Goal: Task Accomplishment & Management: Manage account settings

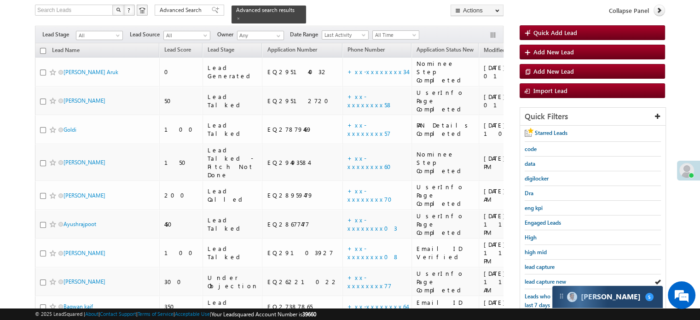
scroll to position [105, 0]
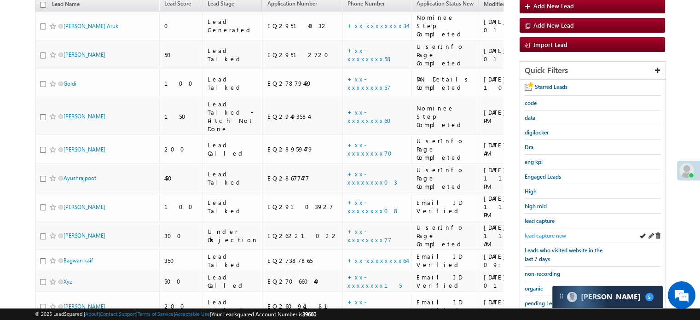
click at [542, 232] on span "lead capture new" at bounding box center [545, 235] width 41 height 7
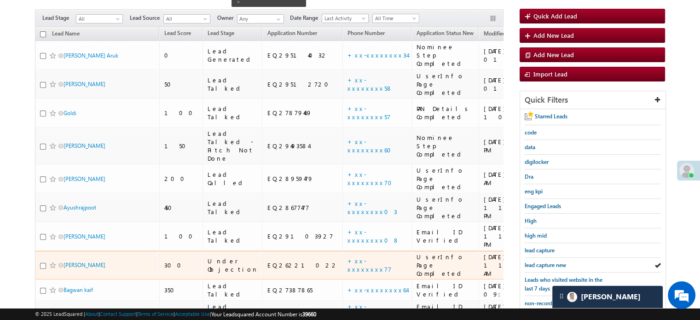
scroll to position [152, 0]
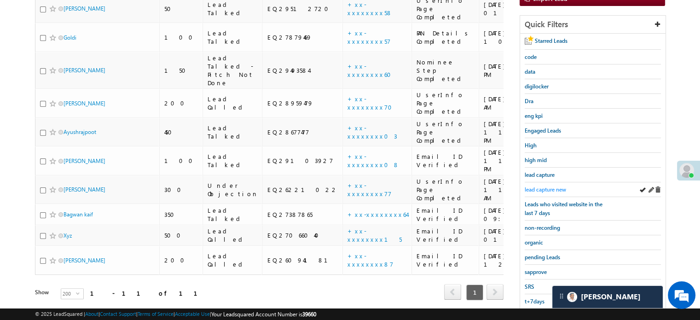
click at [538, 186] on span "lead capture new" at bounding box center [545, 189] width 41 height 7
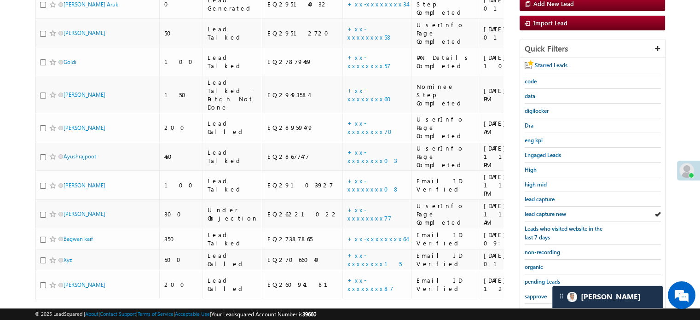
scroll to position [59, 0]
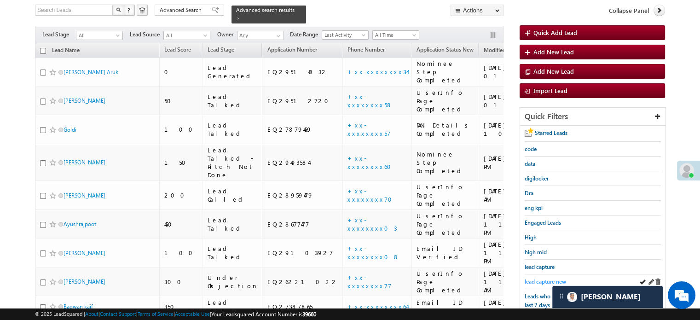
click at [525, 278] on div "Starred Leads code data digilocker Dra eng kpi Engaged Leads High high mid lead…" at bounding box center [593, 278] width 146 height 304
click at [525, 278] on span "lead capture new" at bounding box center [545, 281] width 41 height 7
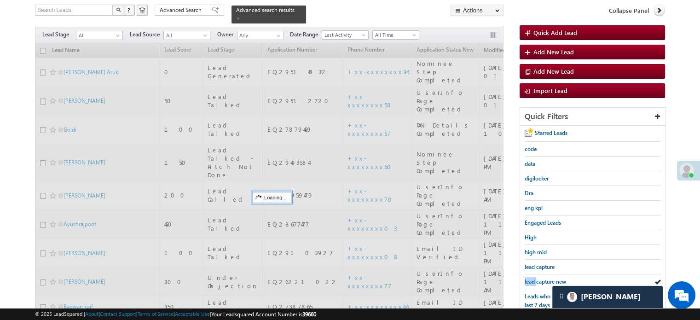
click at [525, 278] on span "lead capture new" at bounding box center [545, 281] width 41 height 7
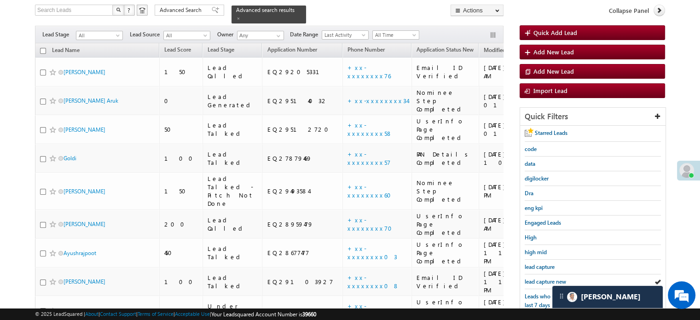
click at [525, 278] on span "lead capture new" at bounding box center [545, 281] width 41 height 7
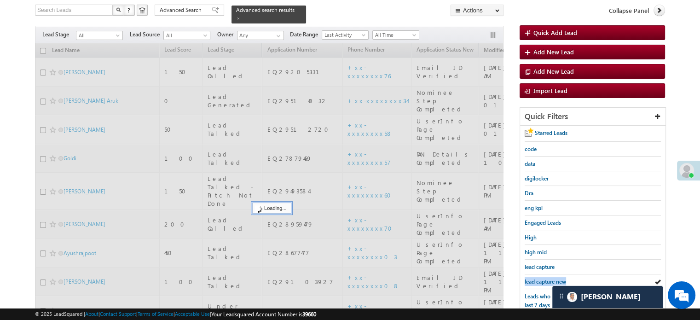
click at [525, 278] on span "lead capture new" at bounding box center [545, 281] width 41 height 7
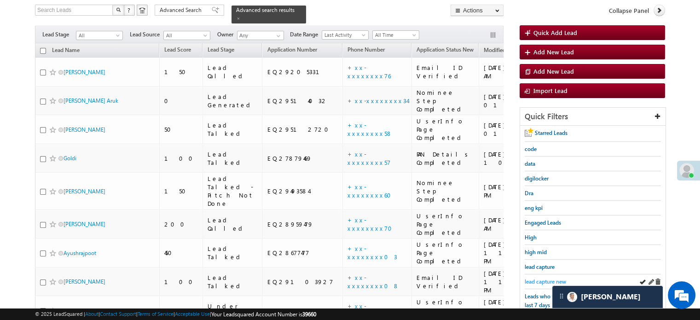
click at [540, 278] on span "lead capture new" at bounding box center [545, 281] width 41 height 7
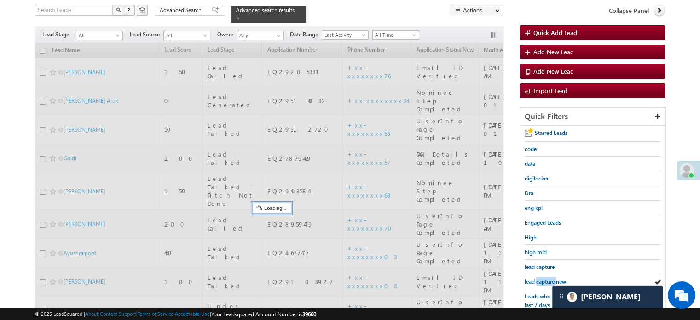
click at [540, 278] on span "lead capture new" at bounding box center [545, 281] width 41 height 7
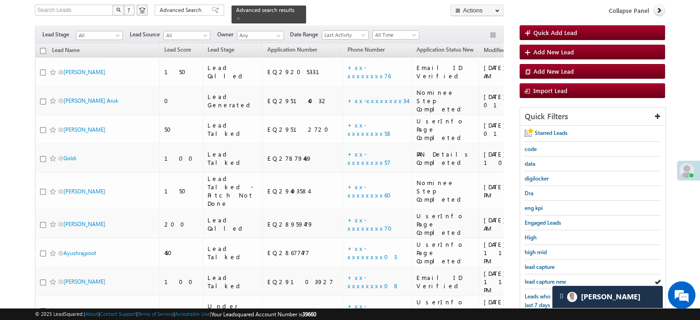
click at [540, 278] on span "lead capture new" at bounding box center [545, 281] width 41 height 7
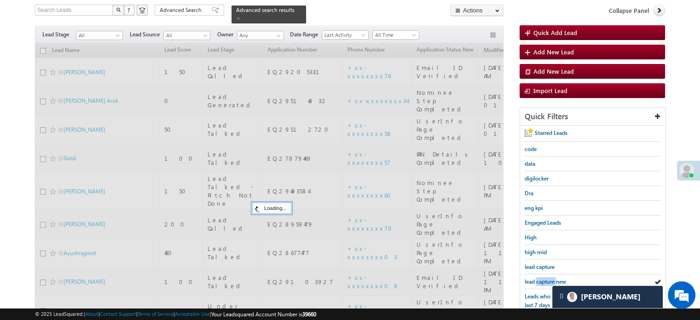
click at [540, 278] on span "lead capture new" at bounding box center [545, 281] width 41 height 7
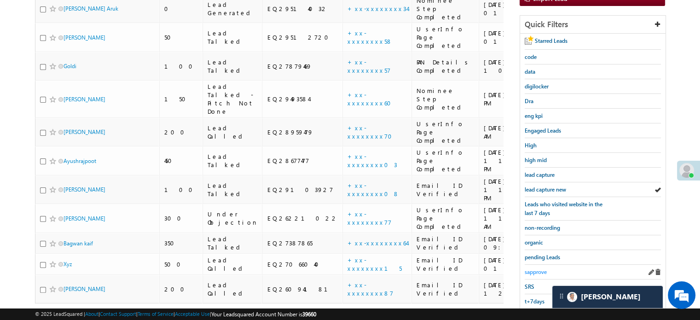
click at [537, 270] on span "sapprove" at bounding box center [536, 271] width 22 height 7
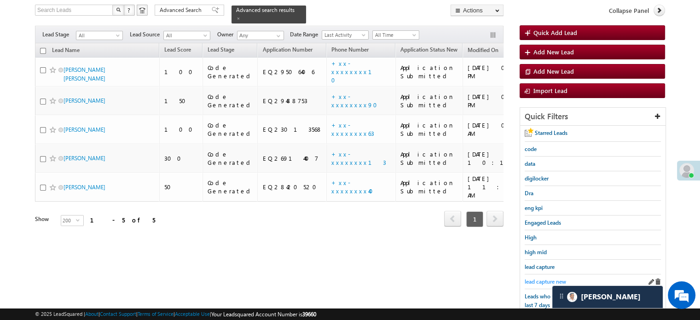
click at [545, 277] on link "lead capture new" at bounding box center [545, 281] width 41 height 9
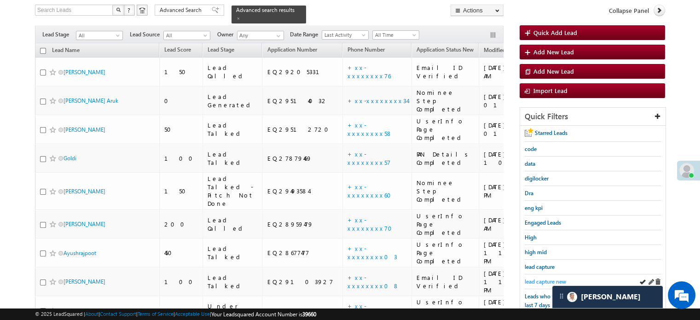
click at [538, 281] on span "lead capture new" at bounding box center [545, 281] width 41 height 7
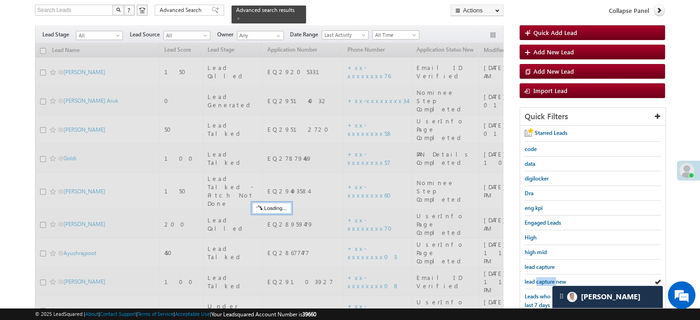
click at [538, 281] on span "lead capture new" at bounding box center [545, 281] width 41 height 7
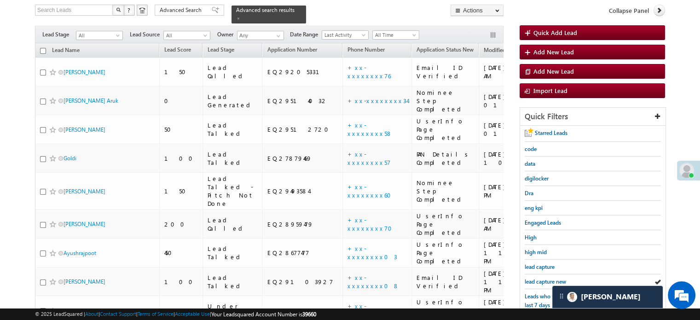
click at [538, 281] on span "lead capture new" at bounding box center [545, 281] width 41 height 7
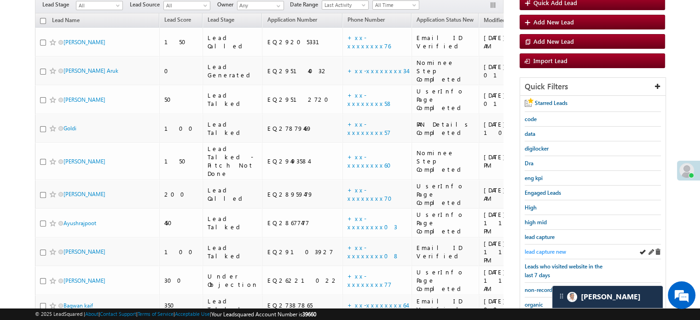
scroll to position [105, 0]
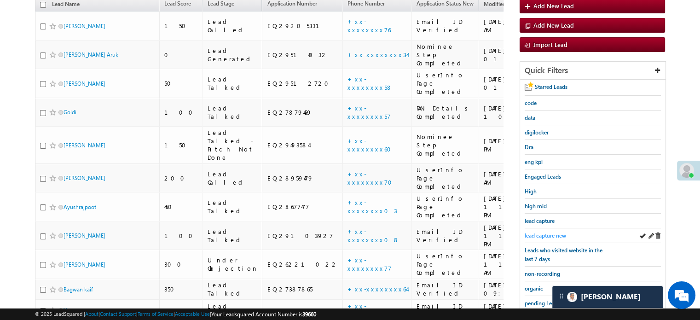
click at [542, 232] on span "lead capture new" at bounding box center [545, 235] width 41 height 7
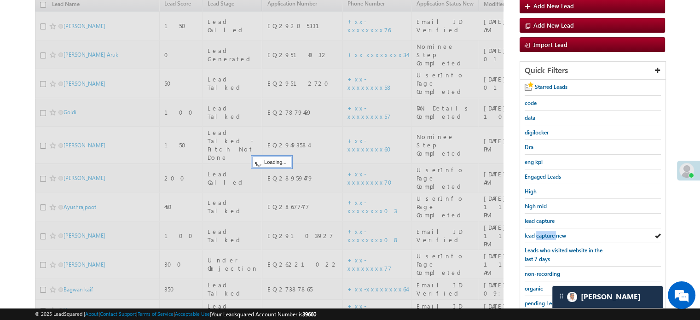
click at [542, 232] on span "lead capture new" at bounding box center [545, 235] width 41 height 7
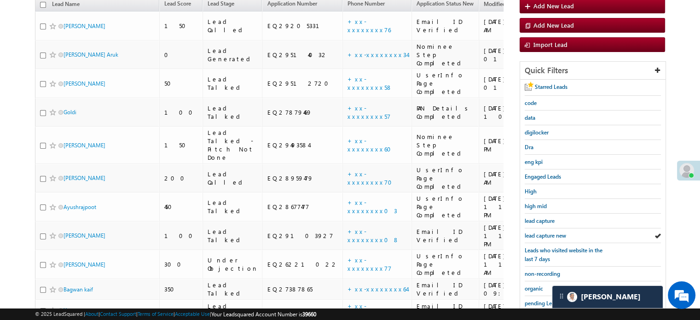
click at [542, 232] on span "lead capture new" at bounding box center [545, 235] width 41 height 7
click at [529, 232] on span "lead capture new" at bounding box center [545, 235] width 41 height 7
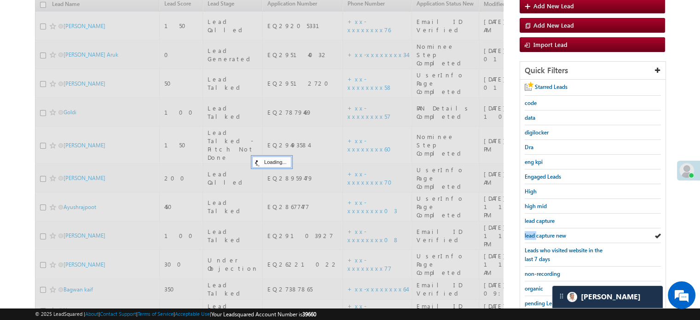
click at [529, 232] on span "lead capture new" at bounding box center [545, 235] width 41 height 7
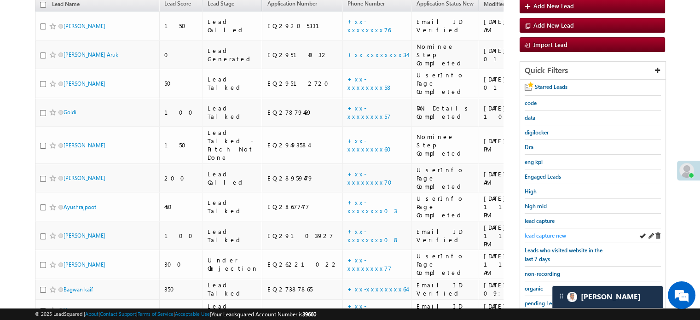
click at [550, 234] on span "lead capture new" at bounding box center [545, 235] width 41 height 7
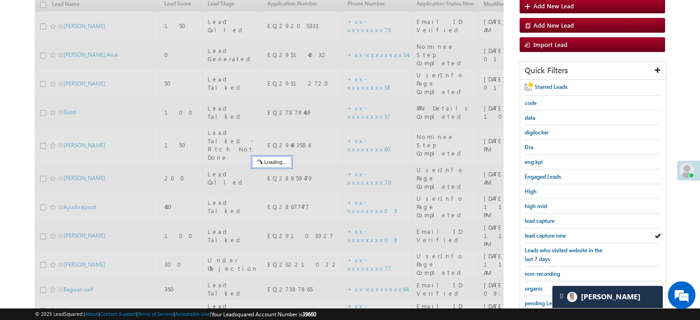
click at [550, 234] on span "lead capture new" at bounding box center [545, 235] width 41 height 7
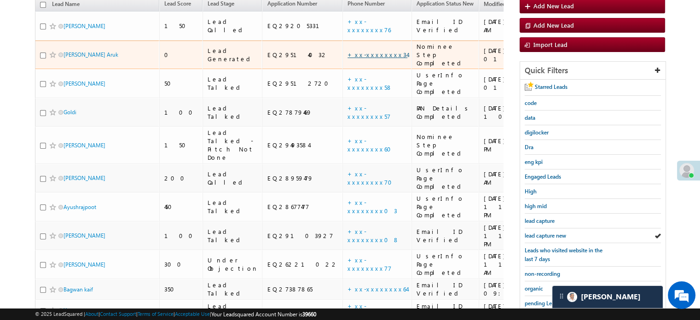
click at [348, 51] on link "+xx-xxxxxxxx34" at bounding box center [378, 55] width 60 height 8
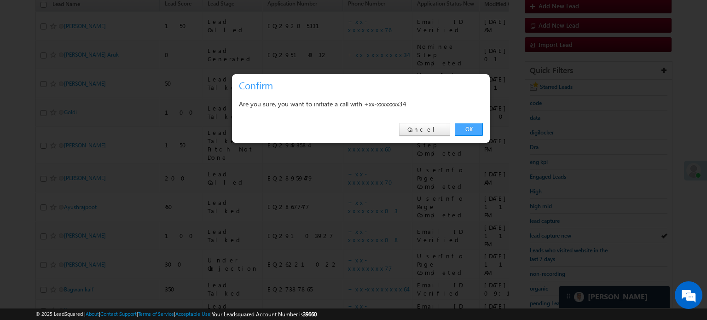
click at [461, 130] on link "OK" at bounding box center [469, 129] width 28 height 13
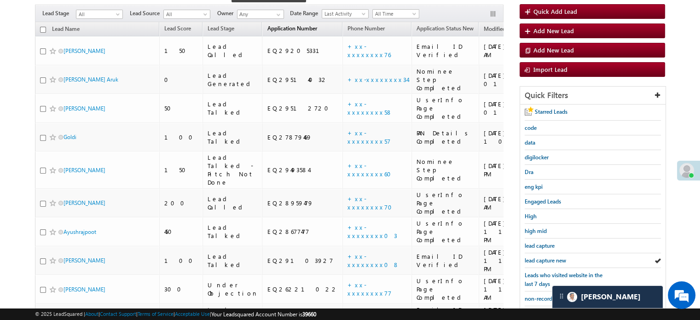
scroll to position [130, 0]
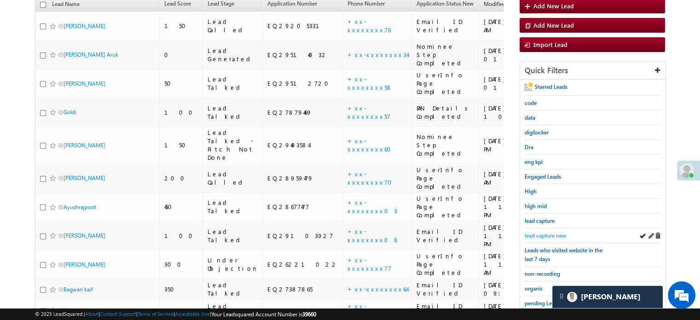
click at [559, 233] on span "lead capture new" at bounding box center [545, 235] width 41 height 7
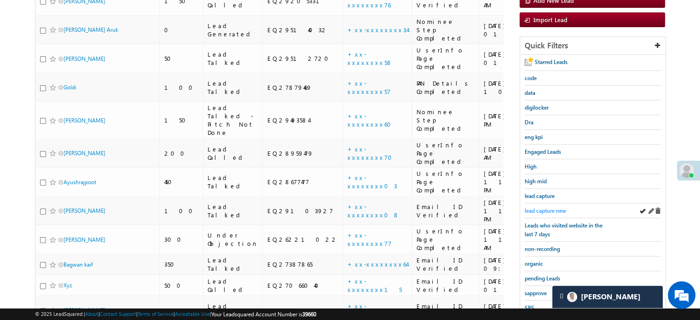
click at [538, 208] on span "lead capture new" at bounding box center [545, 210] width 41 height 7
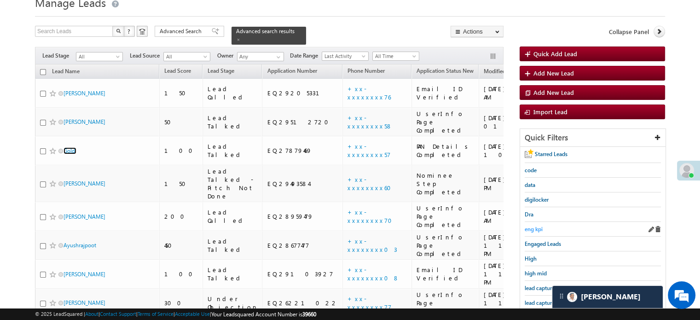
scroll to position [84, 0]
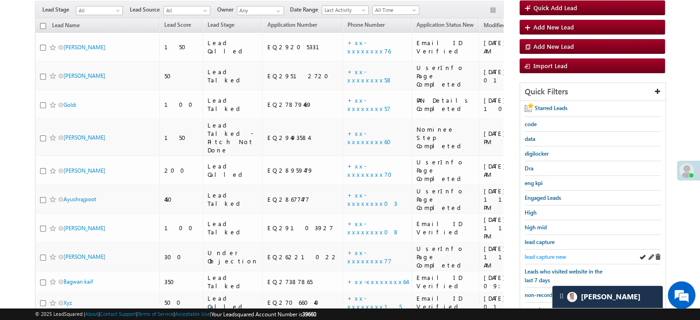
click at [545, 256] on span "lead capture new" at bounding box center [545, 256] width 41 height 7
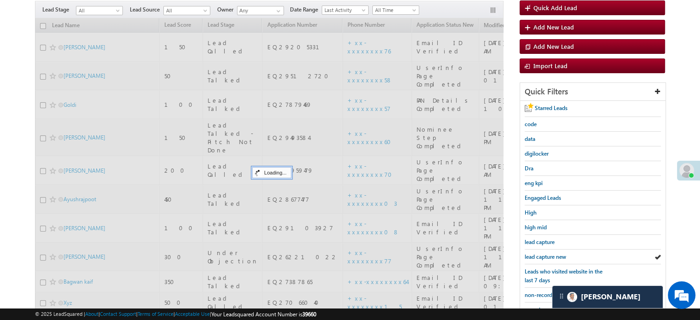
click at [545, 256] on span "lead capture new" at bounding box center [545, 256] width 41 height 7
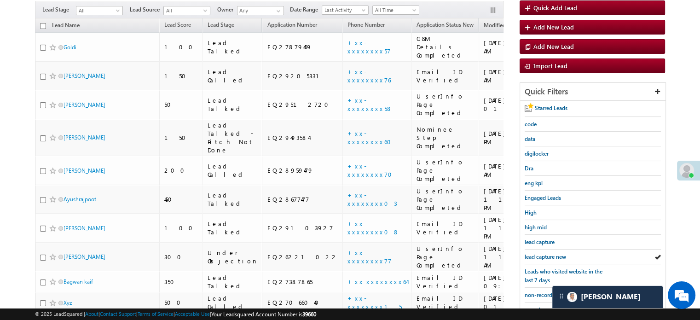
click at [545, 256] on span "lead capture new" at bounding box center [545, 256] width 41 height 7
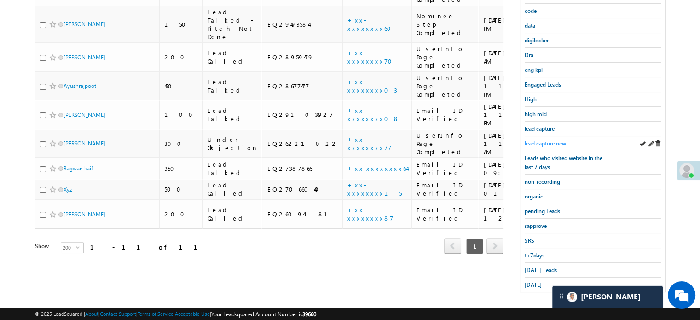
click at [541, 143] on span "lead capture new" at bounding box center [545, 143] width 41 height 7
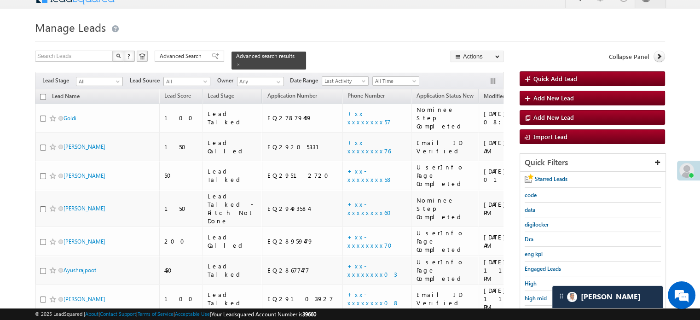
scroll to position [198, 0]
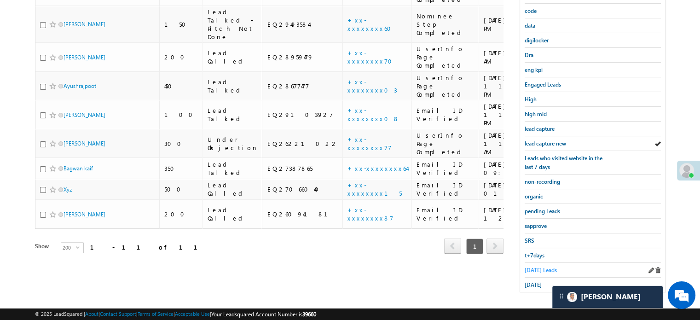
click at [530, 267] on span "Today's Leads" at bounding box center [541, 270] width 32 height 7
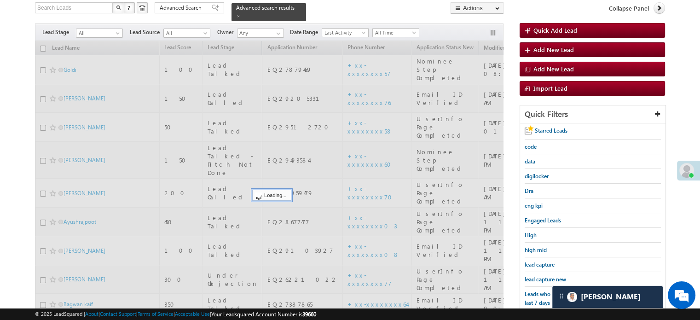
scroll to position [59, 0]
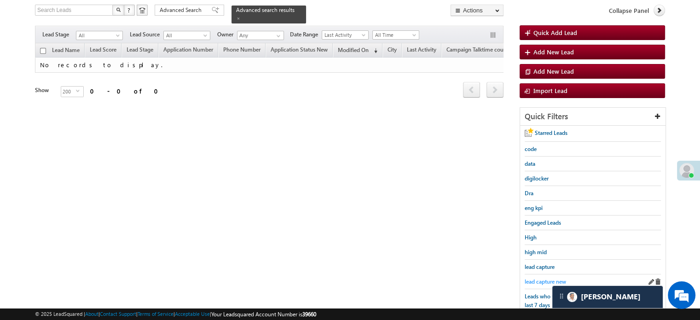
click at [536, 278] on span "lead capture new" at bounding box center [545, 281] width 41 height 7
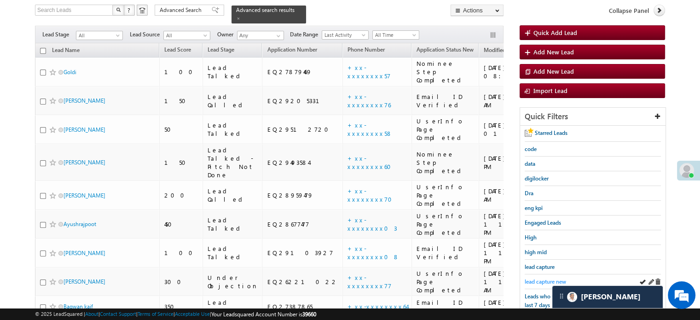
click at [533, 277] on link "lead capture new" at bounding box center [545, 281] width 41 height 9
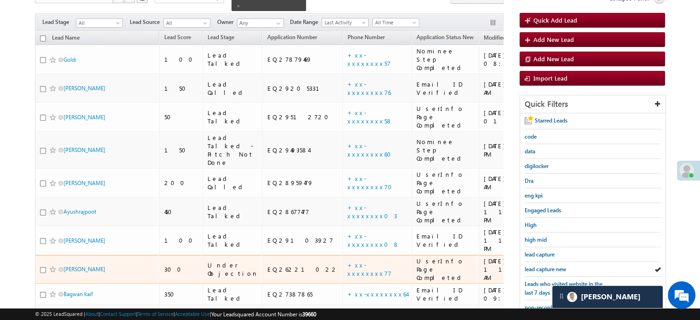
scroll to position [105, 0]
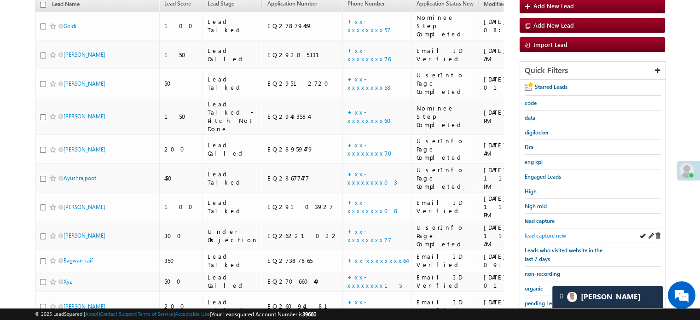
click at [543, 232] on span "lead capture new" at bounding box center [545, 235] width 41 height 7
click at [548, 235] on span "lead capture new" at bounding box center [545, 235] width 41 height 7
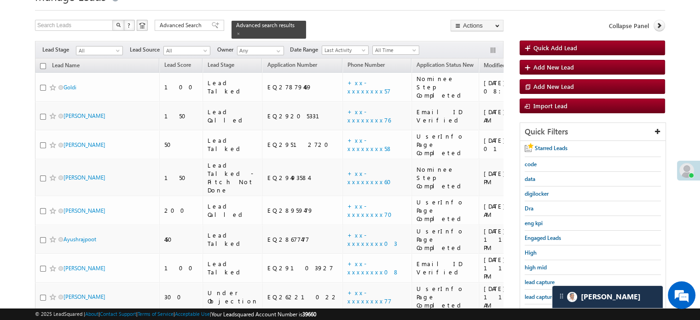
scroll to position [92, 0]
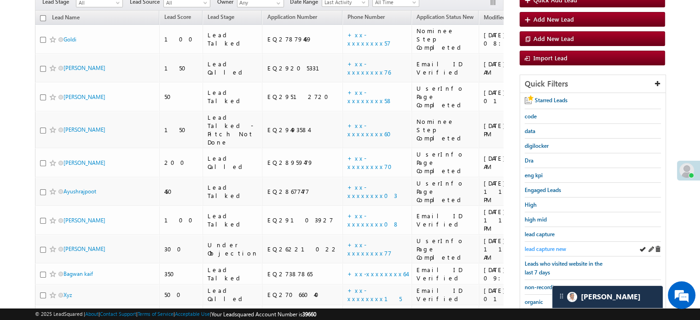
click at [533, 245] on span "lead capture new" at bounding box center [545, 248] width 41 height 7
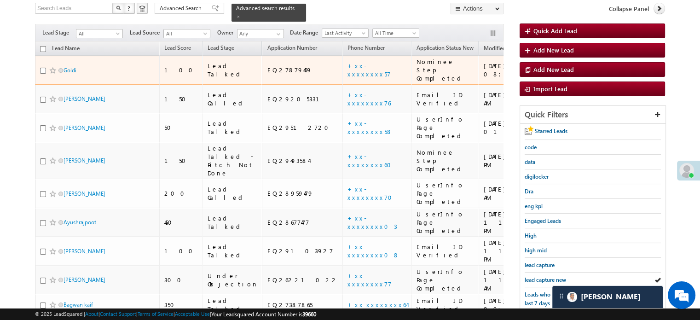
scroll to position [138, 0]
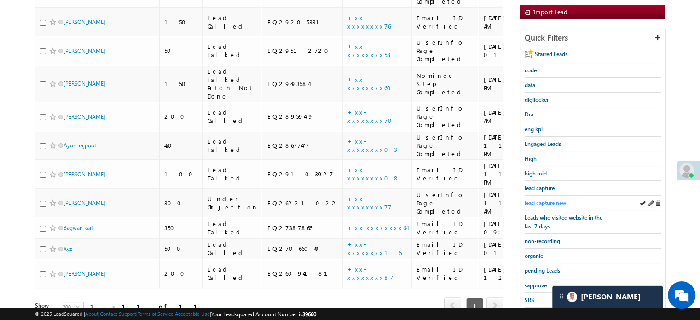
click at [539, 200] on span "lead capture new" at bounding box center [545, 202] width 41 height 7
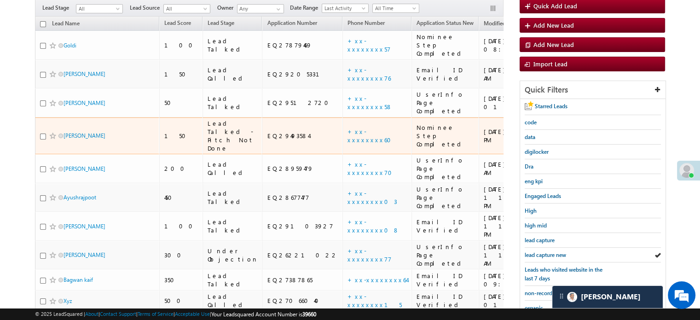
scroll to position [92, 0]
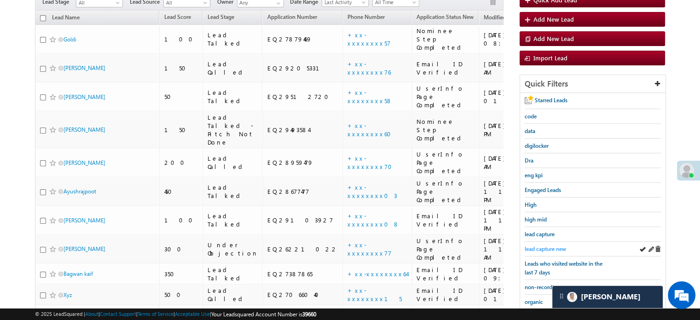
click at [550, 247] on span "lead capture new" at bounding box center [545, 248] width 41 height 7
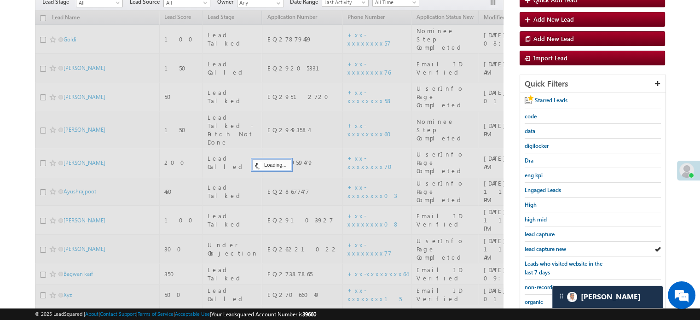
scroll to position [46, 0]
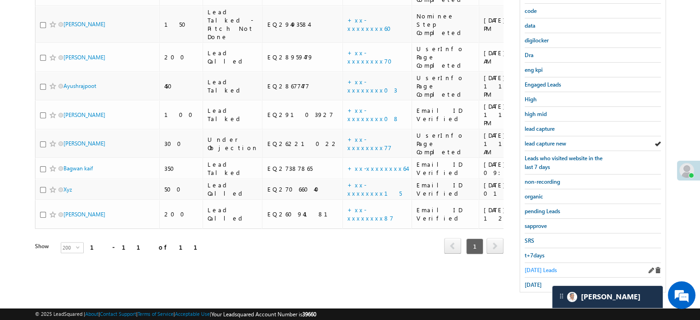
click at [542, 269] on span "Today's Leads" at bounding box center [541, 270] width 32 height 7
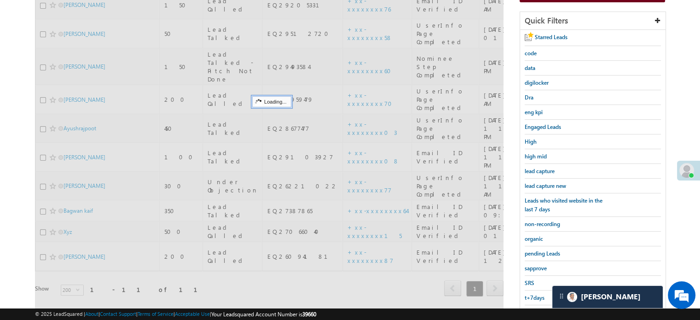
scroll to position [105, 0]
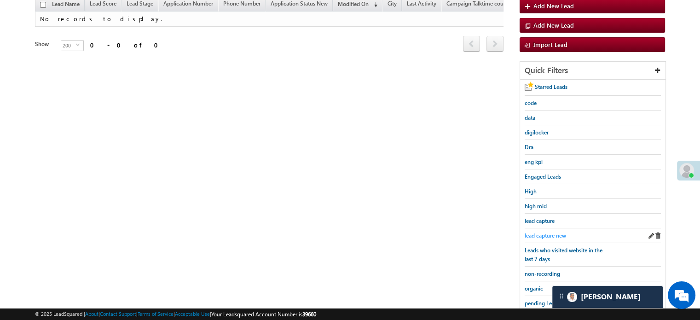
click at [560, 234] on span "lead capture new" at bounding box center [545, 235] width 41 height 7
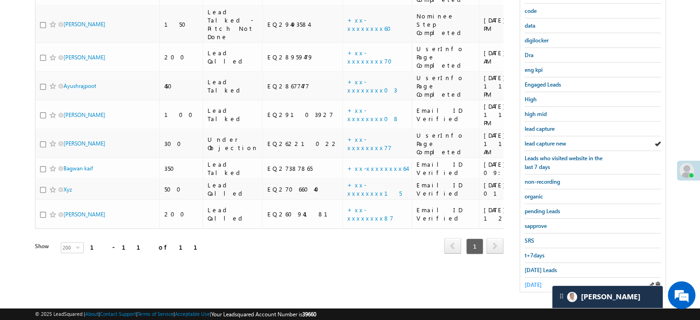
click at [542, 281] on span "yesterday" at bounding box center [533, 284] width 17 height 7
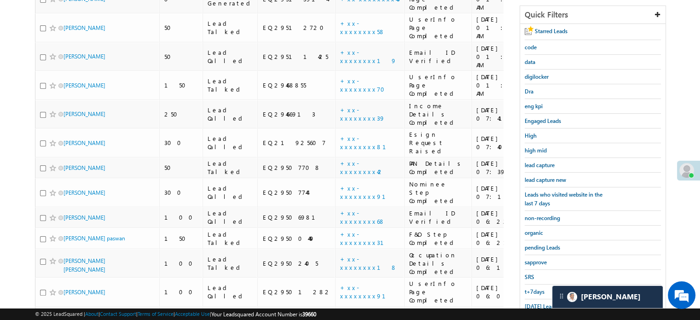
scroll to position [64, 0]
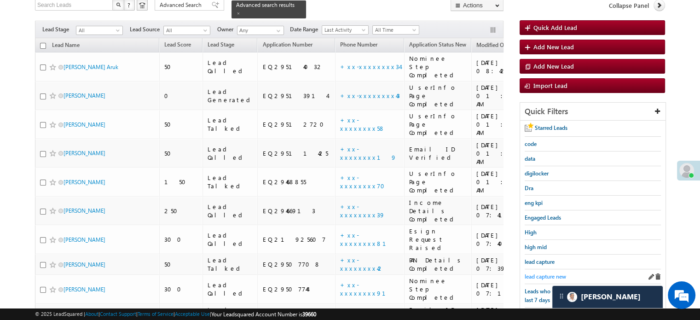
click at [542, 273] on span "lead capture new" at bounding box center [545, 276] width 41 height 7
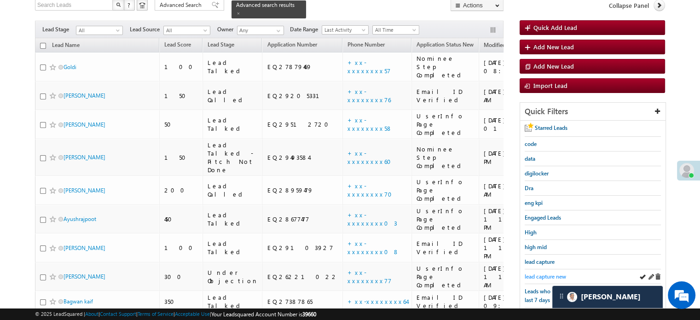
click at [532, 275] on span "lead capture new" at bounding box center [545, 276] width 41 height 7
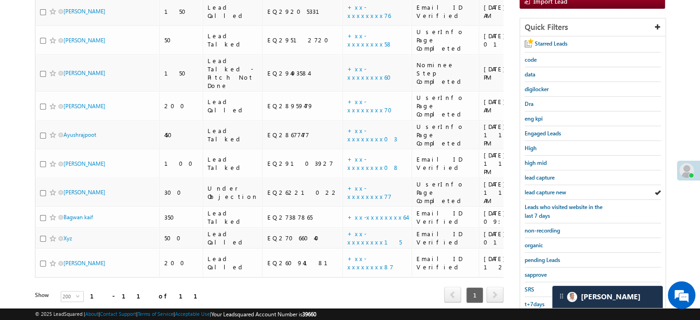
scroll to position [198, 0]
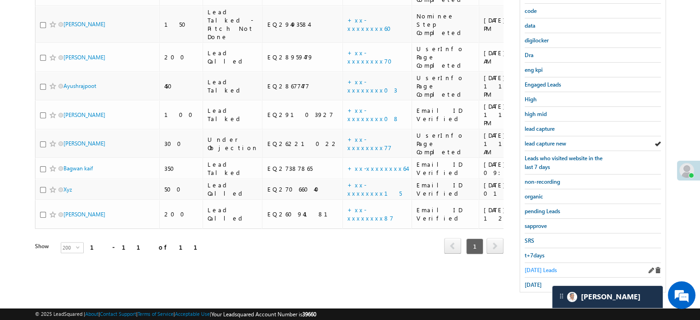
click at [532, 267] on span "Today's Leads" at bounding box center [541, 270] width 32 height 7
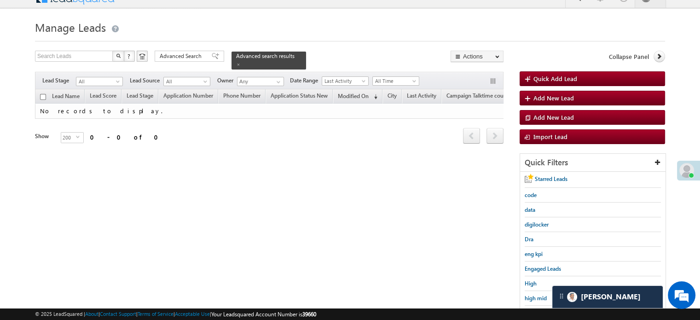
scroll to position [59, 0]
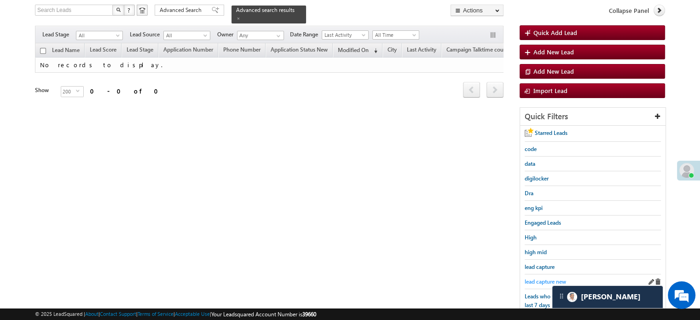
click at [543, 280] on span "lead capture new" at bounding box center [545, 281] width 41 height 7
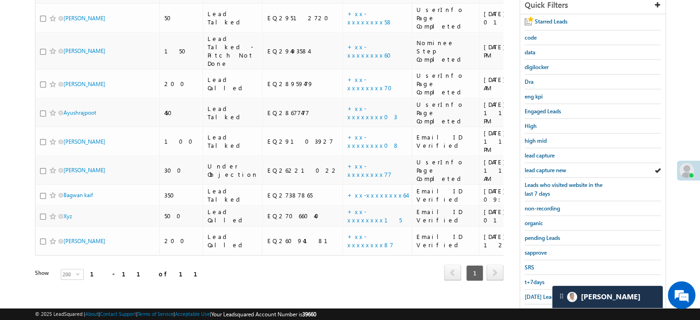
scroll to position [198, 0]
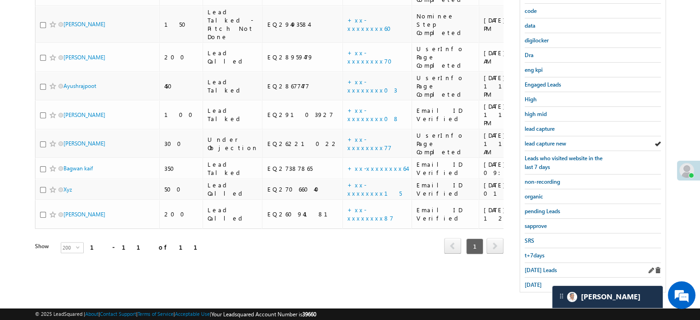
click at [539, 272] on div "Today's Leads" at bounding box center [593, 270] width 136 height 15
click at [534, 281] on span "yesterday" at bounding box center [533, 284] width 17 height 7
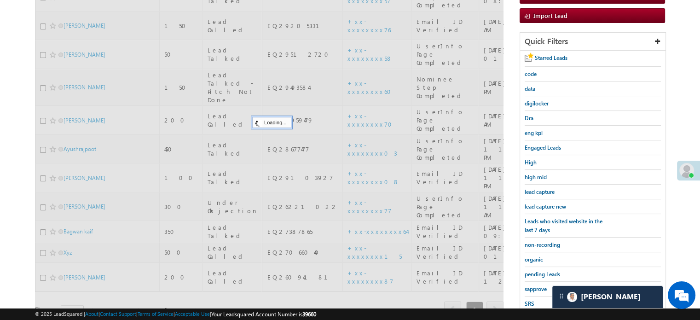
scroll to position [59, 0]
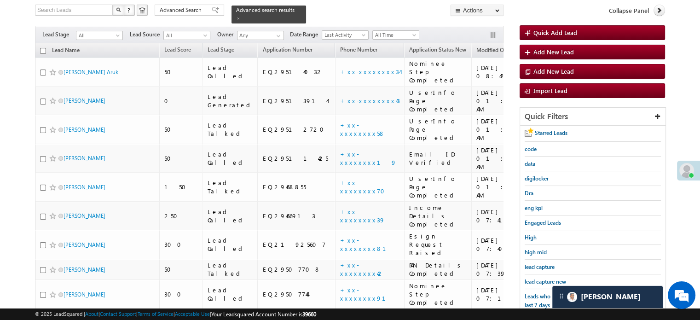
click at [534, 278] on span "lead capture new" at bounding box center [545, 281] width 41 height 7
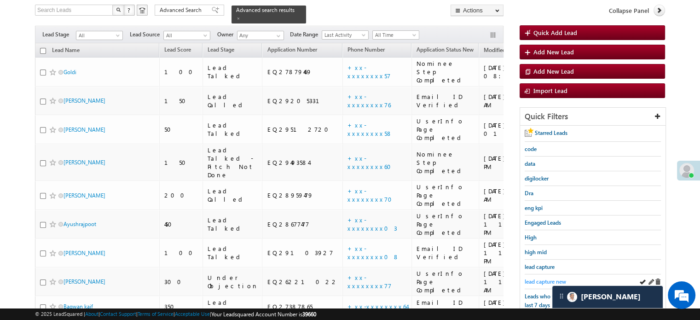
click at [531, 278] on span "lead capture new" at bounding box center [545, 281] width 41 height 7
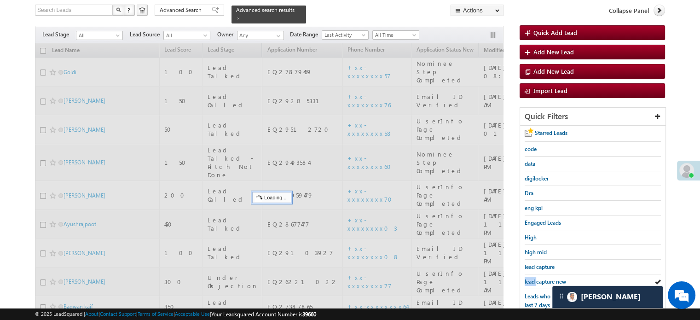
click at [531, 278] on span "lead capture new" at bounding box center [545, 281] width 41 height 7
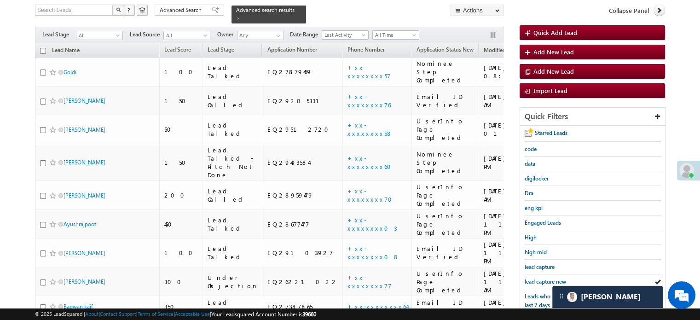
scroll to position [198, 0]
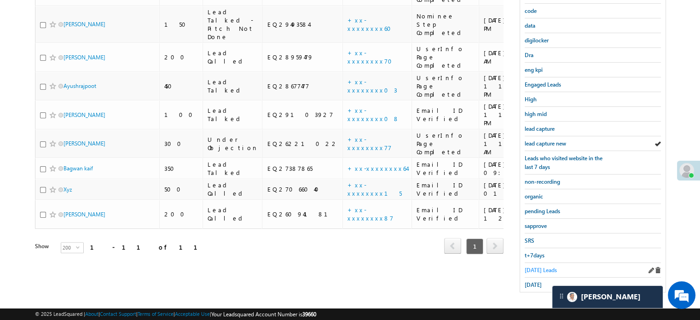
click at [532, 268] on span "Today's Leads" at bounding box center [541, 270] width 32 height 7
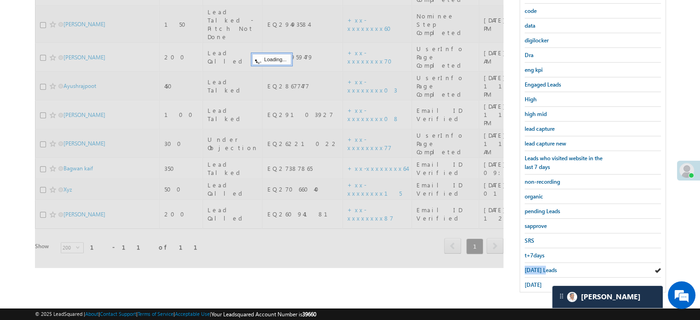
click at [532, 268] on span "Today's Leads" at bounding box center [541, 270] width 32 height 7
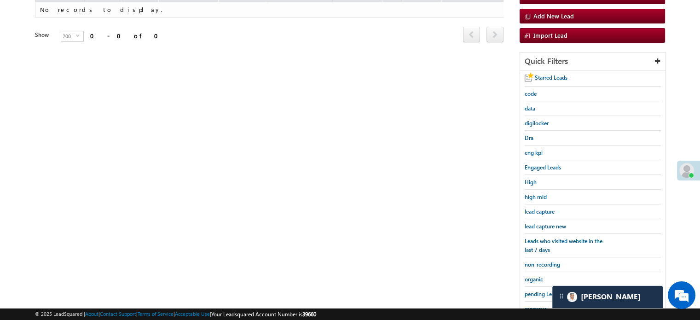
scroll to position [105, 0]
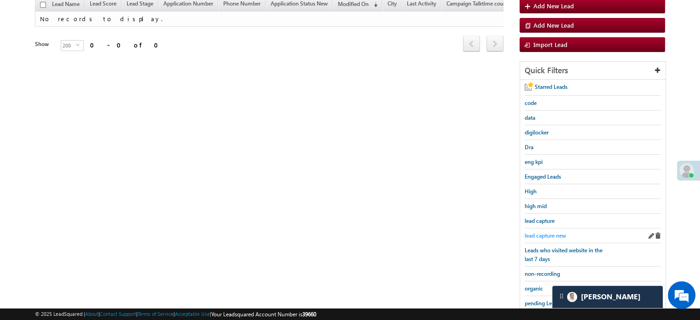
click at [546, 234] on span "lead capture new" at bounding box center [545, 235] width 41 height 7
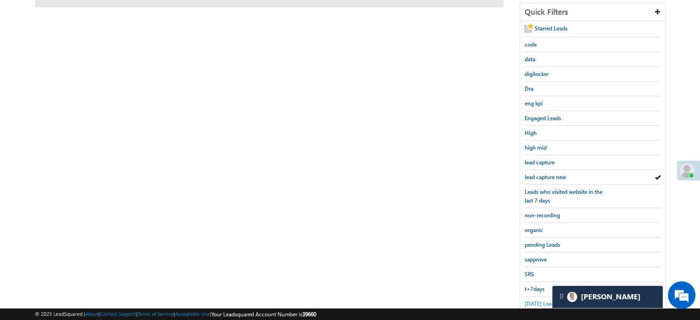
scroll to position [198, 0]
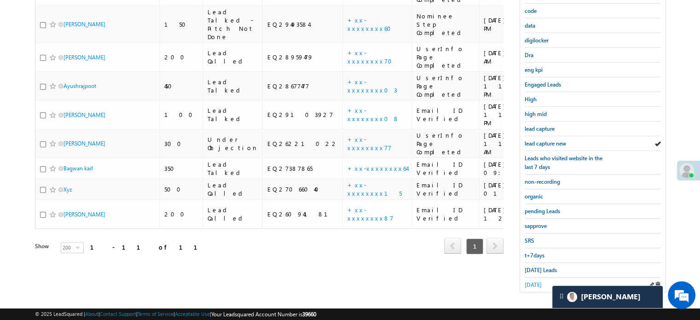
click at [536, 281] on span "yesterday" at bounding box center [533, 284] width 17 height 7
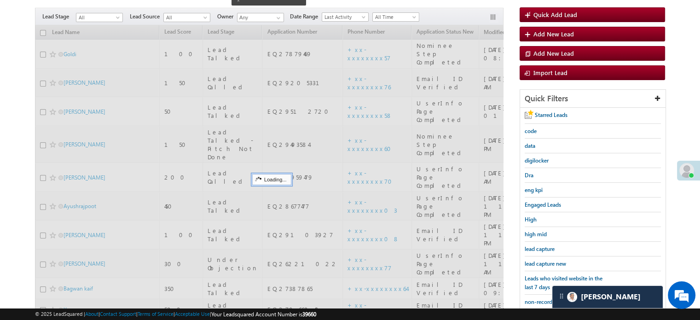
scroll to position [59, 0]
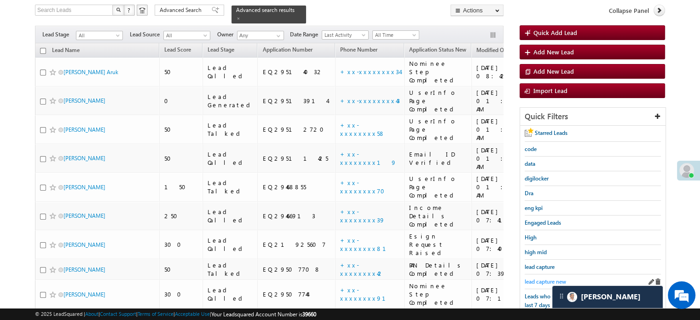
click at [538, 279] on span "lead capture new" at bounding box center [545, 281] width 41 height 7
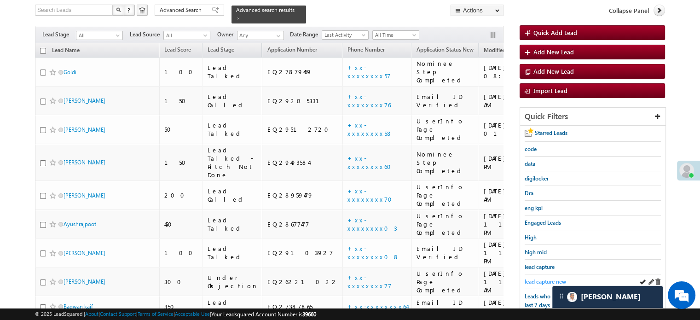
click at [537, 278] on span "lead capture new" at bounding box center [545, 281] width 41 height 7
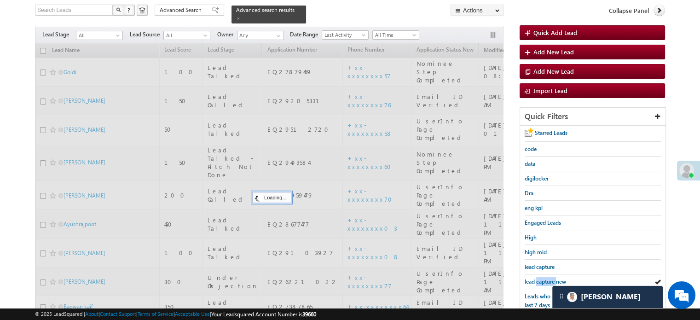
click at [537, 278] on span "lead capture new" at bounding box center [545, 281] width 41 height 7
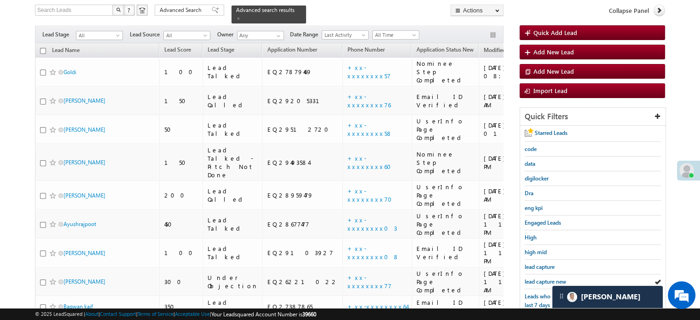
click at [537, 278] on span "lead capture new" at bounding box center [545, 281] width 41 height 7
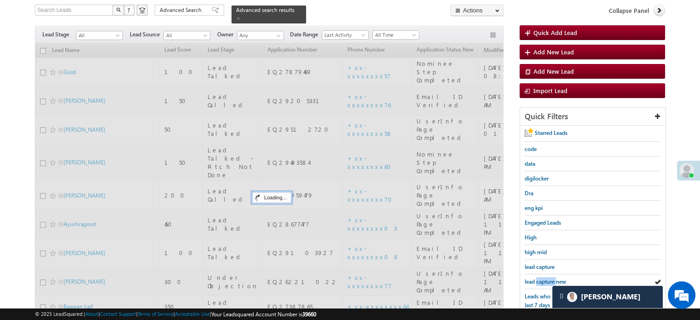
click at [537, 278] on span "lead capture new" at bounding box center [545, 281] width 41 height 7
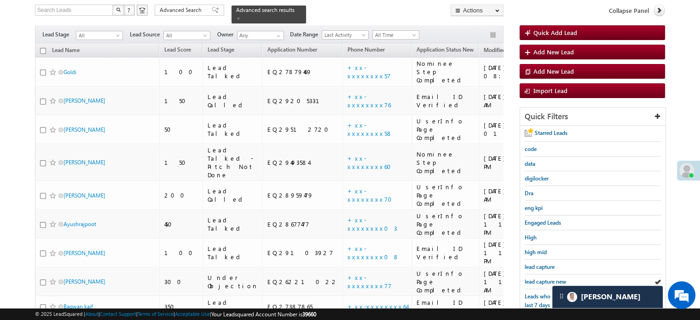
click at [537, 278] on span "lead capture new" at bounding box center [545, 281] width 41 height 7
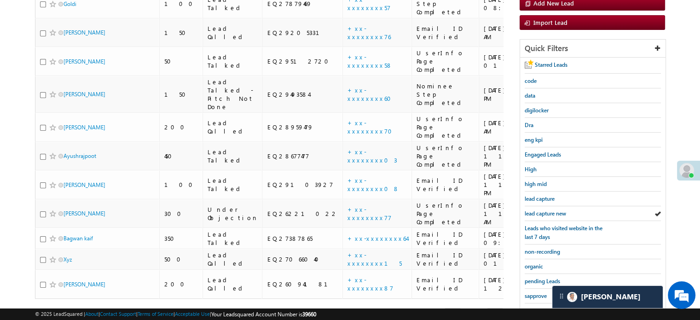
scroll to position [198, 0]
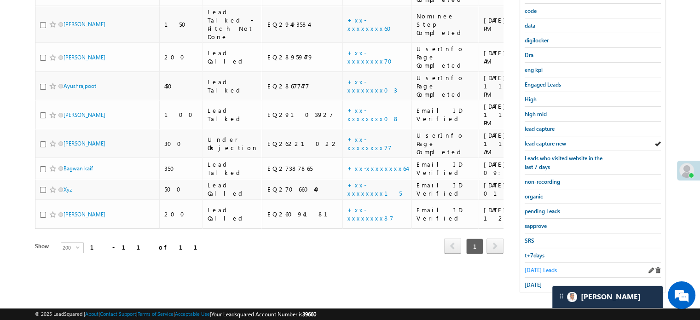
click at [533, 267] on span "Today's Leads" at bounding box center [541, 270] width 32 height 7
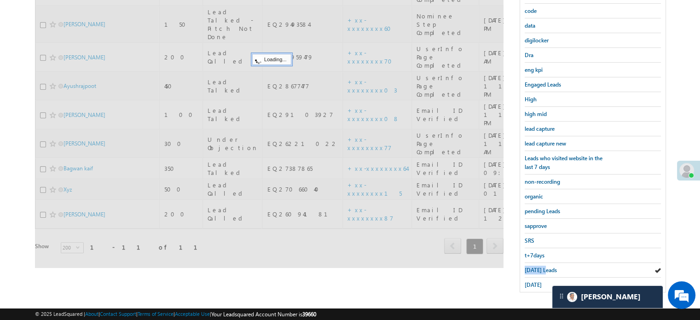
click at [533, 267] on span "Today's Leads" at bounding box center [541, 270] width 32 height 7
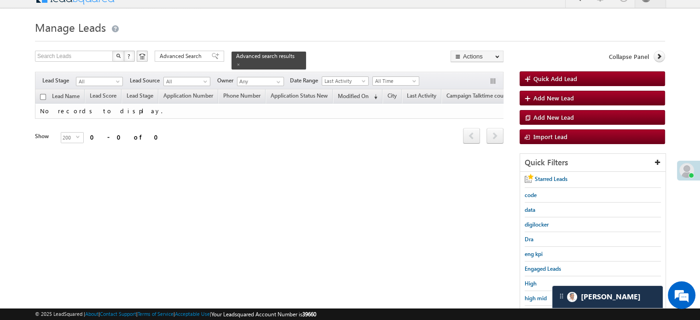
scroll to position [105, 0]
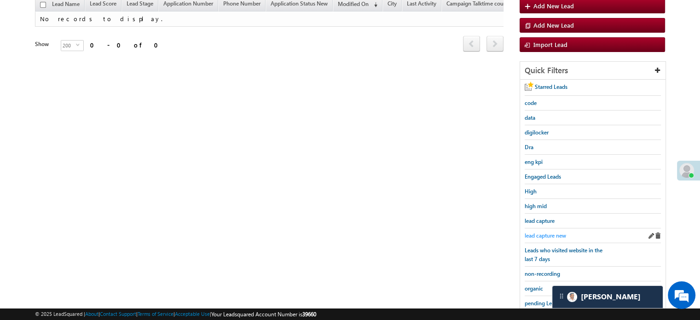
click at [541, 237] on link "lead capture new" at bounding box center [545, 235] width 41 height 9
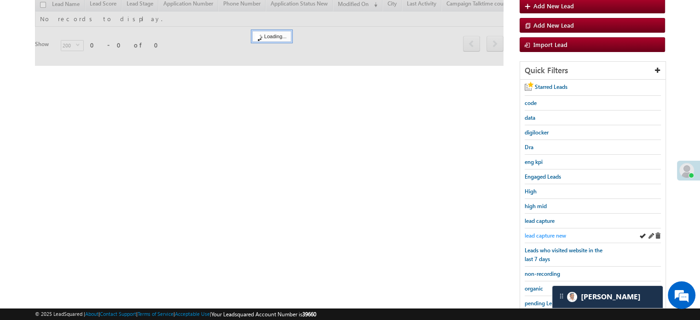
click at [542, 234] on span "lead capture new" at bounding box center [545, 235] width 41 height 7
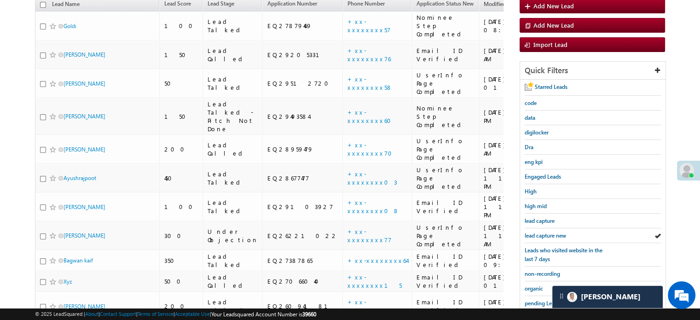
click at [542, 234] on span "lead capture new" at bounding box center [545, 235] width 41 height 7
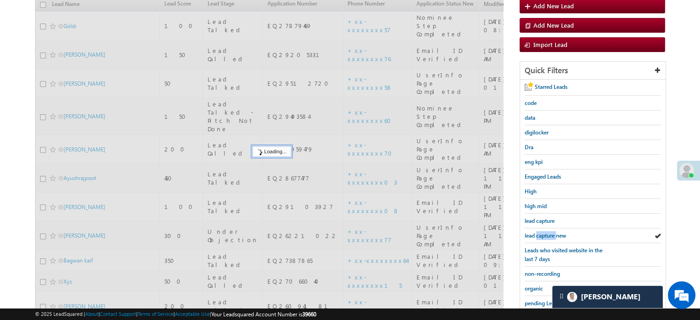
click at [542, 234] on span "lead capture new" at bounding box center [545, 235] width 41 height 7
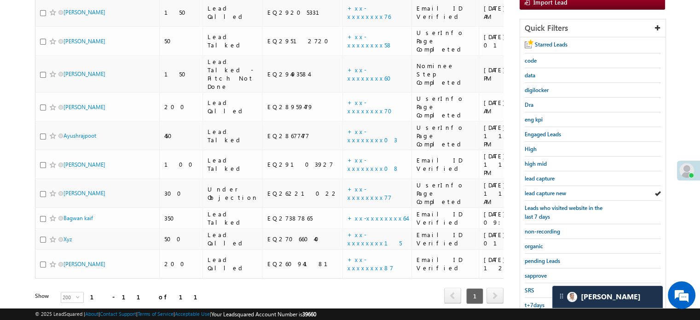
scroll to position [198, 0]
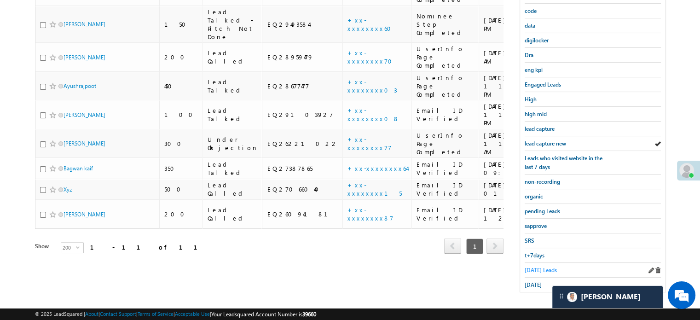
click at [529, 269] on span "Today's Leads" at bounding box center [541, 270] width 32 height 7
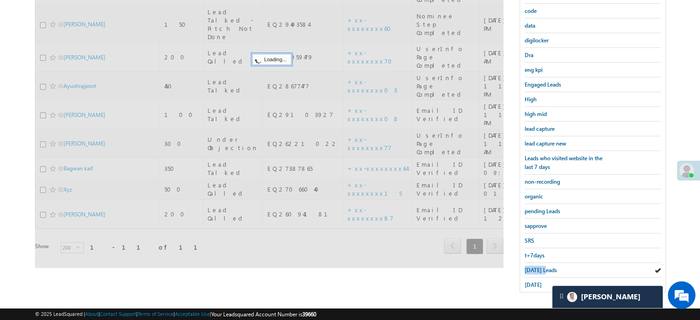
click at [529, 269] on span "Today's Leads" at bounding box center [541, 270] width 32 height 7
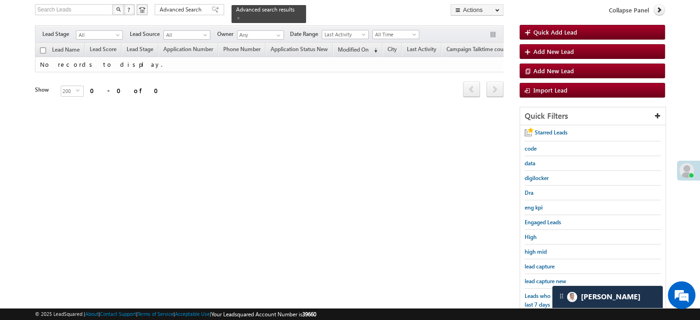
scroll to position [59, 0]
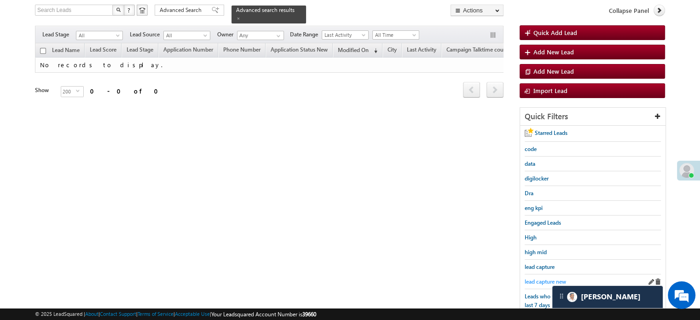
click at [542, 278] on span "lead capture new" at bounding box center [545, 281] width 41 height 7
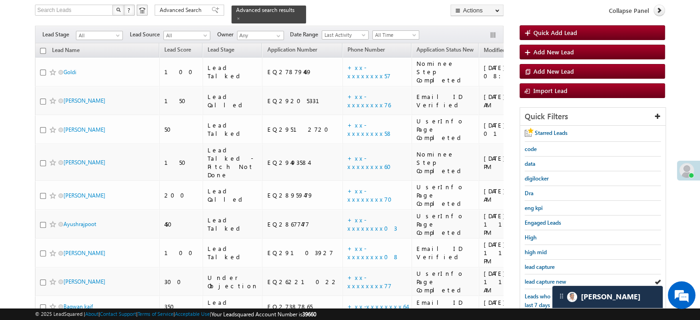
click at [542, 278] on span "lead capture new" at bounding box center [545, 281] width 41 height 7
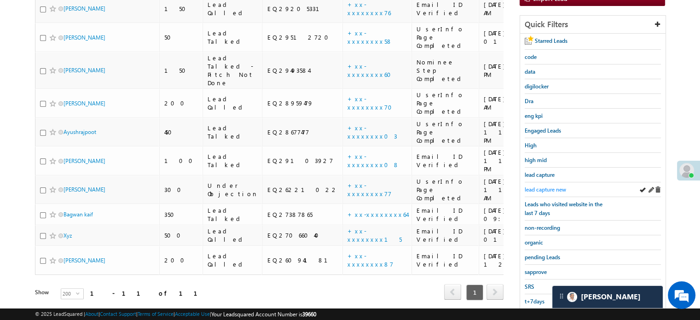
click at [538, 187] on span "lead capture new" at bounding box center [545, 189] width 41 height 7
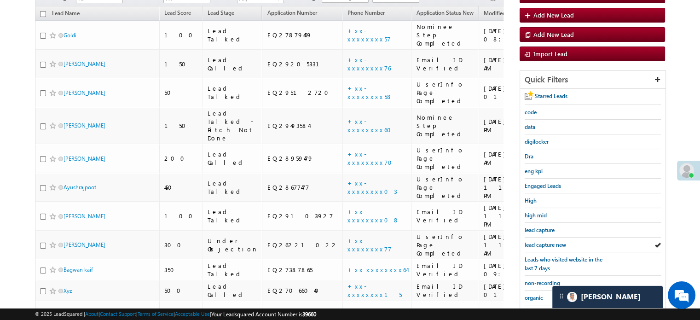
scroll to position [198, 0]
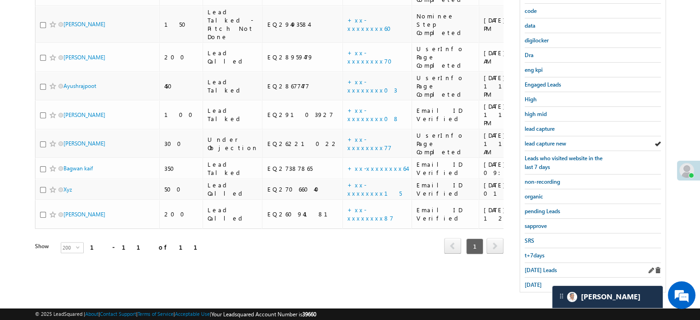
click at [539, 263] on div "Today's Leads" at bounding box center [593, 270] width 136 height 15
click at [535, 267] on span "Today's Leads" at bounding box center [541, 270] width 32 height 7
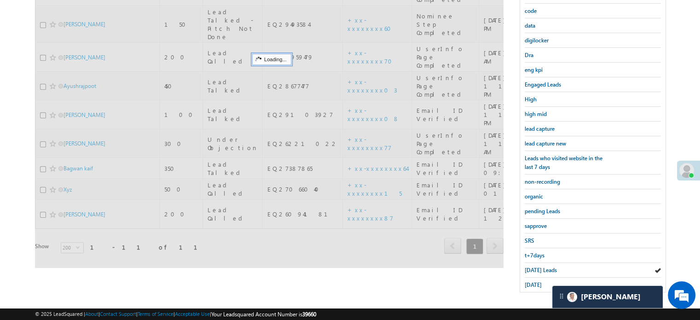
scroll to position [59, 0]
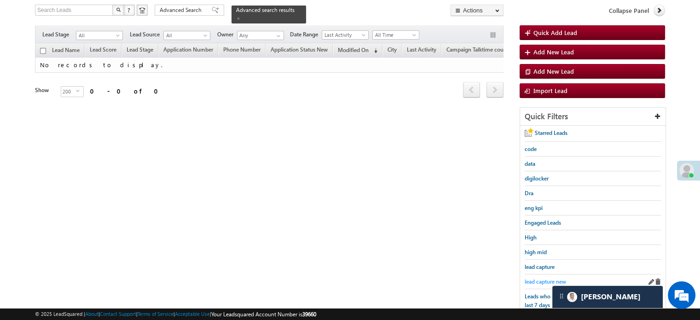
click at [538, 278] on span "lead capture new" at bounding box center [545, 281] width 41 height 7
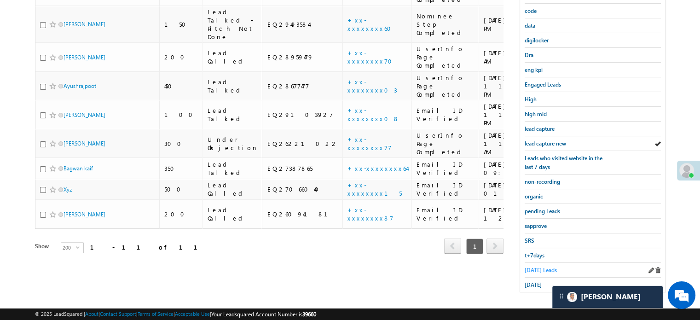
click at [533, 267] on span "Today's Leads" at bounding box center [541, 270] width 32 height 7
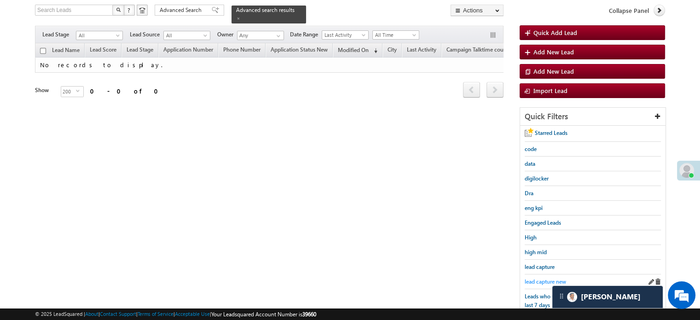
click at [533, 278] on span "lead capture new" at bounding box center [545, 281] width 41 height 7
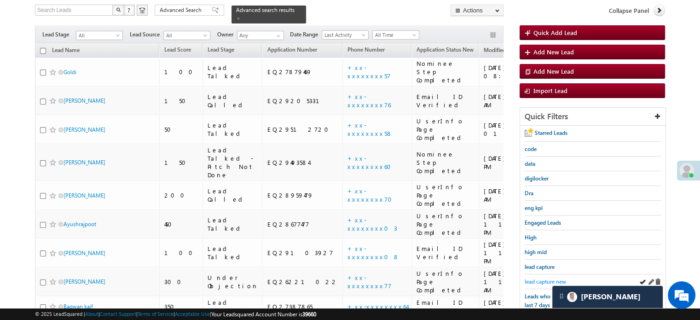
click at [536, 279] on span "lead capture new" at bounding box center [545, 281] width 41 height 7
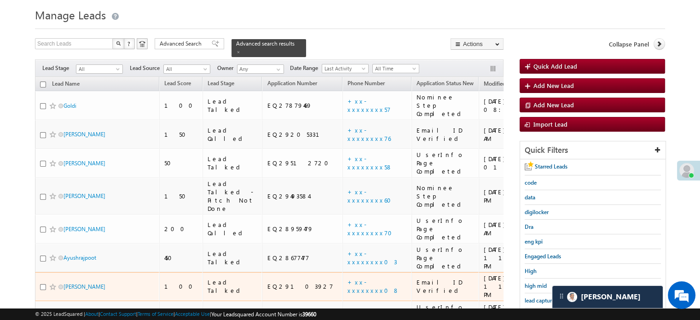
scroll to position [92, 0]
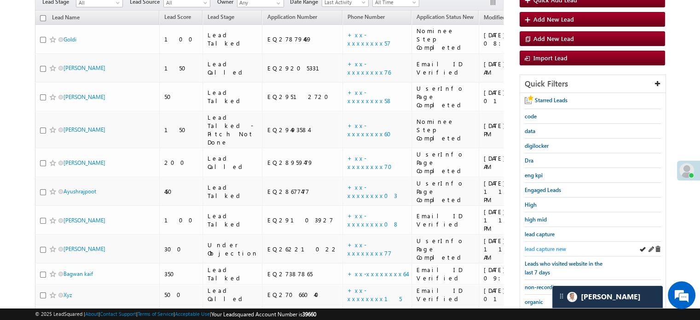
click at [525, 249] on span "lead capture new" at bounding box center [545, 248] width 41 height 7
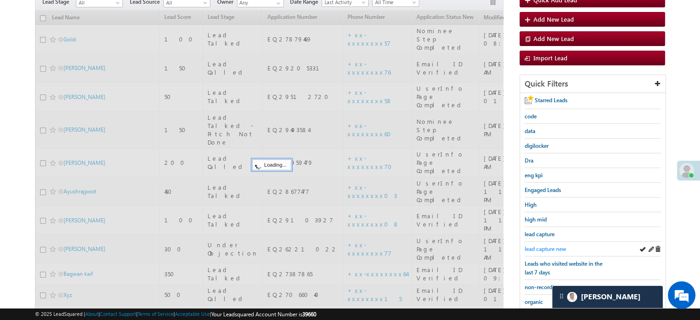
click at [529, 247] on span "lead capture new" at bounding box center [545, 248] width 41 height 7
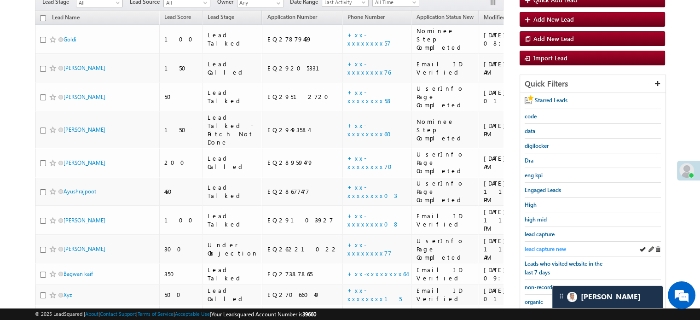
click at [549, 245] on span "lead capture new" at bounding box center [545, 248] width 41 height 7
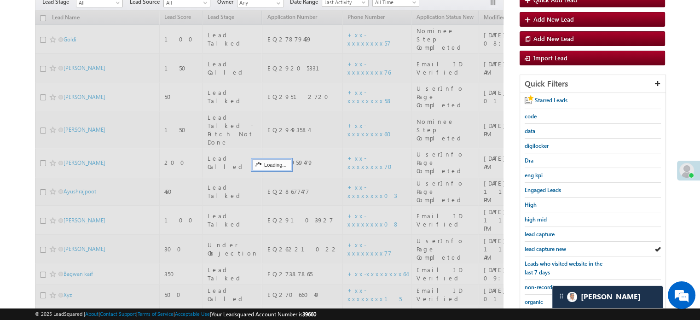
click at [549, 245] on span "lead capture new" at bounding box center [545, 248] width 41 height 7
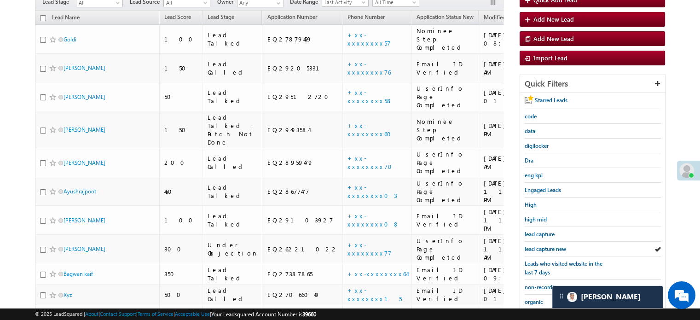
click at [549, 245] on span "lead capture new" at bounding box center [545, 248] width 41 height 7
click at [541, 245] on span "lead capture new" at bounding box center [545, 248] width 41 height 7
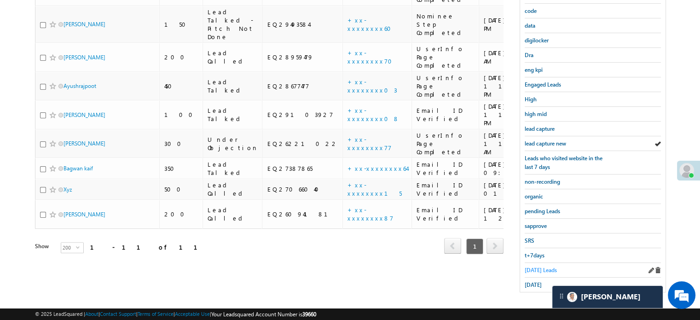
click at [529, 268] on span "Today's Leads" at bounding box center [541, 270] width 32 height 7
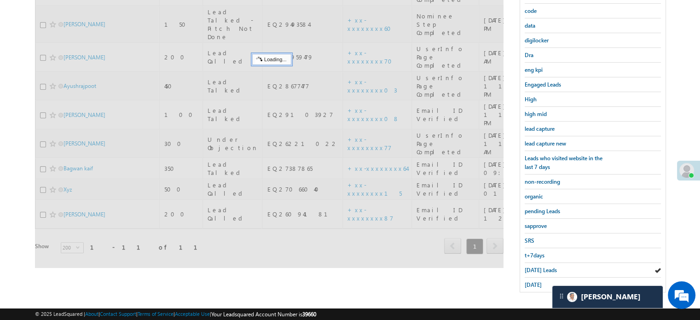
scroll to position [105, 0]
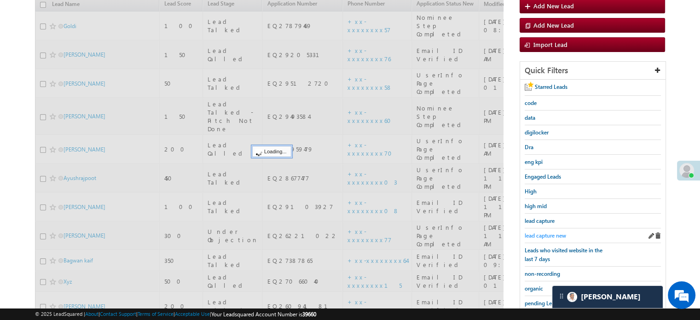
click at [550, 232] on span "lead capture new" at bounding box center [545, 235] width 41 height 7
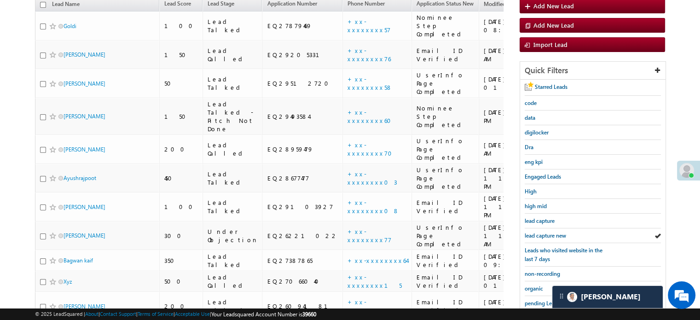
click at [550, 232] on span "lead capture new" at bounding box center [545, 235] width 41 height 7
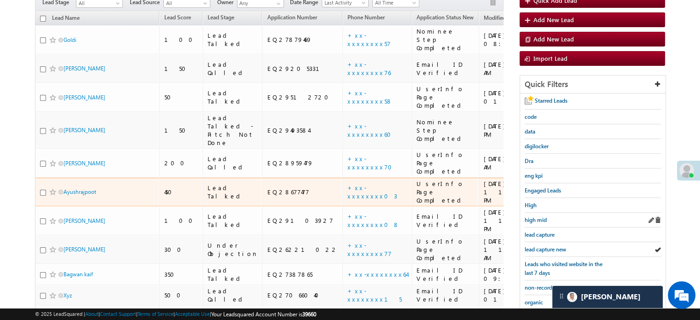
scroll to position [92, 0]
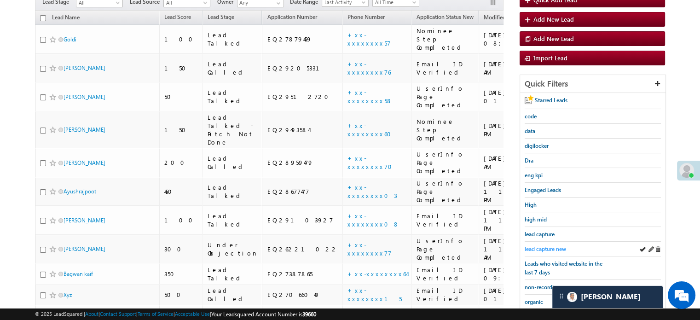
click at [554, 246] on span "lead capture new" at bounding box center [545, 248] width 41 height 7
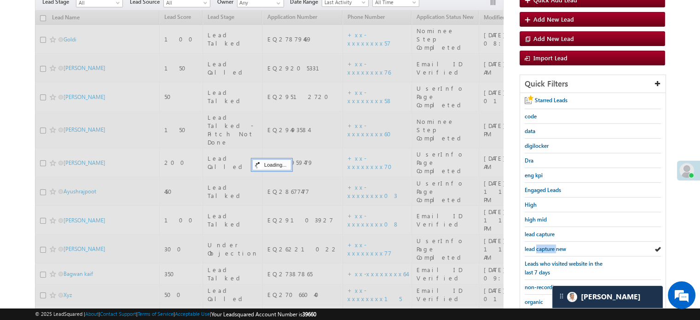
click at [554, 246] on span "lead capture new" at bounding box center [545, 248] width 41 height 7
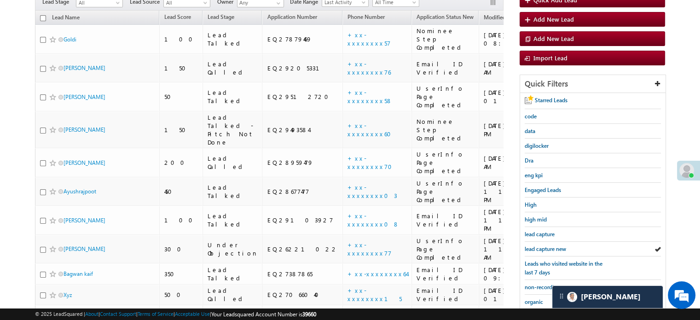
click at [554, 246] on span "lead capture new" at bounding box center [545, 248] width 41 height 7
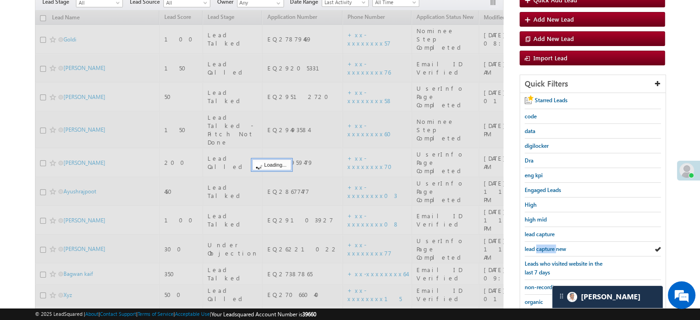
click at [554, 246] on span "lead capture new" at bounding box center [545, 248] width 41 height 7
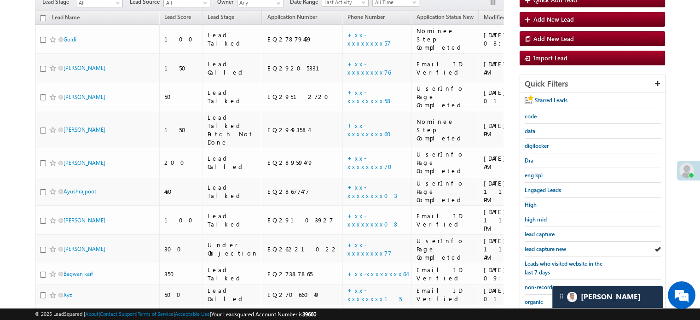
click at [554, 246] on span "lead capture new" at bounding box center [545, 248] width 41 height 7
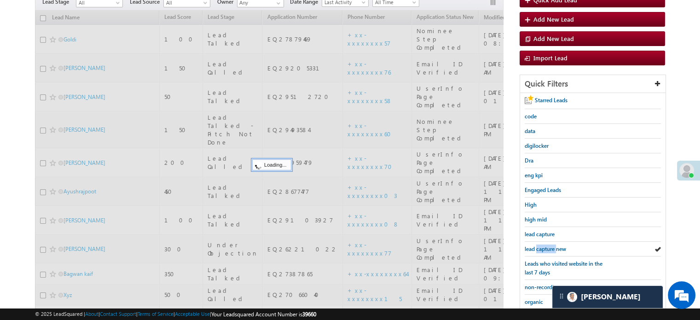
click at [554, 246] on span "lead capture new" at bounding box center [545, 248] width 41 height 7
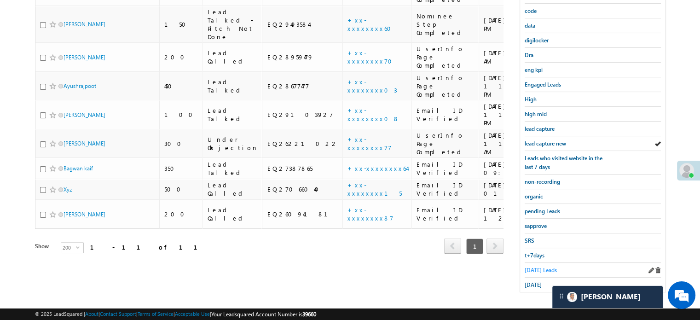
click at [535, 267] on span "Today's Leads" at bounding box center [541, 270] width 32 height 7
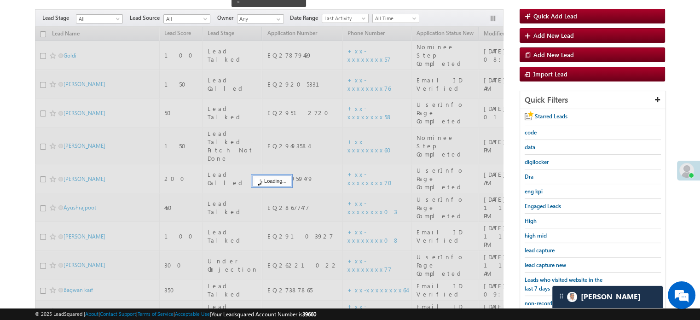
scroll to position [59, 0]
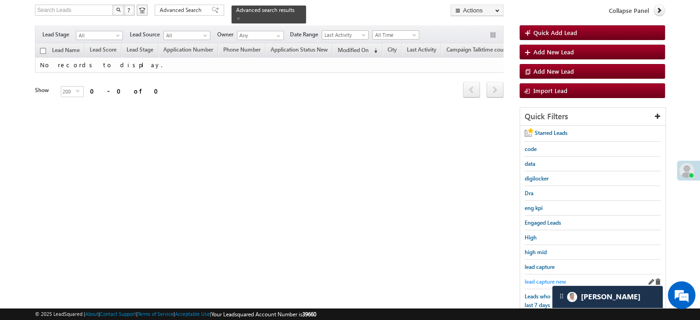
click at [536, 279] on span "lead capture new" at bounding box center [545, 281] width 41 height 7
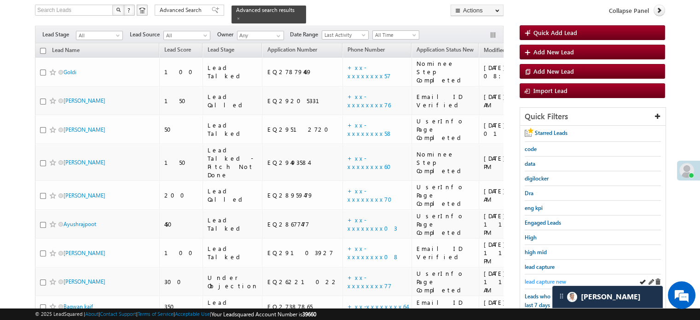
click at [536, 279] on span "lead capture new" at bounding box center [545, 281] width 41 height 7
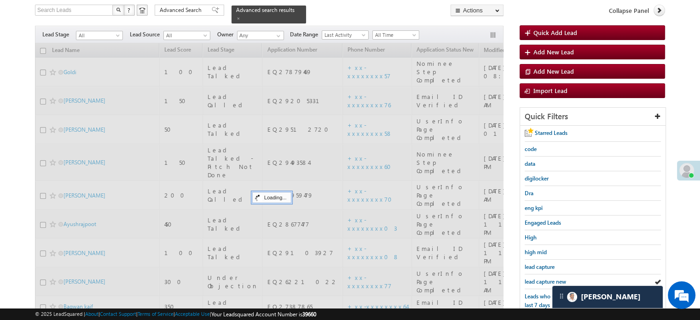
click at [536, 279] on span "lead capture new" at bounding box center [545, 281] width 41 height 7
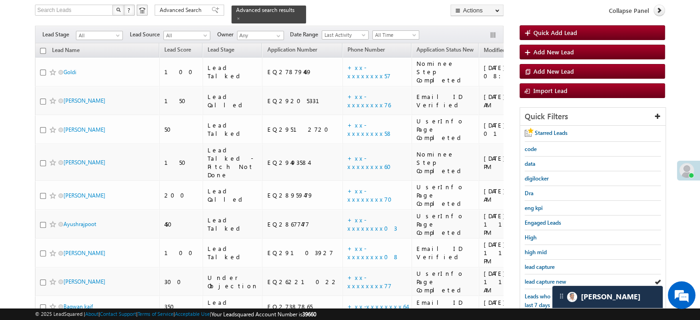
click at [536, 279] on span "lead capture new" at bounding box center [545, 281] width 41 height 7
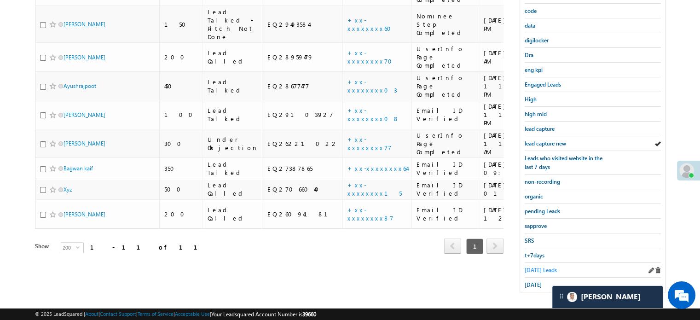
click at [529, 267] on span "Today's Leads" at bounding box center [541, 270] width 32 height 7
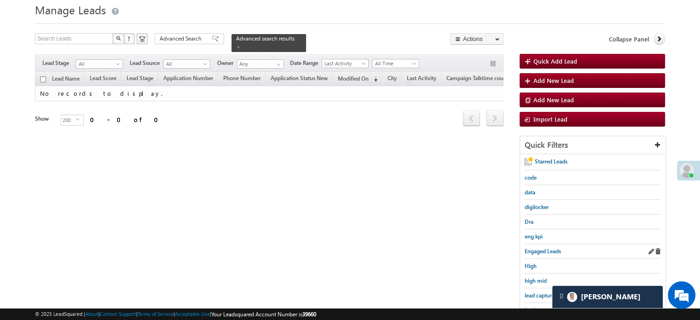
scroll to position [46, 0]
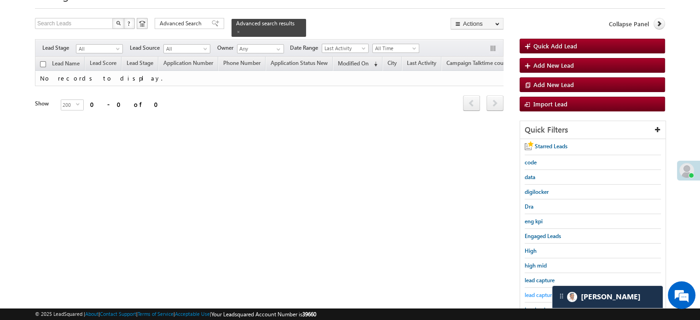
click at [537, 292] on span "lead capture new" at bounding box center [545, 295] width 41 height 7
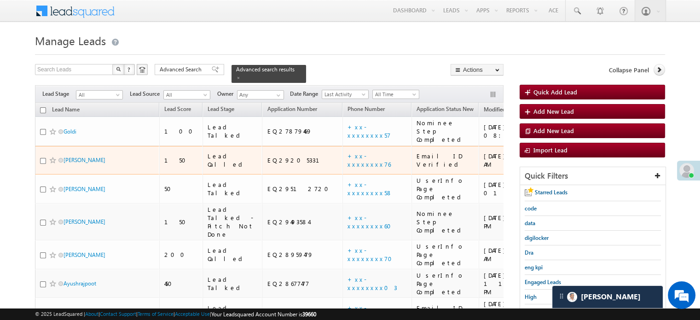
scroll to position [138, 0]
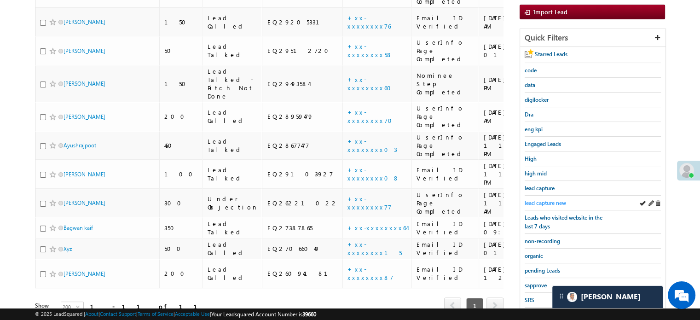
click at [542, 199] on span "lead capture new" at bounding box center [545, 202] width 41 height 7
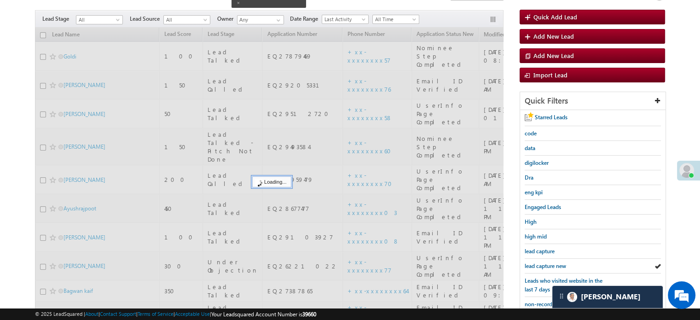
scroll to position [46, 0]
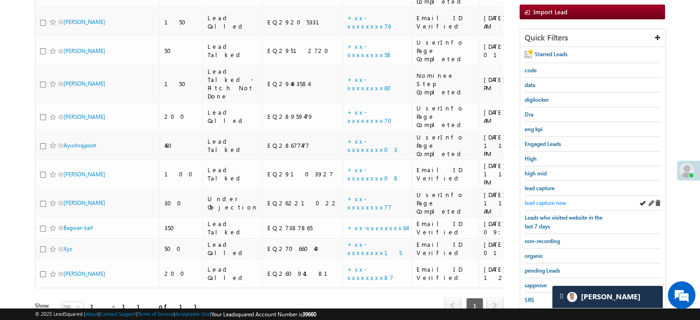
click at [538, 203] on span "lead capture new" at bounding box center [545, 202] width 41 height 7
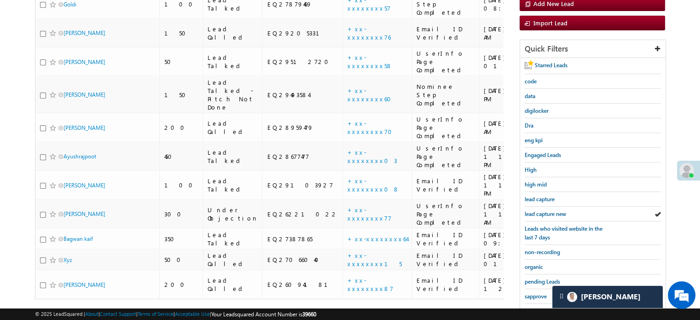
scroll to position [184, 0]
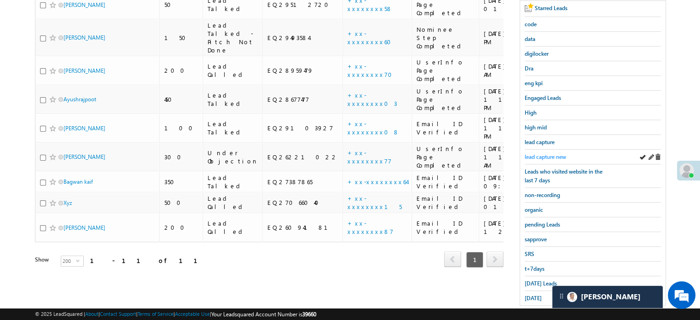
click at [542, 153] on span "lead capture new" at bounding box center [545, 156] width 41 height 7
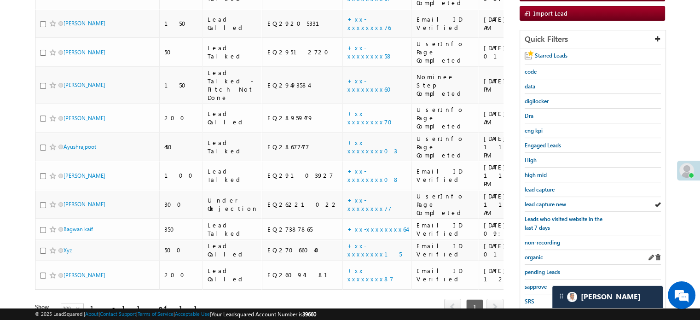
scroll to position [138, 0]
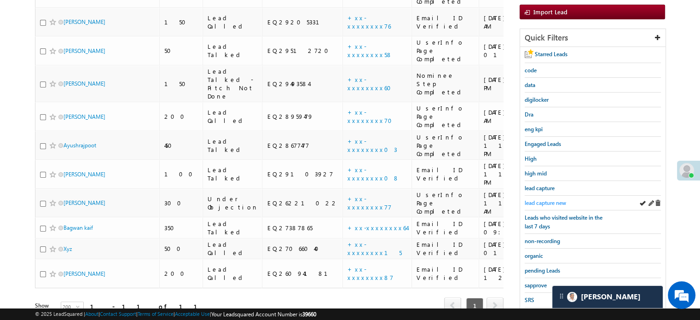
click at [553, 201] on span "lead capture new" at bounding box center [545, 202] width 41 height 7
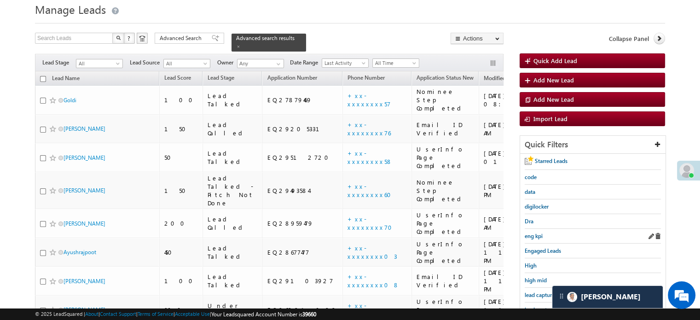
scroll to position [46, 0]
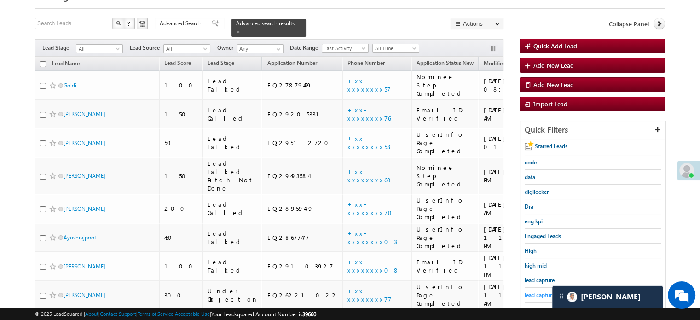
click at [538, 292] on span "lead capture new" at bounding box center [545, 295] width 41 height 7
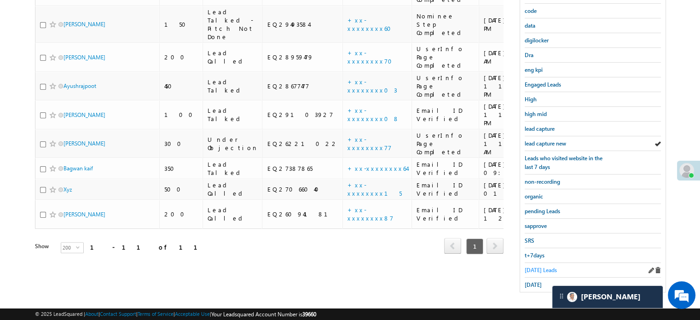
click at [537, 268] on span "Today's Leads" at bounding box center [541, 270] width 32 height 7
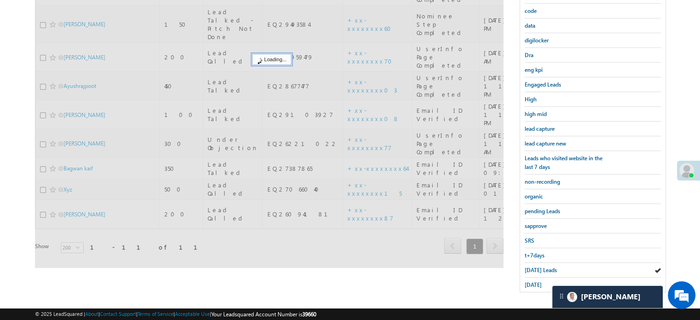
scroll to position [105, 0]
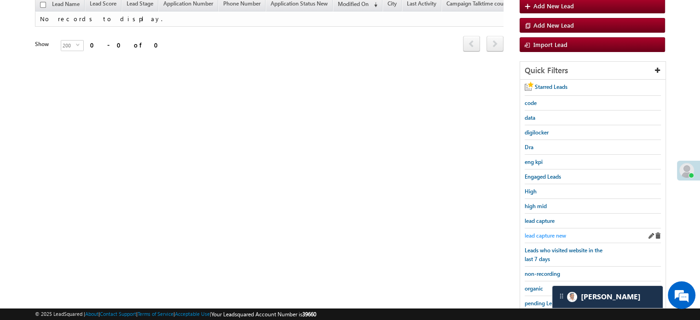
click at [533, 233] on span "lead capture new" at bounding box center [545, 235] width 41 height 7
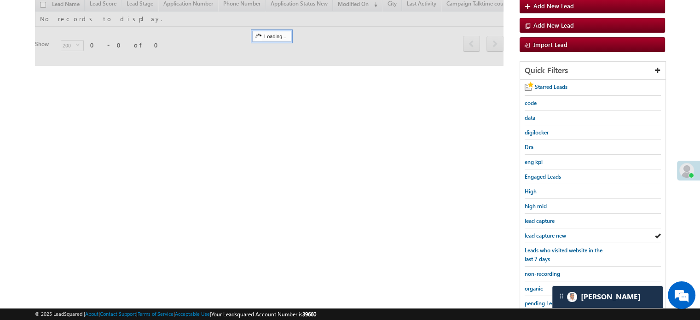
scroll to position [198, 0]
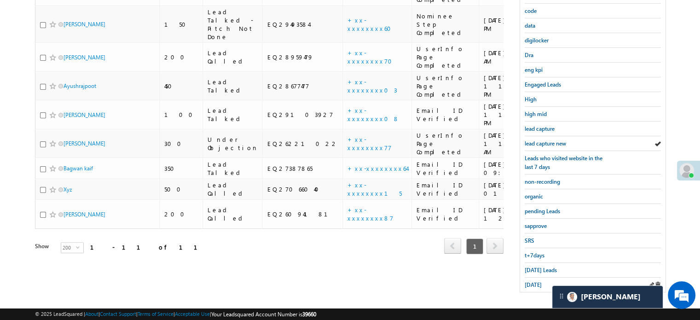
click at [534, 278] on div "[DATE]" at bounding box center [593, 285] width 136 height 14
click at [532, 281] on span "[DATE]" at bounding box center [533, 284] width 17 height 7
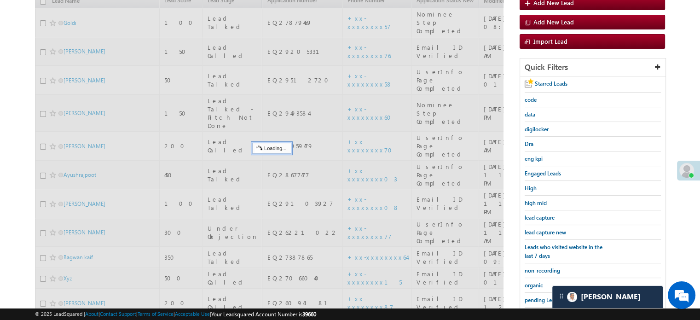
scroll to position [105, 0]
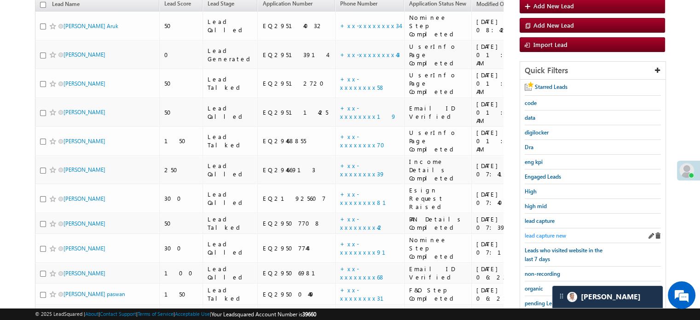
click at [545, 232] on span "lead capture new" at bounding box center [545, 235] width 41 height 7
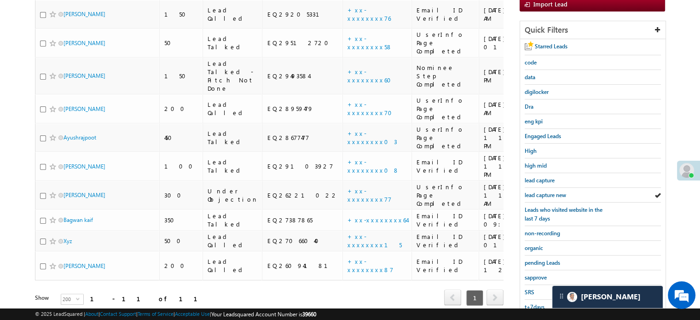
scroll to position [198, 0]
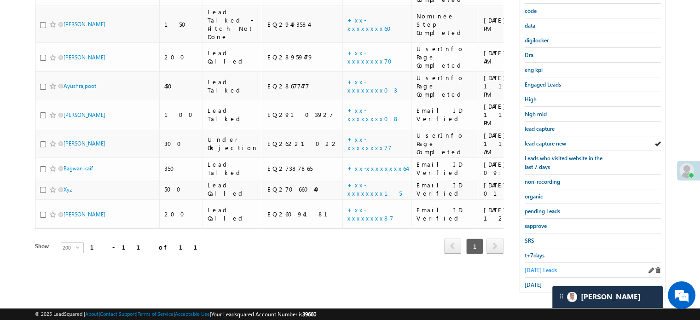
click at [533, 267] on span "[DATE] Leads" at bounding box center [541, 270] width 32 height 7
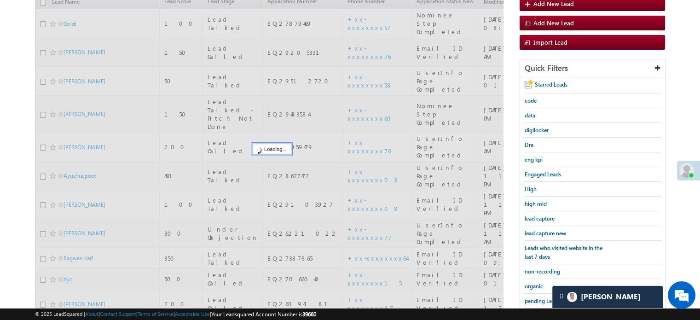
scroll to position [105, 0]
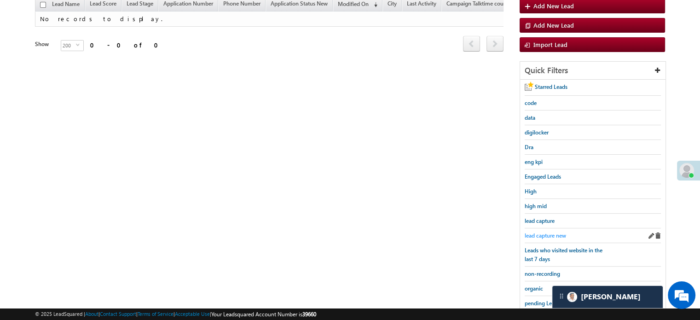
click at [541, 231] on link "lead capture new" at bounding box center [545, 235] width 41 height 9
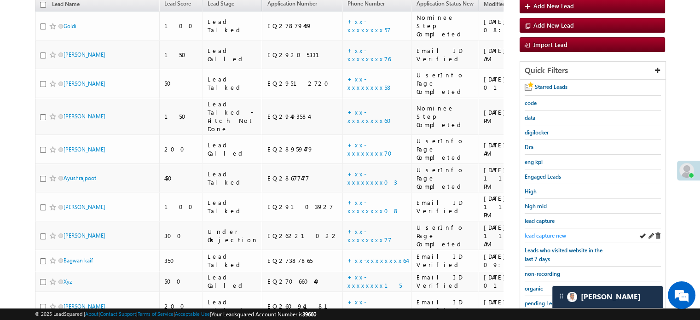
click at [547, 232] on span "lead capture new" at bounding box center [545, 235] width 41 height 7
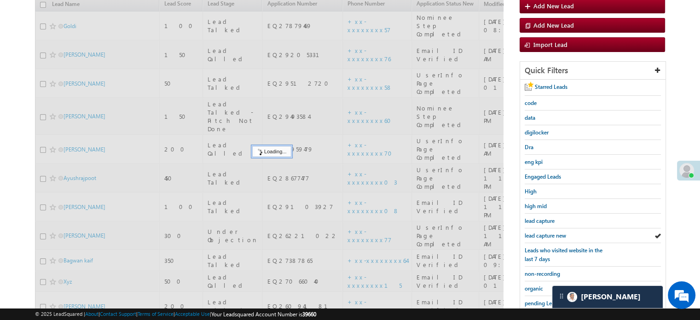
click at [547, 232] on span "lead capture new" at bounding box center [545, 235] width 41 height 7
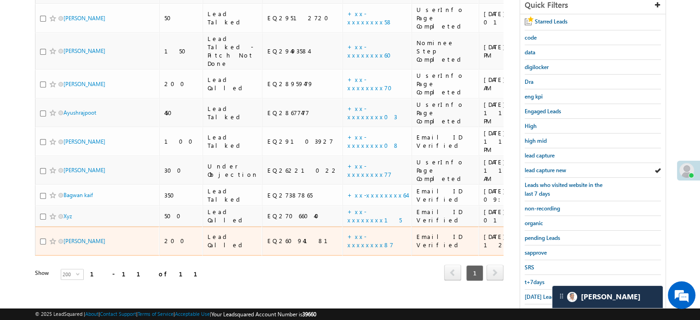
scroll to position [198, 0]
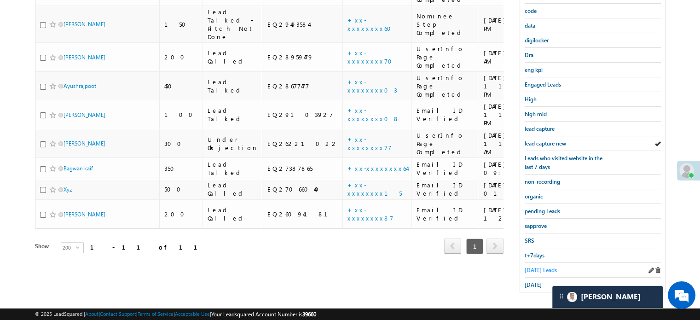
click at [547, 267] on span "[DATE] Leads" at bounding box center [541, 270] width 32 height 7
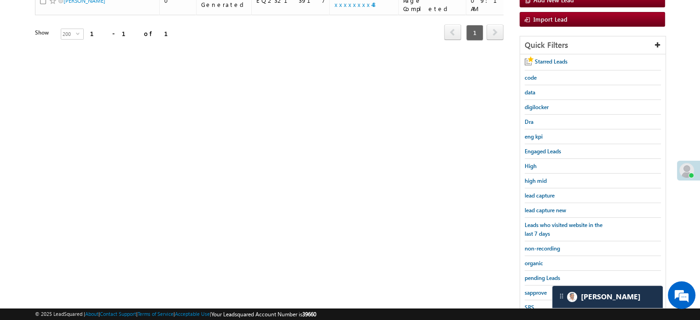
scroll to position [105, 0]
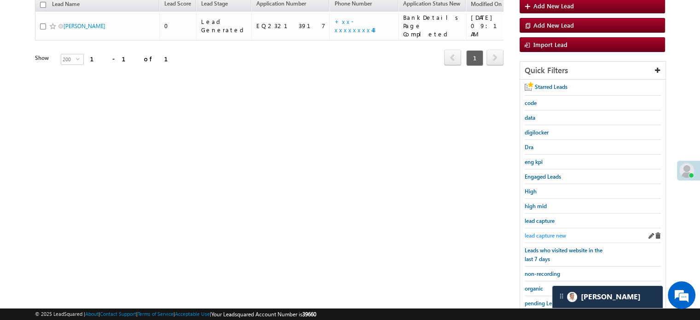
click at [552, 232] on span "lead capture new" at bounding box center [545, 235] width 41 height 7
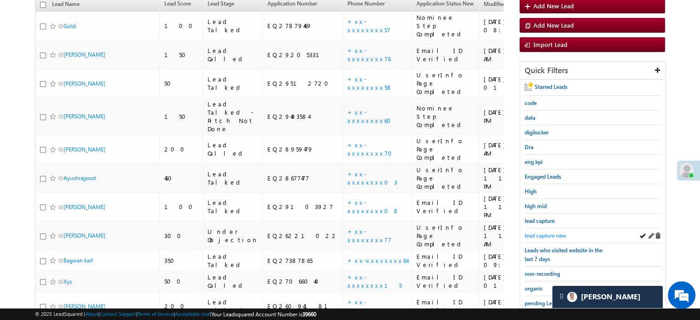
click at [552, 232] on span "lead capture new" at bounding box center [545, 235] width 41 height 7
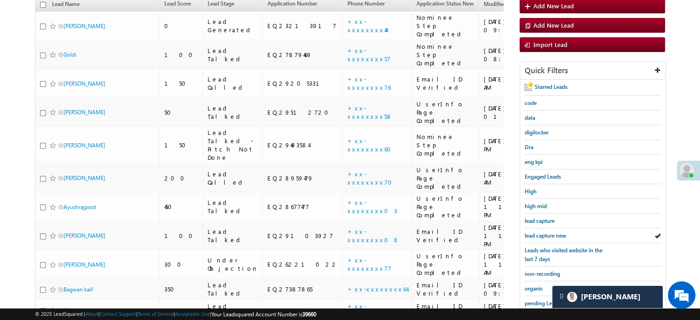
click at [552, 232] on span "lead capture new" at bounding box center [545, 235] width 41 height 7
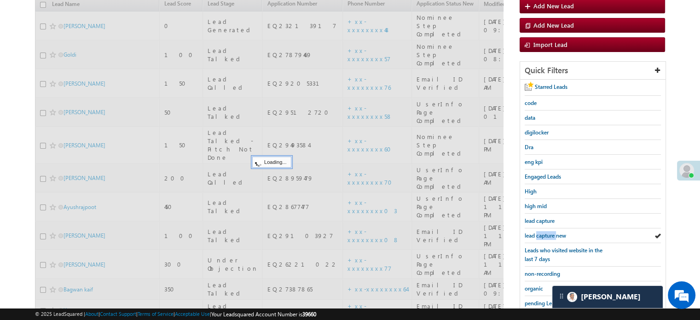
click at [552, 232] on span "lead capture new" at bounding box center [545, 235] width 41 height 7
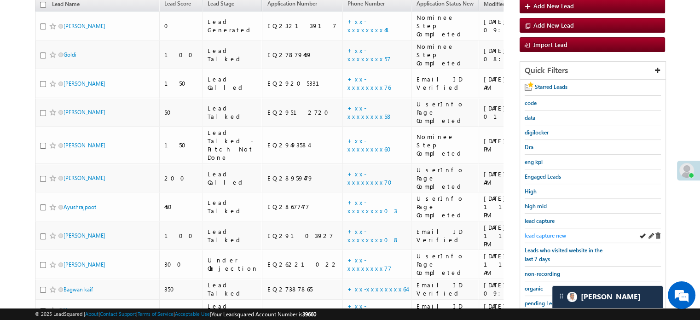
click at [536, 233] on span "lead capture new" at bounding box center [545, 235] width 41 height 7
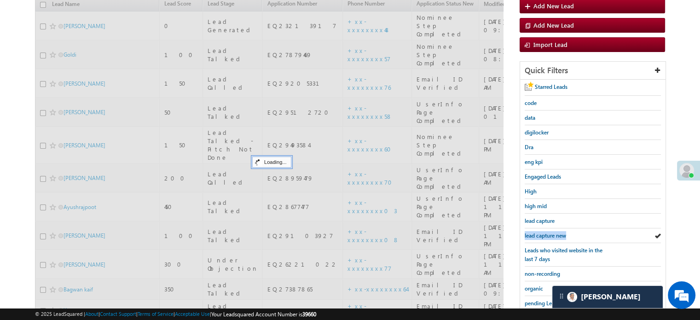
click at [536, 233] on span "lead capture new" at bounding box center [545, 235] width 41 height 7
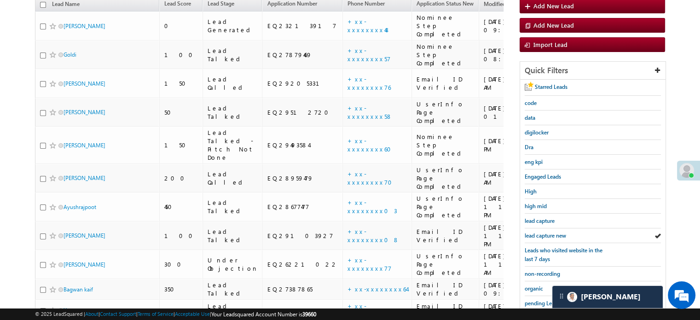
click at [536, 233] on span "lead capture new" at bounding box center [545, 235] width 41 height 7
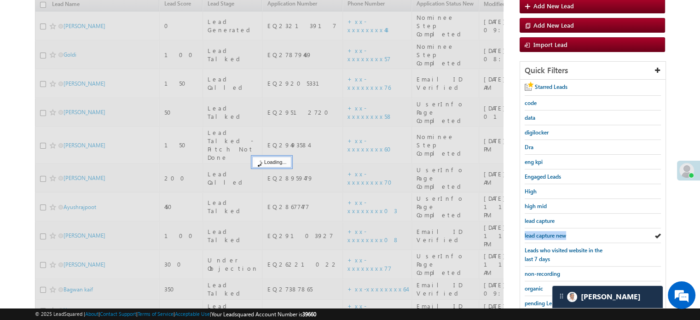
click at [536, 233] on span "lead capture new" at bounding box center [545, 235] width 41 height 7
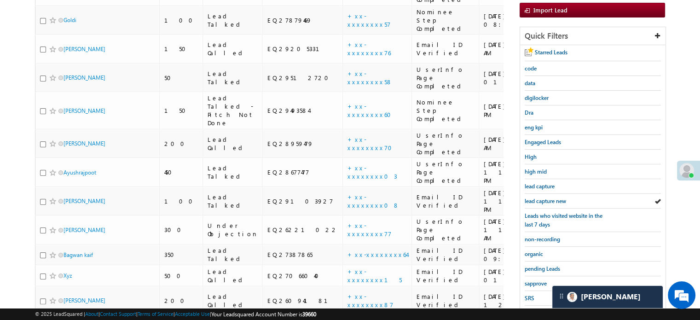
scroll to position [198, 0]
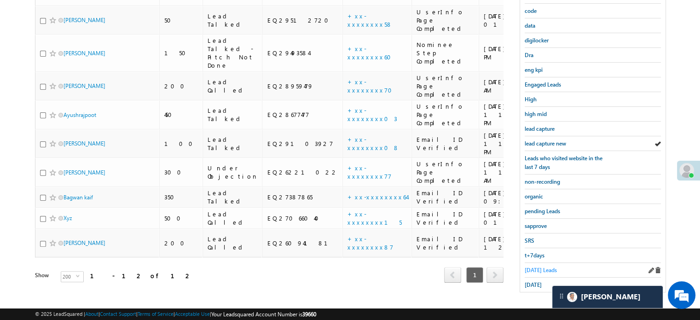
click at [535, 267] on span "[DATE] Leads" at bounding box center [541, 270] width 32 height 7
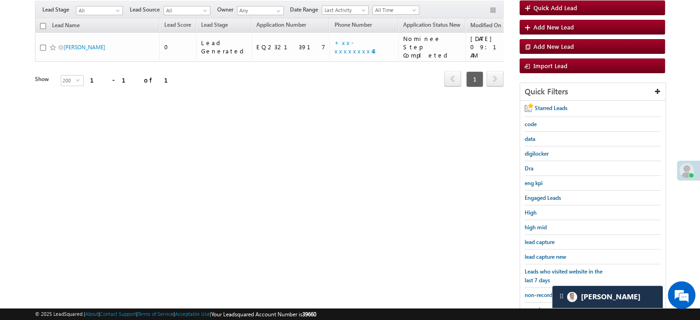
scroll to position [59, 0]
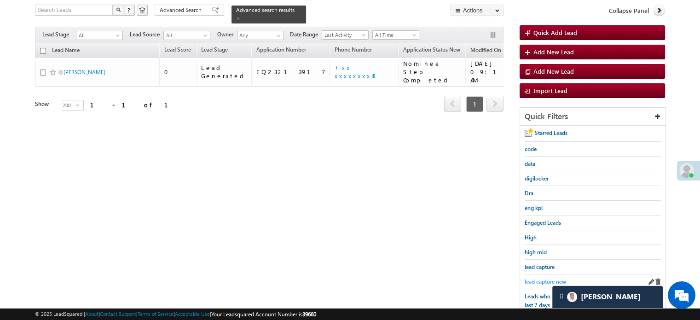
click at [545, 280] on span "lead capture new" at bounding box center [545, 281] width 41 height 7
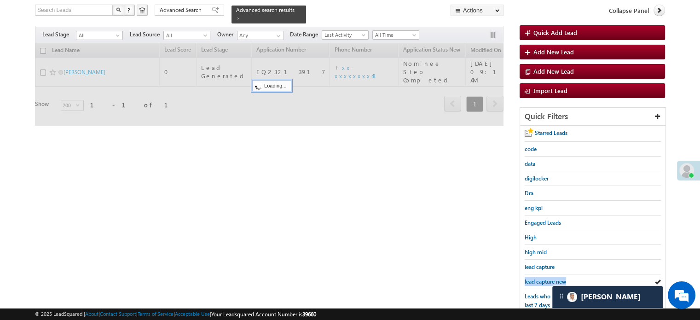
click at [545, 280] on span "lead capture new" at bounding box center [545, 281] width 41 height 7
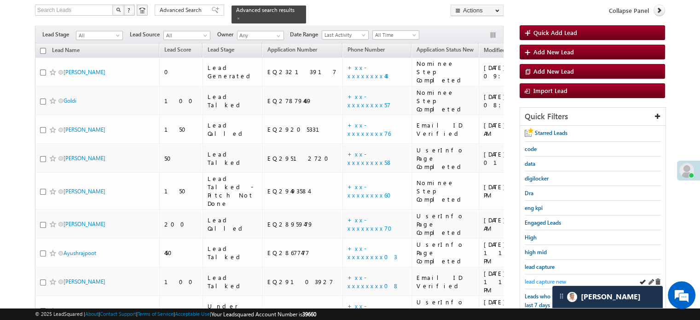
click at [553, 278] on span "lead capture new" at bounding box center [545, 281] width 41 height 7
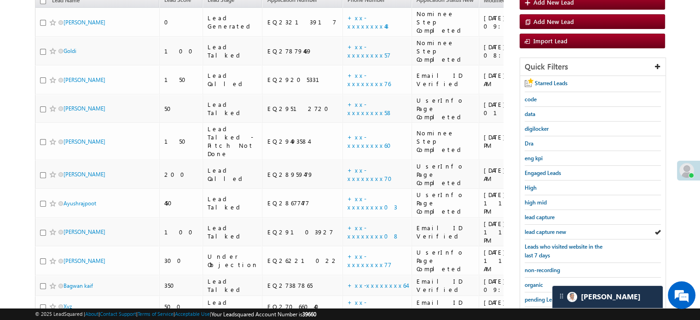
scroll to position [198, 0]
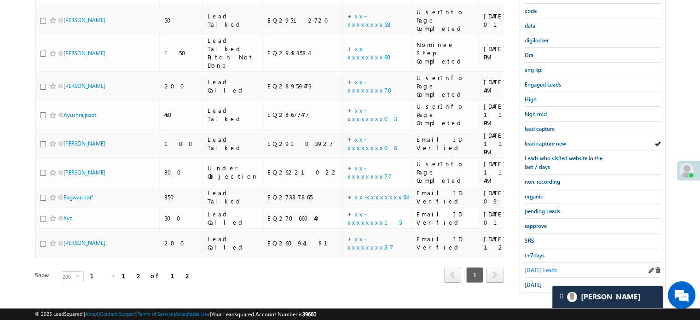
click at [545, 267] on span "[DATE] Leads" at bounding box center [541, 270] width 32 height 7
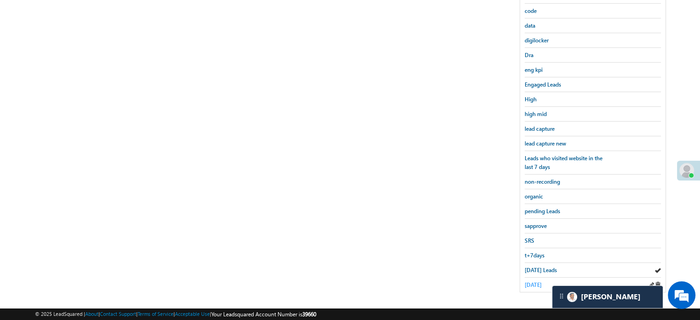
click at [531, 282] on span "[DATE]" at bounding box center [533, 284] width 17 height 7
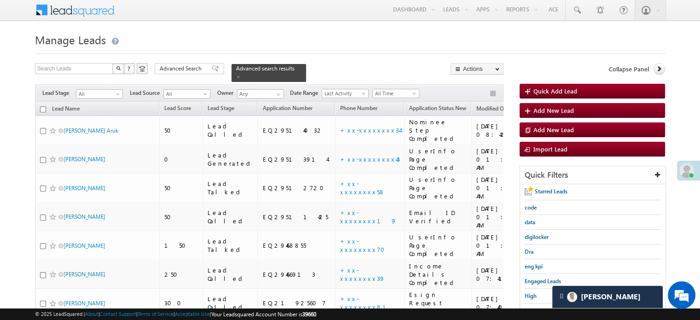
scroll to position [0, 0]
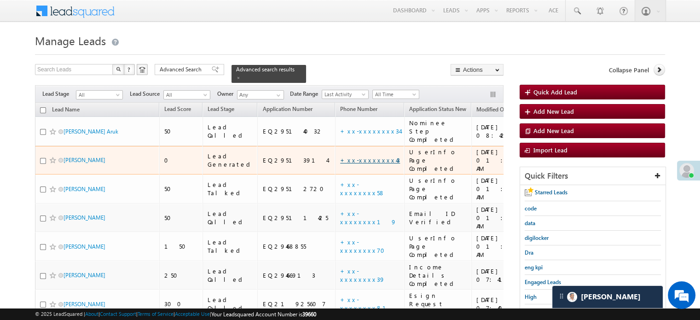
click at [340, 156] on link "+xx-xxxxxxxx43" at bounding box center [370, 160] width 60 height 8
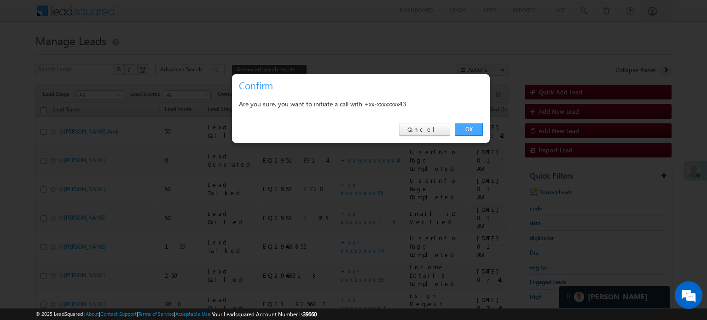
click at [466, 125] on link "OK" at bounding box center [469, 129] width 28 height 13
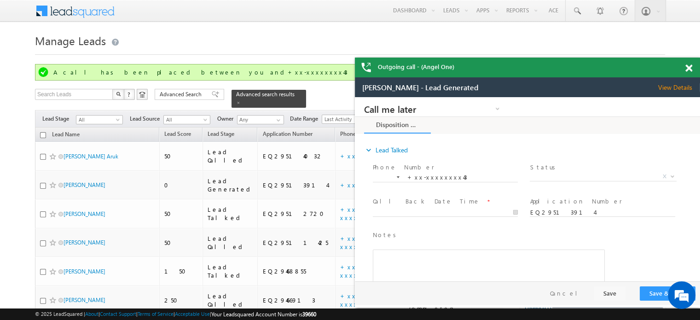
click at [687, 67] on span at bounding box center [689, 68] width 7 height 8
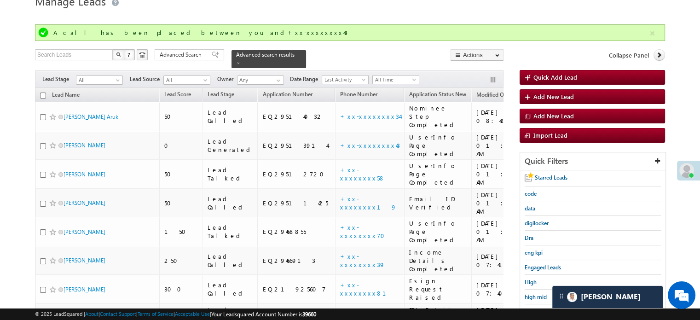
scroll to position [138, 0]
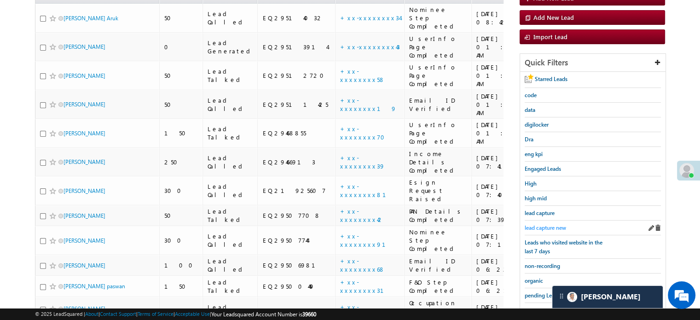
click at [554, 228] on span "lead capture new" at bounding box center [545, 227] width 41 height 7
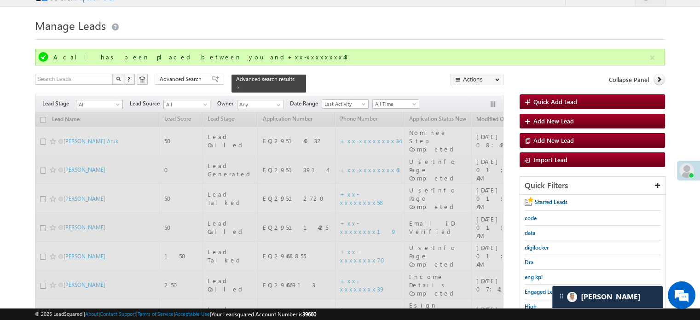
scroll to position [0, 0]
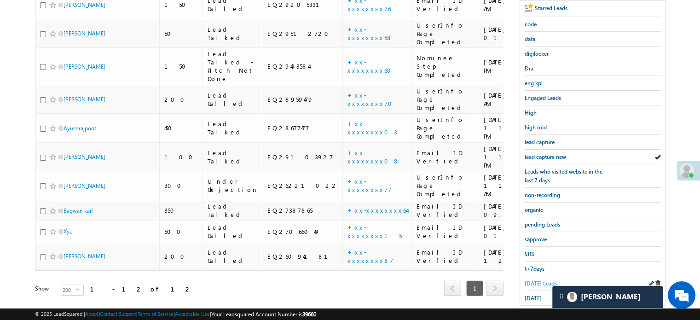
click at [531, 279] on link "[DATE] Leads" at bounding box center [541, 283] width 32 height 9
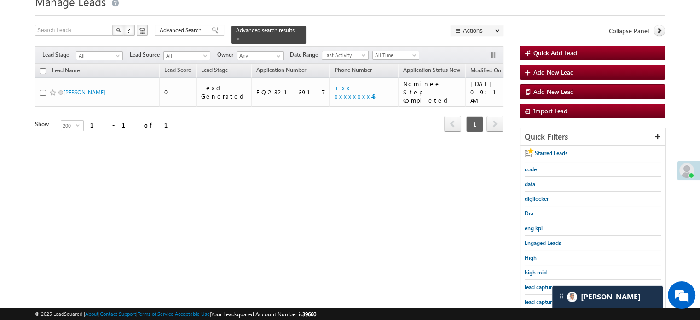
scroll to position [92, 0]
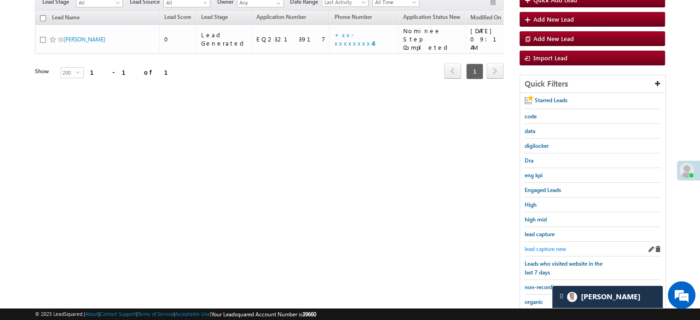
click at [544, 250] on span "lead capture new" at bounding box center [545, 248] width 41 height 7
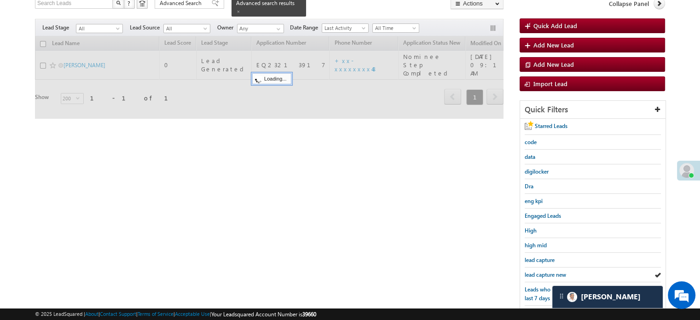
scroll to position [46, 0]
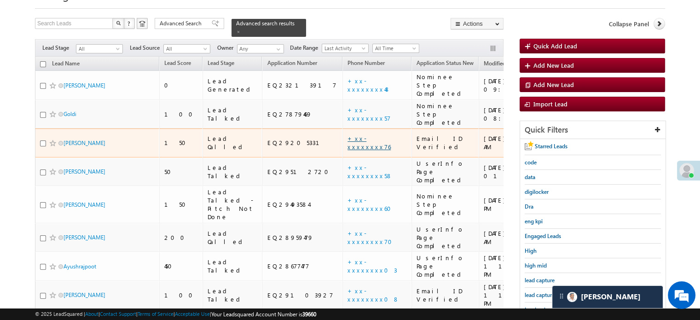
click at [348, 134] on link "+xx-xxxxxxxx76" at bounding box center [369, 142] width 43 height 16
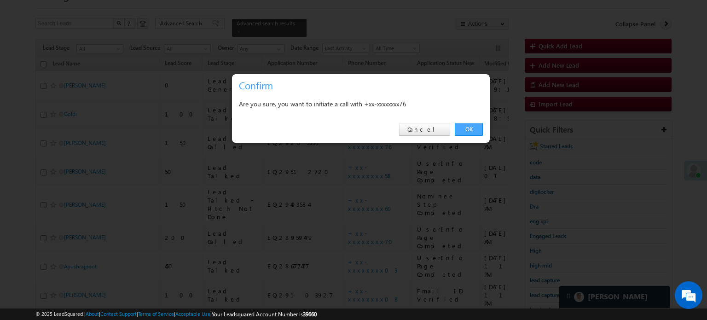
click at [480, 124] on link "OK" at bounding box center [469, 129] width 28 height 13
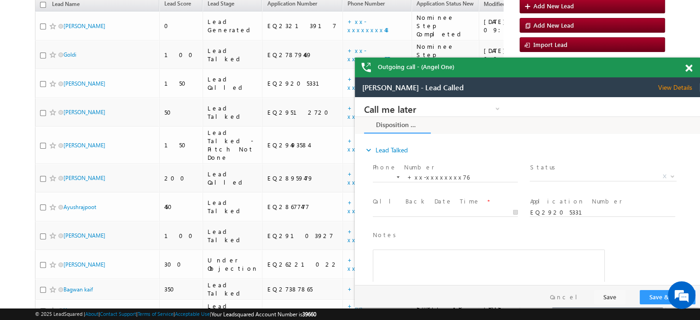
scroll to position [0, 0]
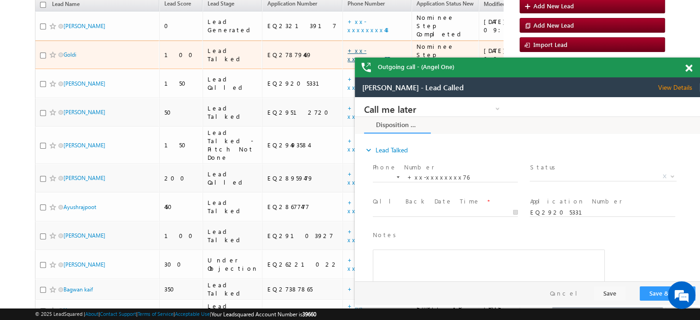
click at [348, 47] on link "+xx-xxxxxxxx57" at bounding box center [369, 55] width 43 height 16
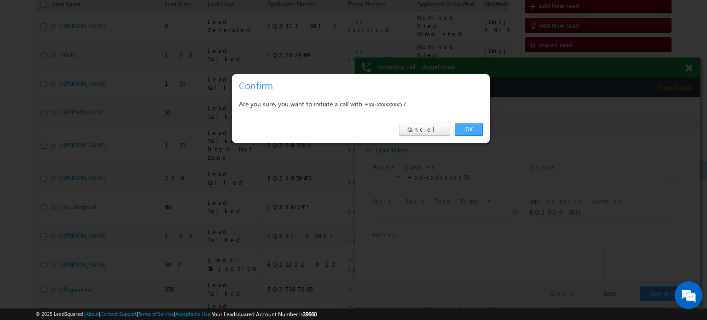
click at [470, 131] on link "OK" at bounding box center [469, 129] width 28 height 13
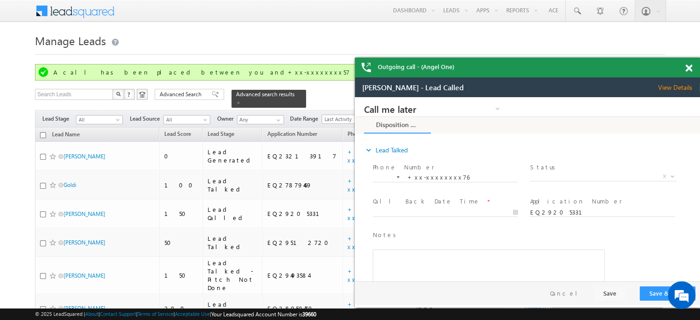
click at [685, 62] on div "Outgoing call - (Angel One)" at bounding box center [527, 68] width 345 height 20
drag, startPoint x: 692, startPoint y: 68, endPoint x: 283, endPoint y: 13, distance: 412.1
click at [692, 68] on span at bounding box center [689, 68] width 7 height 8
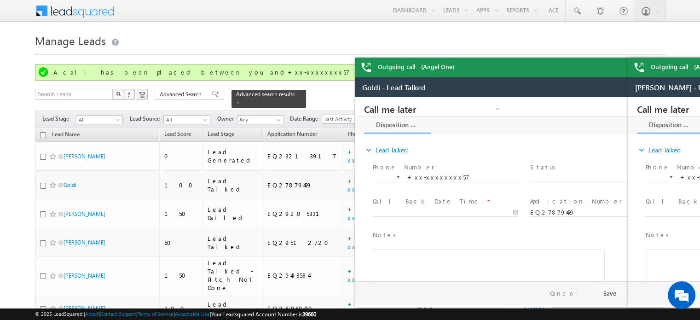
scroll to position [29, 0]
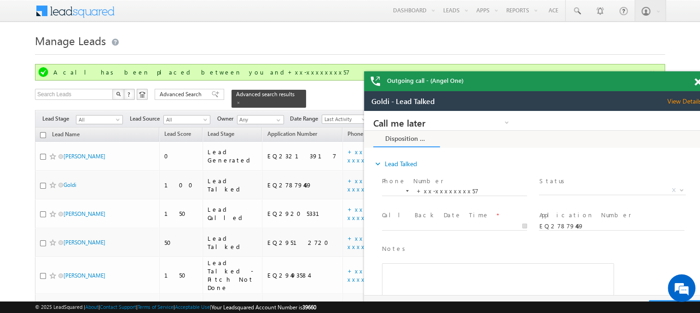
click at [696, 82] on span at bounding box center [698, 82] width 7 height 8
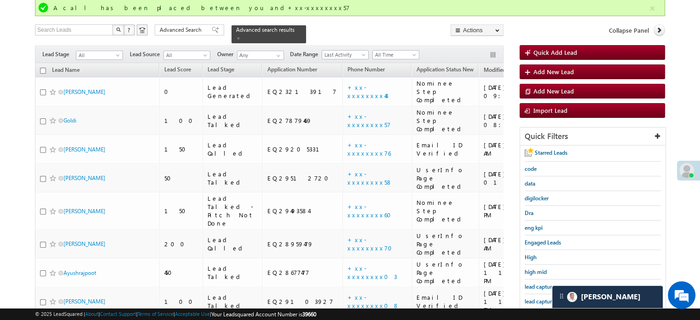
scroll to position [138, 0]
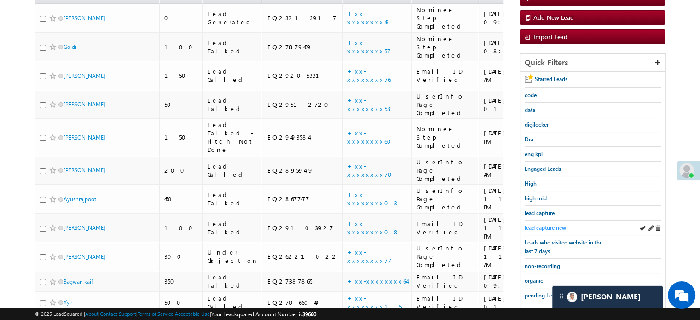
click at [541, 228] on span "lead capture new" at bounding box center [545, 227] width 41 height 7
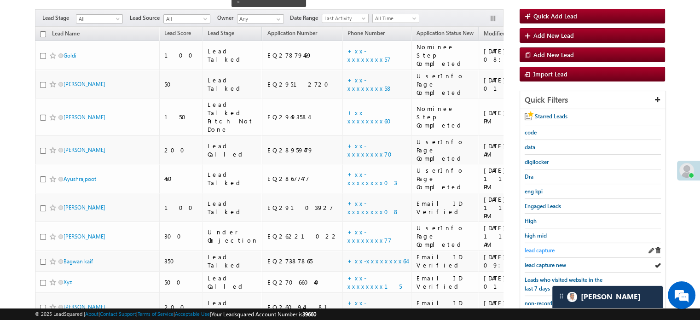
scroll to position [92, 0]
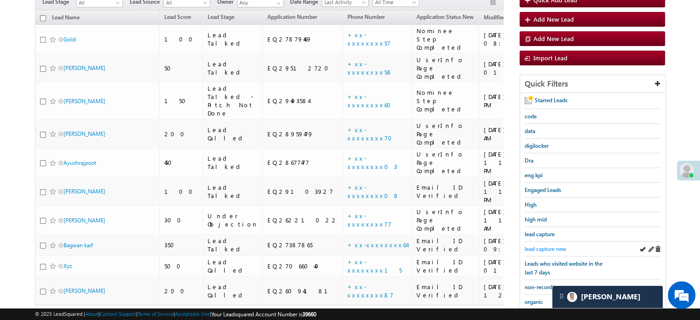
click at [539, 245] on span "lead capture new" at bounding box center [545, 248] width 41 height 7
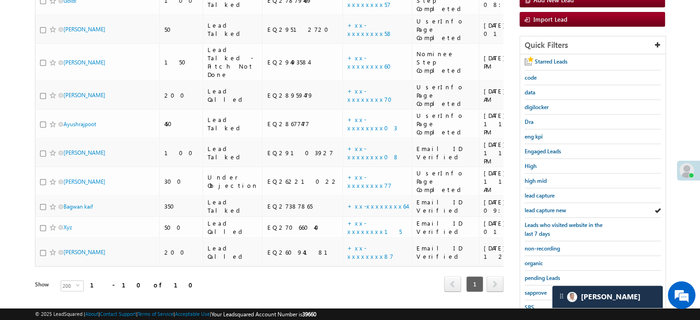
scroll to position [198, 0]
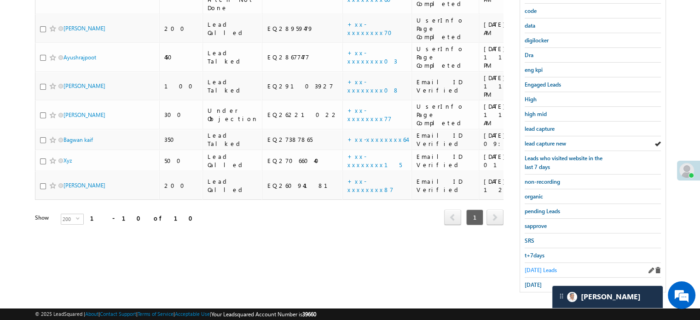
click at [540, 267] on span "Today's Leads" at bounding box center [541, 270] width 32 height 7
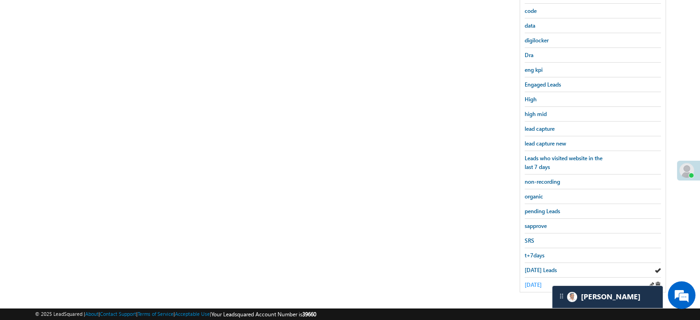
click at [536, 284] on span "yesterday" at bounding box center [533, 284] width 17 height 7
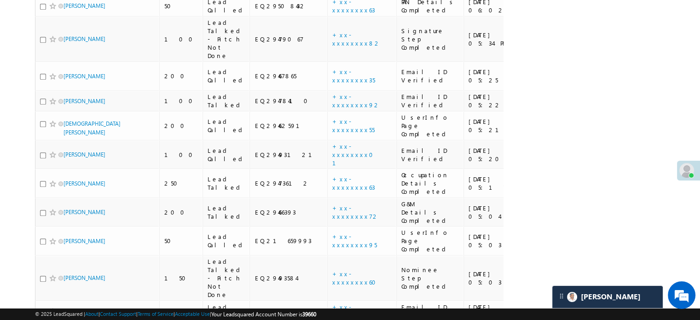
scroll to position [985, 0]
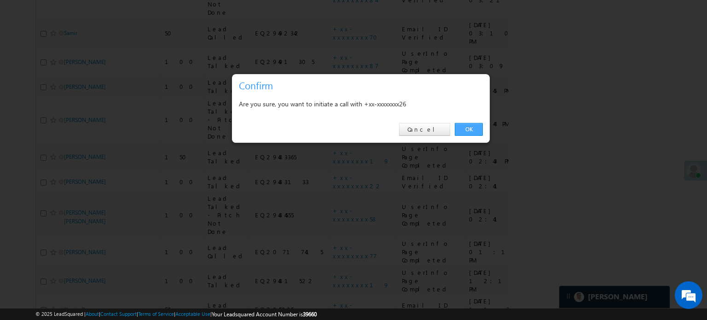
click at [464, 133] on link "OK" at bounding box center [469, 129] width 28 height 13
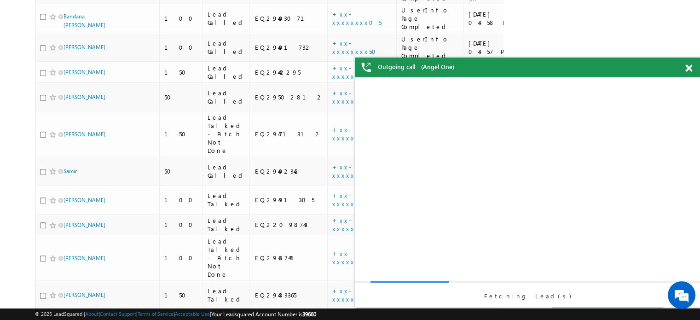
scroll to position [0, 0]
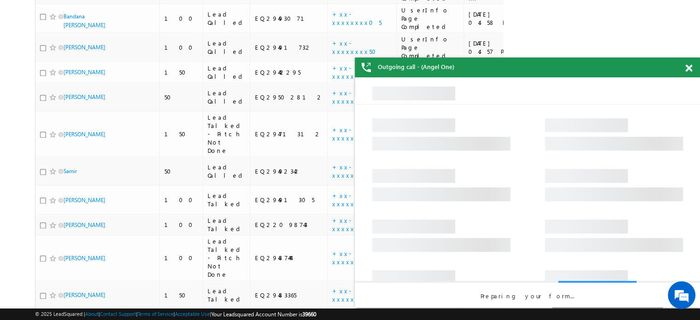
click at [688, 70] on span at bounding box center [689, 68] width 7 height 8
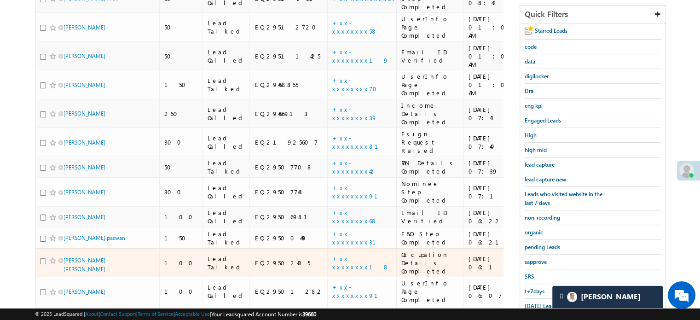
scroll to position [181, 0]
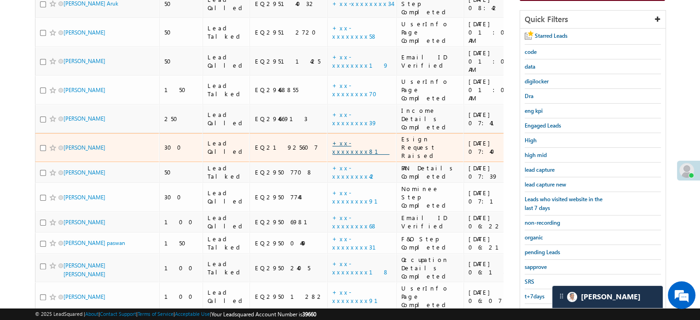
click at [332, 139] on link "+xx-xxxxxxxx81" at bounding box center [360, 147] width 57 height 16
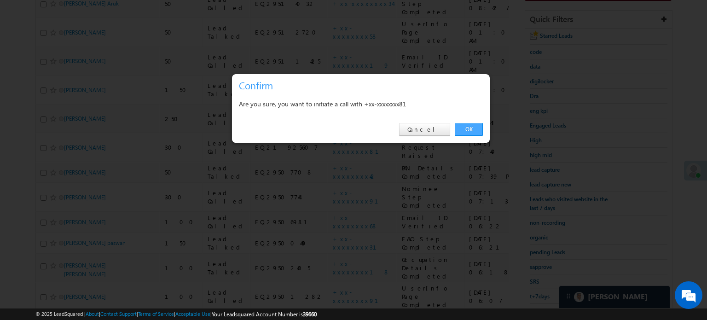
click at [464, 129] on link "OK" at bounding box center [469, 129] width 28 height 13
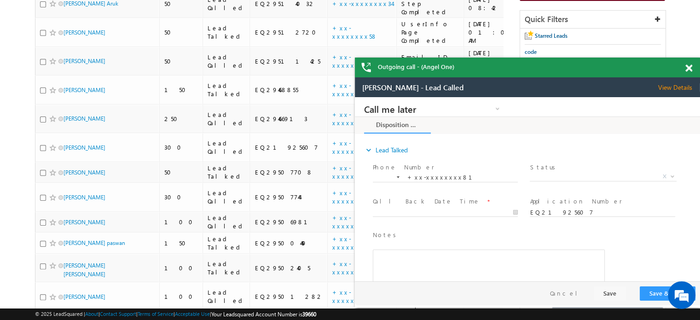
scroll to position [0, 0]
click at [690, 62] on div at bounding box center [694, 67] width 12 height 18
click at [690, 67] on span at bounding box center [689, 68] width 7 height 8
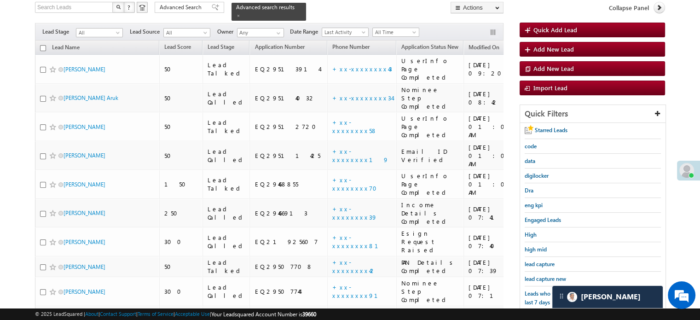
scroll to position [89, 0]
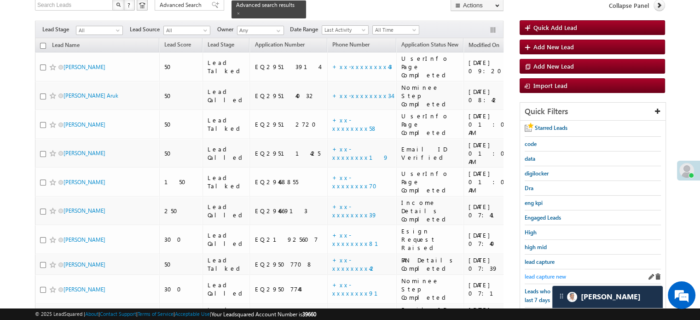
click at [546, 275] on span "lead capture new" at bounding box center [545, 276] width 41 height 7
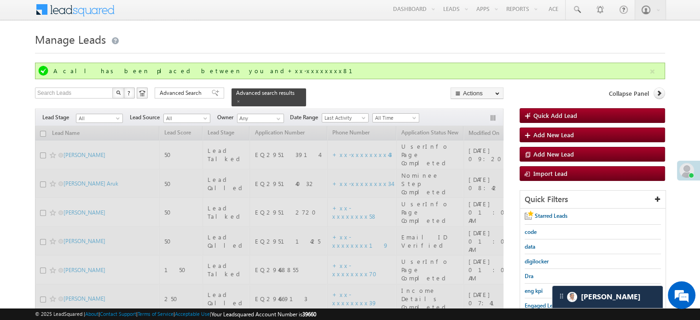
scroll to position [0, 0]
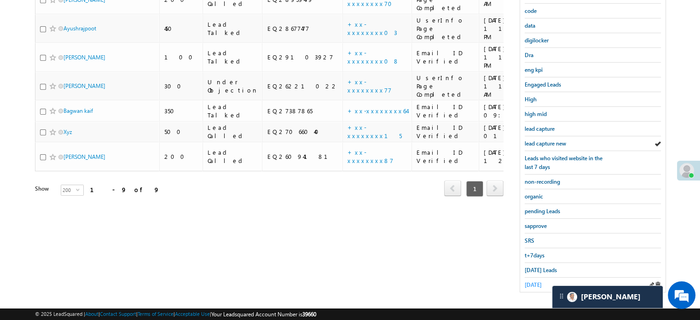
click at [539, 281] on span "yesterday" at bounding box center [533, 284] width 17 height 7
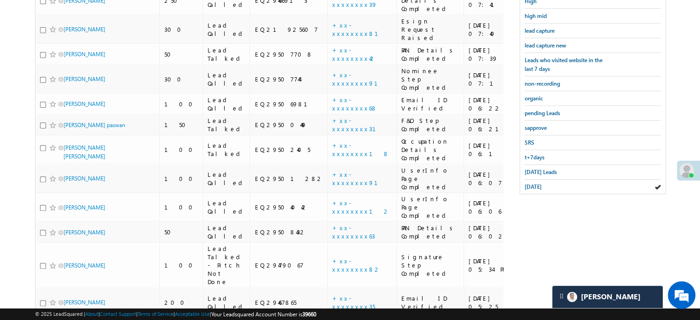
scroll to position [295, 0]
click at [548, 43] on span "lead capture new" at bounding box center [545, 46] width 41 height 7
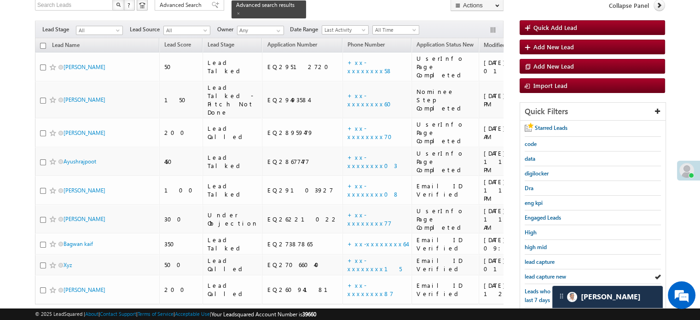
scroll to position [111, 0]
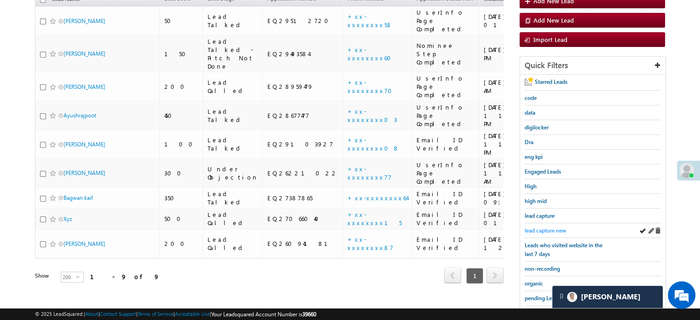
click at [536, 230] on span "lead capture new" at bounding box center [545, 230] width 41 height 7
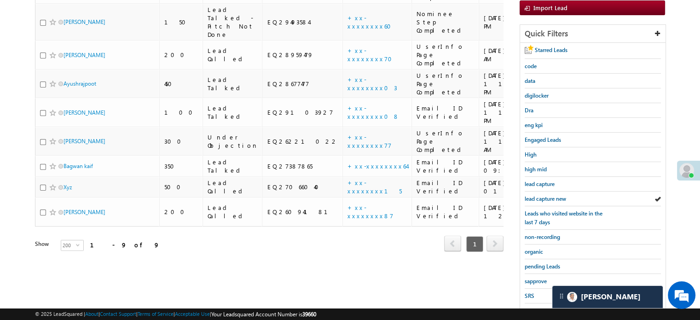
scroll to position [198, 0]
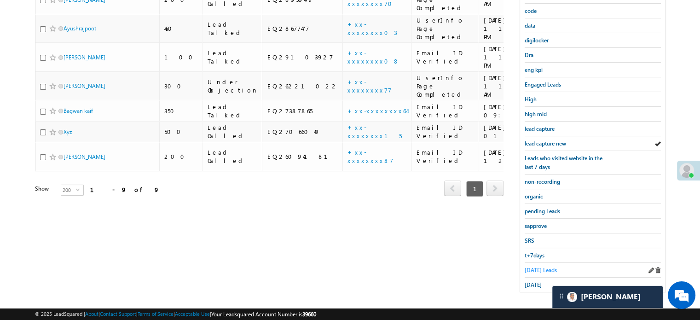
click at [541, 267] on span "Today's Leads" at bounding box center [541, 270] width 32 height 7
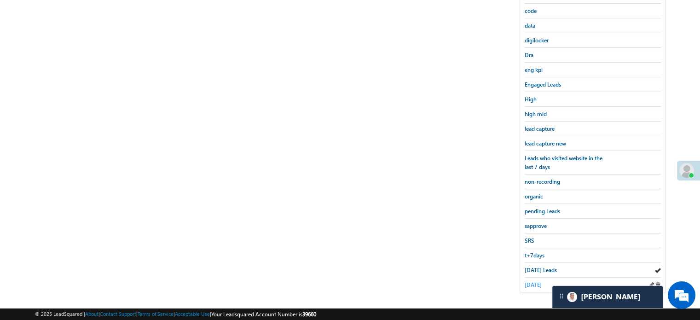
click at [533, 281] on span "yesterday" at bounding box center [533, 284] width 17 height 7
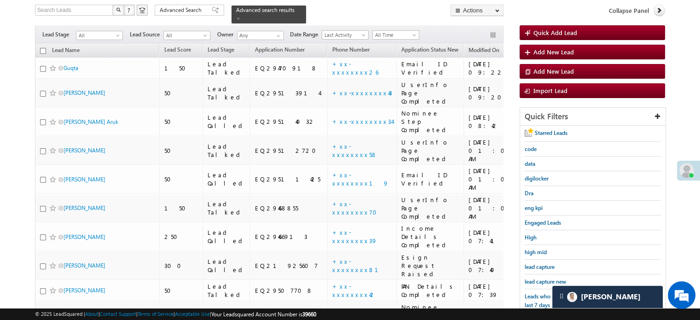
scroll to position [985, 0]
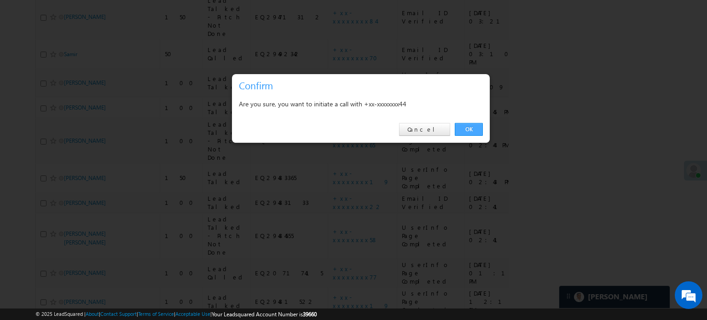
click at [462, 127] on link "OK" at bounding box center [469, 129] width 28 height 13
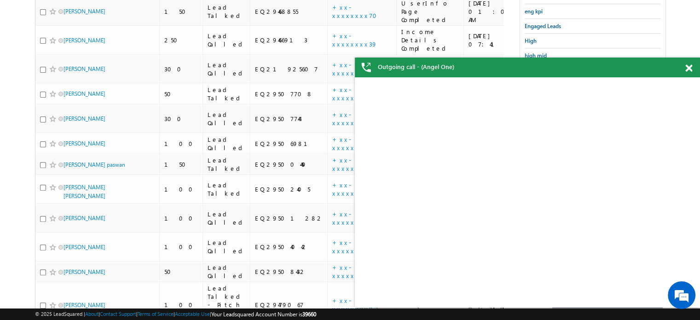
scroll to position [274, 0]
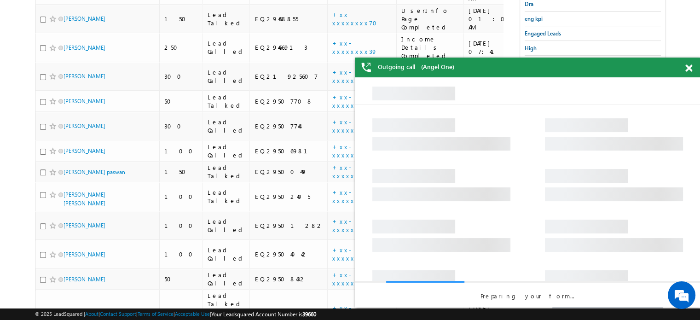
click at [685, 70] on div "Outgoing call - (Angel One)" at bounding box center [527, 68] width 345 height 20
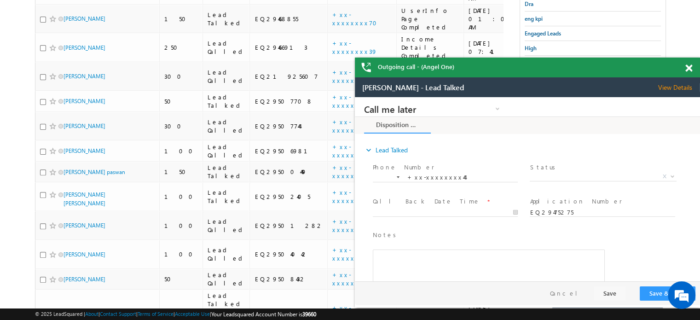
scroll to position [0, 0]
click at [694, 67] on div at bounding box center [694, 67] width 12 height 18
click at [689, 65] on span at bounding box center [689, 68] width 7 height 8
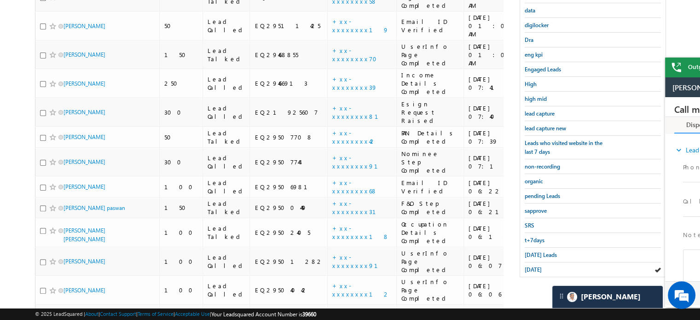
scroll to position [227, 0]
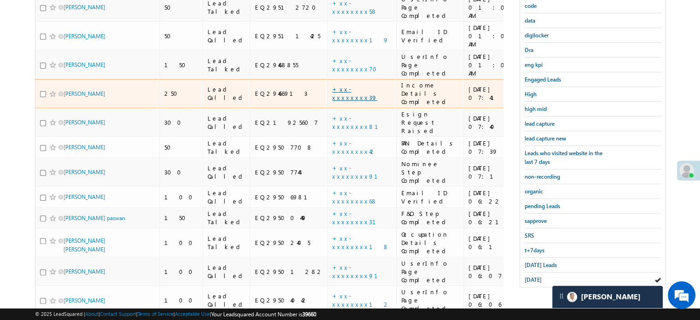
click at [335, 85] on link "+xx-xxxxxxxx39" at bounding box center [354, 93] width 45 height 16
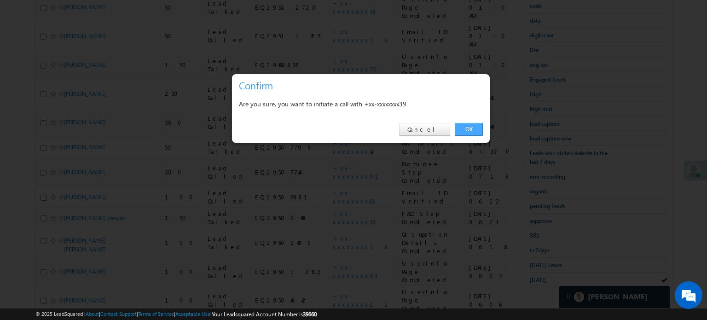
click at [472, 127] on link "OK" at bounding box center [469, 129] width 28 height 13
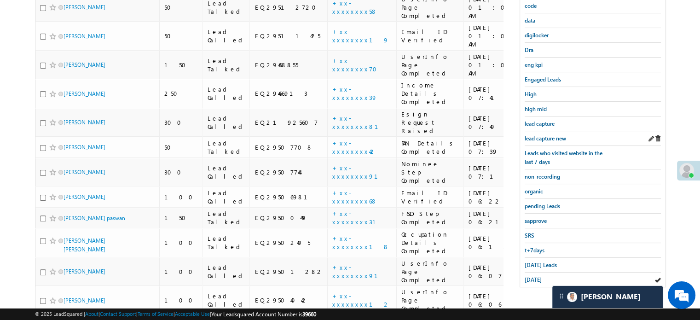
click at [558, 140] on div "lead capture new" at bounding box center [593, 138] width 136 height 15
click at [561, 135] on span "lead capture new" at bounding box center [545, 138] width 41 height 7
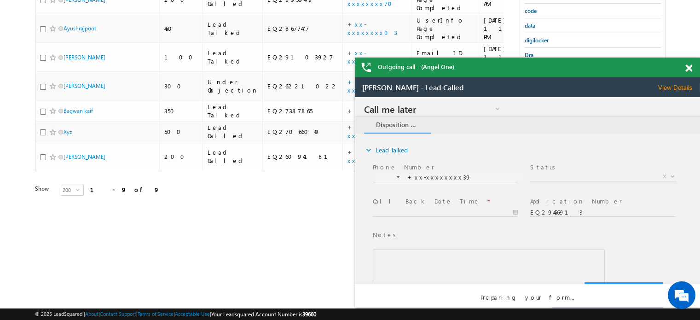
scroll to position [0, 0]
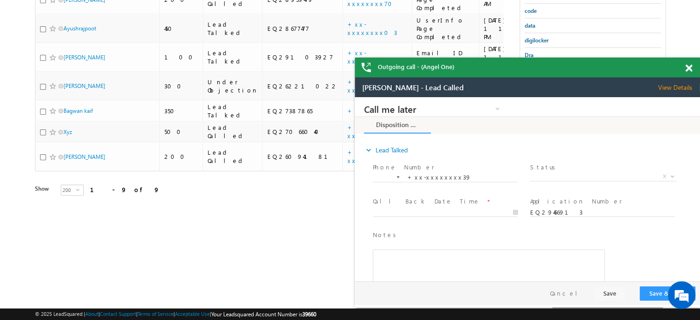
click at [688, 66] on span at bounding box center [689, 68] width 7 height 8
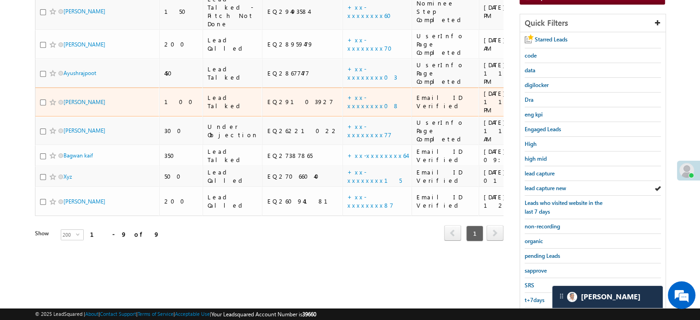
scroll to position [105, 0]
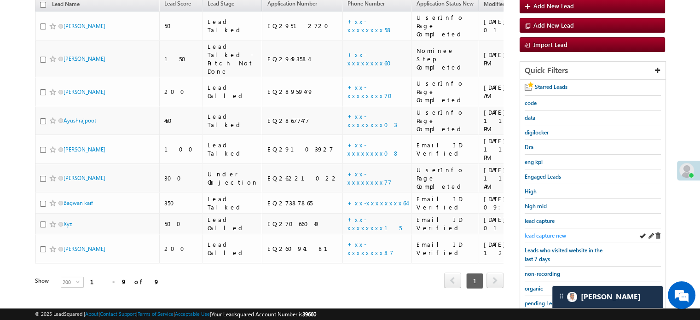
click at [542, 232] on span "lead capture new" at bounding box center [545, 235] width 41 height 7
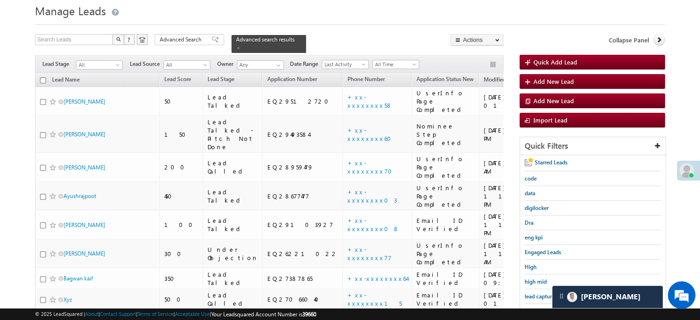
scroll to position [46, 0]
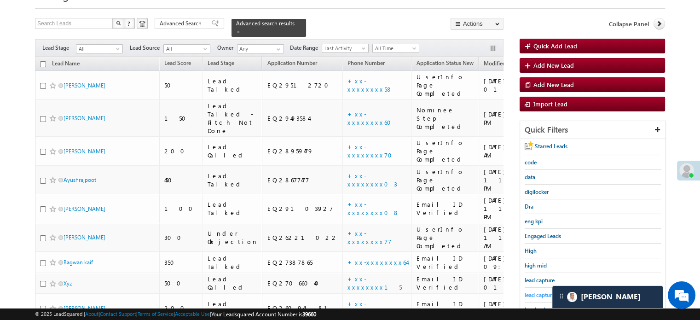
click at [536, 292] on span "lead capture new" at bounding box center [545, 295] width 41 height 7
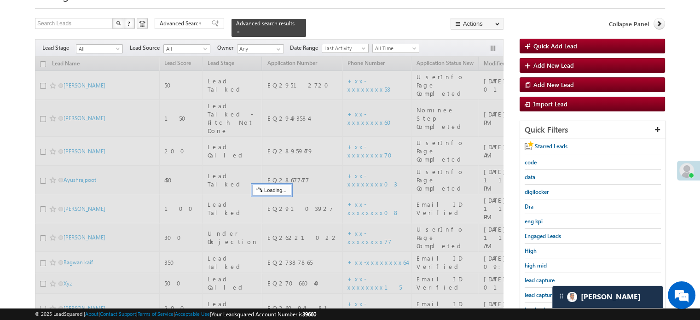
click at [536, 292] on span "lead capture new" at bounding box center [545, 295] width 41 height 7
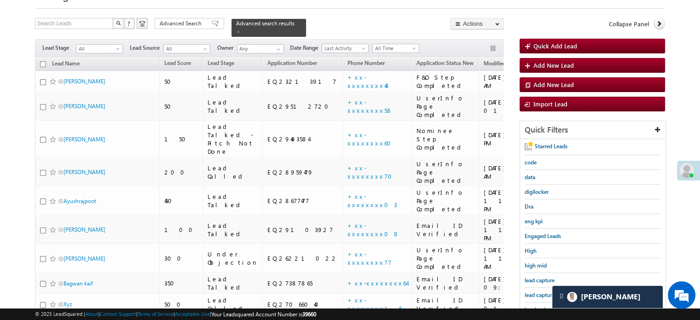
click at [536, 292] on span "lead capture new" at bounding box center [545, 295] width 41 height 7
click at [538, 294] on span "lead capture new" at bounding box center [545, 295] width 41 height 7
click at [543, 292] on span "lead capture new" at bounding box center [545, 295] width 41 height 7
click at [546, 296] on span "lead capture new" at bounding box center [545, 295] width 41 height 7
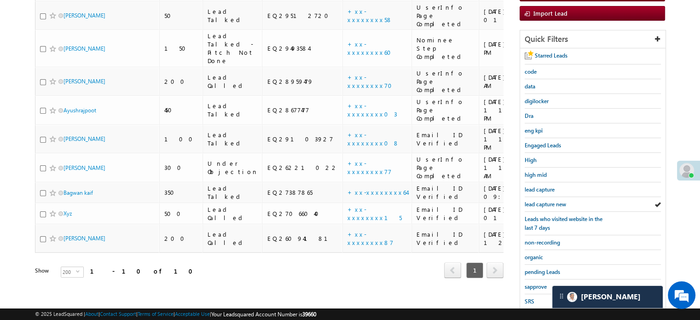
scroll to position [198, 0]
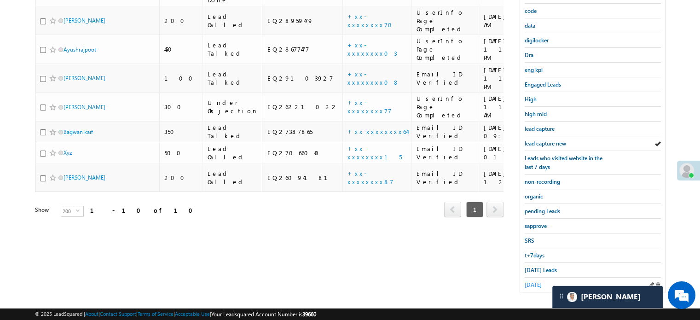
click at [530, 281] on span "yesterday" at bounding box center [533, 284] width 17 height 7
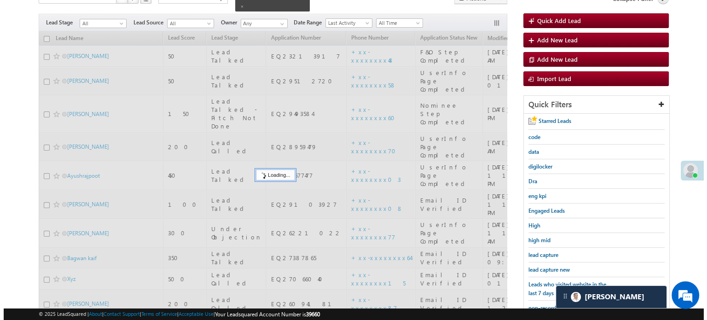
scroll to position [59, 0]
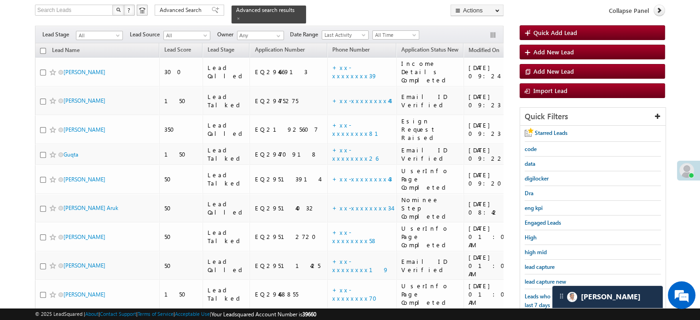
click at [43, 48] on input "checkbox" at bounding box center [43, 51] width 6 height 6
checkbox input "true"
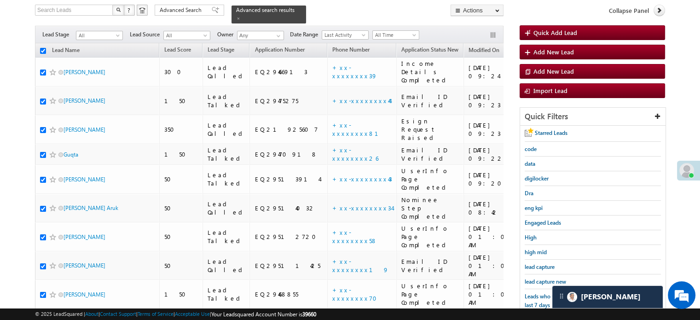
checkbox input "true"
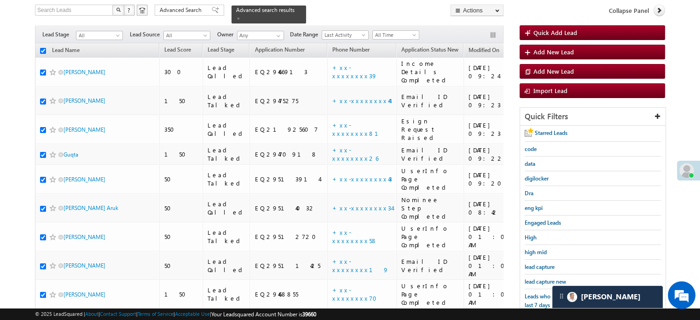
checkbox input "true"
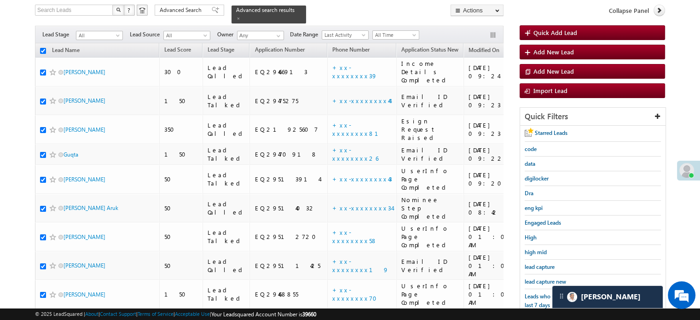
checkbox input "true"
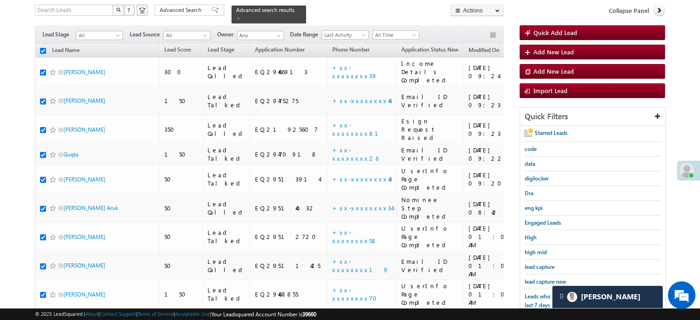
checkbox input "true"
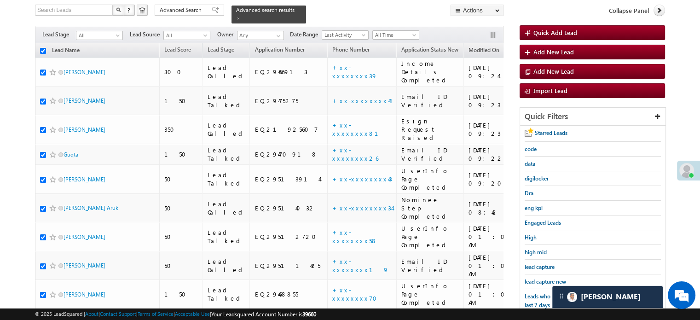
checkbox input "true"
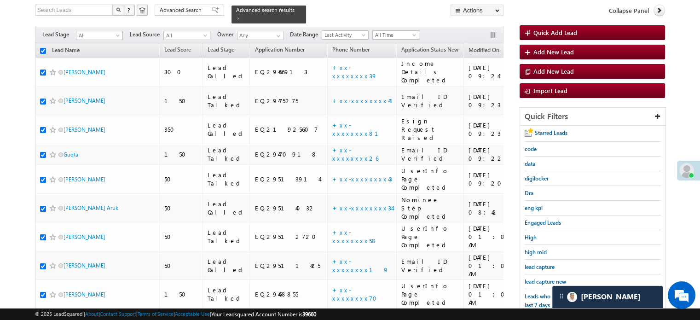
checkbox input "true"
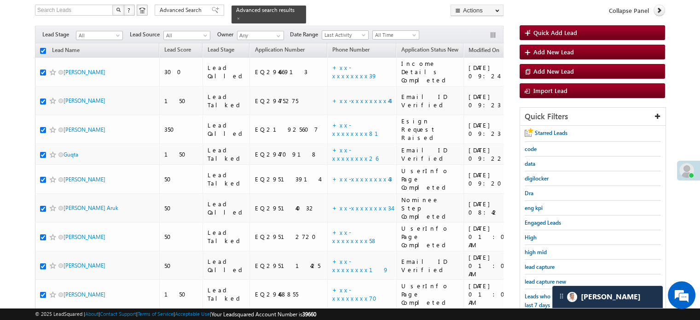
checkbox input "true"
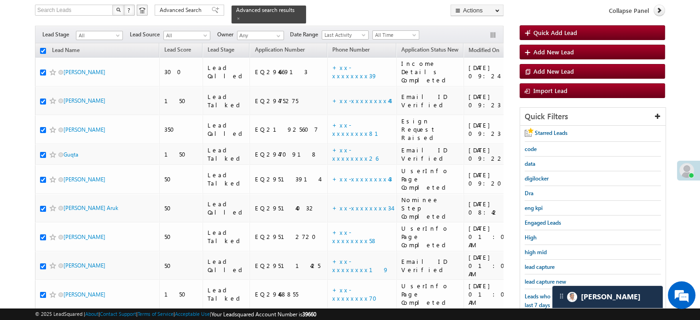
checkbox input "true"
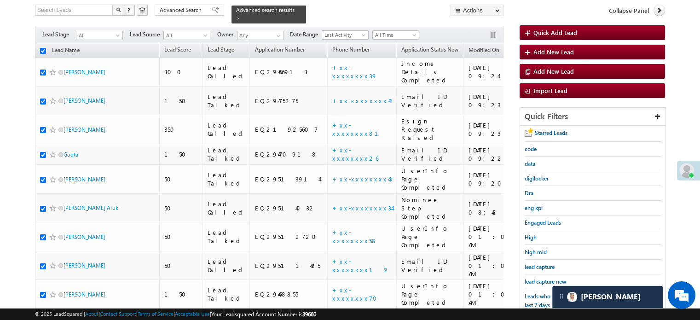
checkbox input "true"
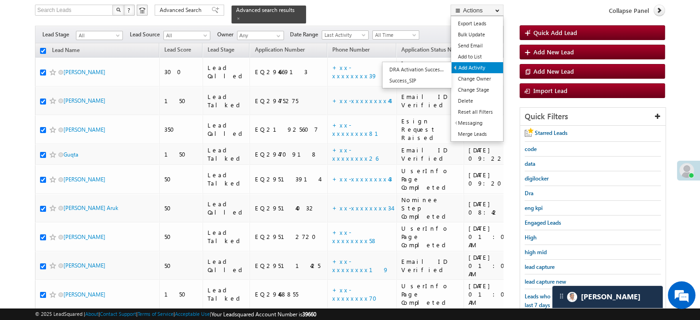
click at [468, 70] on link "Add Activity" at bounding box center [478, 67] width 52 height 11
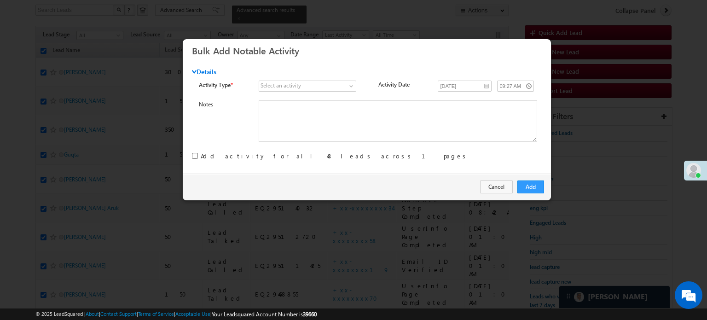
click at [295, 83] on div "Select an activity" at bounding box center [281, 86] width 41 height 8
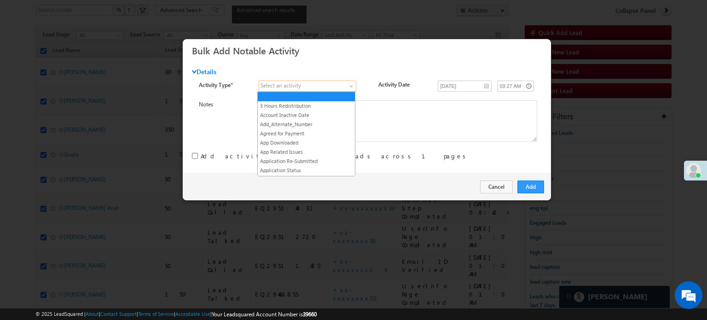
click at [306, 87] on span at bounding box center [302, 86] width 87 height 8
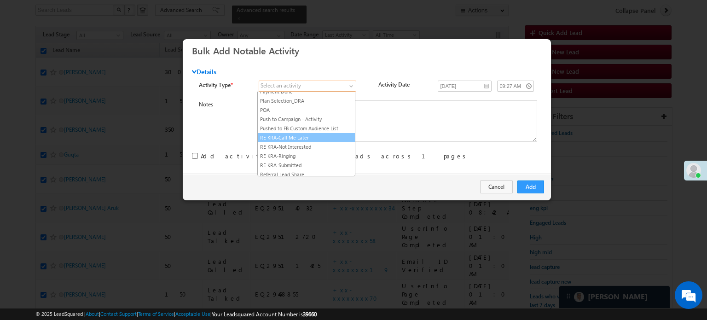
scroll to position [1160, 0]
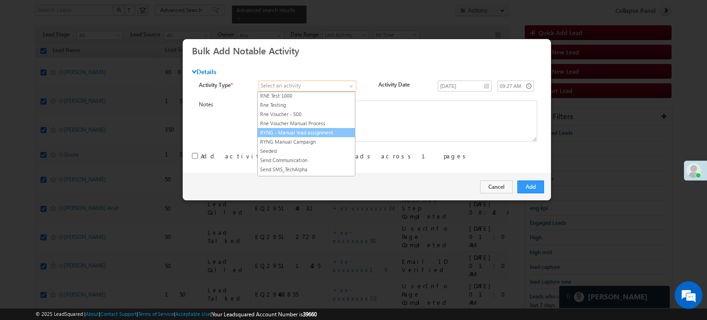
click at [305, 128] on link "RYNG - Manual lead assignment" at bounding box center [306, 132] width 97 height 8
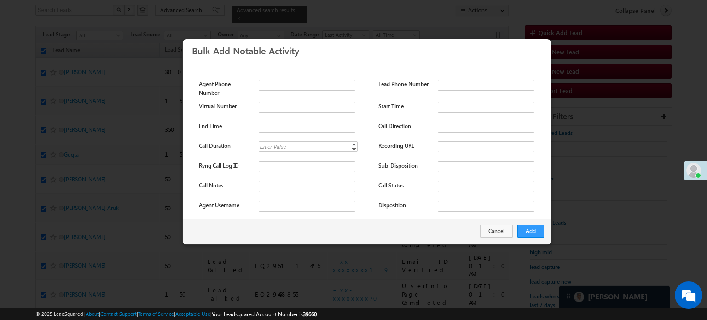
scroll to position [122, 0]
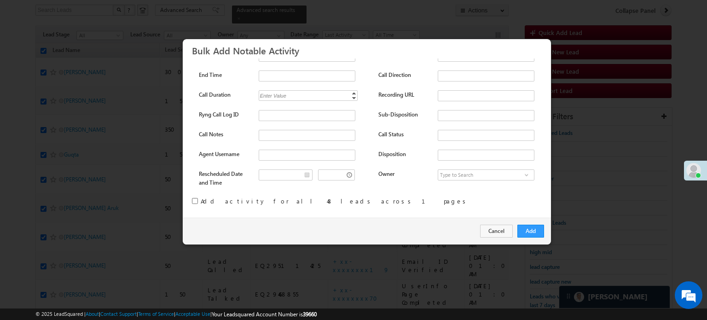
click at [195, 204] on div at bounding box center [195, 200] width 6 height 9
click at [195, 202] on input "checkbox" at bounding box center [195, 201] width 6 height 6
checkbox input "true"
click at [536, 237] on button "Add" at bounding box center [531, 231] width 27 height 13
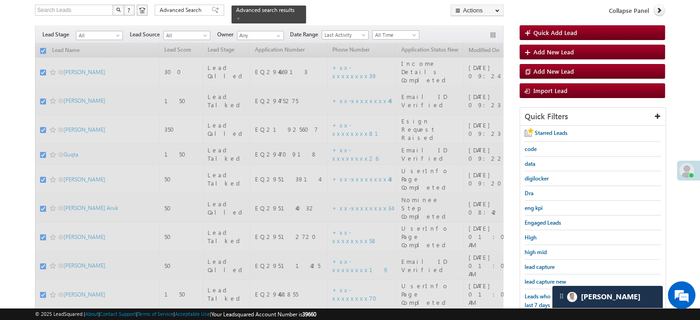
checkbox input "false"
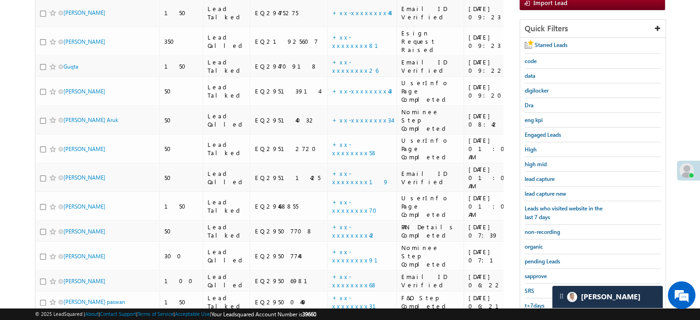
scroll to position [152, 0]
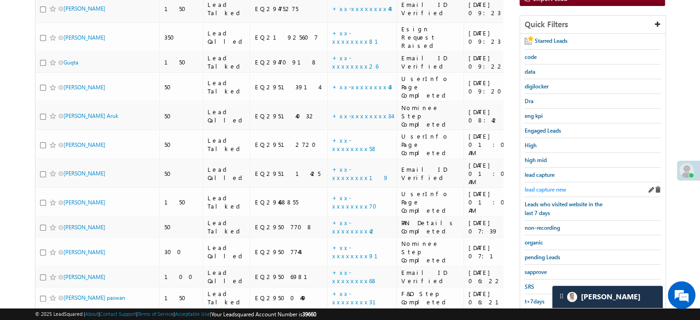
click at [542, 186] on span "lead capture new" at bounding box center [545, 189] width 41 height 7
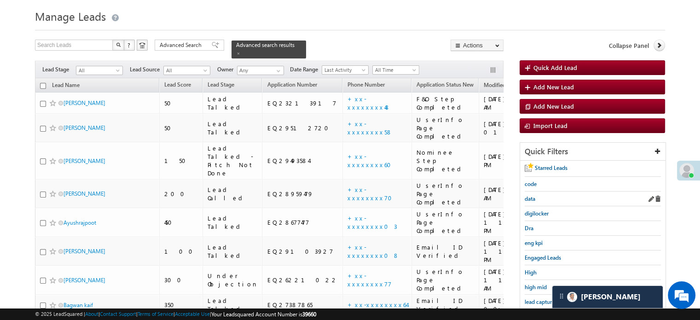
scroll to position [105, 0]
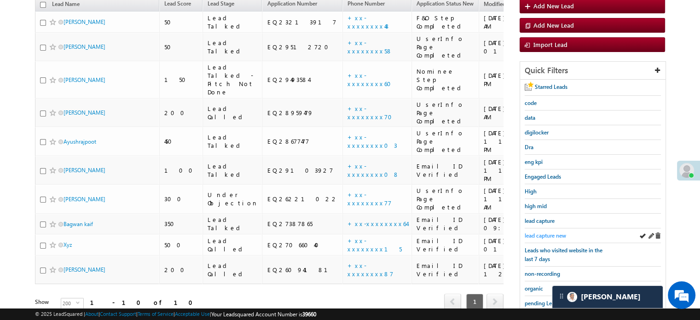
click at [545, 237] on link "lead capture new" at bounding box center [545, 235] width 41 height 9
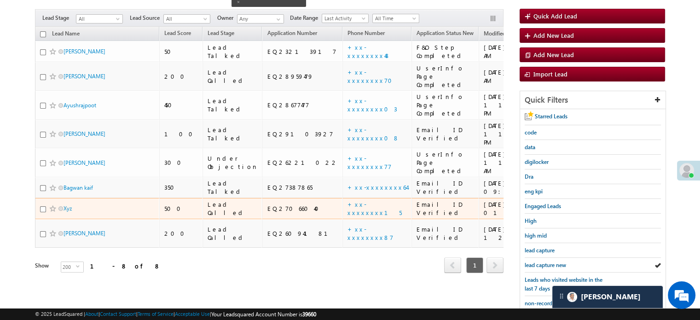
scroll to position [152, 0]
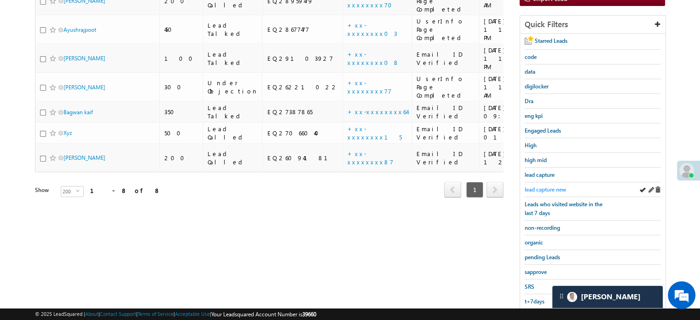
click at [545, 191] on link "lead capture new" at bounding box center [545, 189] width 41 height 9
click at [534, 193] on div "lead capture new" at bounding box center [593, 189] width 136 height 15
click at [537, 190] on span "lead capture new" at bounding box center [545, 189] width 41 height 7
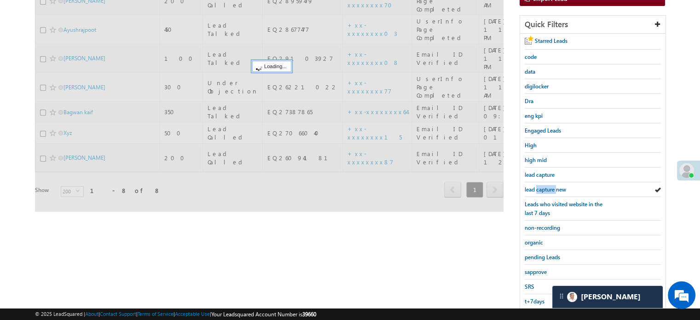
click at [537, 190] on span "lead capture new" at bounding box center [545, 189] width 41 height 7
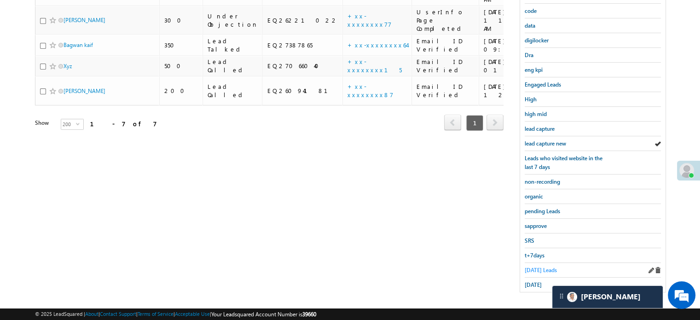
click at [528, 267] on span "Today's Leads" at bounding box center [541, 270] width 32 height 7
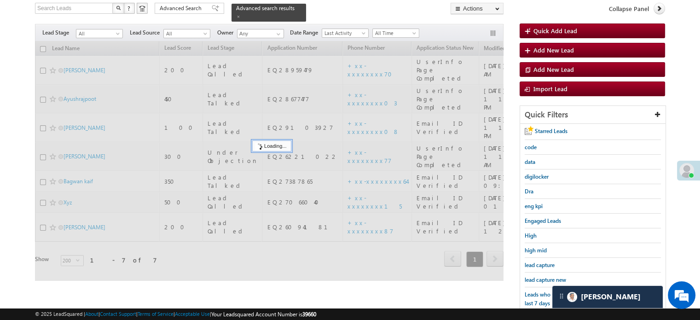
scroll to position [59, 0]
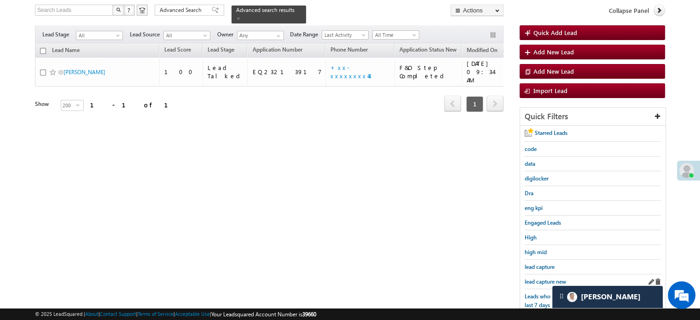
click at [538, 274] on div "lead capture new" at bounding box center [593, 281] width 136 height 15
click at [539, 278] on span "lead capture new" at bounding box center [545, 281] width 41 height 7
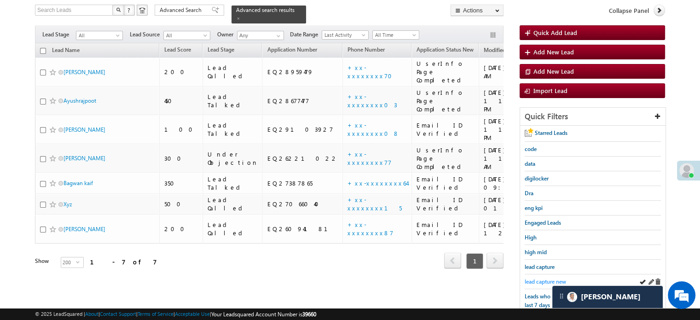
click at [551, 280] on span "lead capture new" at bounding box center [545, 281] width 41 height 7
click at [546, 278] on span "lead capture new" at bounding box center [545, 281] width 41 height 7
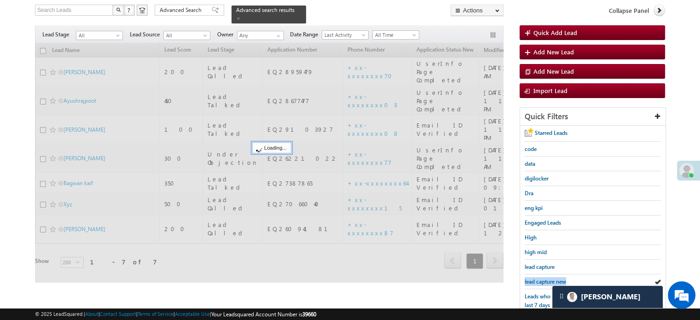
click at [546, 278] on span "lead capture new" at bounding box center [545, 281] width 41 height 7
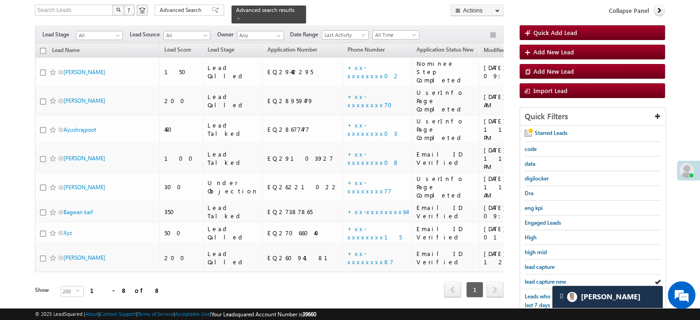
click at [546, 278] on span "lead capture new" at bounding box center [545, 281] width 41 height 7
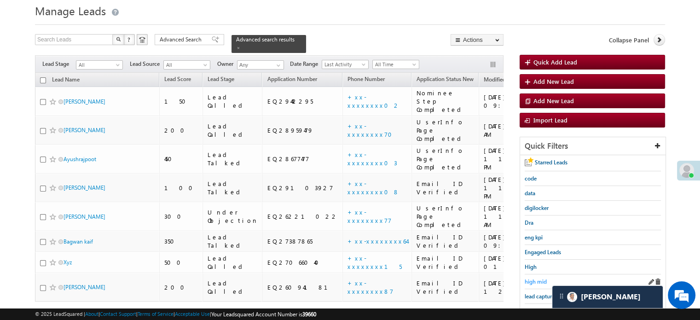
scroll to position [46, 0]
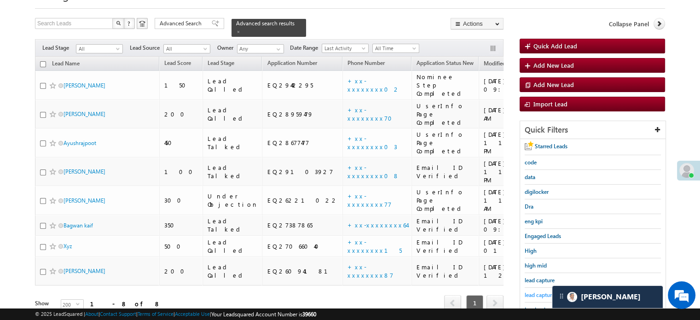
click at [539, 292] on span "lead capture new" at bounding box center [545, 295] width 41 height 7
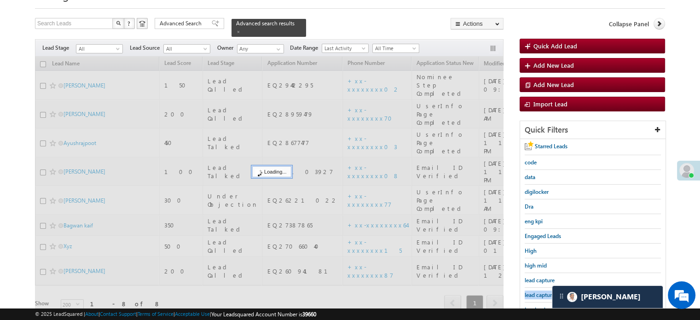
click at [539, 292] on span "lead capture new" at bounding box center [545, 295] width 41 height 7
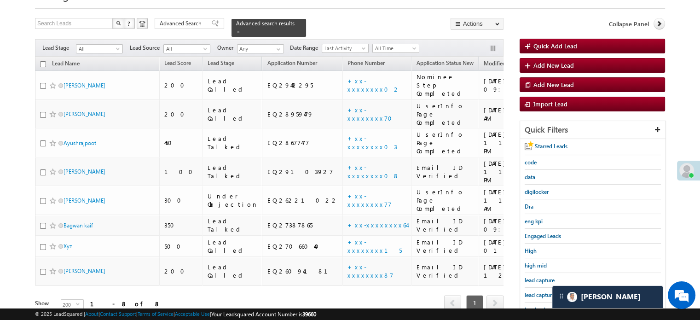
click at [539, 292] on span "lead capture new" at bounding box center [545, 295] width 41 height 7
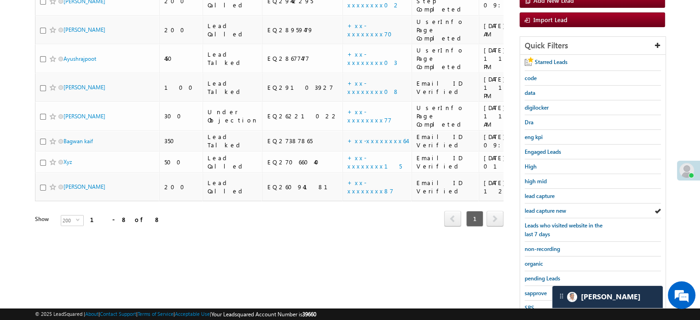
scroll to position [184, 0]
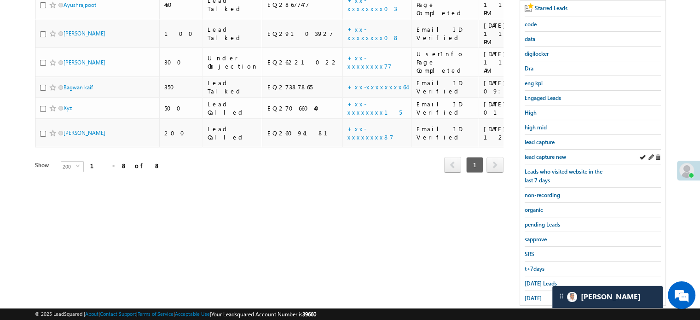
click at [549, 150] on div "lead capture new" at bounding box center [593, 157] width 136 height 15
click at [548, 153] on span "lead capture new" at bounding box center [545, 156] width 41 height 7
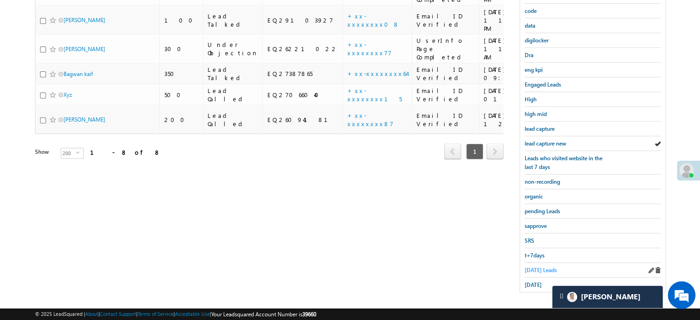
click at [535, 267] on span "Today's Leads" at bounding box center [541, 270] width 32 height 7
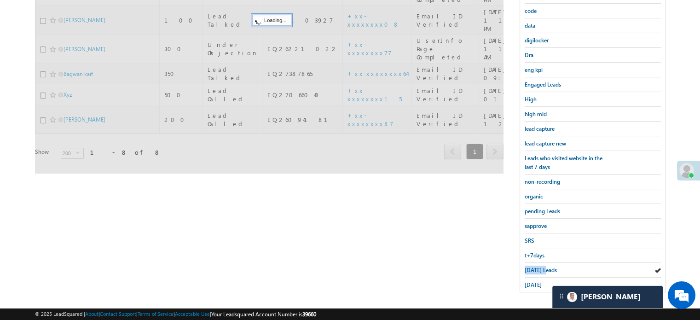
click at [535, 267] on span "Today's Leads" at bounding box center [541, 270] width 32 height 7
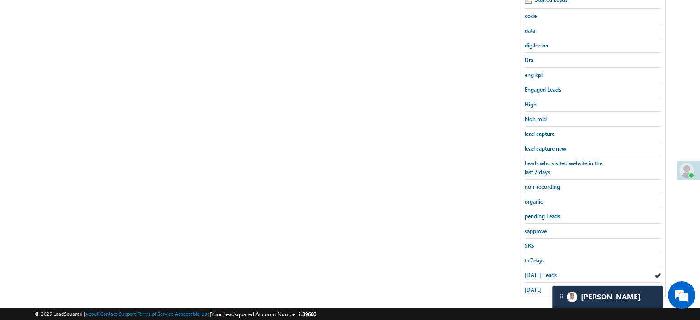
scroll to position [198, 0]
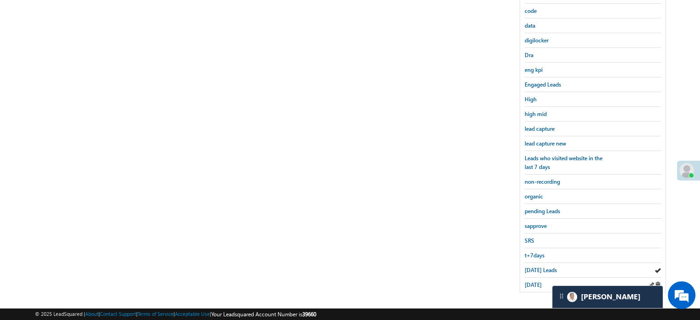
click at [533, 278] on div "yesterday" at bounding box center [593, 285] width 136 height 14
click at [533, 281] on span "yesterday" at bounding box center [533, 284] width 17 height 7
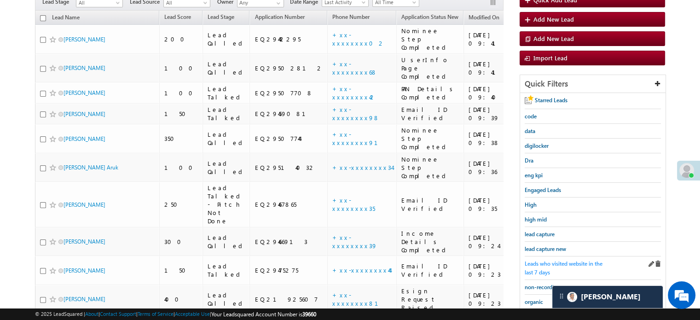
scroll to position [77, 0]
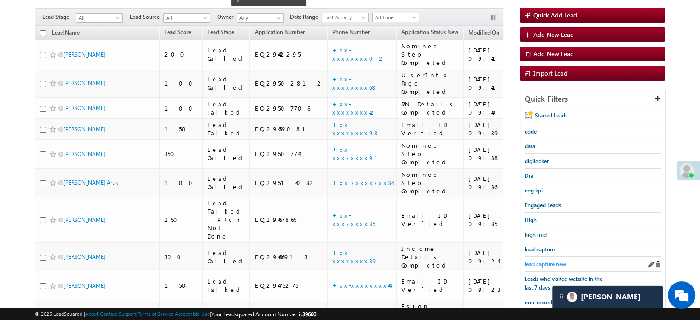
click at [548, 261] on span "lead capture new" at bounding box center [545, 264] width 41 height 7
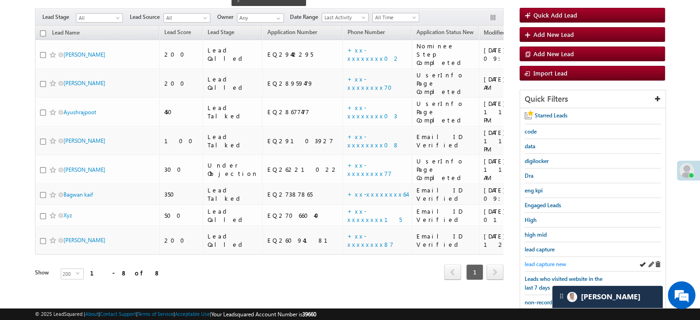
click at [560, 261] on span "lead capture new" at bounding box center [545, 264] width 41 height 7
click at [540, 264] on span "lead capture new" at bounding box center [545, 264] width 41 height 7
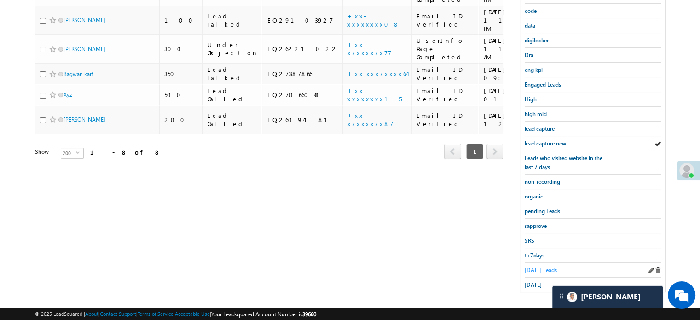
click at [544, 267] on span "Today's Leads" at bounding box center [541, 270] width 32 height 7
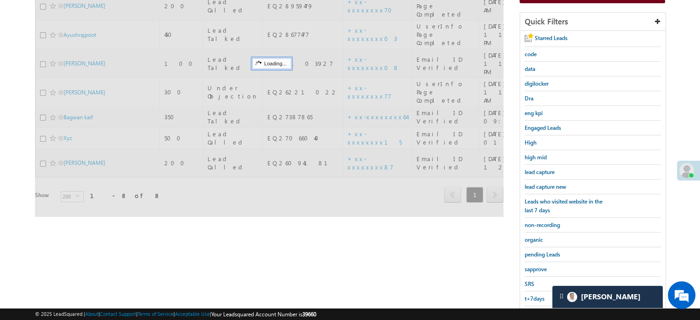
scroll to position [105, 0]
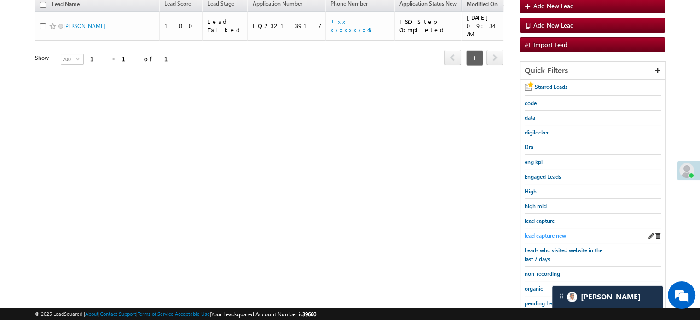
click at [548, 232] on span "lead capture new" at bounding box center [545, 235] width 41 height 7
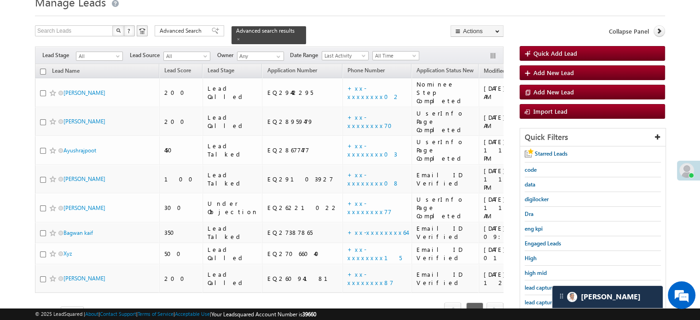
scroll to position [92, 0]
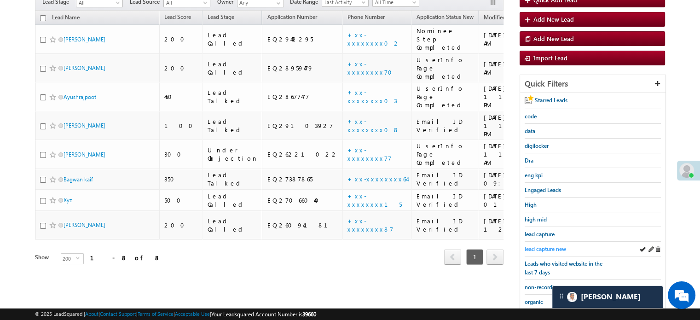
click at [536, 245] on span "lead capture new" at bounding box center [545, 248] width 41 height 7
click at [543, 246] on span "lead capture new" at bounding box center [545, 248] width 41 height 7
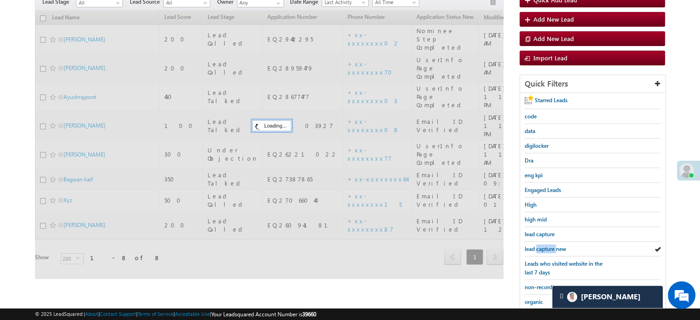
click at [543, 246] on span "lead capture new" at bounding box center [545, 248] width 41 height 7
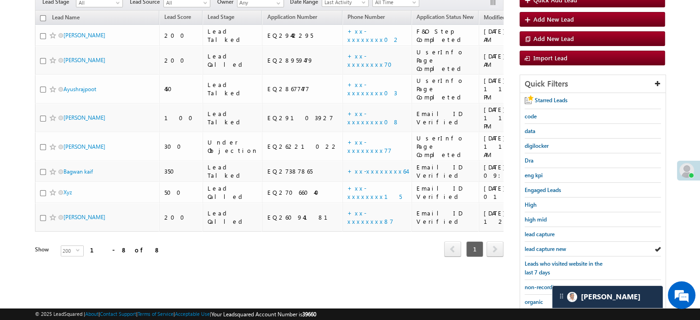
click at [543, 246] on span "lead capture new" at bounding box center [545, 248] width 41 height 7
click at [548, 248] on span "lead capture new" at bounding box center [545, 248] width 41 height 7
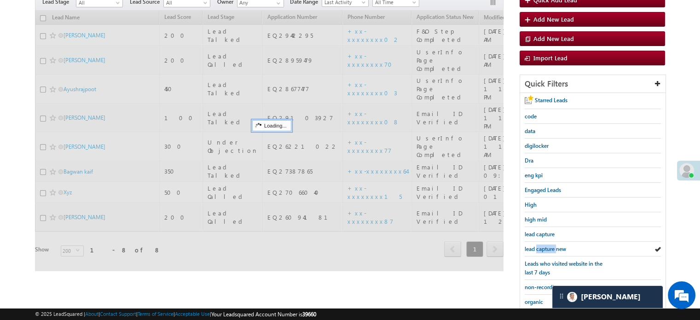
click at [548, 248] on span "lead capture new" at bounding box center [545, 248] width 41 height 7
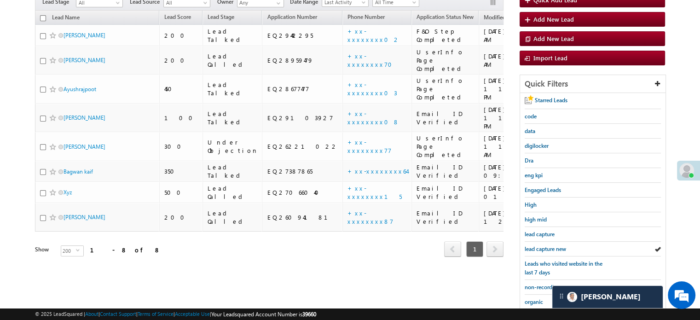
click at [548, 248] on span "lead capture new" at bounding box center [545, 248] width 41 height 7
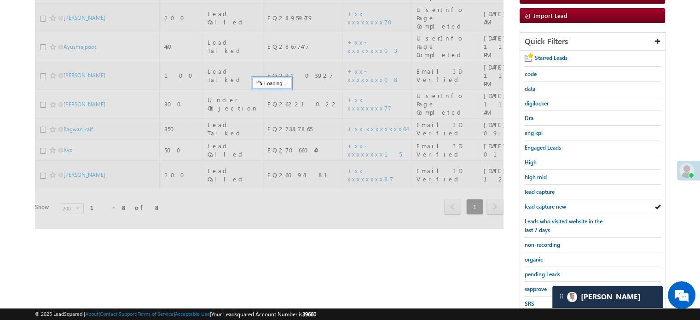
scroll to position [184, 0]
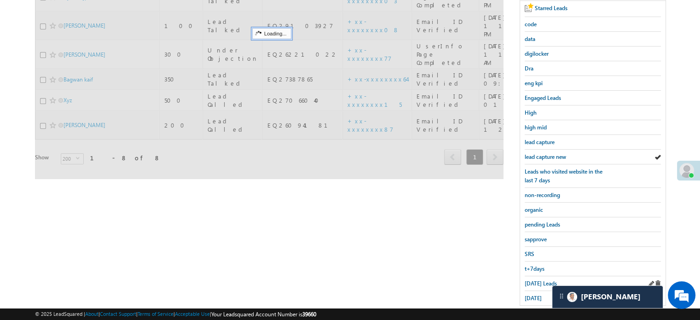
click at [537, 276] on div "Today's Leads" at bounding box center [593, 283] width 136 height 15
click at [536, 281] on span "Today's Leads" at bounding box center [541, 283] width 32 height 7
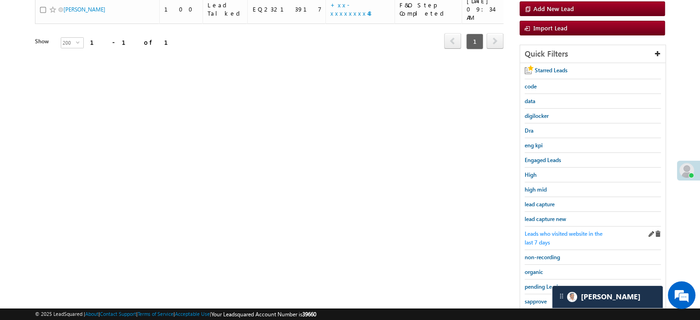
scroll to position [138, 0]
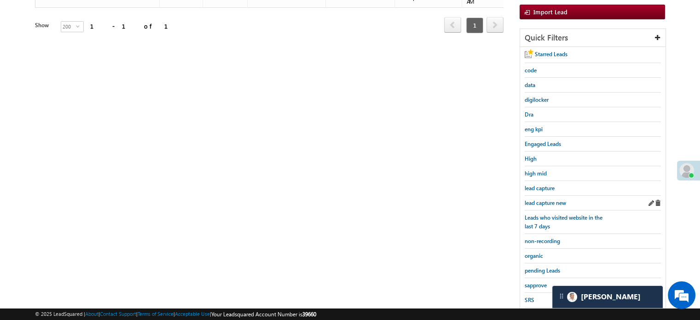
click at [548, 205] on div "lead capture new" at bounding box center [593, 203] width 136 height 15
click at [548, 202] on span "lead capture new" at bounding box center [545, 202] width 41 height 7
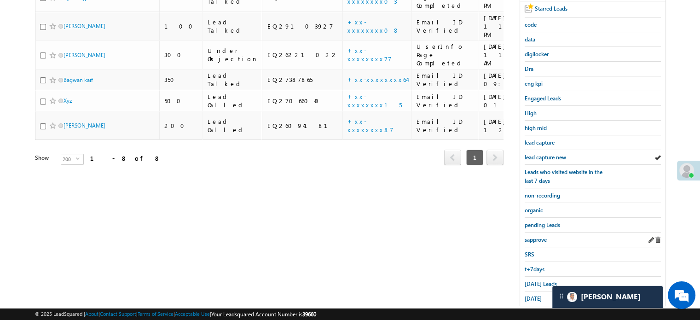
scroll to position [198, 0]
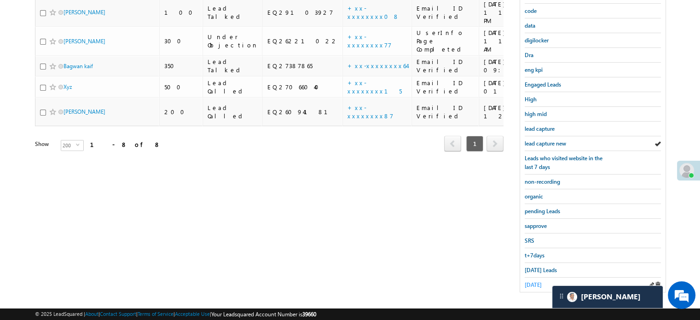
click at [535, 281] on span "yesterday" at bounding box center [533, 284] width 17 height 7
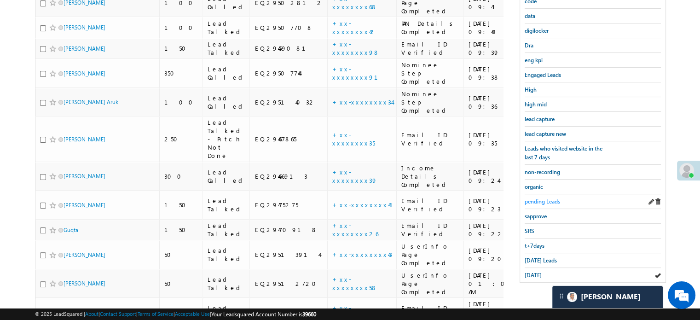
scroll to position [231, 0]
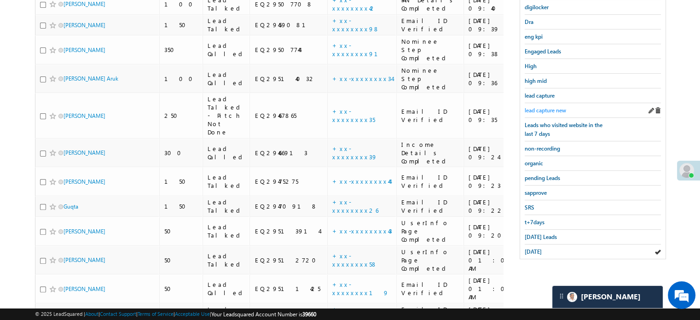
click at [545, 108] on span "lead capture new" at bounding box center [545, 110] width 41 height 7
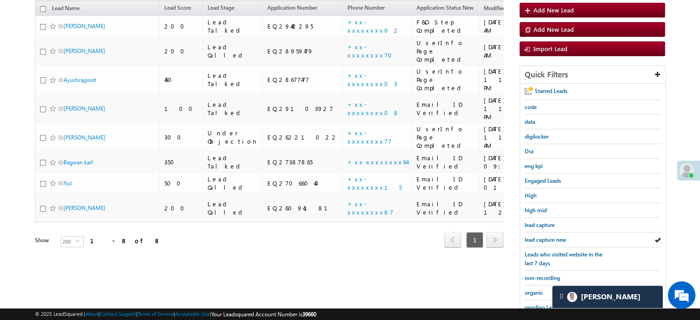
scroll to position [139, 0]
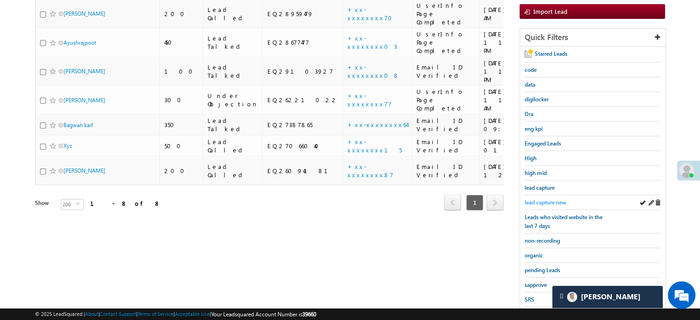
click at [548, 199] on span "lead capture new" at bounding box center [545, 202] width 41 height 7
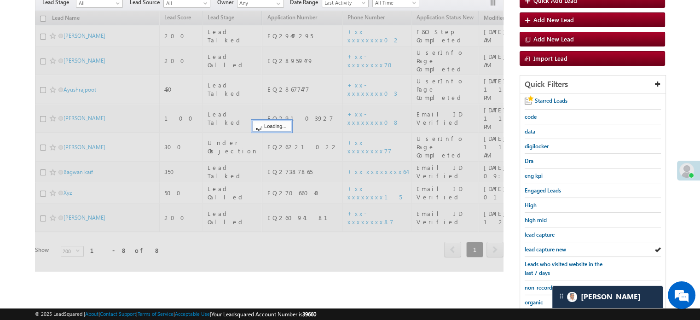
scroll to position [47, 0]
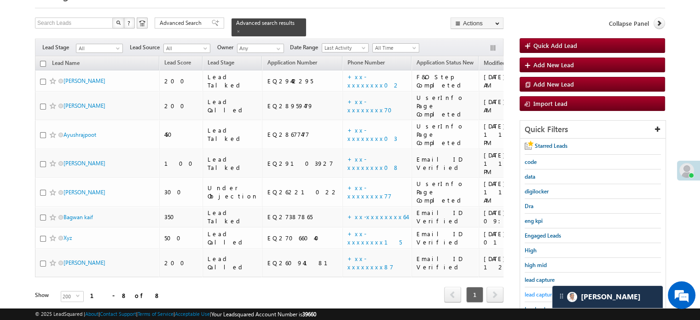
click at [541, 291] on span "lead capture new" at bounding box center [545, 294] width 41 height 7
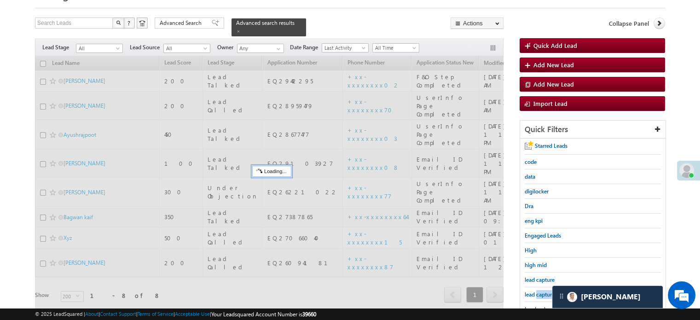
click at [541, 291] on span "lead capture new" at bounding box center [545, 294] width 41 height 7
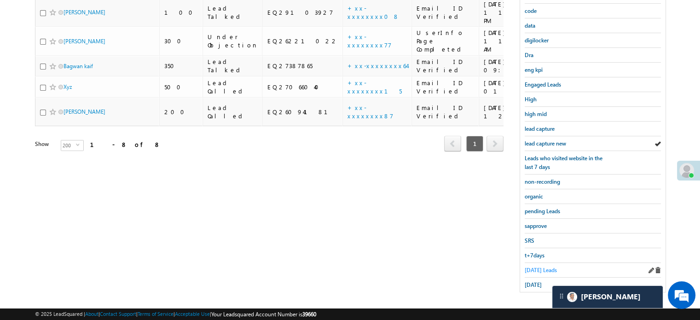
click at [534, 268] on span "Today's Leads" at bounding box center [541, 270] width 32 height 7
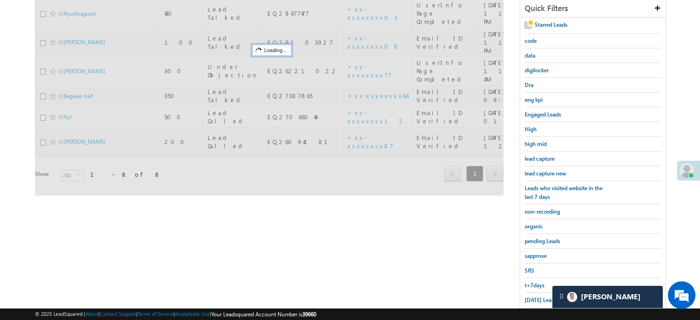
scroll to position [152, 0]
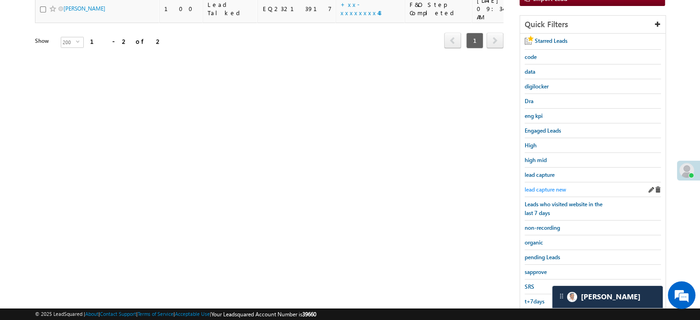
click at [552, 187] on span "lead capture new" at bounding box center [545, 189] width 41 height 7
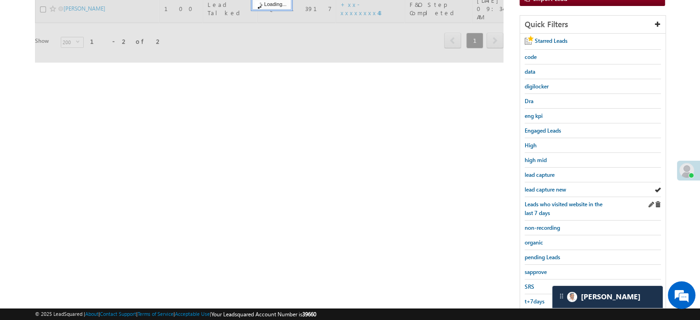
scroll to position [59, 0]
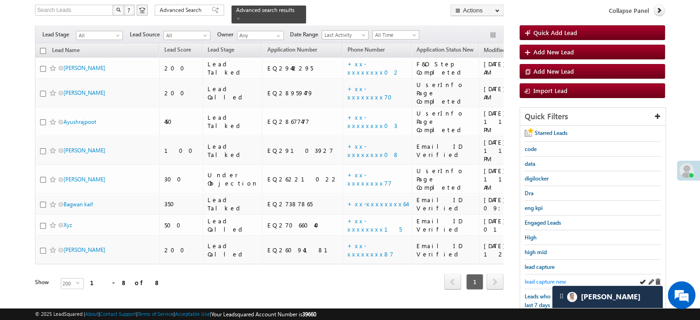
click at [549, 278] on span "lead capture new" at bounding box center [545, 281] width 41 height 7
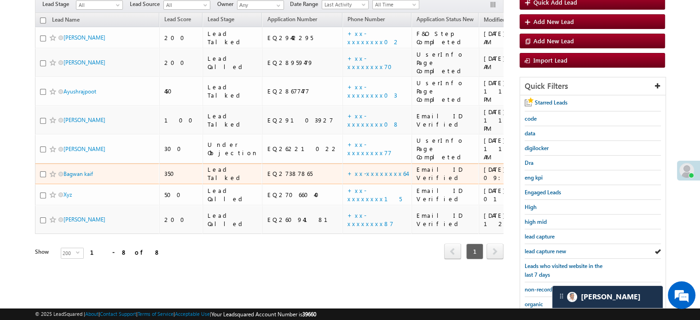
scroll to position [105, 0]
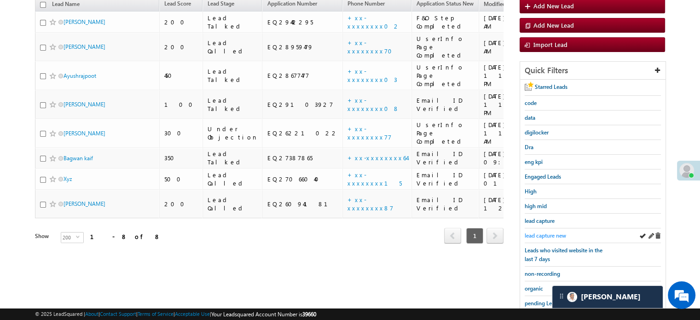
click at [545, 232] on span "lead capture new" at bounding box center [545, 235] width 41 height 7
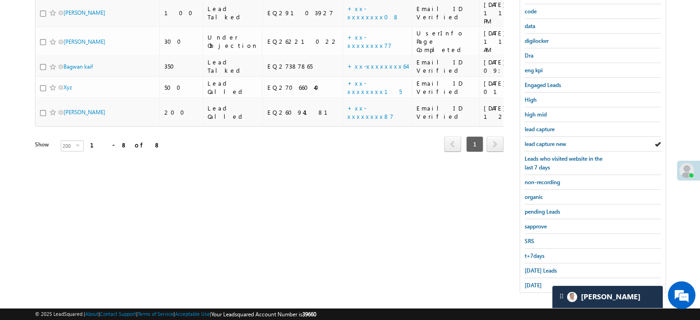
scroll to position [198, 0]
click at [538, 267] on span "Today's Leads" at bounding box center [541, 270] width 32 height 7
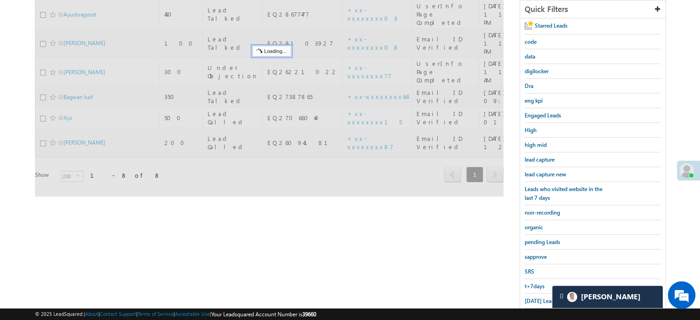
scroll to position [152, 0]
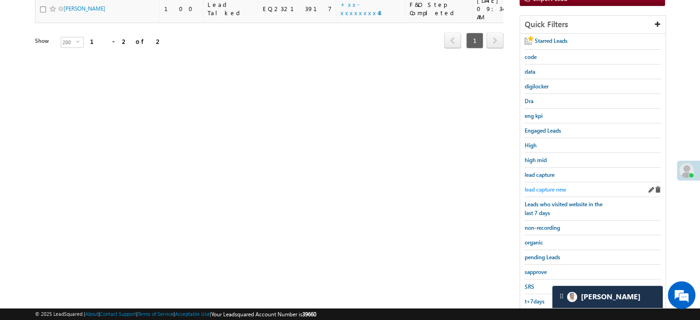
click at [545, 186] on span "lead capture new" at bounding box center [545, 189] width 41 height 7
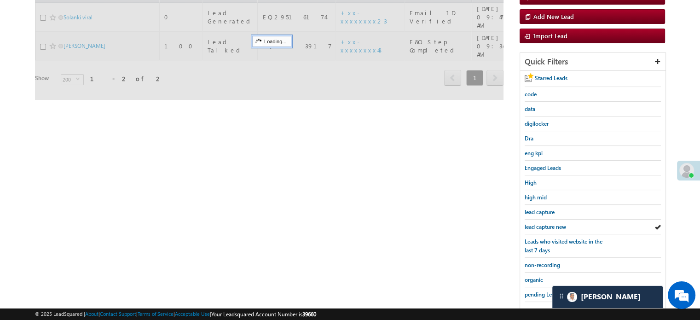
scroll to position [59, 0]
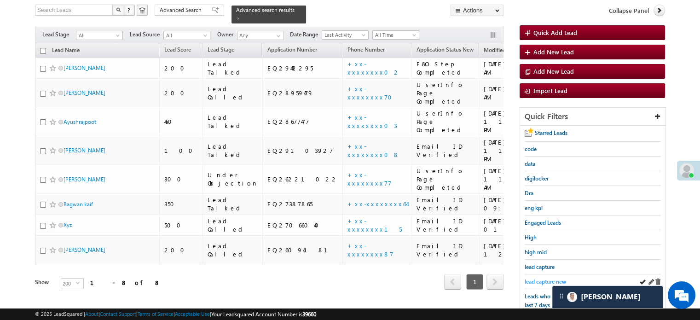
click at [546, 278] on span "lead capture new" at bounding box center [545, 281] width 41 height 7
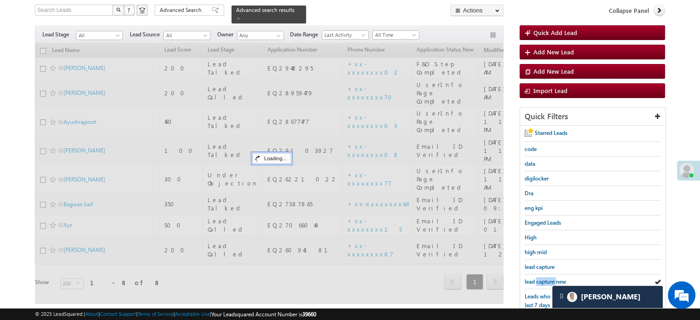
click at [546, 278] on span "lead capture new" at bounding box center [545, 281] width 41 height 7
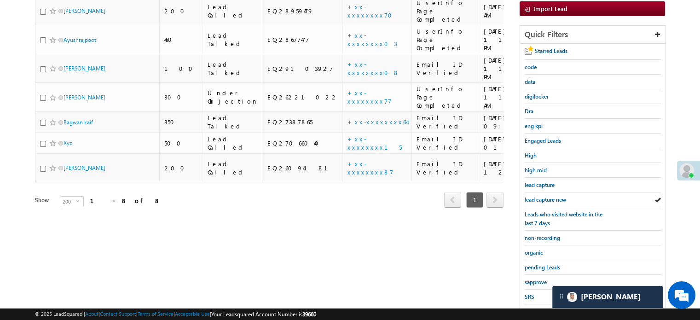
scroll to position [198, 0]
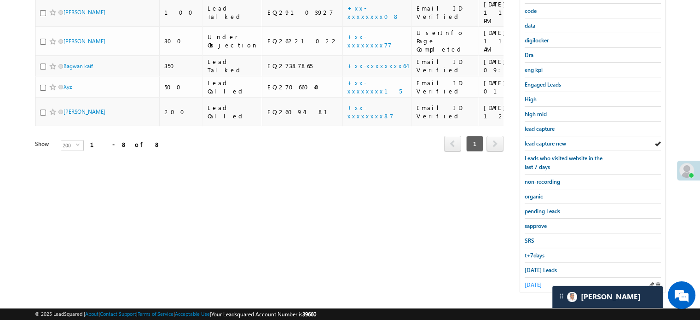
click at [542, 281] on span "yesterday" at bounding box center [533, 284] width 17 height 7
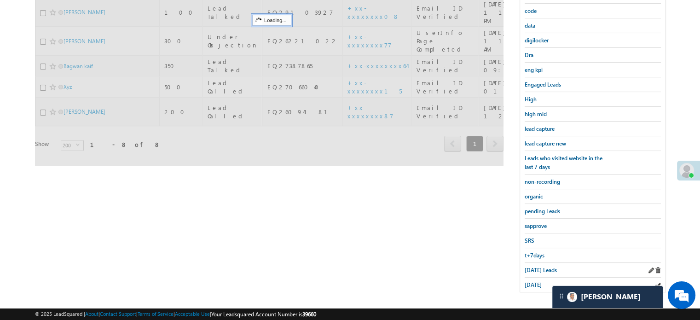
click at [540, 272] on div "Today's Leads" at bounding box center [593, 270] width 136 height 15
click at [538, 268] on span "Today's Leads" at bounding box center [541, 270] width 32 height 7
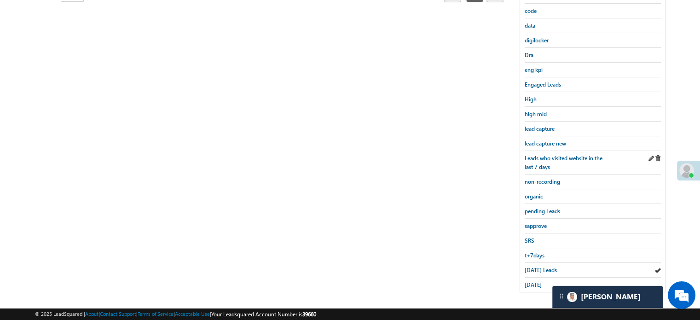
click at [539, 151] on div "Leads who visited website in the last 7 days" at bounding box center [593, 162] width 136 height 23
click at [542, 143] on span "lead capture new" at bounding box center [545, 143] width 41 height 7
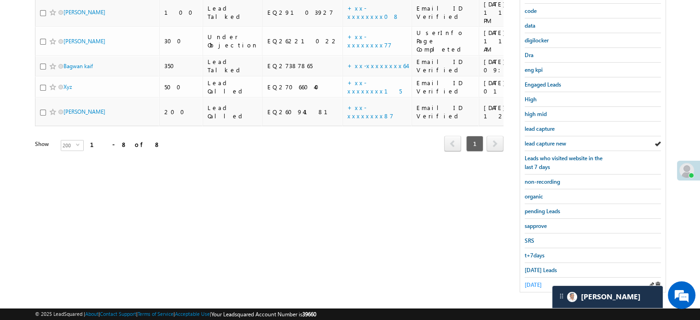
click at [540, 281] on span "yesterday" at bounding box center [533, 284] width 17 height 7
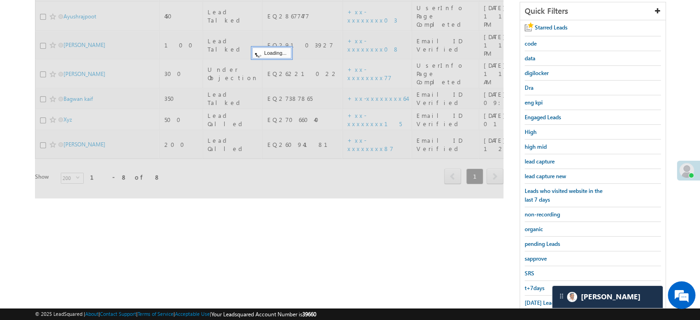
scroll to position [152, 0]
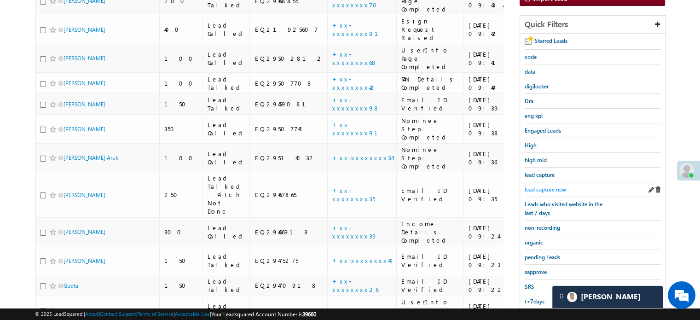
click at [548, 191] on link "lead capture new" at bounding box center [545, 189] width 41 height 9
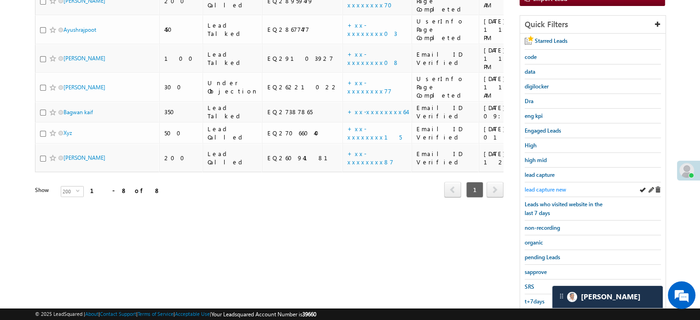
scroll to position [59, 0]
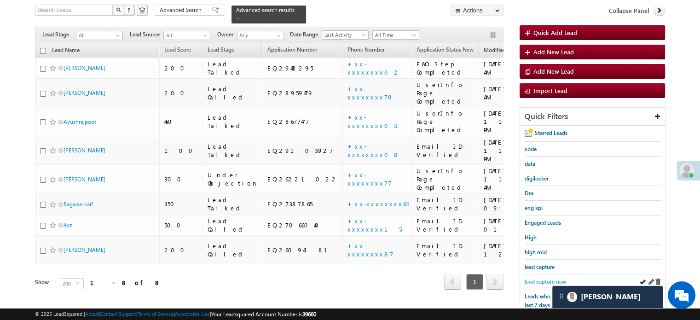
click at [531, 278] on span "lead capture new" at bounding box center [545, 281] width 41 height 7
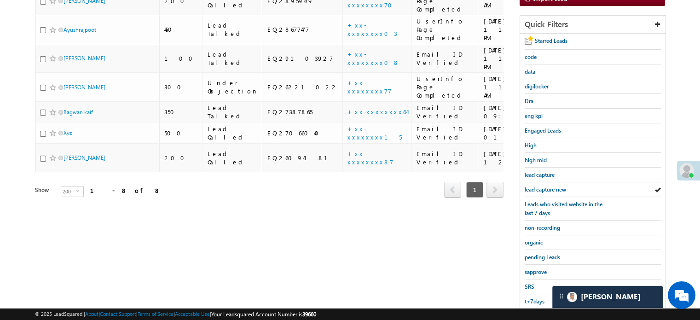
scroll to position [198, 0]
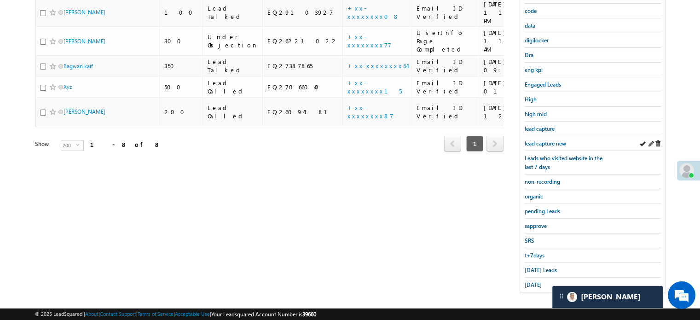
click at [531, 136] on div "lead capture new" at bounding box center [593, 143] width 136 height 15
click at [531, 140] on span "lead capture new" at bounding box center [545, 143] width 41 height 7
click at [531, 266] on link "Today's Leads" at bounding box center [541, 270] width 32 height 9
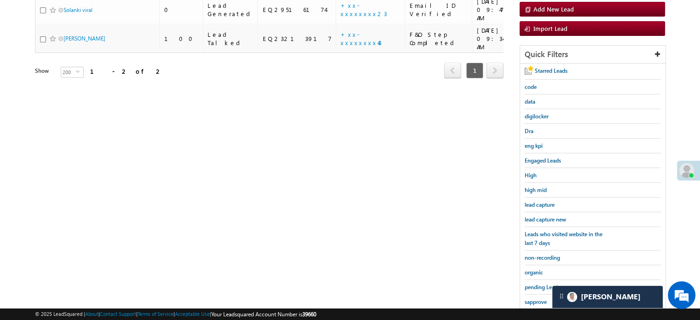
scroll to position [105, 0]
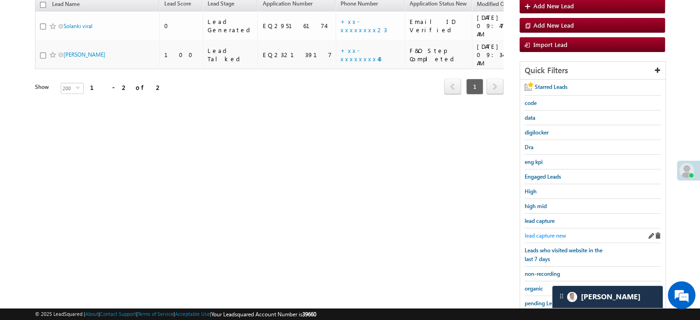
click at [549, 234] on span "lead capture new" at bounding box center [545, 235] width 41 height 7
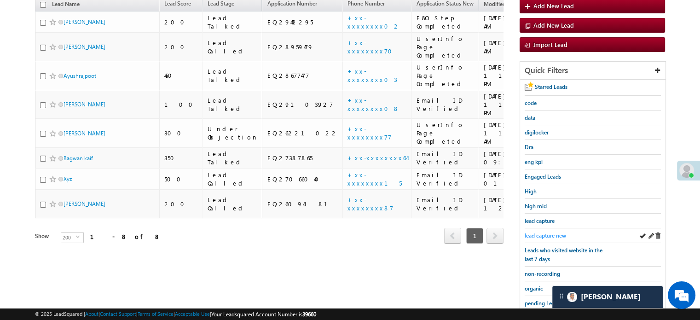
click at [553, 232] on span "lead capture new" at bounding box center [545, 235] width 41 height 7
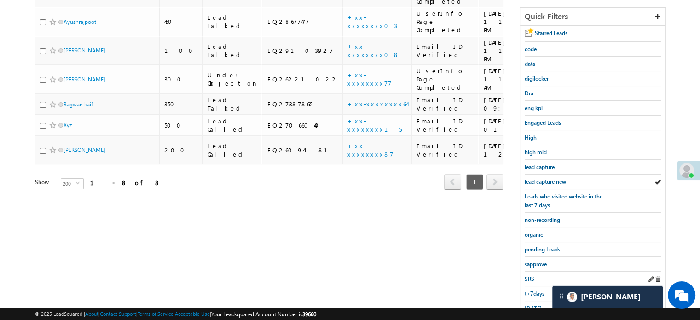
scroll to position [198, 0]
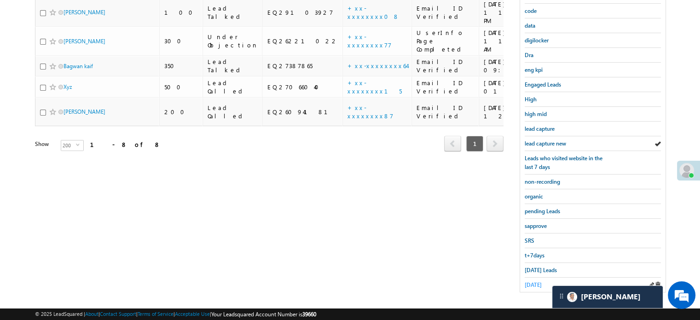
click at [534, 281] on span "yesterday" at bounding box center [533, 284] width 17 height 7
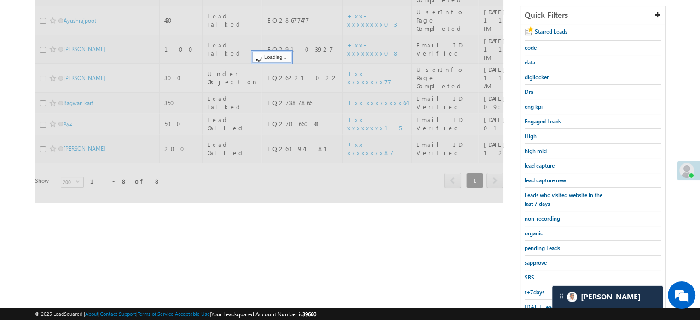
scroll to position [105, 0]
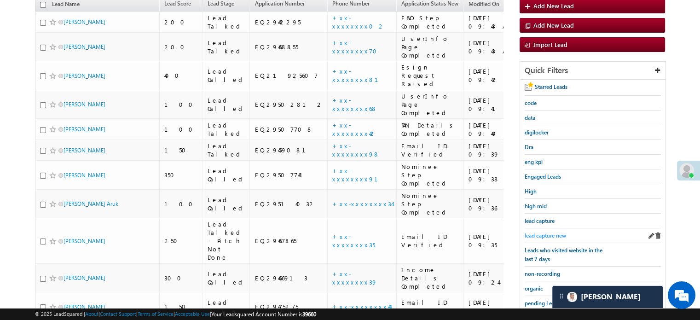
click at [543, 234] on span "lead capture new" at bounding box center [545, 235] width 41 height 7
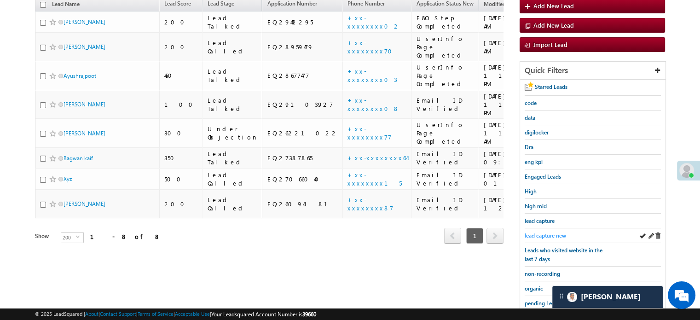
click at [541, 233] on span "lead capture new" at bounding box center [545, 235] width 41 height 7
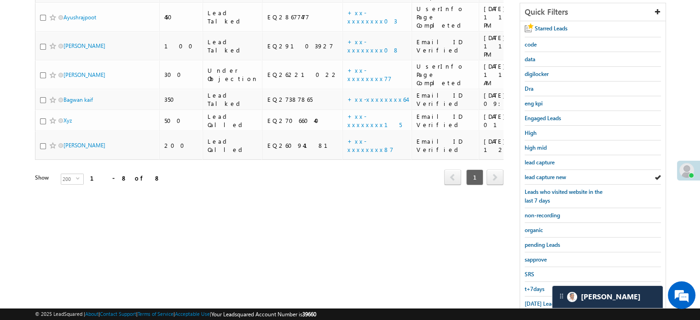
scroll to position [198, 0]
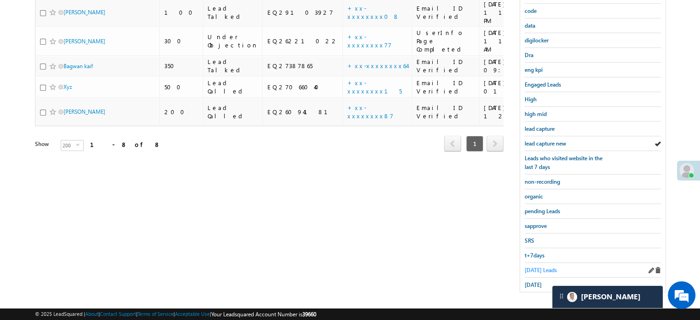
click at [538, 266] on link "Today's Leads" at bounding box center [541, 270] width 32 height 9
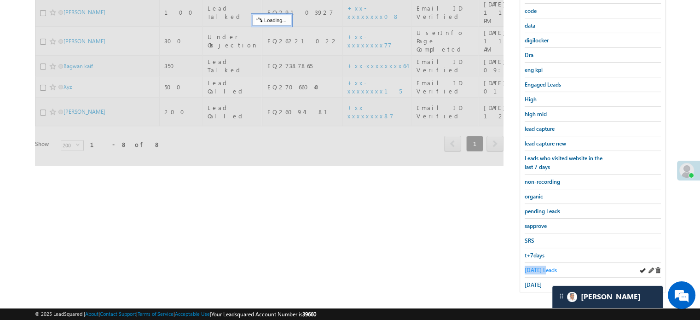
click at [538, 267] on span "Today's Leads" at bounding box center [541, 270] width 32 height 7
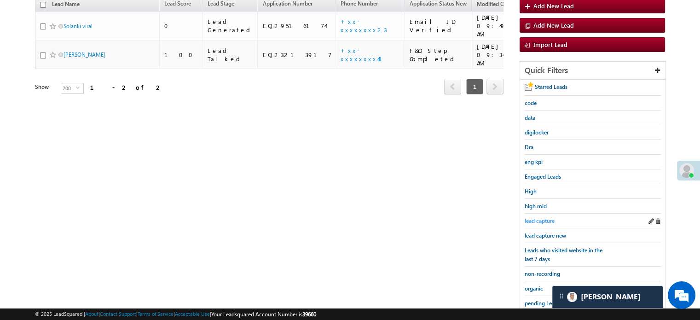
scroll to position [152, 0]
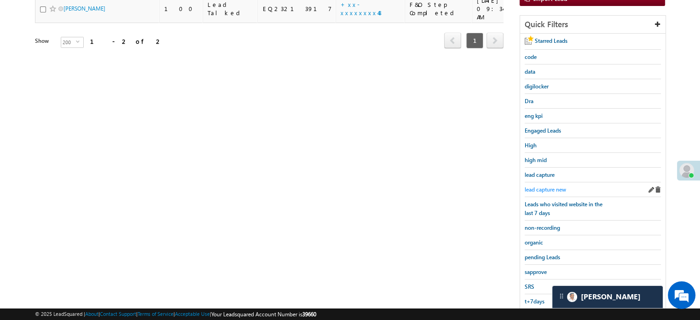
click at [540, 188] on span "lead capture new" at bounding box center [545, 189] width 41 height 7
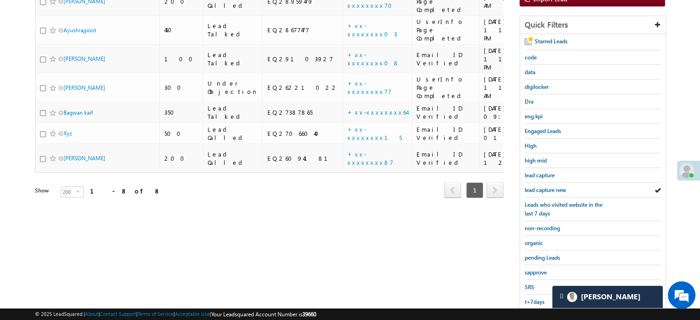
scroll to position [198, 0]
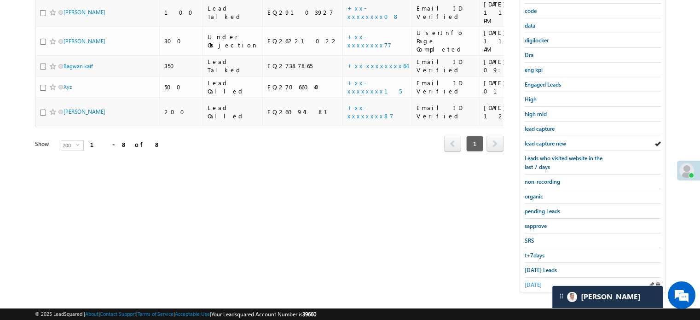
click at [538, 281] on span "yesterday" at bounding box center [533, 284] width 17 height 7
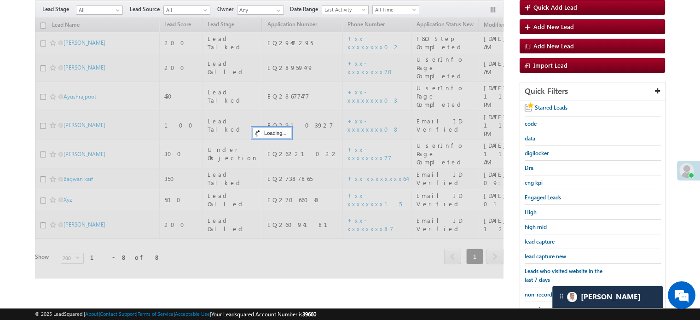
scroll to position [59, 0]
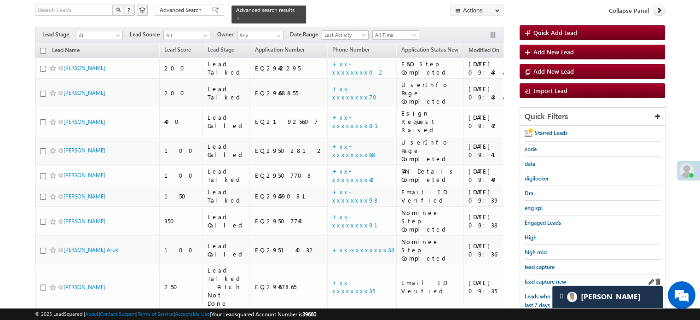
click at [544, 274] on div "lead capture new" at bounding box center [593, 281] width 136 height 15
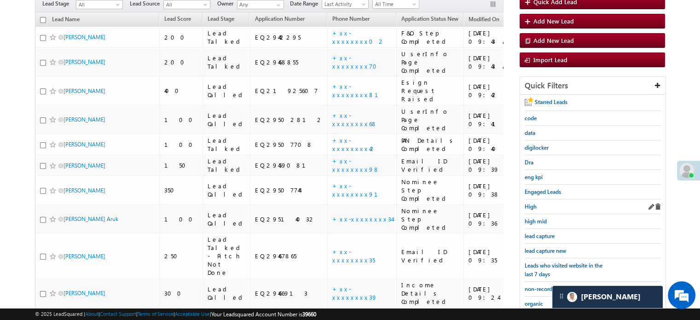
scroll to position [92, 0]
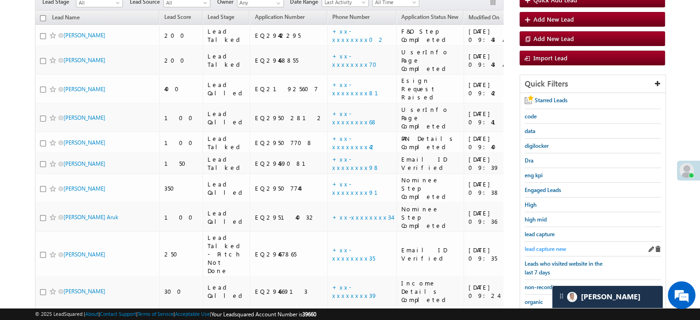
click at [535, 245] on span "lead capture new" at bounding box center [545, 248] width 41 height 7
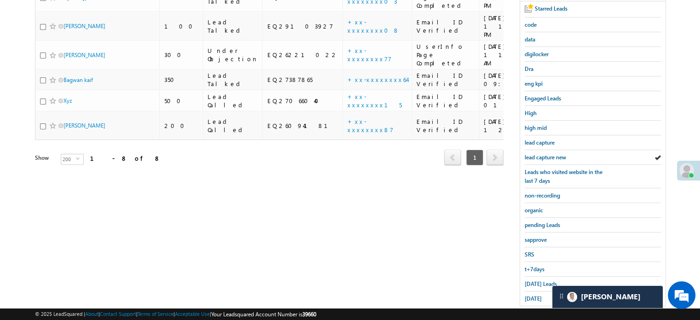
scroll to position [184, 0]
click at [531, 283] on span "Today's Leads" at bounding box center [541, 283] width 32 height 7
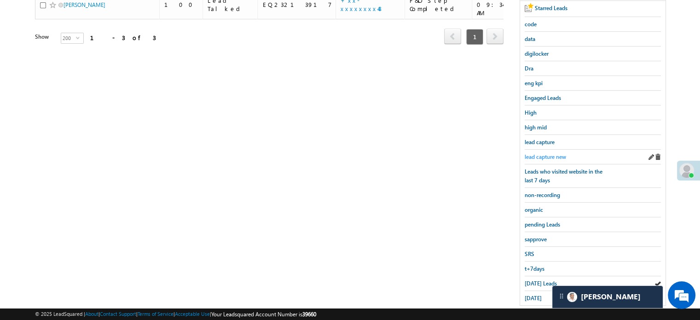
click at [536, 153] on span "lead capture new" at bounding box center [545, 156] width 41 height 7
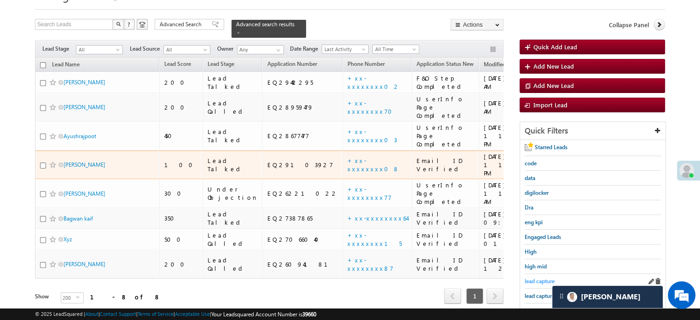
scroll to position [92, 0]
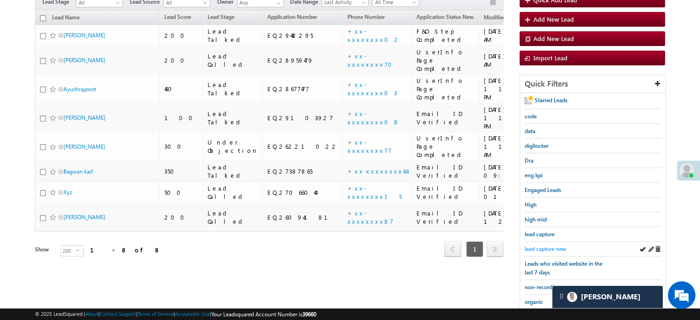
click at [542, 247] on span "lead capture new" at bounding box center [545, 248] width 41 height 7
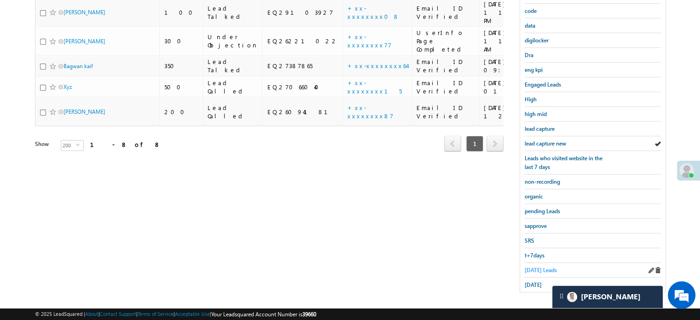
click at [531, 267] on span "Today's Leads" at bounding box center [541, 270] width 32 height 7
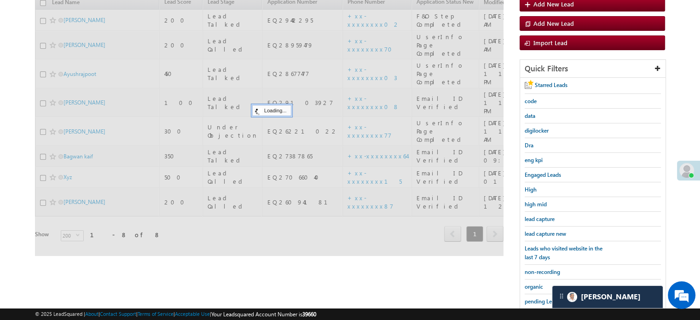
scroll to position [105, 0]
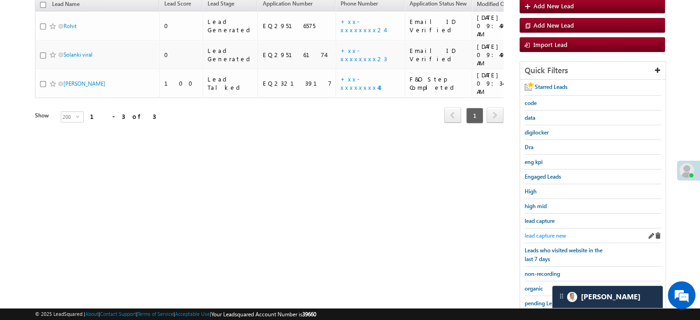
click at [539, 232] on span "lead capture new" at bounding box center [545, 235] width 41 height 7
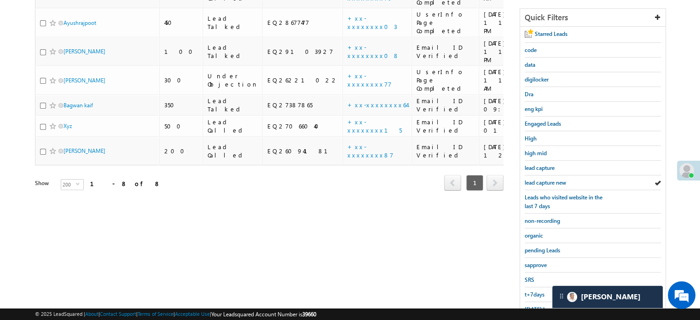
scroll to position [198, 0]
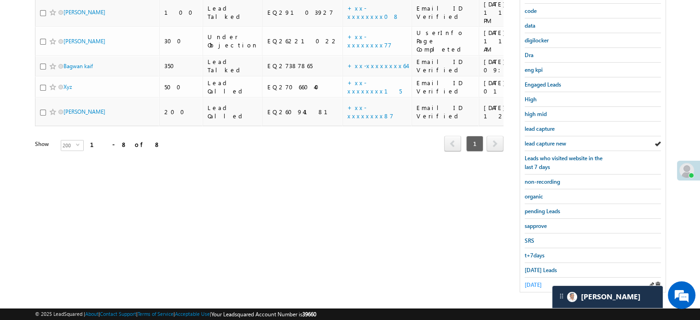
click at [531, 282] on span "yesterday" at bounding box center [533, 284] width 17 height 7
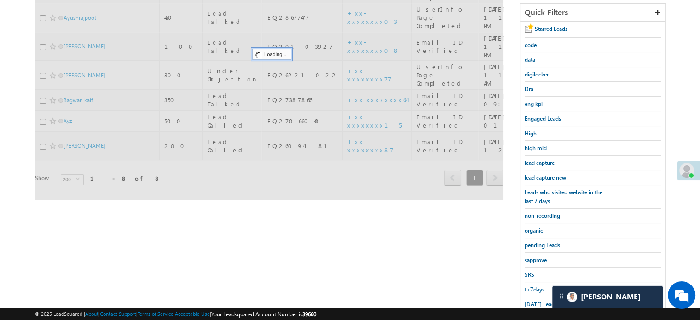
scroll to position [105, 0]
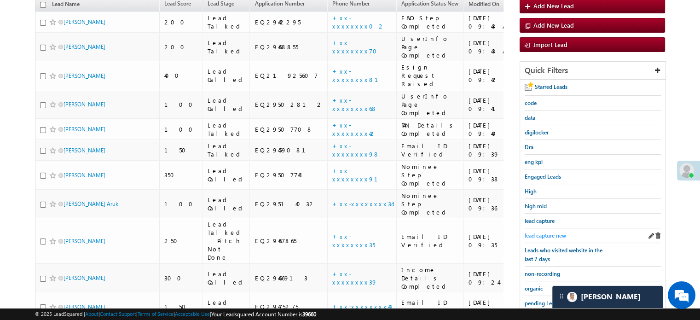
click at [538, 232] on span "lead capture new" at bounding box center [545, 235] width 41 height 7
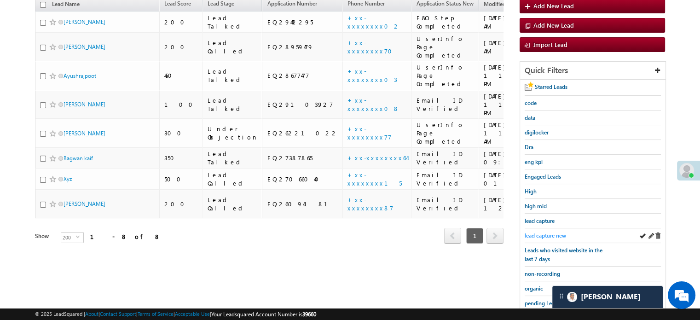
click at [535, 232] on span "lead capture new" at bounding box center [545, 235] width 41 height 7
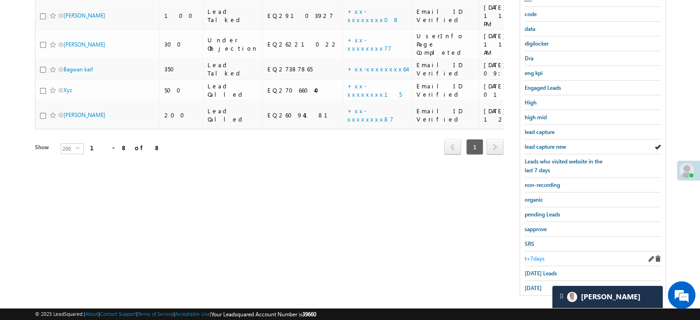
scroll to position [198, 0]
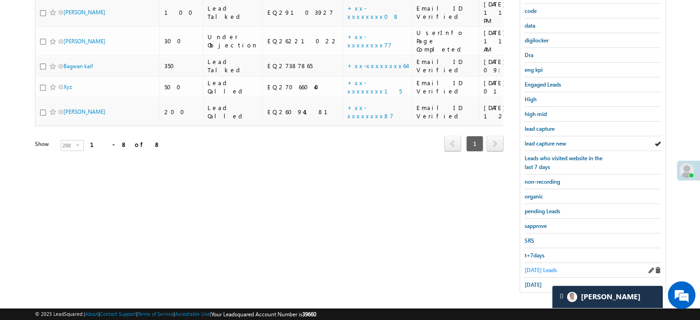
click at [529, 267] on span "Today's Leads" at bounding box center [541, 270] width 32 height 7
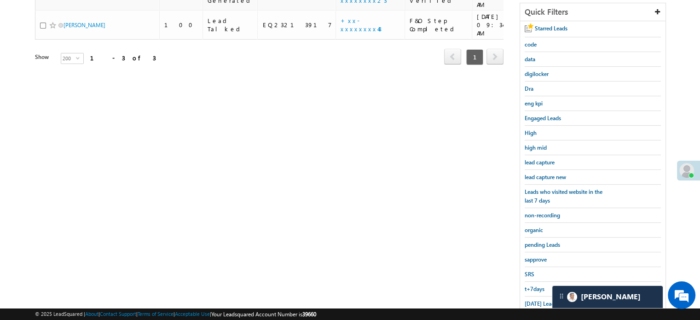
scroll to position [105, 0]
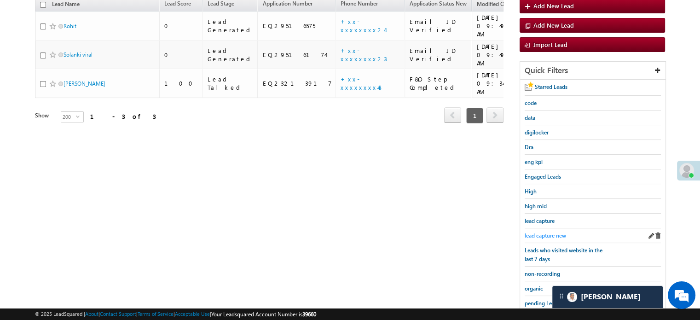
click at [543, 232] on span "lead capture new" at bounding box center [545, 235] width 41 height 7
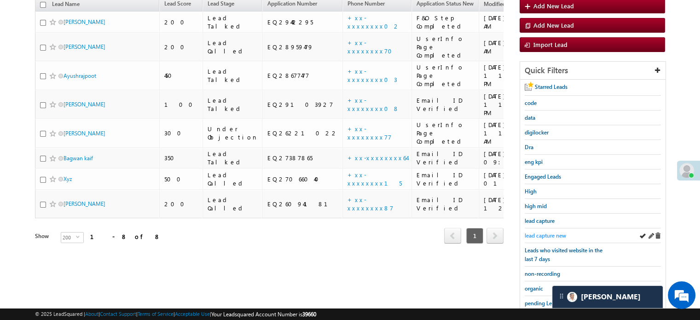
click at [533, 232] on span "lead capture new" at bounding box center [545, 235] width 41 height 7
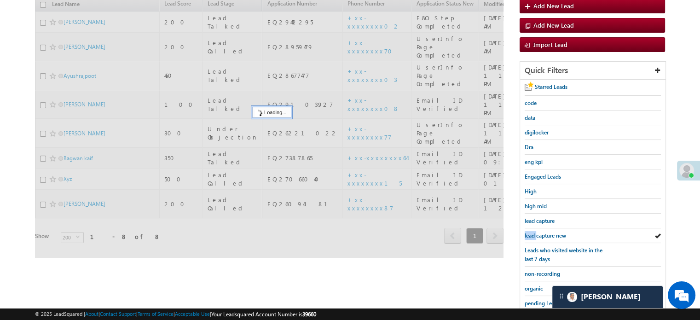
click at [533, 232] on span "lead capture new" at bounding box center [545, 235] width 41 height 7
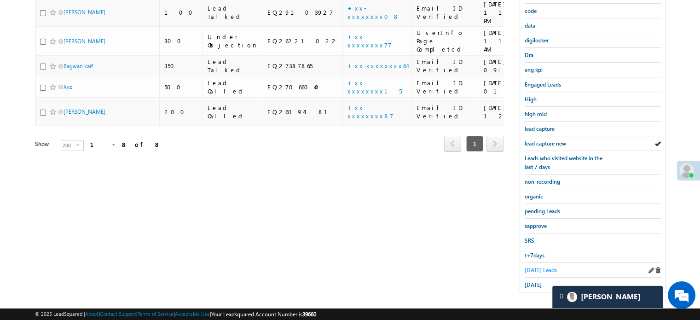
click at [531, 267] on span "Today's Leads" at bounding box center [541, 270] width 32 height 7
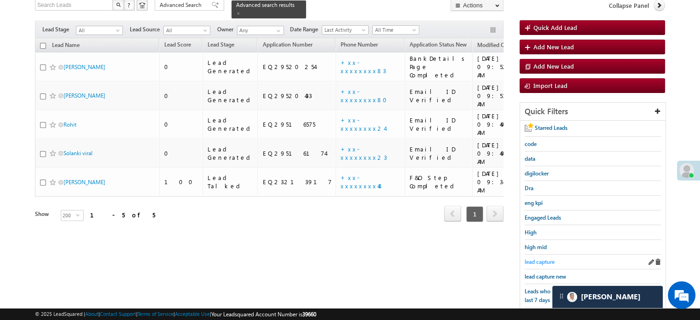
scroll to position [59, 0]
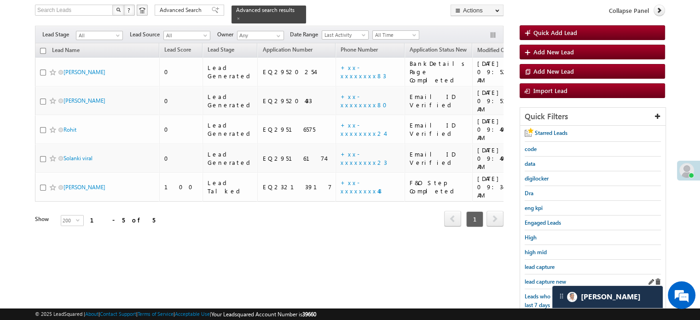
click at [542, 274] on div "lead capture new" at bounding box center [593, 281] width 136 height 15
click at [536, 281] on span "lead capture new" at bounding box center [545, 281] width 41 height 7
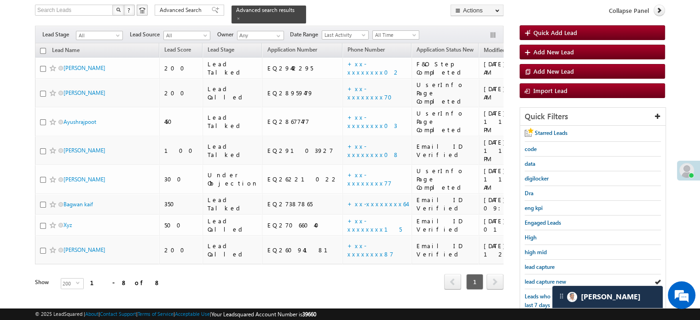
click at [536, 281] on span "lead capture new" at bounding box center [545, 281] width 41 height 7
click at [538, 278] on span "lead capture new" at bounding box center [545, 281] width 41 height 7
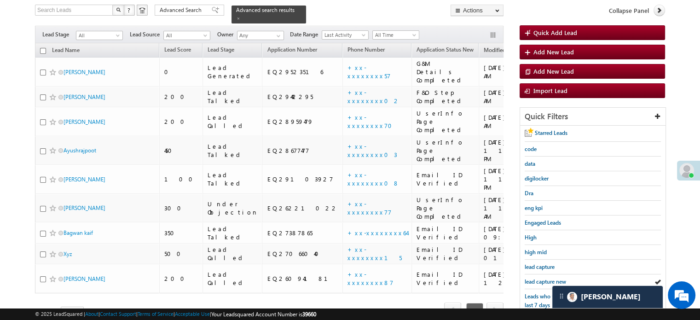
scroll to position [152, 0]
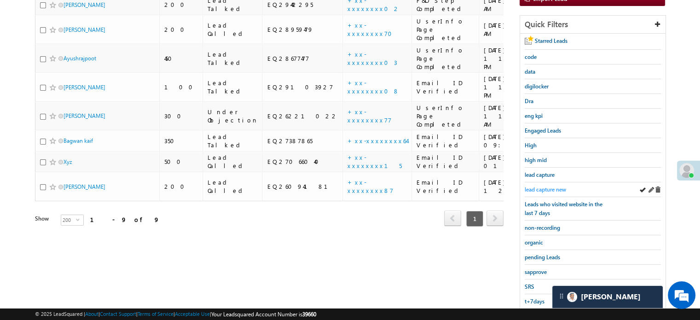
click at [537, 186] on span "lead capture new" at bounding box center [545, 189] width 41 height 7
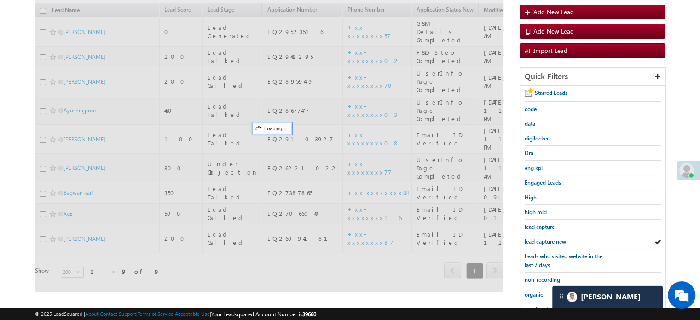
scroll to position [59, 0]
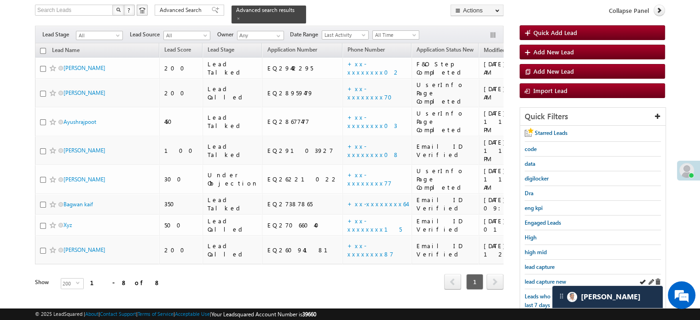
click at [532, 274] on div "lead capture new" at bounding box center [593, 281] width 136 height 15
click at [537, 279] on span "lead capture new" at bounding box center [545, 281] width 41 height 7
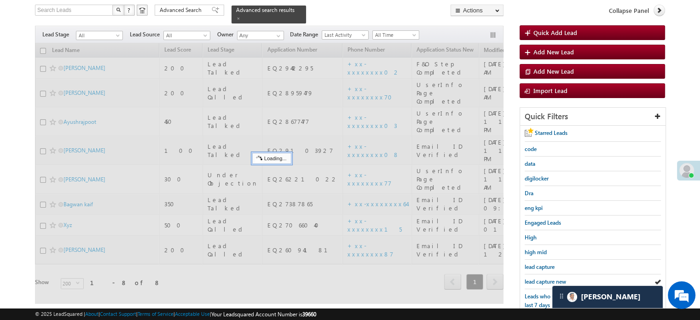
click at [537, 279] on span "lead capture new" at bounding box center [545, 281] width 41 height 7
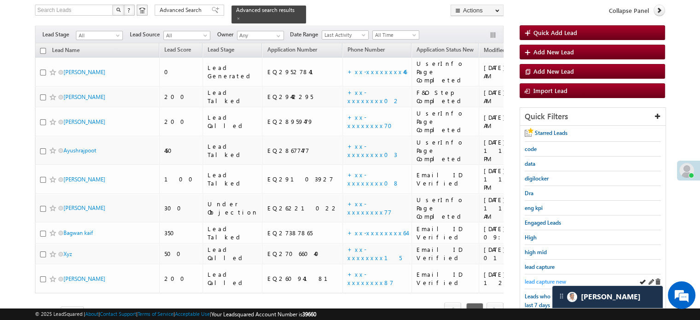
click at [532, 278] on span "lead capture new" at bounding box center [545, 281] width 41 height 7
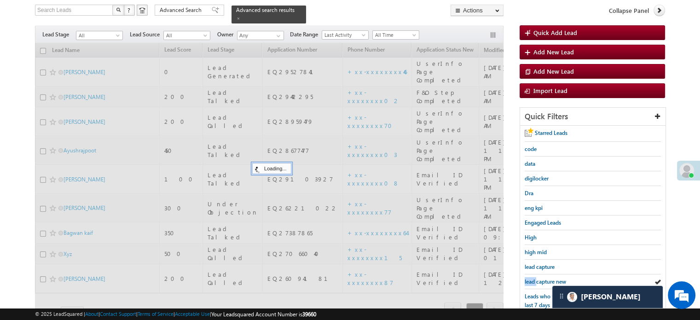
click at [532, 278] on span "lead capture new" at bounding box center [545, 281] width 41 height 7
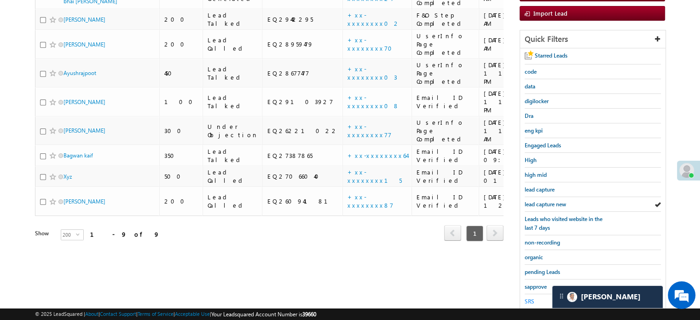
scroll to position [198, 0]
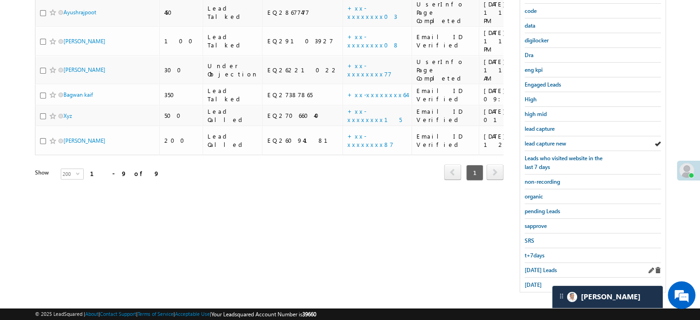
click at [539, 263] on div "Today's Leads" at bounding box center [593, 270] width 136 height 15
click at [540, 267] on span "Today's Leads" at bounding box center [541, 270] width 32 height 7
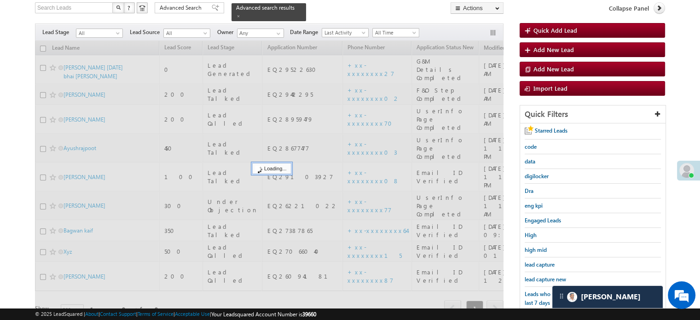
scroll to position [59, 0]
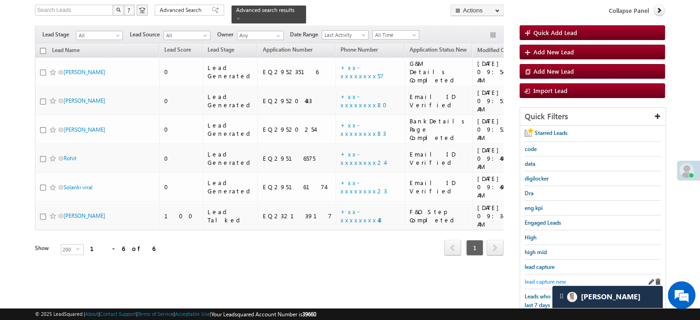
click at [539, 278] on span "lead capture new" at bounding box center [545, 281] width 41 height 7
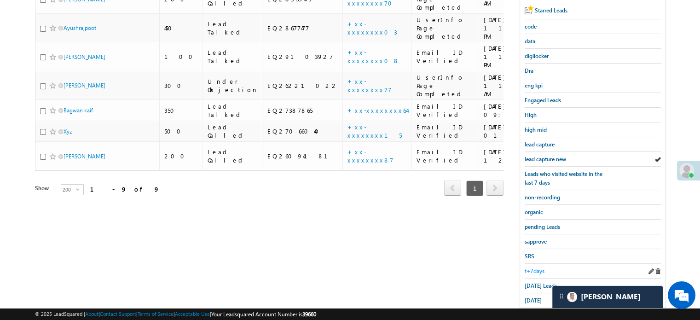
scroll to position [198, 0]
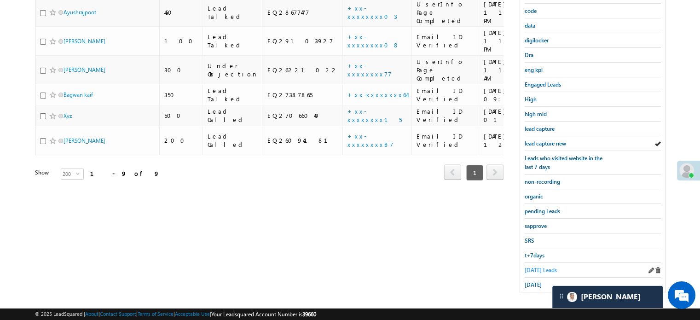
click at [544, 267] on span "Today's Leads" at bounding box center [541, 270] width 32 height 7
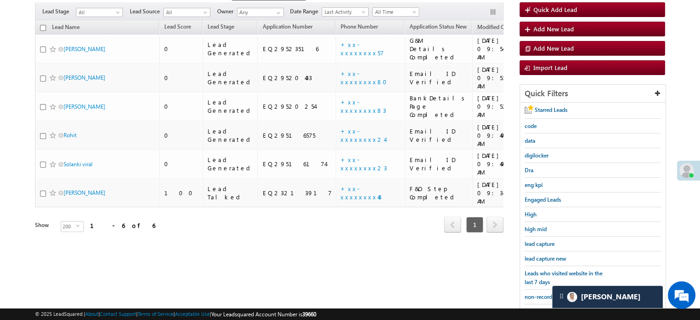
scroll to position [59, 0]
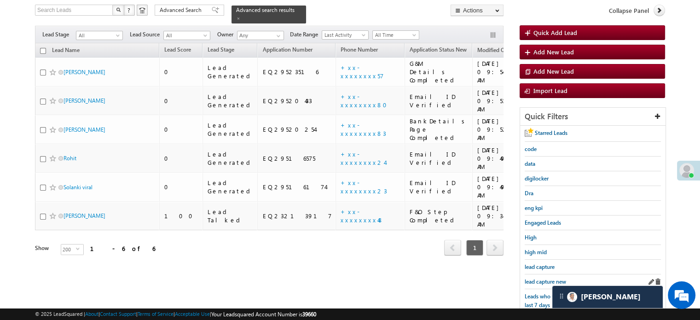
click at [542, 274] on div "lead capture new" at bounding box center [593, 281] width 136 height 15
click at [539, 279] on span "lead capture new" at bounding box center [545, 281] width 41 height 7
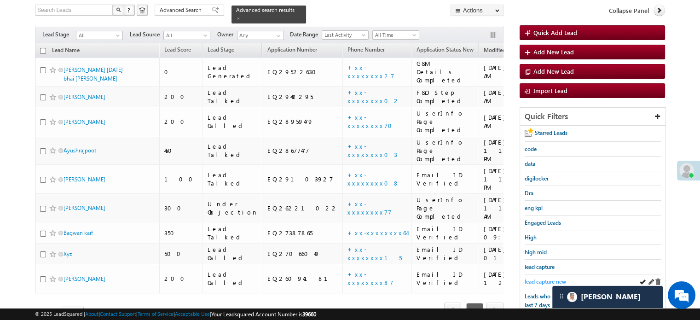
click at [533, 278] on span "lead capture new" at bounding box center [545, 281] width 41 height 7
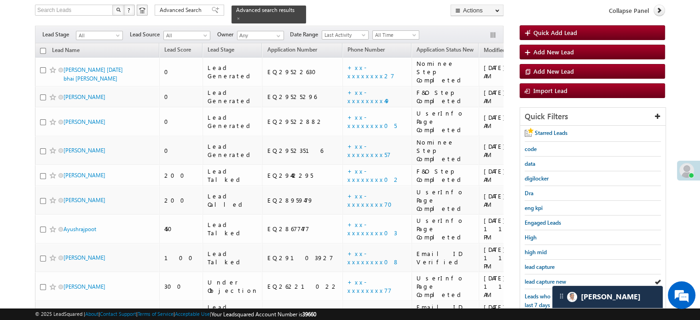
click at [533, 278] on span "lead capture new" at bounding box center [545, 281] width 41 height 7
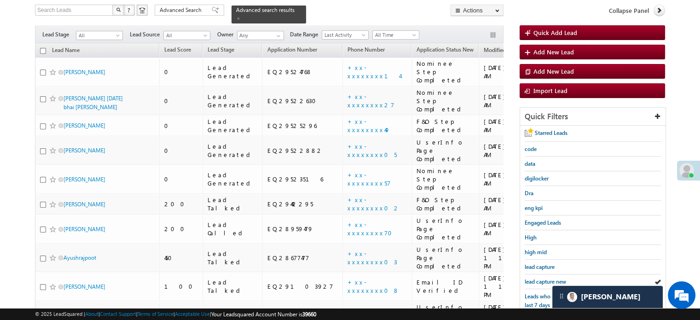
click at [533, 278] on span "lead capture new" at bounding box center [545, 281] width 41 height 7
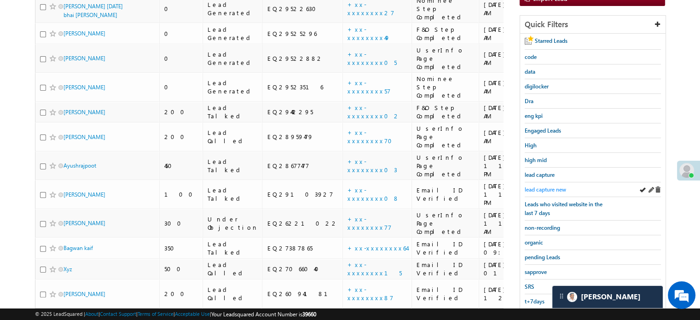
click at [543, 188] on span "lead capture new" at bounding box center [545, 189] width 41 height 7
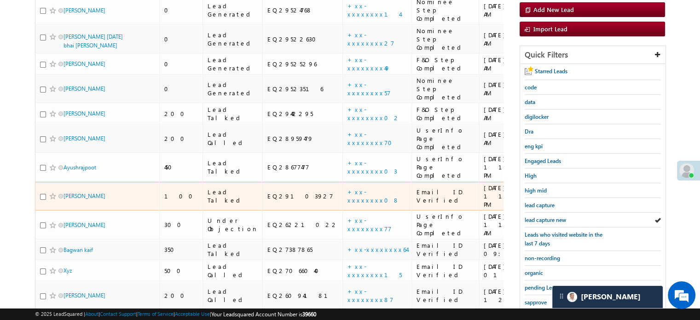
scroll to position [198, 0]
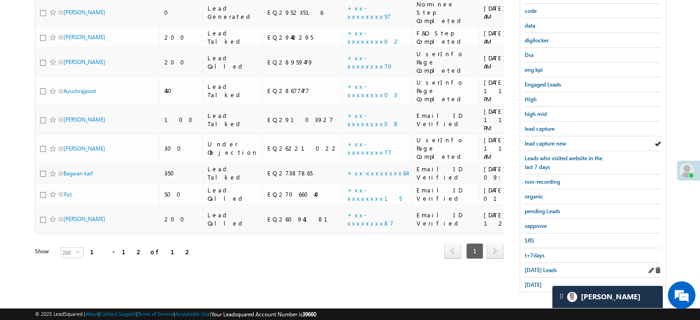
click at [542, 263] on div "Today's Leads" at bounding box center [593, 270] width 136 height 15
click at [539, 267] on span "Today's Leads" at bounding box center [541, 270] width 32 height 7
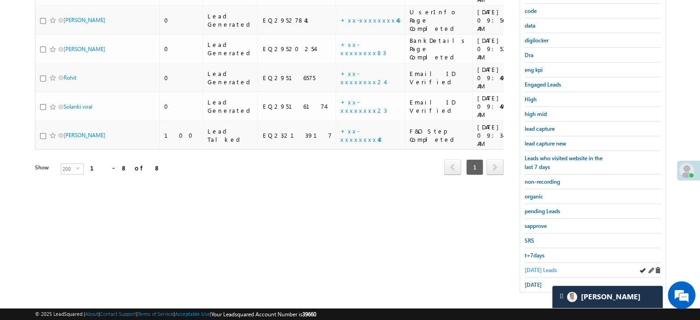
click at [537, 267] on span "Today's Leads" at bounding box center [541, 270] width 32 height 7
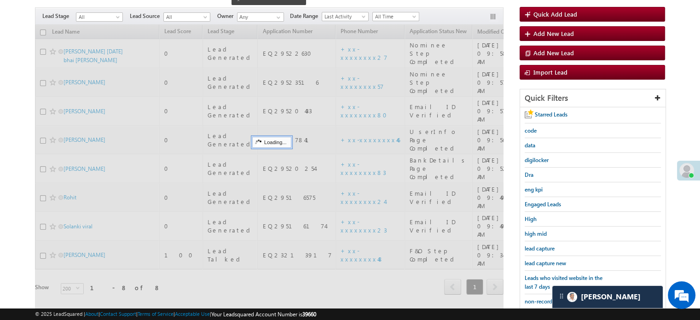
scroll to position [59, 0]
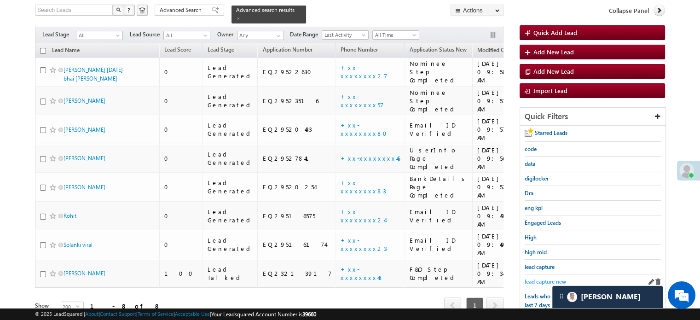
click at [538, 279] on span "lead capture new" at bounding box center [545, 281] width 41 height 7
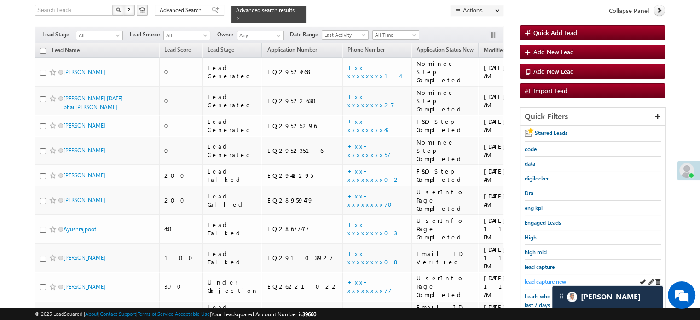
click at [546, 281] on span "lead capture new" at bounding box center [545, 281] width 41 height 7
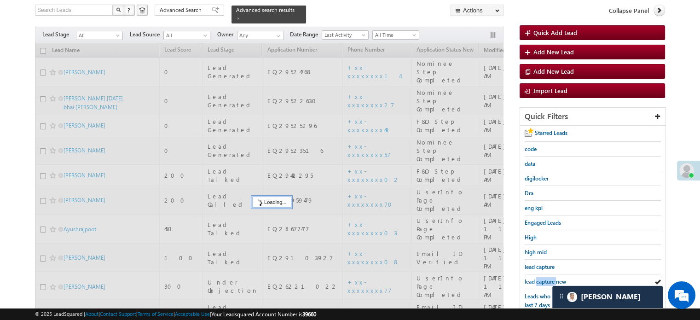
click at [546, 281] on span "lead capture new" at bounding box center [545, 281] width 41 height 7
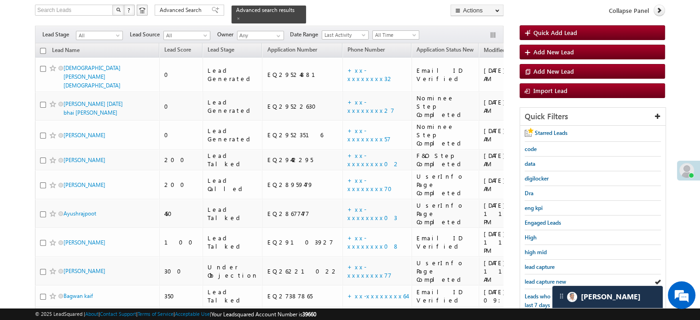
click at [546, 281] on span "lead capture new" at bounding box center [545, 281] width 41 height 7
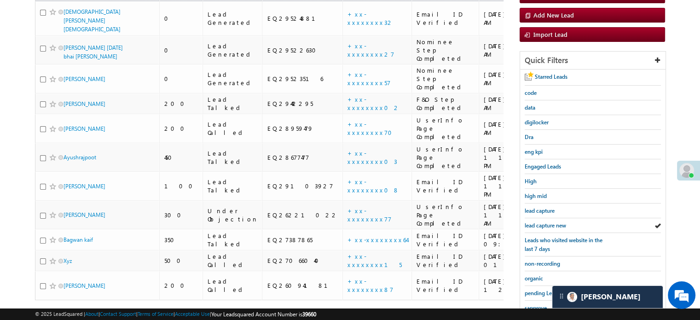
scroll to position [198, 0]
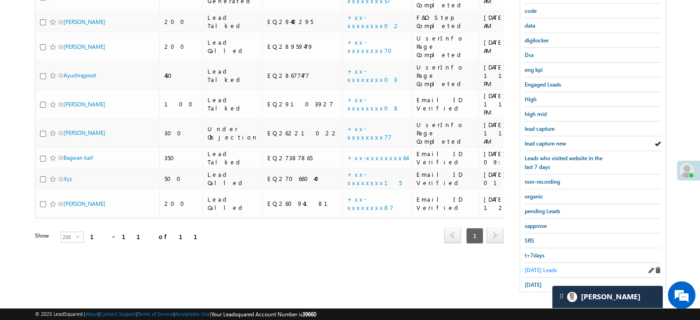
click at [535, 267] on span "Today's Leads" at bounding box center [541, 270] width 32 height 7
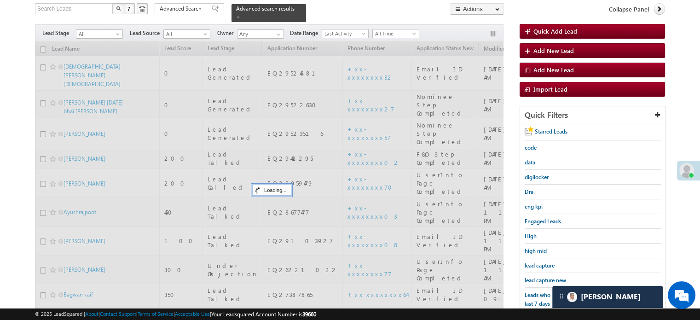
scroll to position [59, 0]
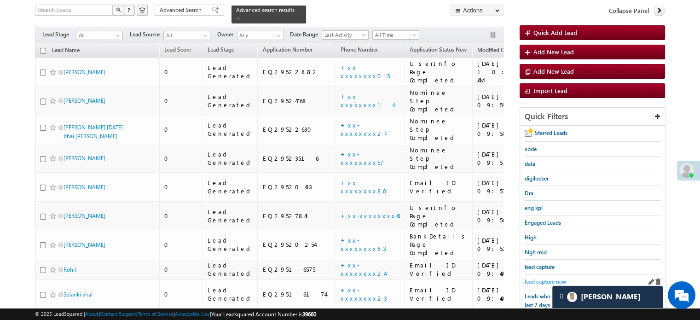
click at [548, 278] on span "lead capture new" at bounding box center [545, 281] width 41 height 7
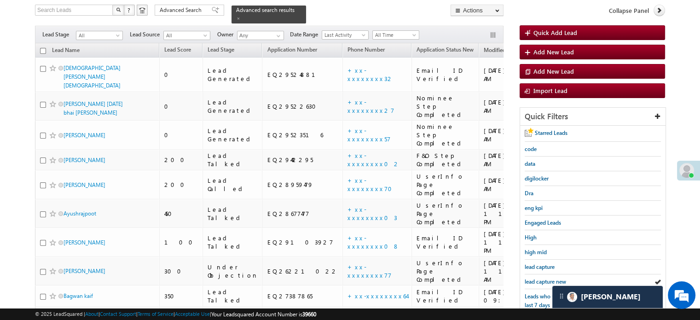
scroll to position [105, 0]
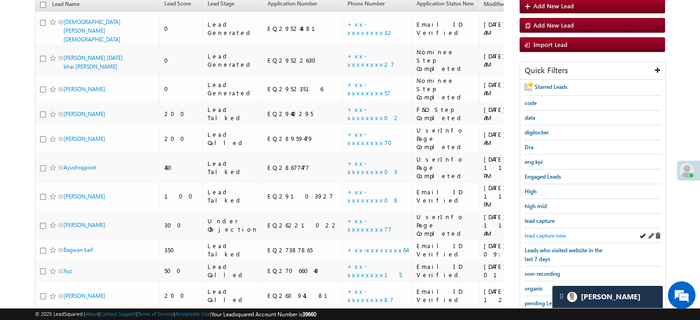
click at [542, 234] on span "lead capture new" at bounding box center [545, 235] width 41 height 7
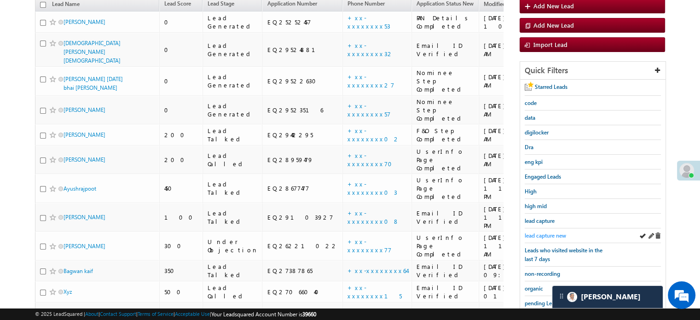
click at [540, 232] on span "lead capture new" at bounding box center [545, 235] width 41 height 7
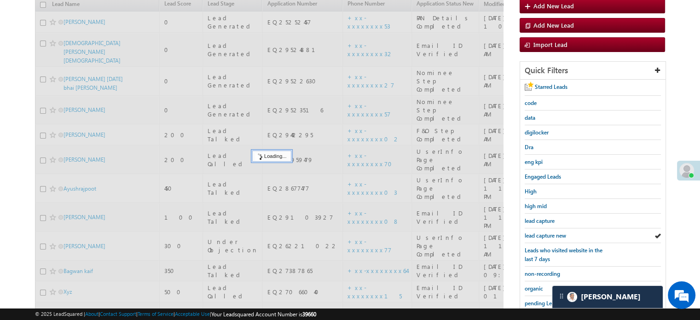
click at [540, 232] on span "lead capture new" at bounding box center [545, 235] width 41 height 7
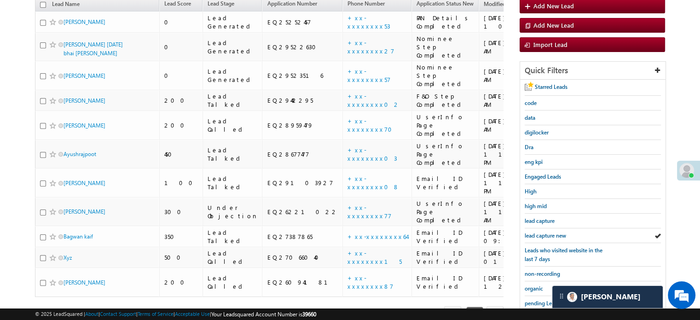
click at [540, 232] on span "lead capture new" at bounding box center [545, 235] width 41 height 7
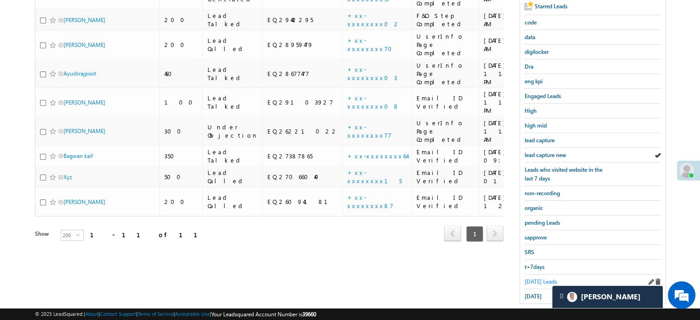
scroll to position [198, 0]
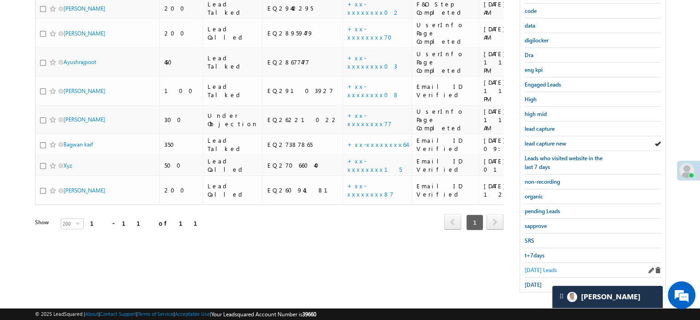
click at [531, 268] on span "Today's Leads" at bounding box center [541, 270] width 32 height 7
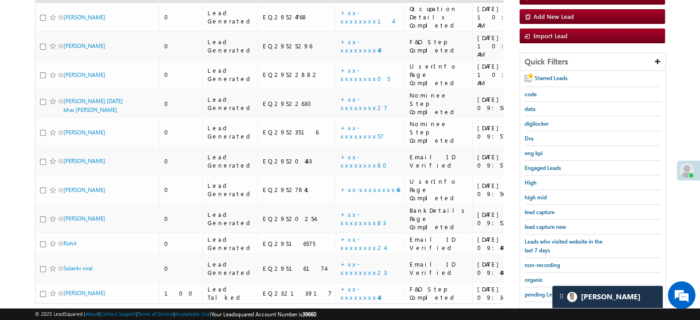
scroll to position [59, 0]
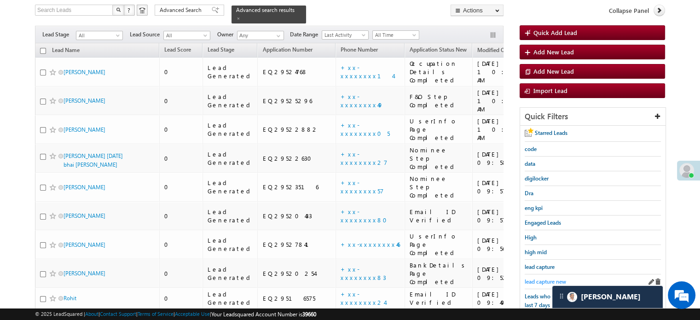
click at [534, 278] on span "lead capture new" at bounding box center [545, 281] width 41 height 7
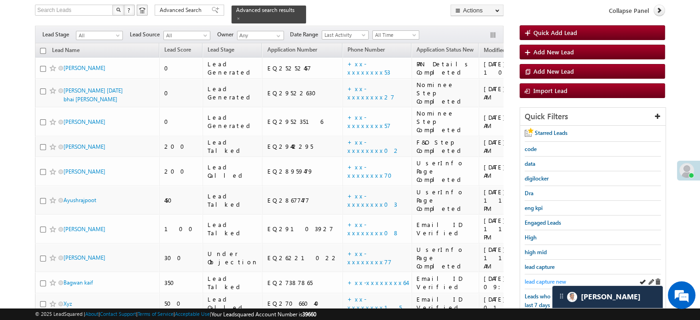
click at [530, 278] on span "lead capture new" at bounding box center [545, 281] width 41 height 7
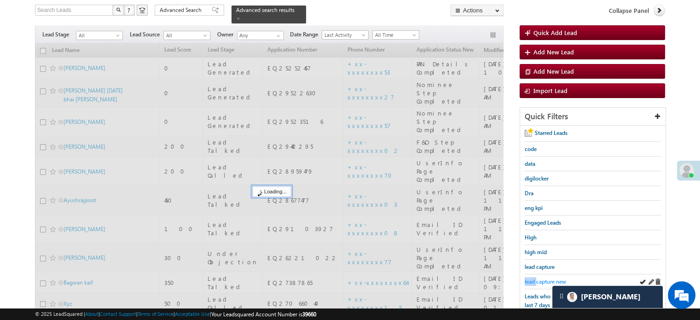
click at [531, 278] on span "lead capture new" at bounding box center [545, 281] width 41 height 7
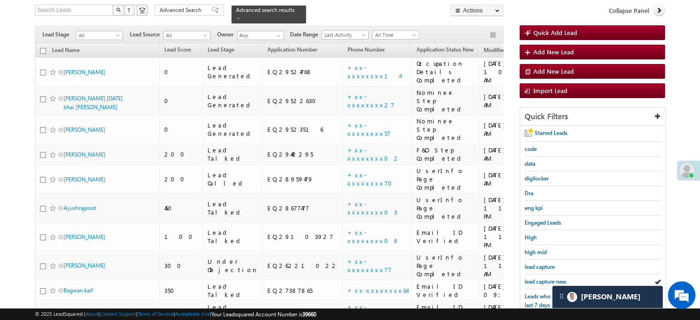
click at [531, 278] on span "lead capture new" at bounding box center [545, 281] width 41 height 7
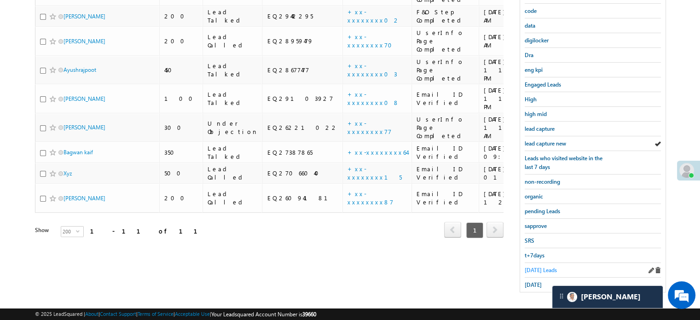
click at [538, 267] on span "Today's Leads" at bounding box center [541, 270] width 32 height 7
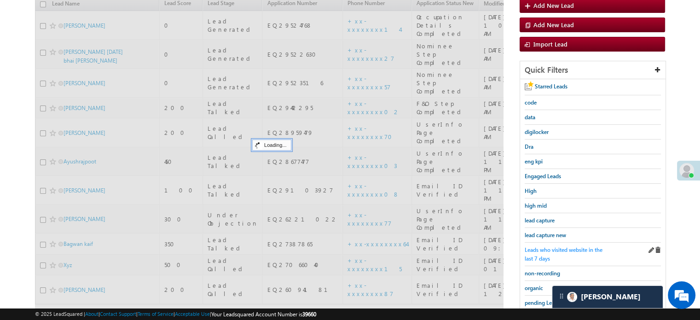
scroll to position [105, 0]
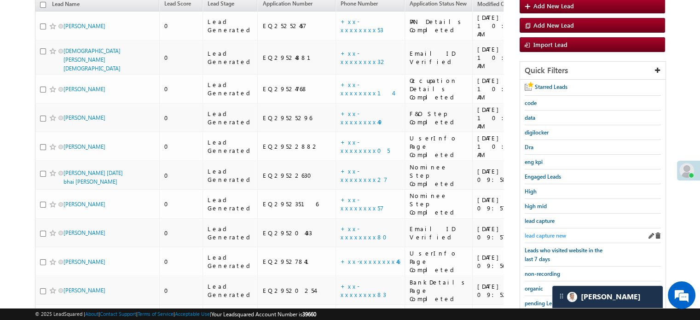
click at [546, 232] on span "lead capture new" at bounding box center [545, 235] width 41 height 7
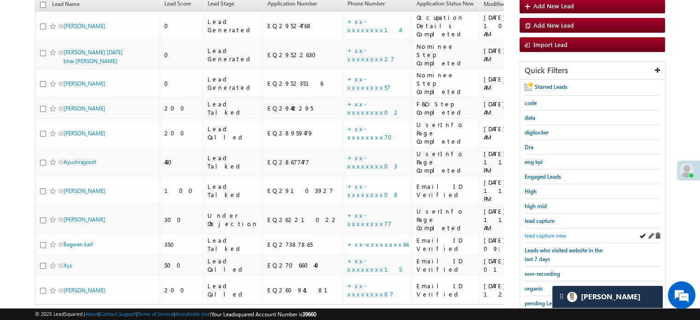
click at [538, 232] on span "lead capture new" at bounding box center [545, 235] width 41 height 7
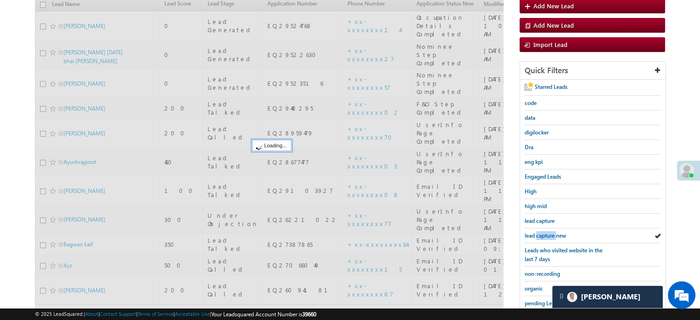
click at [538, 232] on span "lead capture new" at bounding box center [545, 235] width 41 height 7
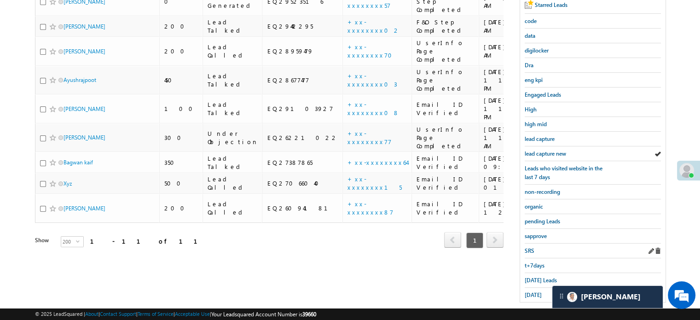
scroll to position [198, 0]
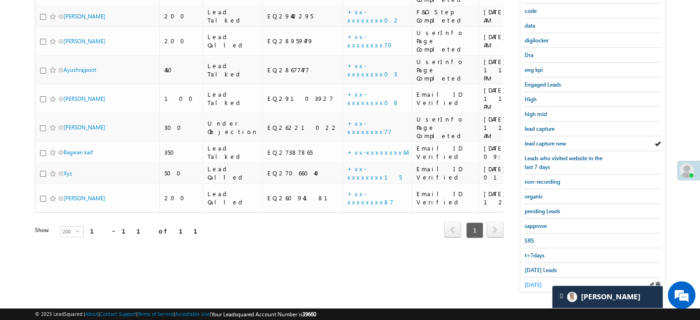
click at [531, 281] on span "yesterday" at bounding box center [533, 284] width 17 height 7
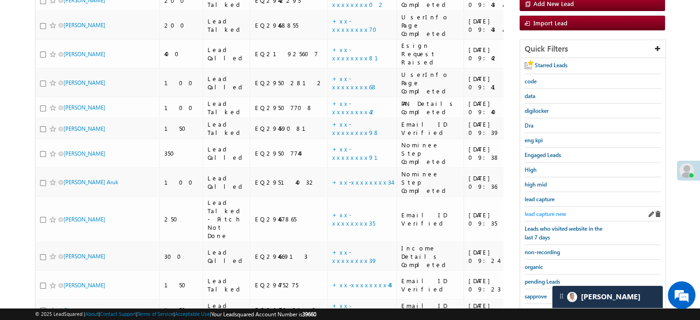
scroll to position [105, 0]
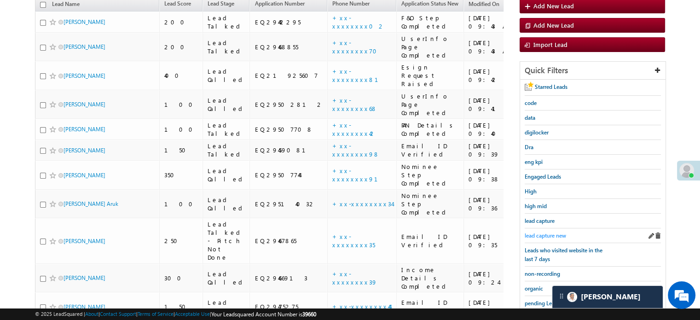
click at [540, 232] on span "lead capture new" at bounding box center [545, 235] width 41 height 7
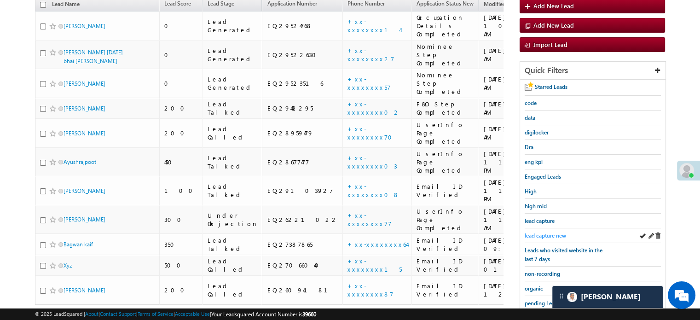
click at [540, 235] on span "lead capture new" at bounding box center [545, 235] width 41 height 7
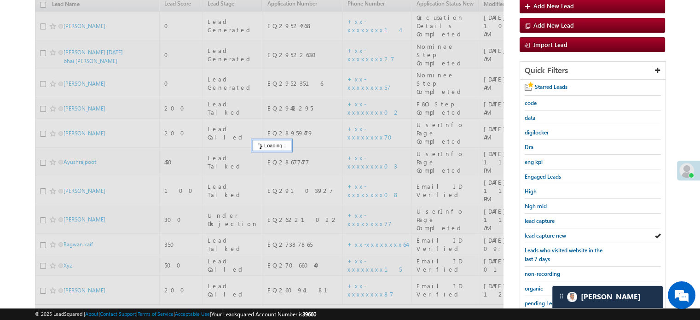
click at [540, 235] on span "lead capture new" at bounding box center [545, 235] width 41 height 7
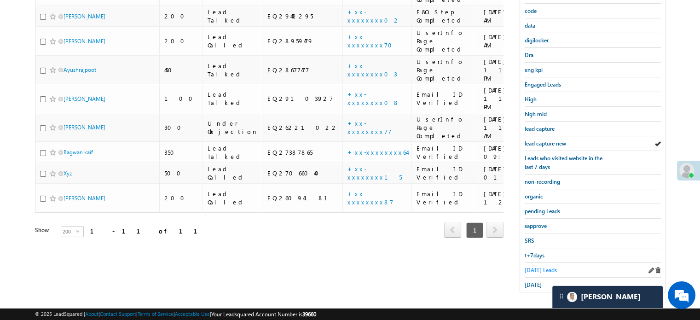
click at [536, 267] on span "Today's Leads" at bounding box center [541, 270] width 32 height 7
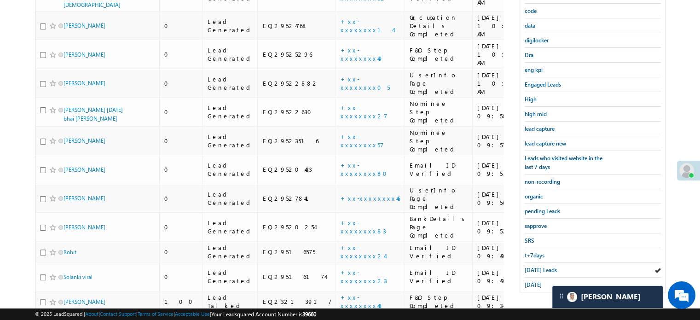
scroll to position [91, 0]
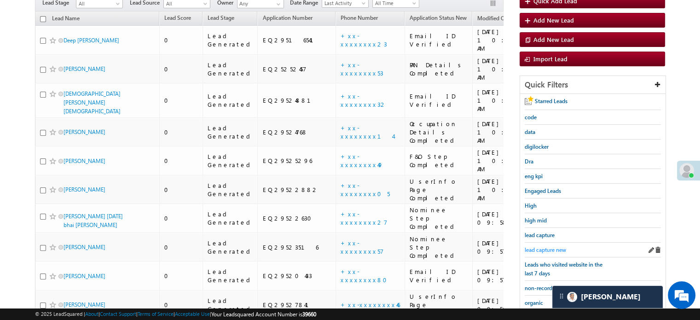
click at [548, 246] on span "lead capture new" at bounding box center [545, 249] width 41 height 7
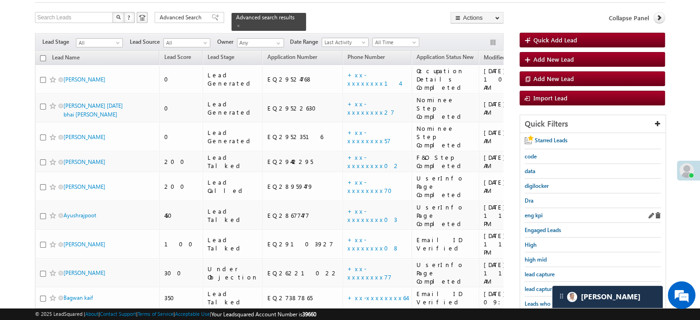
scroll to position [92, 0]
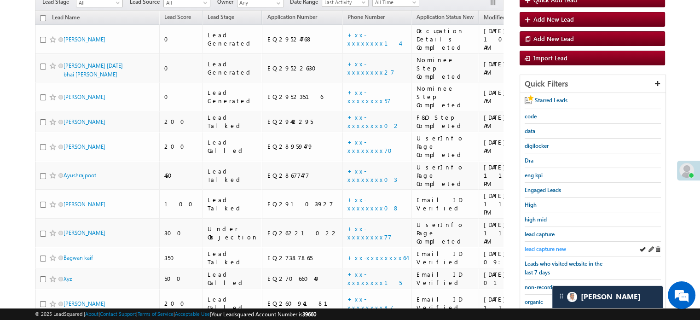
click at [532, 245] on span "lead capture new" at bounding box center [545, 248] width 41 height 7
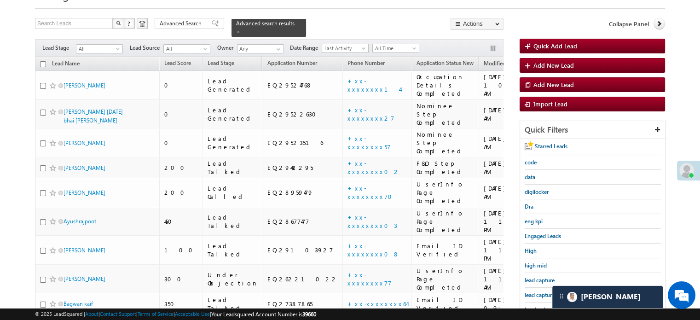
scroll to position [198, 0]
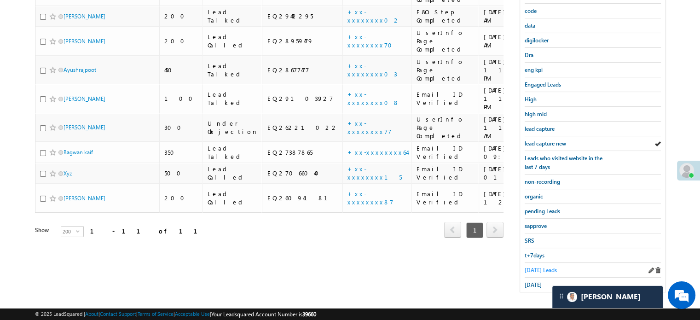
click at [535, 267] on span "Today's Leads" at bounding box center [541, 270] width 32 height 7
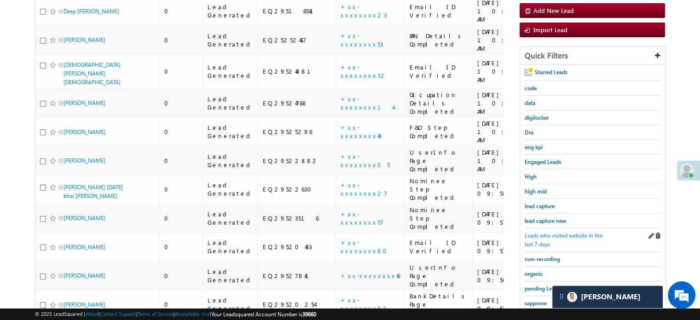
scroll to position [105, 0]
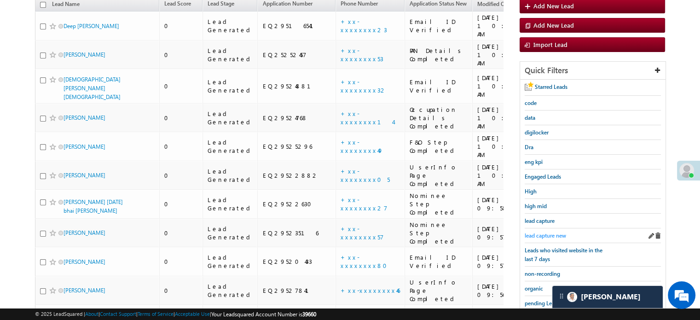
click at [547, 234] on span "lead capture new" at bounding box center [545, 235] width 41 height 7
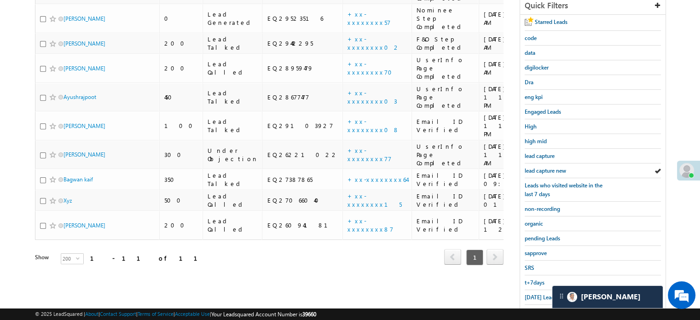
scroll to position [198, 0]
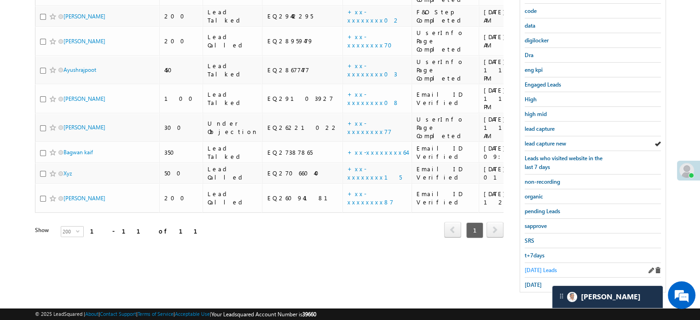
click at [525, 267] on span "Today's Leads" at bounding box center [541, 270] width 32 height 7
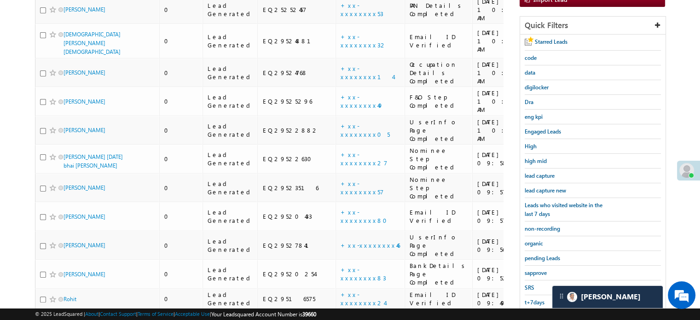
scroll to position [152, 0]
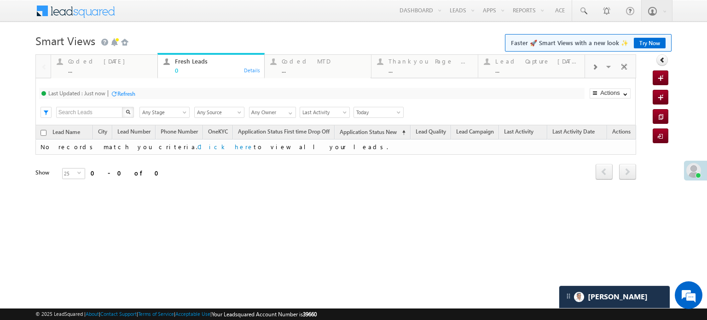
click at [117, 70] on div "..." at bounding box center [110, 70] width 84 height 7
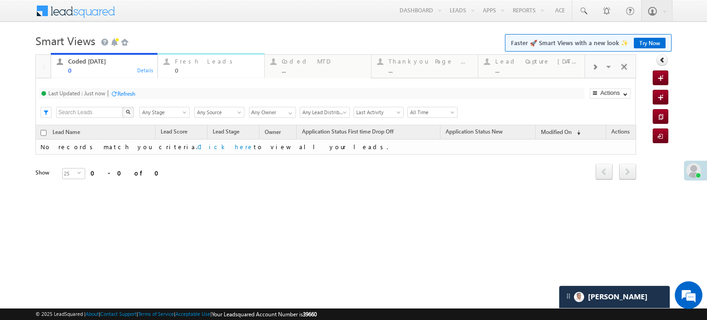
click at [188, 68] on div "0" at bounding box center [217, 70] width 84 height 7
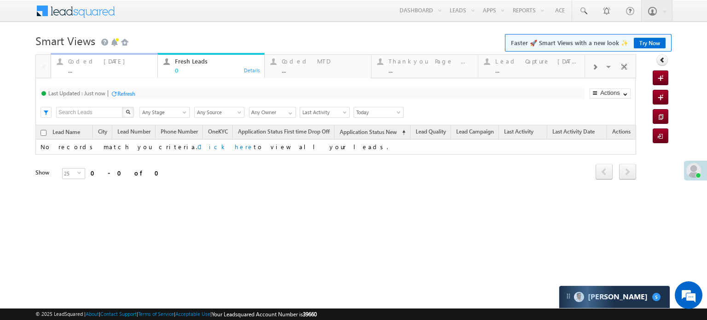
click at [97, 66] on div "Coded Today ..." at bounding box center [110, 65] width 84 height 18
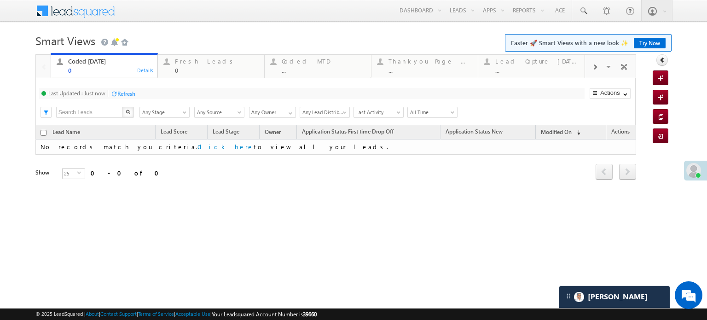
click at [127, 94] on div "Refresh" at bounding box center [126, 93] width 18 height 7
click at [175, 62] on div "Fresh Leads" at bounding box center [217, 61] width 84 height 7
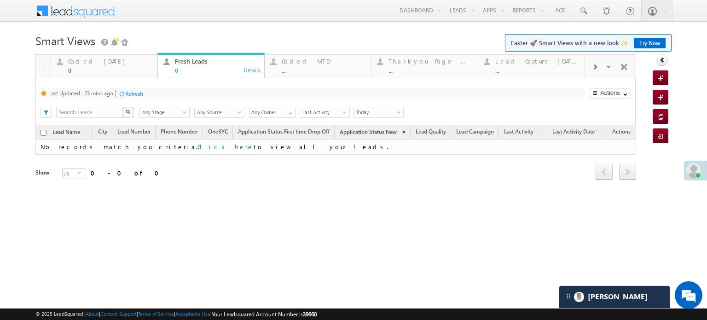
click at [143, 99] on div "Last Updated : 23 mins ago Refresh Refreshing..." at bounding box center [312, 93] width 546 height 11
click at [140, 98] on div "Refresh" at bounding box center [130, 93] width 25 height 9
click at [99, 64] on div "Coded Today" at bounding box center [110, 61] width 84 height 7
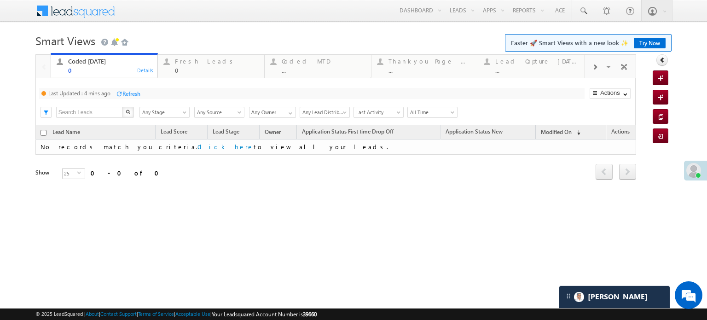
click at [130, 95] on div "Refresh" at bounding box center [131, 93] width 18 height 7
click at [153, 99] on div "Last Updated : Less than a minute ago Refresh Refreshing... Search X Lead Stage…" at bounding box center [335, 101] width 601 height 47
click at [168, 92] on div "Refresh" at bounding box center [161, 93] width 18 height 7
click at [181, 66] on div "Fresh Leads 0" at bounding box center [217, 65] width 84 height 18
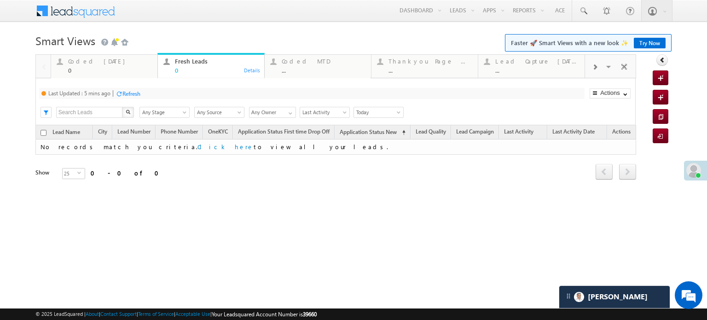
click at [134, 95] on div "Refresh" at bounding box center [131, 93] width 18 height 7
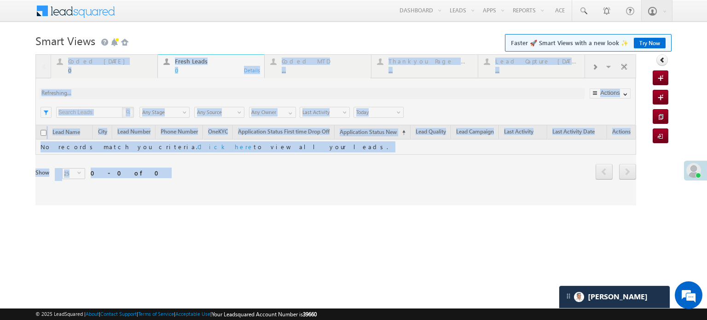
click at [134, 95] on div at bounding box center [335, 129] width 601 height 151
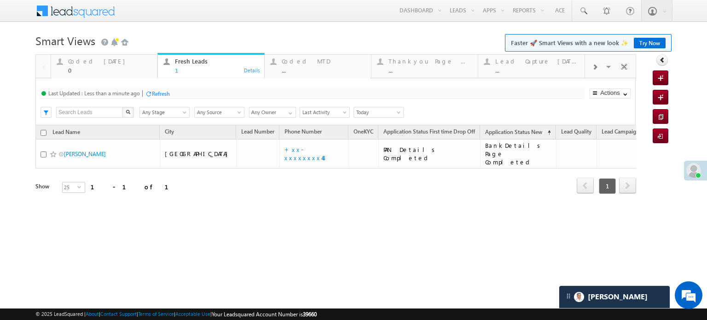
click at [167, 96] on div "Refresh" at bounding box center [161, 93] width 18 height 7
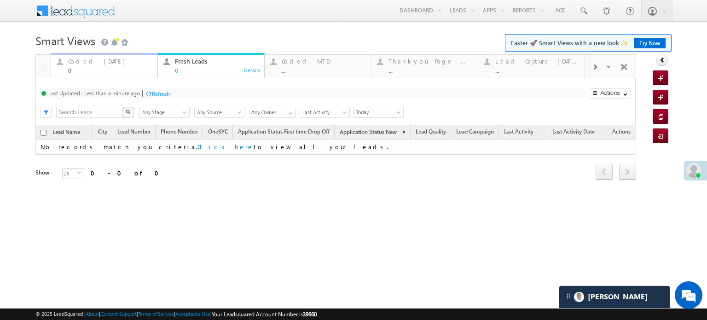
click at [128, 68] on div "0" at bounding box center [110, 70] width 84 height 7
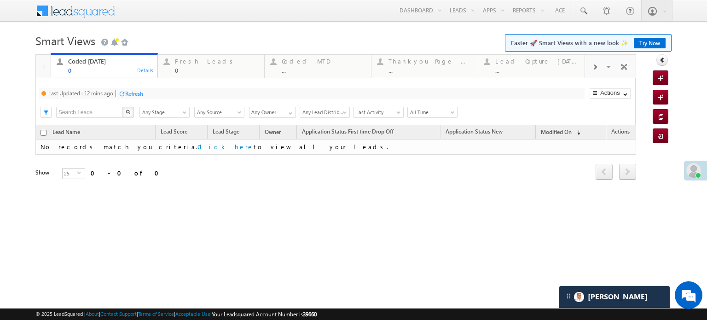
click at [140, 97] on div "Refresh" at bounding box center [134, 93] width 18 height 7
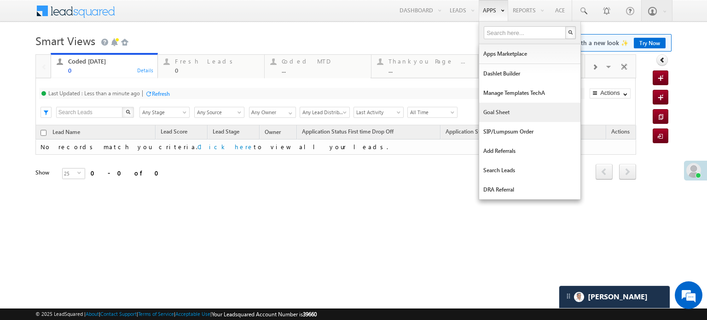
click at [502, 117] on link "Goal Sheet" at bounding box center [529, 112] width 101 height 19
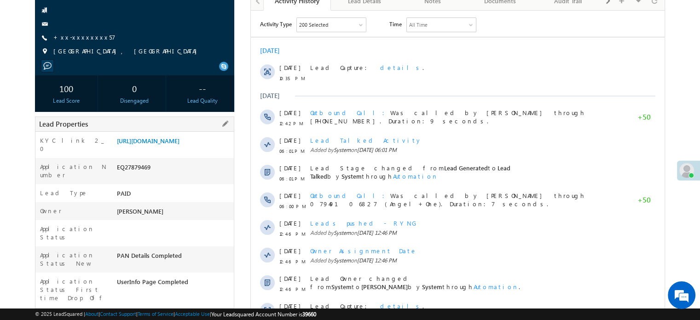
click at [182, 149] on div "https://angelbroking1-pk3em7sa.customui-test.leadsquared.com?leadId=4235821a-66…" at bounding box center [174, 142] width 119 height 13
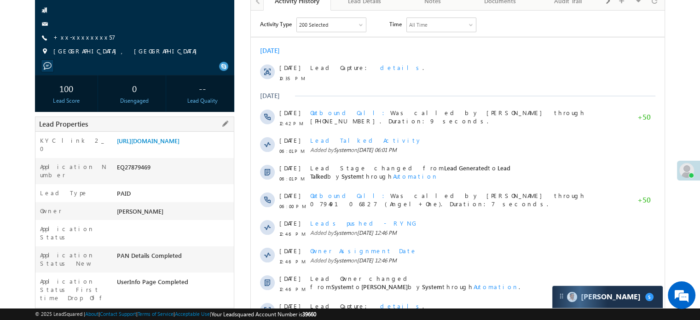
click at [178, 149] on div "https://angelbroking1-pk3em7sa.customui-test.leadsquared.com?leadId=4235821a-66…" at bounding box center [174, 142] width 119 height 13
click at [180, 145] on link "https://angelbroking1-pk3em7sa.customui-test.leadsquared.com?leadId=4235821a-66…" at bounding box center [148, 141] width 63 height 8
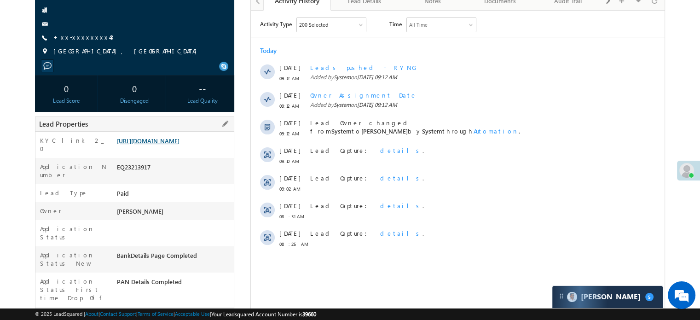
click at [180, 145] on link "[URL][DOMAIN_NAME]" at bounding box center [148, 141] width 63 height 8
click at [73, 35] on link "+xx-xxxxxxxx48" at bounding box center [84, 37] width 62 height 8
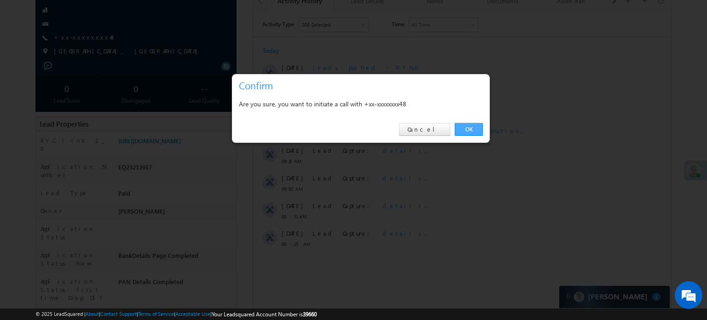
click at [459, 133] on link "OK" at bounding box center [469, 129] width 28 height 13
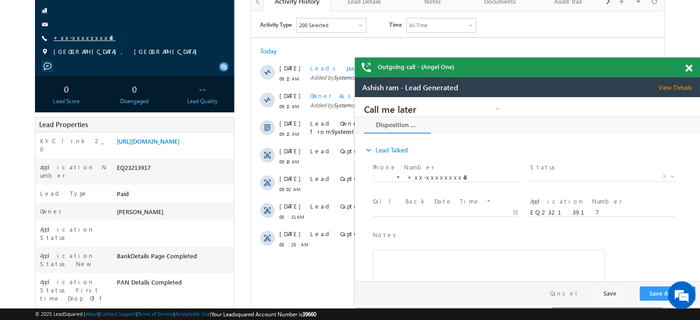
click at [83, 40] on link "+xx-xxxxxxxx48" at bounding box center [84, 38] width 62 height 8
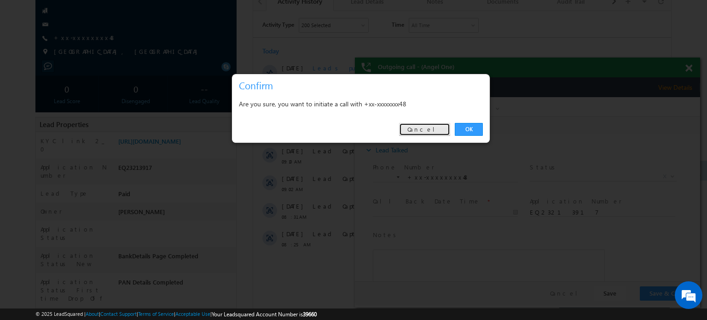
click at [435, 126] on link "Cancel" at bounding box center [424, 129] width 51 height 13
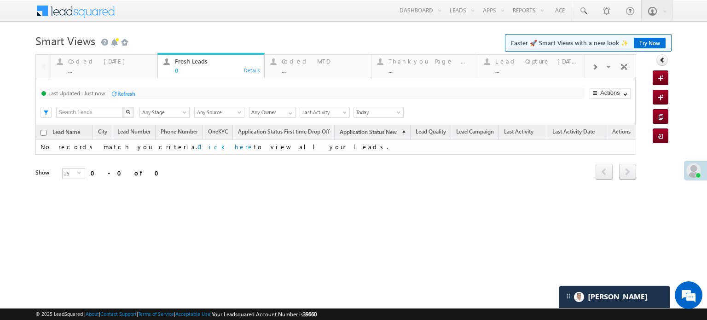
click at [645, 35] on span "Faster 🚀 Smart Views with a new look ✨ Try Now" at bounding box center [588, 42] width 167 height 17
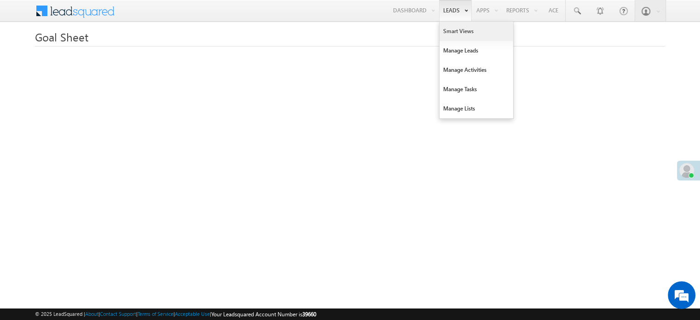
click at [453, 27] on link "Smart Views" at bounding box center [477, 31] width 74 height 19
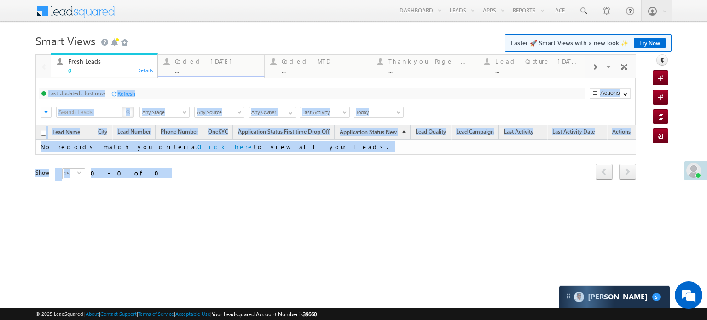
drag, startPoint x: 198, startPoint y: 63, endPoint x: 167, endPoint y: 77, distance: 35.0
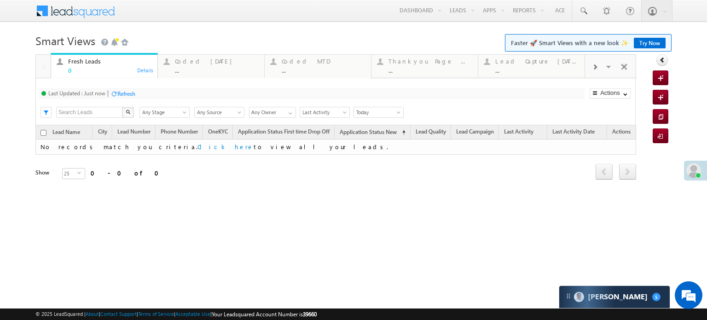
click at [193, 47] on h1 "Smart Views Getting Started Faster 🚀 Smart Views with a new look ✨ Try Now" at bounding box center [353, 40] width 636 height 18
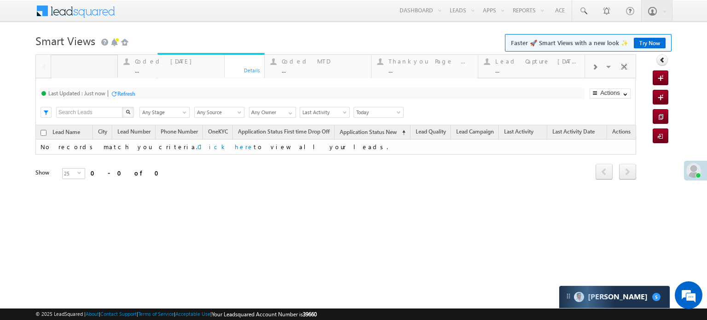
drag, startPoint x: 195, startPoint y: 62, endPoint x: 155, endPoint y: 82, distance: 44.5
click at [94, 61] on div "Coded Today" at bounding box center [110, 61] width 84 height 7
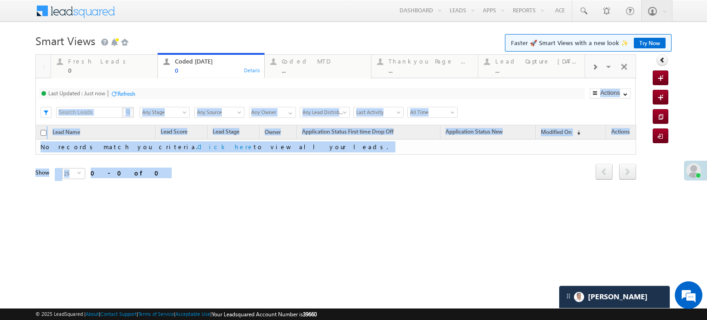
drag, startPoint x: 204, startPoint y: 64, endPoint x: 153, endPoint y: 79, distance: 53.6
drag, startPoint x: 174, startPoint y: 66, endPoint x: 137, endPoint y: 86, distance: 41.8
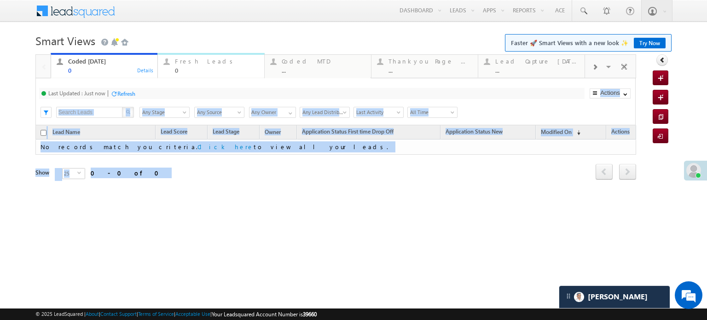
click at [170, 73] on div "Fresh Leads 0 Details" at bounding box center [211, 65] width 105 height 18
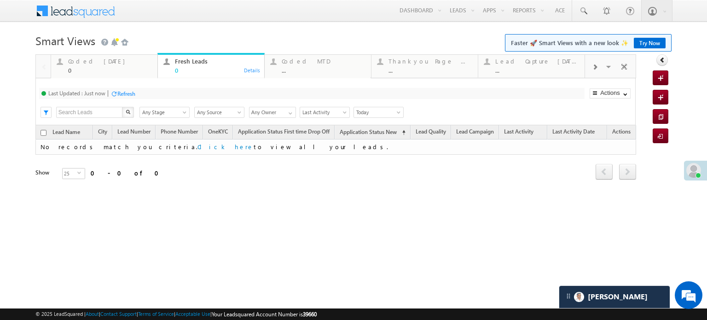
click at [130, 95] on div "Refresh" at bounding box center [126, 93] width 18 height 7
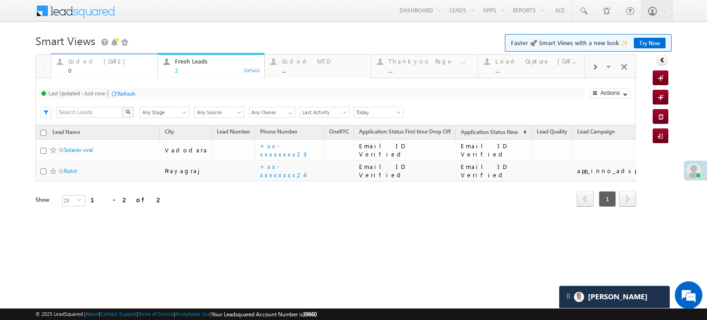
click at [87, 62] on div "Coded [DATE]" at bounding box center [110, 61] width 84 height 7
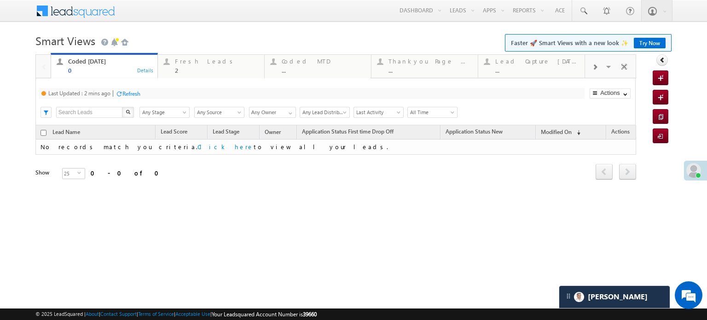
click at [128, 92] on div "Refresh" at bounding box center [131, 93] width 18 height 7
click at [191, 66] on div "Fresh Leads 2" at bounding box center [217, 65] width 84 height 18
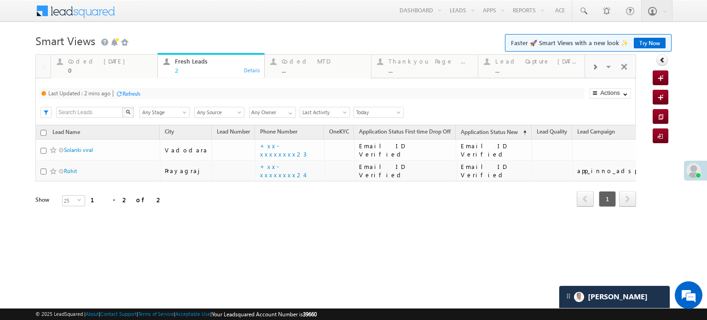
click at [127, 94] on div "Refresh" at bounding box center [131, 93] width 18 height 7
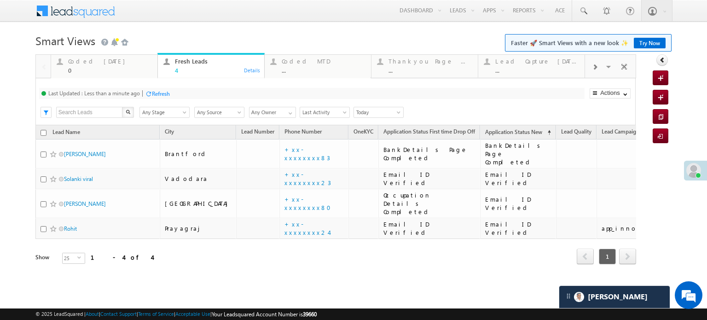
click at [149, 96] on div at bounding box center [148, 93] width 7 height 7
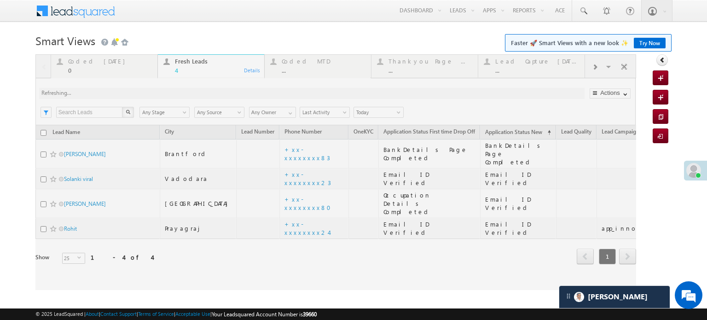
click at [149, 96] on div at bounding box center [335, 172] width 601 height 236
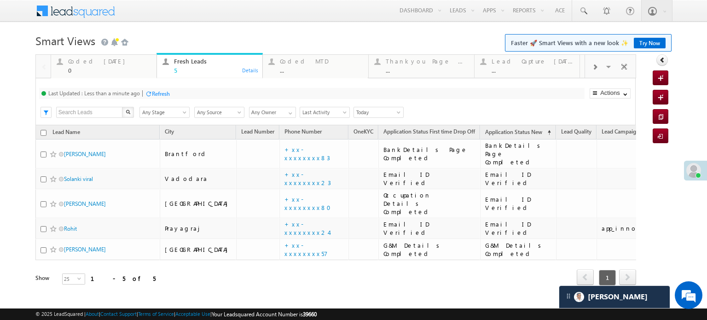
click at [168, 96] on div "Refresh" at bounding box center [161, 93] width 18 height 7
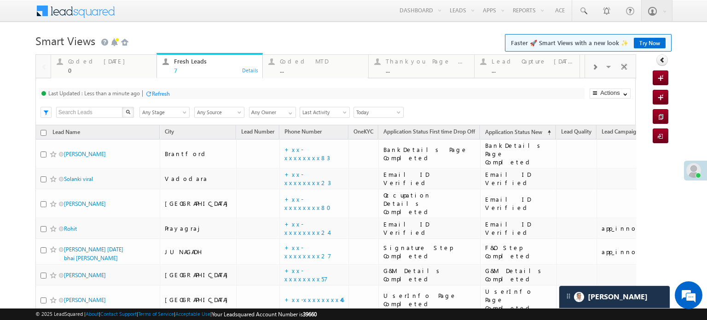
click at [161, 93] on div "Refresh" at bounding box center [161, 93] width 18 height 7
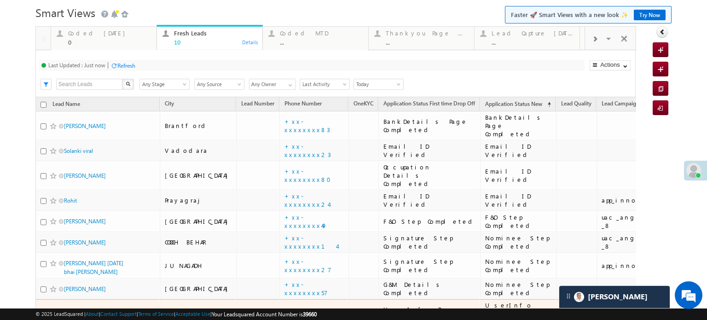
scroll to position [20, 0]
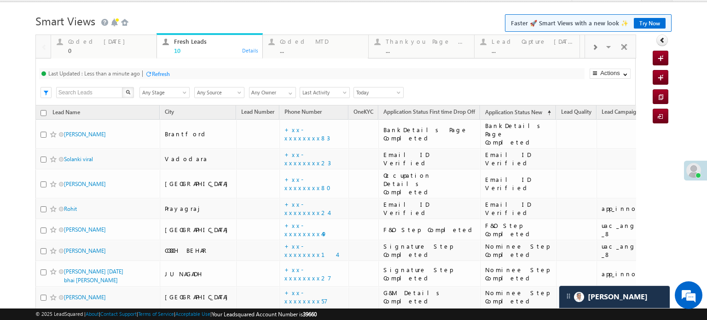
click at [155, 75] on div "Refresh" at bounding box center [161, 73] width 18 height 7
click at [105, 45] on div "Coded Today" at bounding box center [109, 41] width 83 height 7
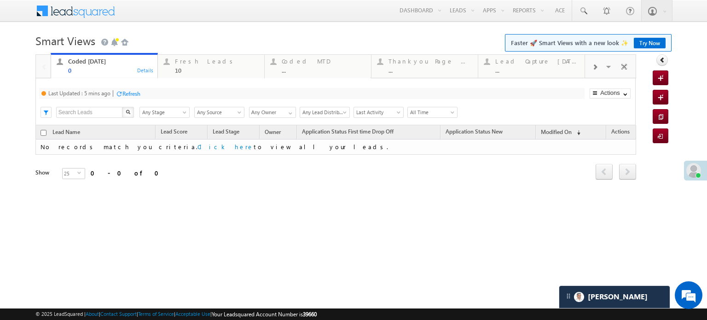
click at [129, 96] on div "Refresh" at bounding box center [131, 93] width 18 height 7
click at [207, 70] on div "10" at bounding box center [217, 70] width 84 height 7
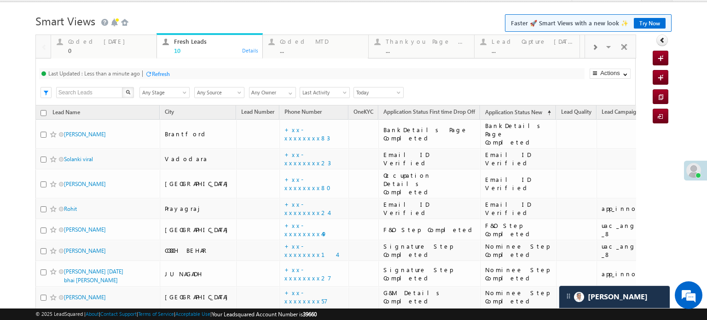
click at [162, 72] on div "Refresh" at bounding box center [161, 73] width 18 height 7
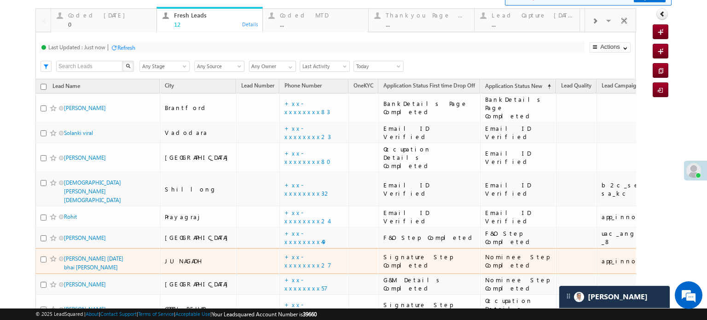
scroll to position [0, 0]
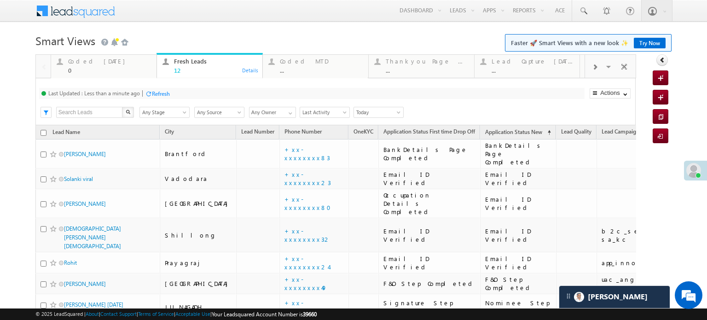
click at [166, 93] on div "Refresh" at bounding box center [161, 93] width 18 height 7
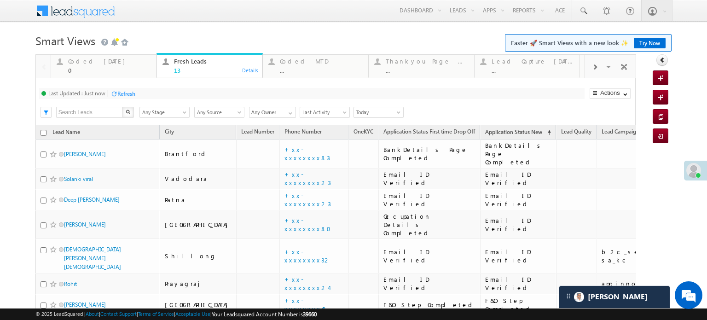
click at [129, 95] on div "Refresh" at bounding box center [126, 93] width 18 height 7
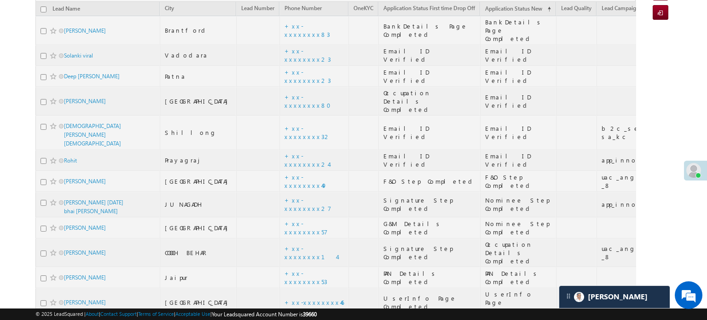
scroll to position [138, 0]
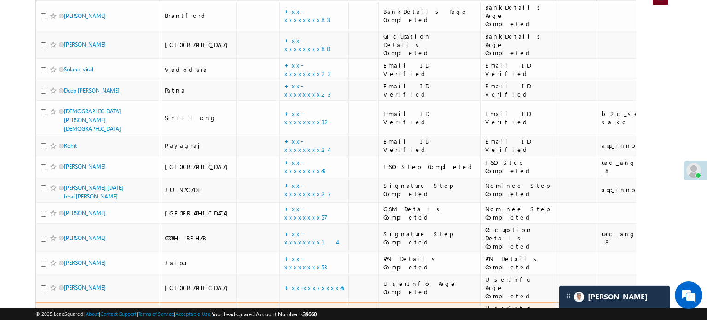
click at [285, 308] on link "+xx-xxxxxxxx05" at bounding box center [309, 316] width 49 height 16
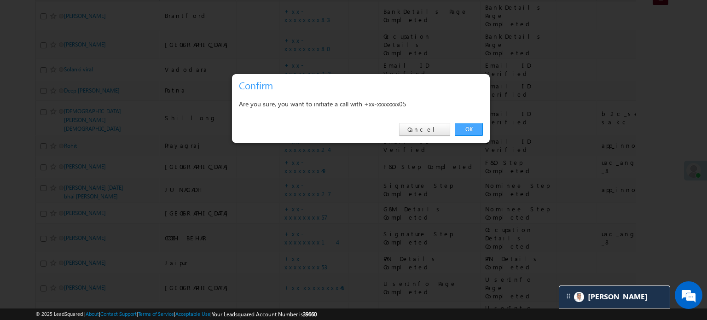
click at [471, 126] on link "OK" at bounding box center [469, 129] width 28 height 13
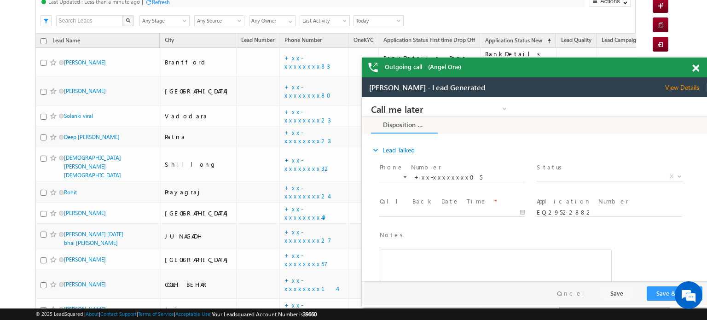
scroll to position [0, 0]
click at [694, 64] on div "Outgoing call - (Angel One)" at bounding box center [534, 68] width 345 height 20
click at [694, 65] on span at bounding box center [696, 68] width 7 height 8
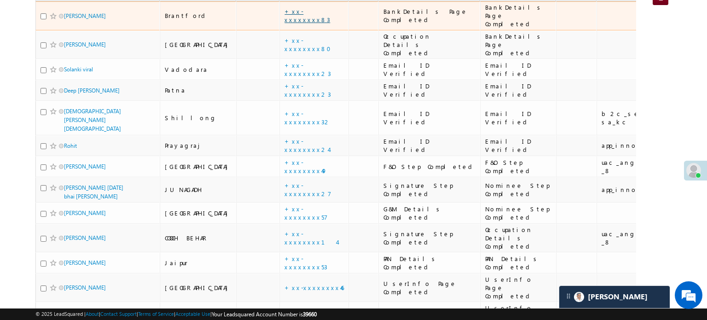
scroll to position [174, 0]
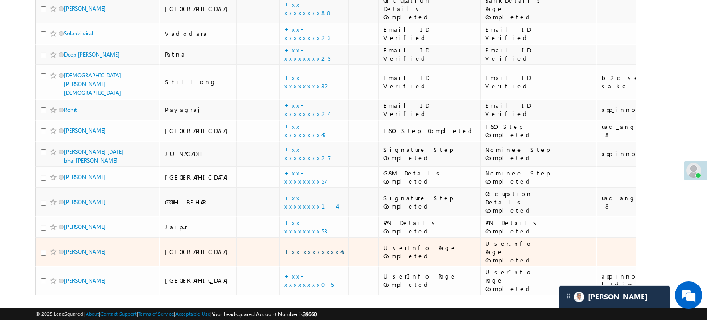
click at [285, 248] on link "+xx-xxxxxxxx46" at bounding box center [314, 252] width 59 height 8
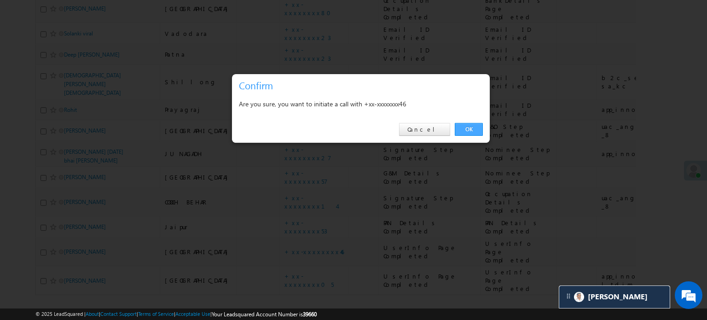
click at [465, 128] on link "OK" at bounding box center [469, 129] width 28 height 13
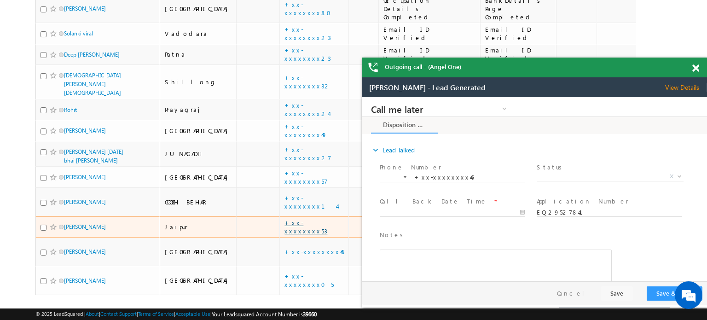
click at [285, 219] on link "+xx-xxxxxxxx53" at bounding box center [306, 227] width 43 height 16
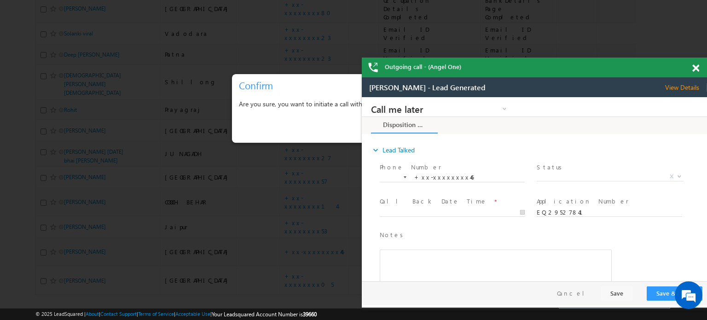
click at [694, 67] on span at bounding box center [696, 68] width 7 height 8
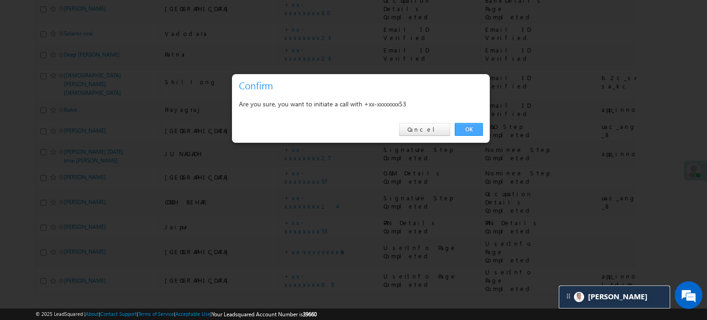
click at [466, 127] on link "OK" at bounding box center [469, 129] width 28 height 13
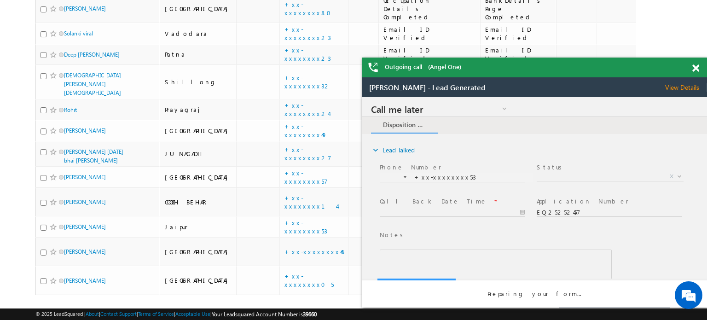
scroll to position [0, 0]
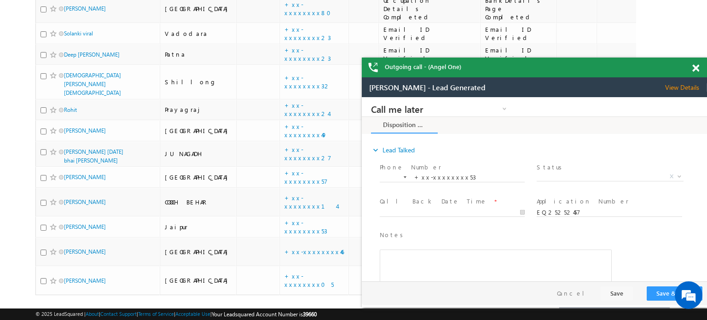
click at [696, 70] on span at bounding box center [696, 68] width 7 height 8
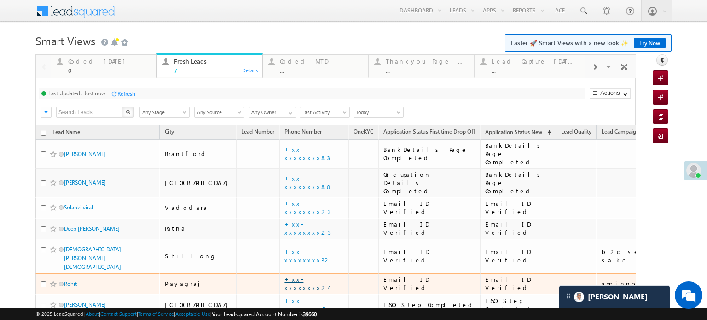
click at [285, 275] on link "+xx-xxxxxxxx24" at bounding box center [307, 283] width 44 height 16
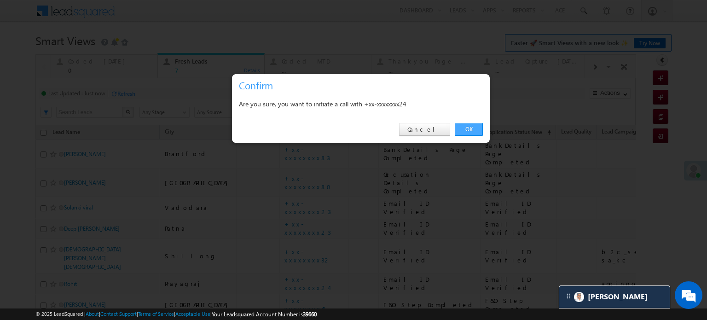
click at [480, 128] on link "OK" at bounding box center [469, 129] width 28 height 13
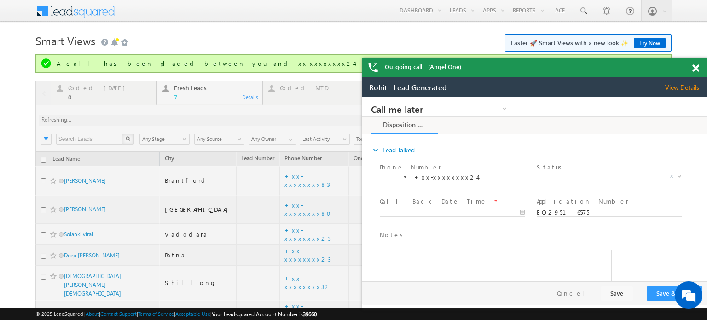
click at [695, 66] on span at bounding box center [696, 68] width 7 height 8
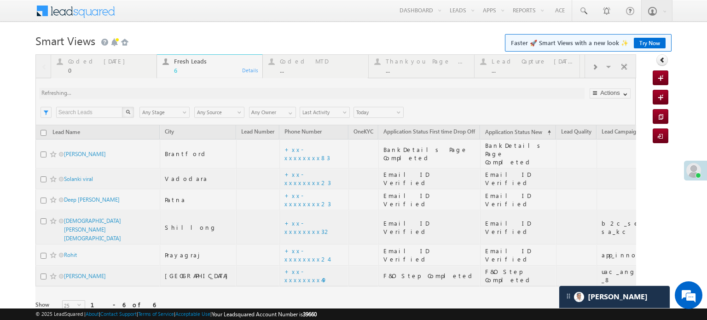
scroll to position [24, 0]
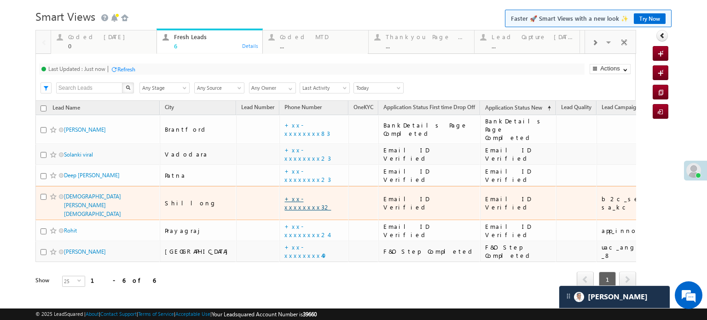
click at [285, 195] on link "+xx-xxxxxxxx32" at bounding box center [308, 203] width 47 height 16
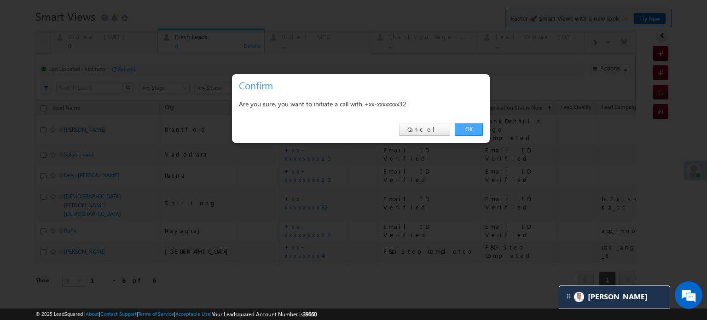
click at [480, 130] on link "OK" at bounding box center [469, 129] width 28 height 13
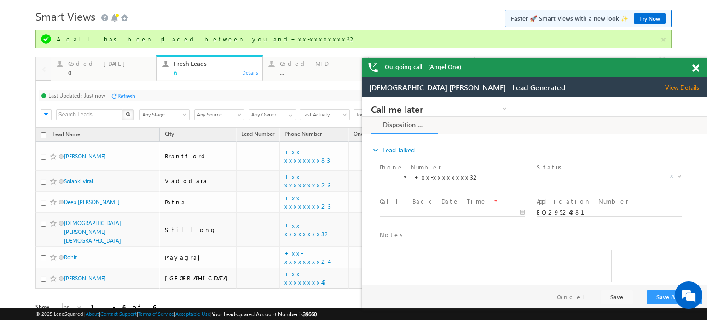
scroll to position [0, 0]
click at [79, 71] on div "0" at bounding box center [109, 72] width 83 height 7
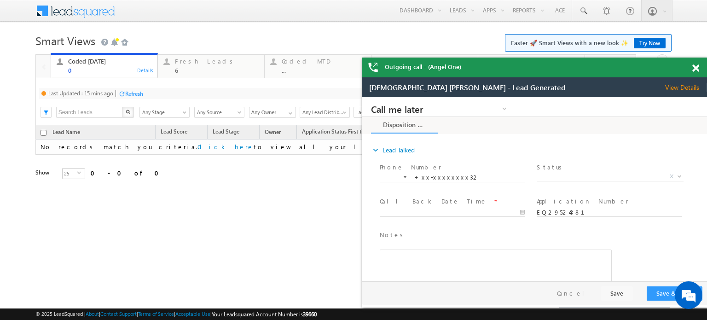
click at [133, 97] on div "Refresh" at bounding box center [134, 93] width 18 height 7
click at [197, 68] on div "6" at bounding box center [217, 70] width 84 height 7
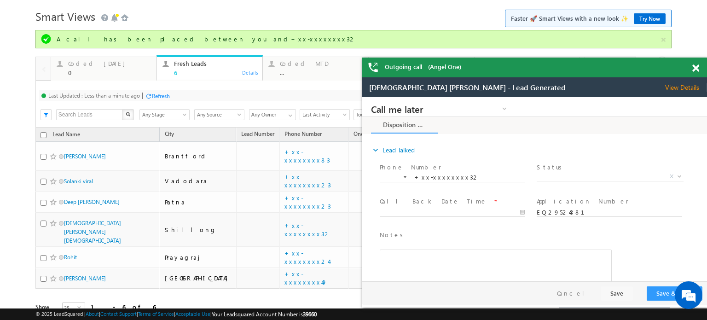
click at [693, 70] on span at bounding box center [696, 68] width 7 height 8
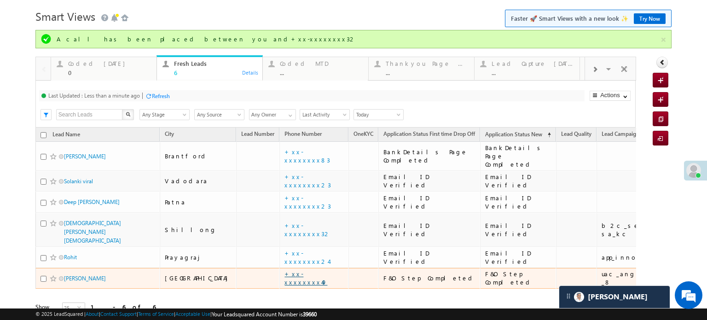
click at [285, 270] on link "+xx-xxxxxxxx49" at bounding box center [306, 278] width 43 height 16
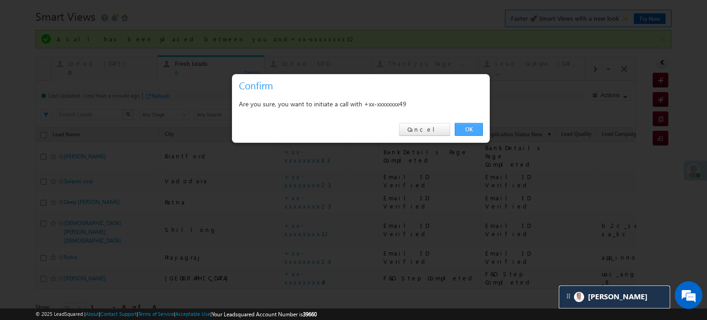
click at [461, 132] on link "OK" at bounding box center [469, 129] width 28 height 13
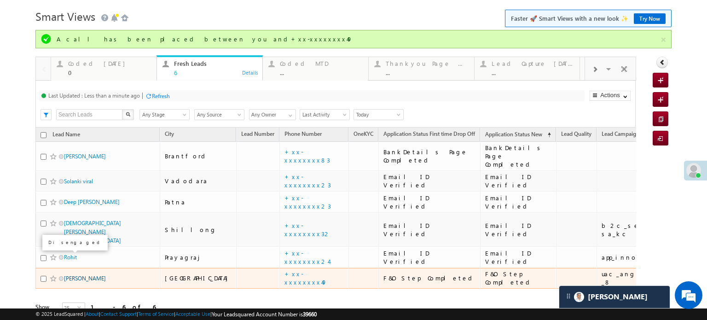
drag, startPoint x: 60, startPoint y: 256, endPoint x: 69, endPoint y: 256, distance: 8.8
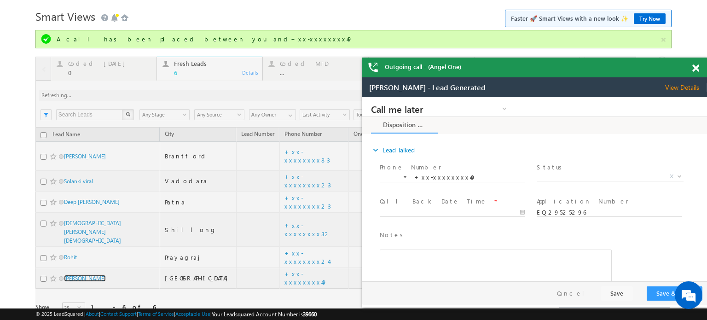
click at [694, 69] on span at bounding box center [696, 68] width 7 height 8
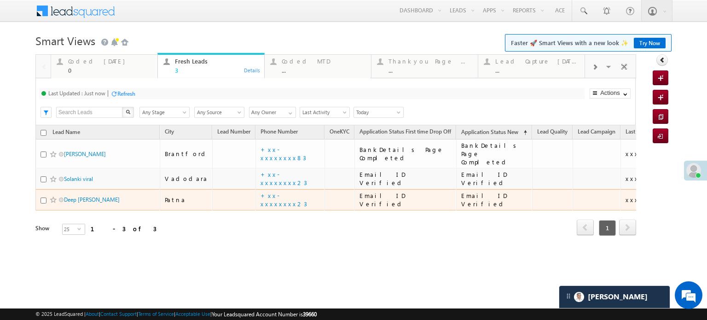
click at [267, 189] on td "+xx-xxxxxxxx23" at bounding box center [290, 199] width 69 height 21
click at [267, 192] on link "+xx-xxxxxxxx23" at bounding box center [284, 200] width 47 height 16
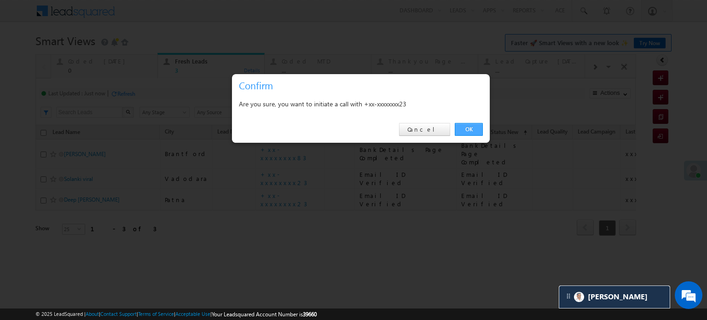
click at [464, 131] on link "OK" at bounding box center [469, 129] width 28 height 13
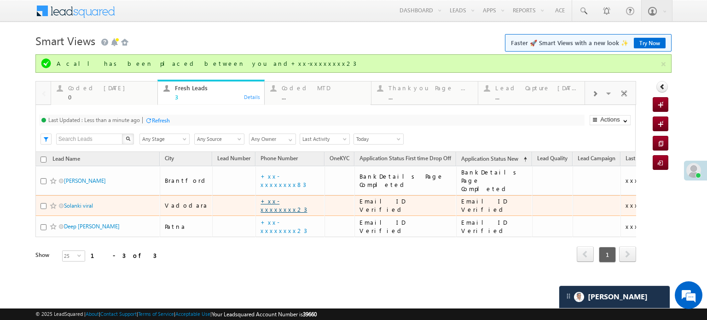
click at [261, 197] on link "+xx-xxxxxxxx23" at bounding box center [284, 205] width 47 height 16
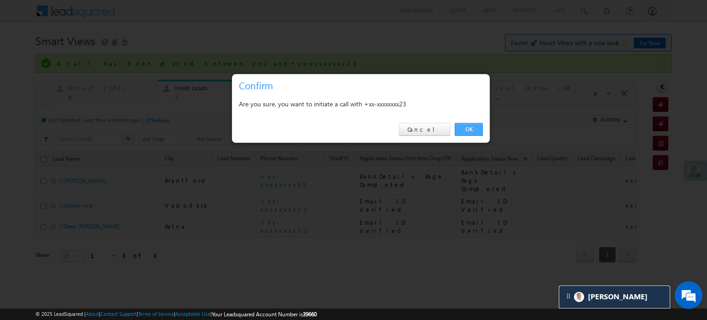
click at [474, 130] on link "OK" at bounding box center [469, 129] width 28 height 13
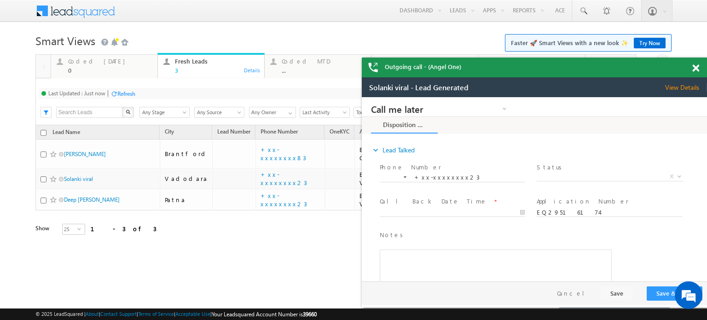
click at [699, 67] on span at bounding box center [696, 68] width 7 height 8
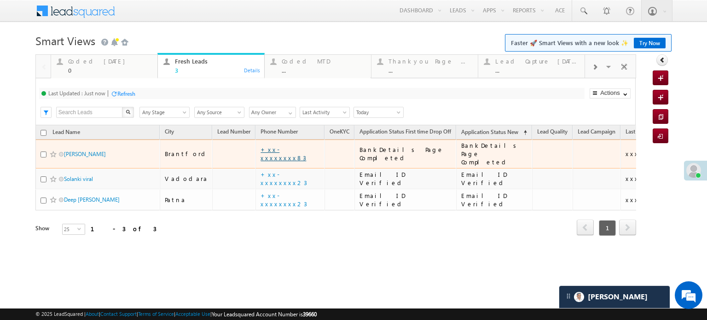
click at [262, 148] on link "+xx-xxxxxxxx83" at bounding box center [284, 154] width 46 height 16
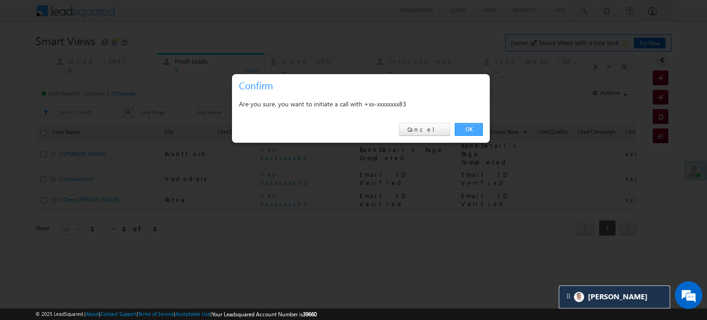
click at [463, 126] on link "OK" at bounding box center [469, 129] width 28 height 13
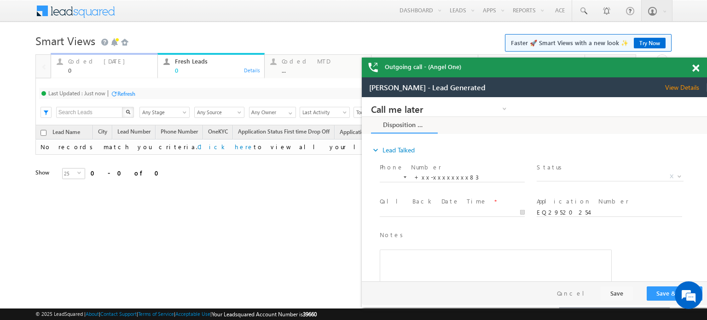
click at [76, 62] on div "Coded Today" at bounding box center [110, 61] width 84 height 7
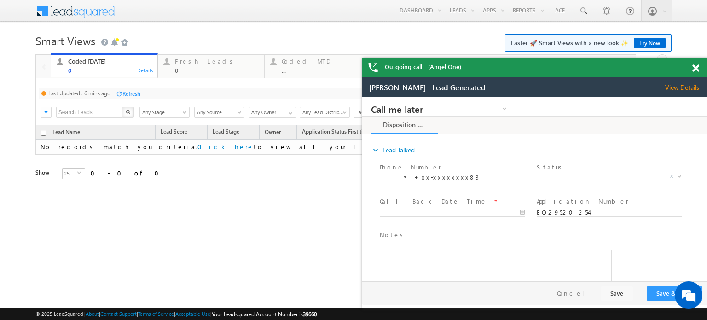
click at [134, 97] on div "Refresh" at bounding box center [131, 93] width 18 height 7
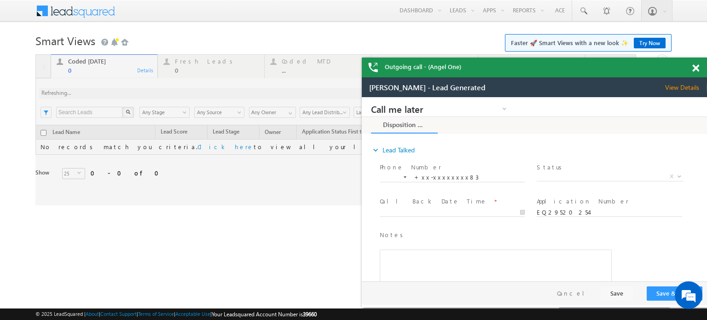
click at [697, 70] on span at bounding box center [696, 68] width 7 height 8
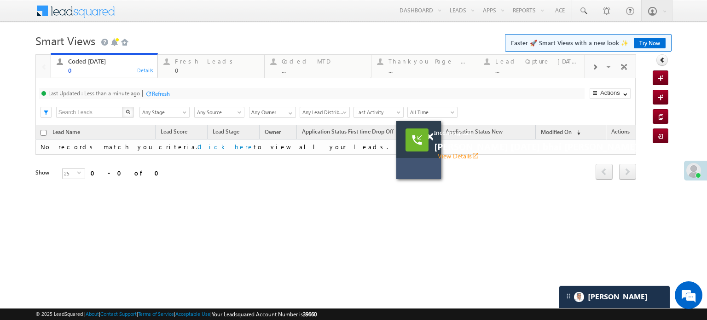
click at [161, 90] on div "Refresh" at bounding box center [161, 93] width 18 height 7
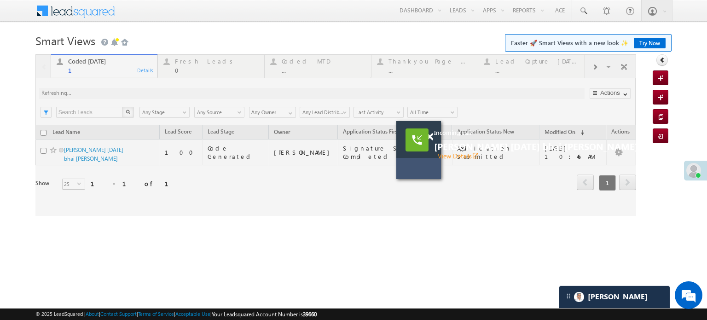
click at [434, 137] on div "Incoming call Yogesh Kumar Raja bhai bariya View Details open_in_new" at bounding box center [544, 144] width 221 height 32
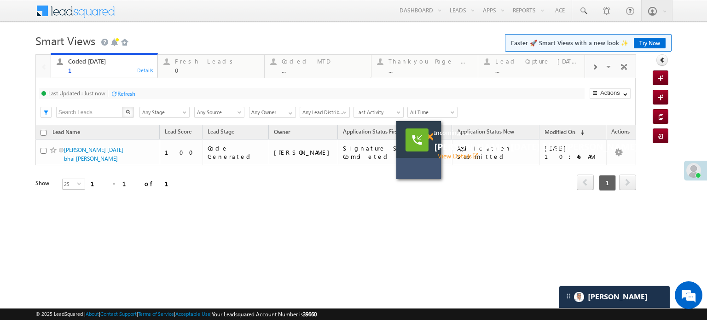
click at [432, 134] on span at bounding box center [429, 137] width 7 height 8
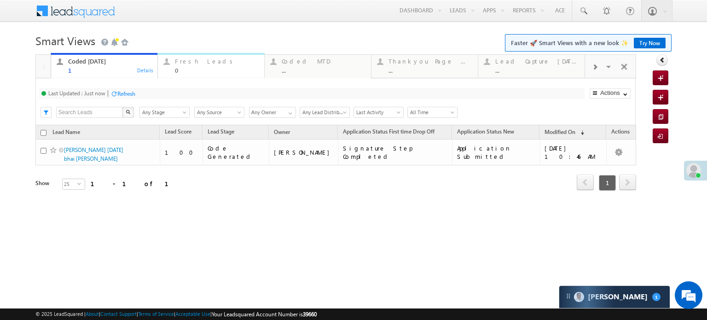
click at [186, 73] on div "0" at bounding box center [217, 70] width 84 height 7
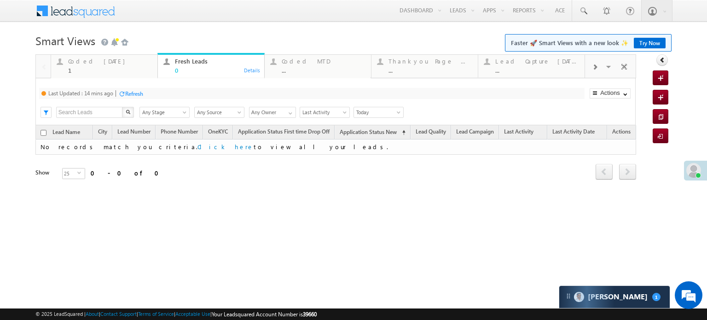
click at [133, 89] on div "Refresh" at bounding box center [130, 93] width 25 height 9
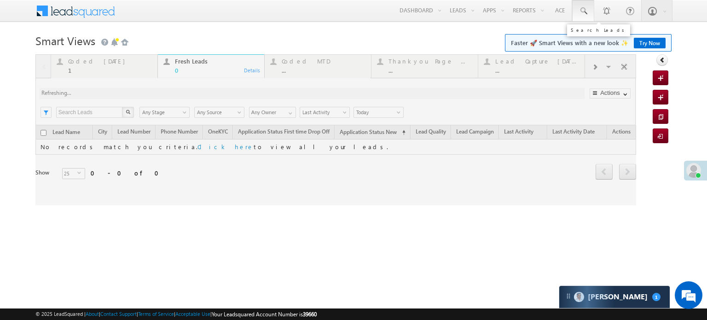
click at [587, 15] on span at bounding box center [583, 10] width 9 height 9
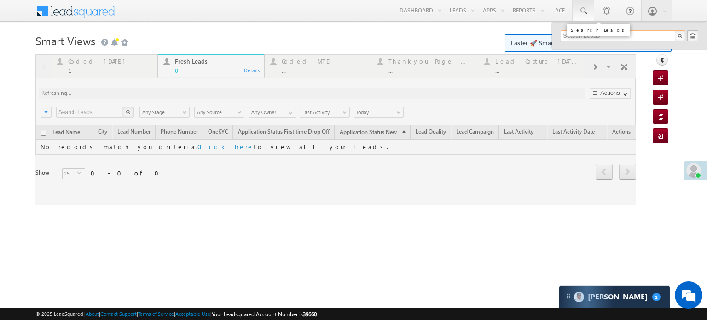
paste input "EQ29520254"
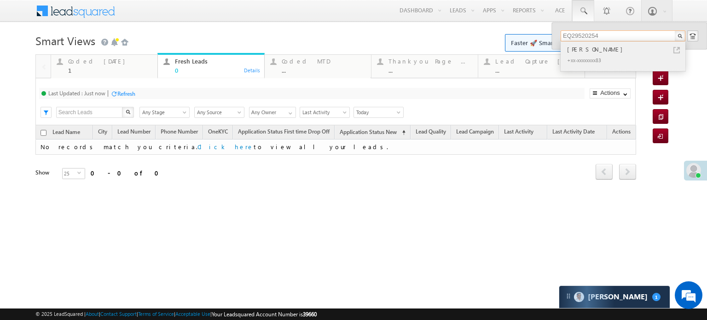
type input "EQ29520254"
click at [615, 51] on div "Preet Kamal" at bounding box center [627, 49] width 123 height 10
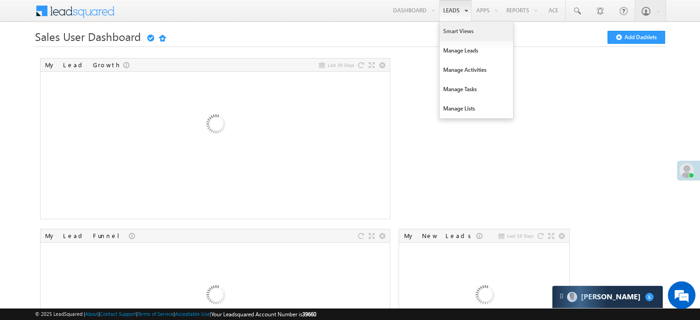
click at [456, 25] on link "Smart Views" at bounding box center [477, 31] width 74 height 19
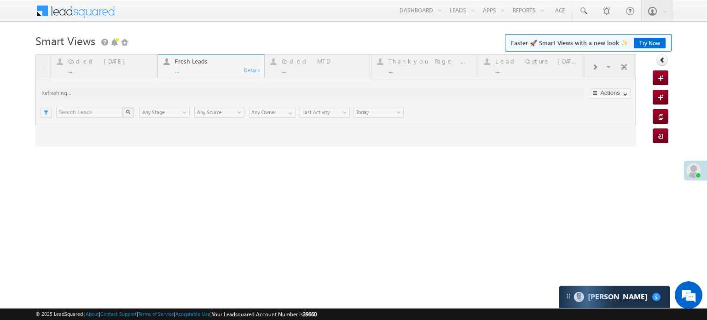
click at [652, 46] on link "Try Now" at bounding box center [650, 43] width 32 height 11
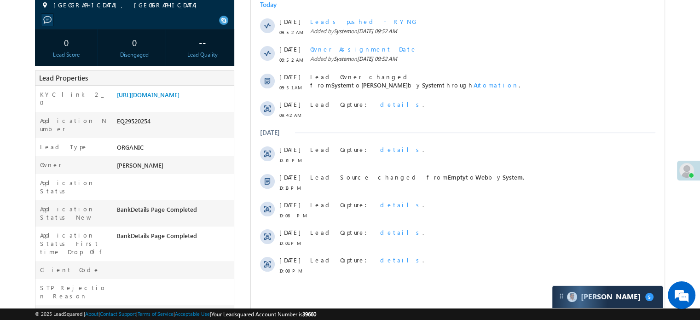
scroll to position [46, 0]
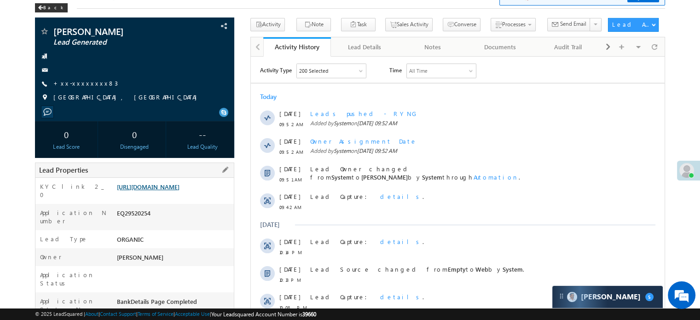
click at [146, 191] on link "[URL][DOMAIN_NAME]" at bounding box center [148, 187] width 63 height 8
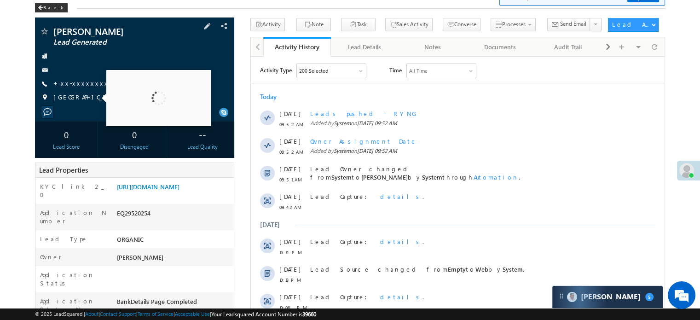
click at [70, 96] on span "[GEOGRAPHIC_DATA], [GEOGRAPHIC_DATA]" at bounding box center [127, 97] width 148 height 9
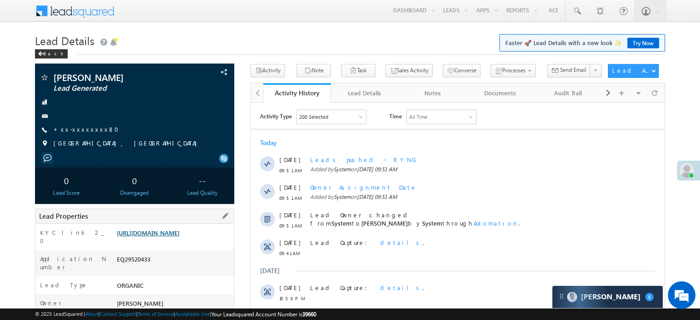
click at [180, 237] on link "[URL][DOMAIN_NAME]" at bounding box center [148, 233] width 63 height 8
click at [166, 237] on link "https://angelbroking1-pk3em7sa.customui-test.leadsquared.com?leadId=030d020a-41…" at bounding box center [148, 233] width 63 height 8
click at [180, 236] on link "https://angelbroking1-pk3em7sa.customui-test.leadsquared.com?leadId=030d020a-41…" at bounding box center [148, 233] width 63 height 8
click at [82, 130] on link "+xx-xxxxxxxx80" at bounding box center [88, 129] width 71 height 8
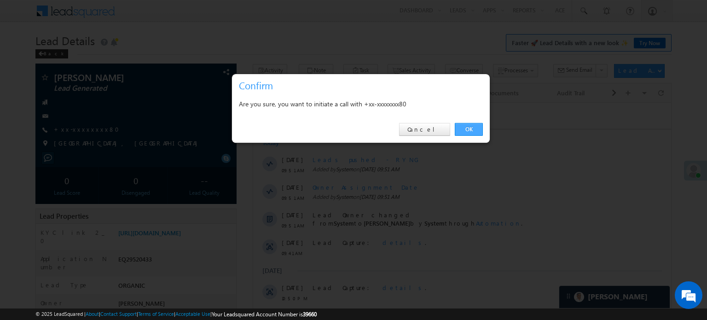
click at [466, 124] on link "OK" at bounding box center [469, 129] width 28 height 13
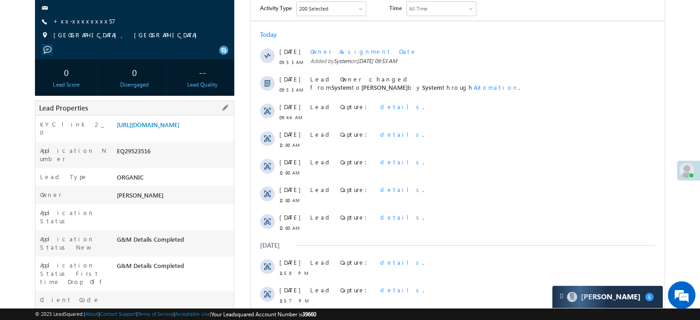
scroll to position [92, 0]
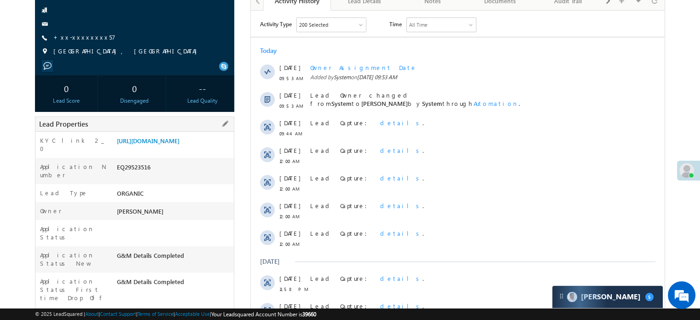
click at [177, 149] on div "[URL][DOMAIN_NAME]" at bounding box center [174, 142] width 119 height 13
click at [180, 145] on link "[URL][DOMAIN_NAME]" at bounding box center [148, 141] width 63 height 8
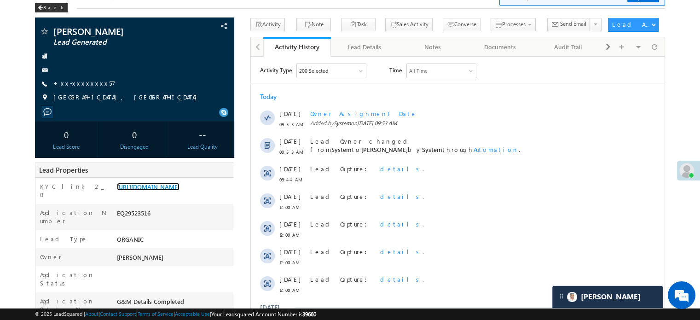
scroll to position [0, 0]
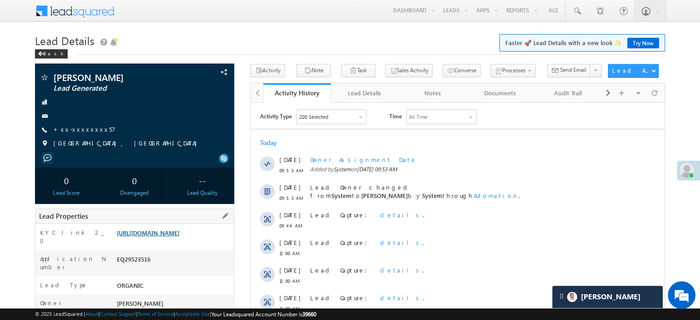
click at [170, 237] on link "[URL][DOMAIN_NAME]" at bounding box center [148, 233] width 63 height 8
click at [91, 128] on link "+xx-xxxxxxxx57" at bounding box center [84, 129] width 62 height 8
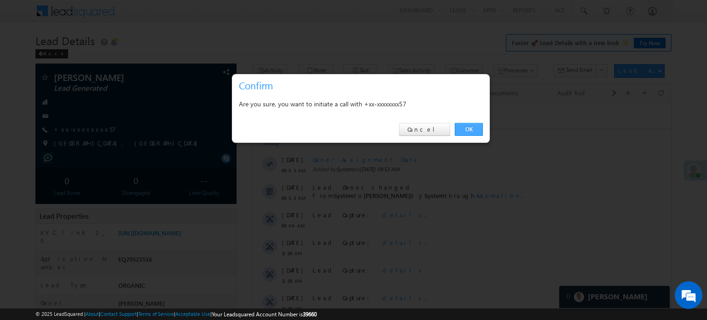
click at [461, 128] on link "OK" at bounding box center [469, 129] width 28 height 13
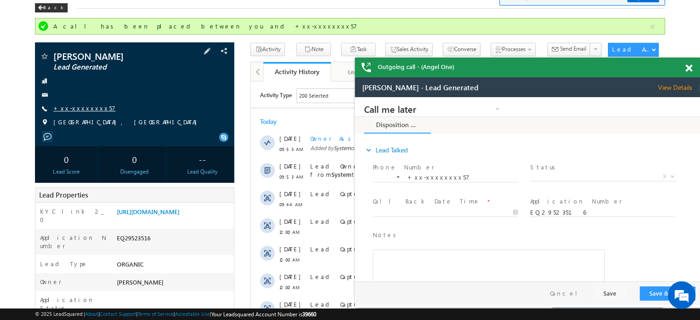
click at [87, 105] on link "+xx-xxxxxxxx57" at bounding box center [84, 108] width 62 height 8
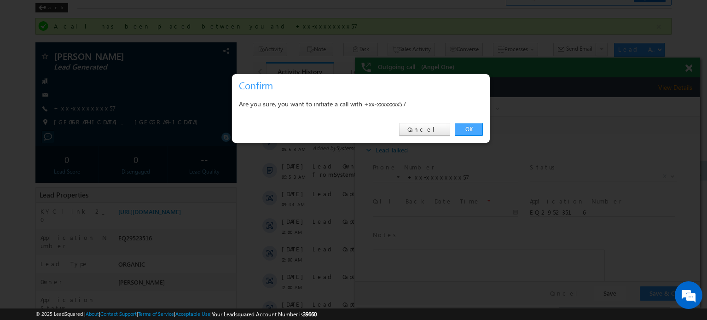
click at [464, 134] on link "OK" at bounding box center [469, 129] width 28 height 13
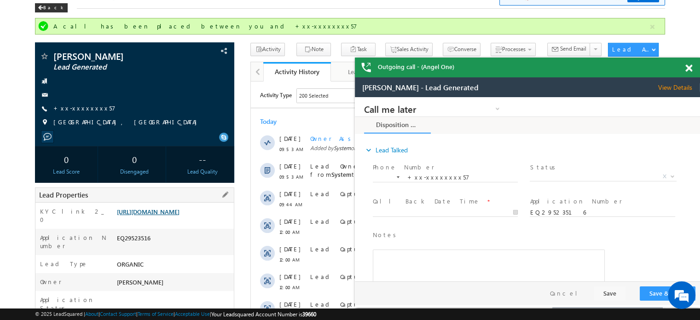
click at [180, 213] on link "[URL][DOMAIN_NAME]" at bounding box center [148, 212] width 63 height 8
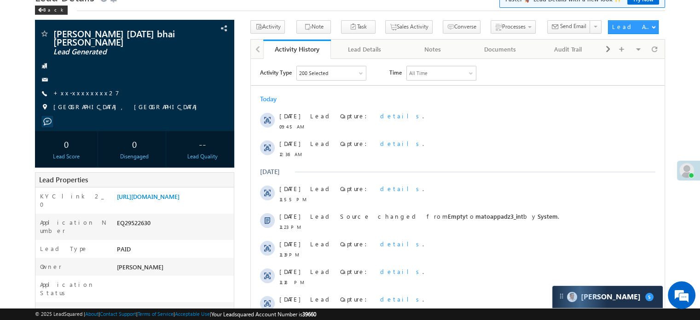
scroll to position [46, 0]
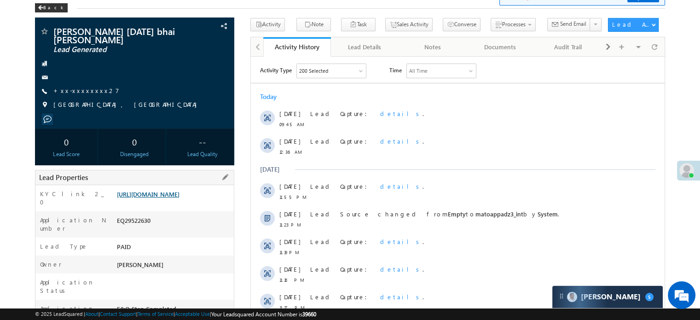
click at [173, 196] on link "https://angelbroking1-pk3em7sa.customui-test.leadsquared.com?leadId=0f3b0336-59…" at bounding box center [148, 194] width 63 height 8
click at [84, 91] on link "+xx-xxxxxxxx27" at bounding box center [86, 91] width 66 height 8
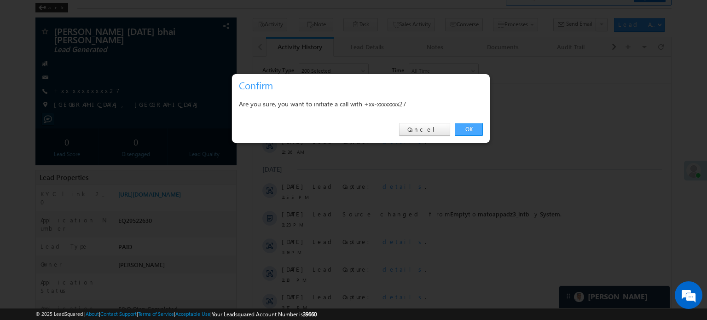
click at [471, 130] on link "OK" at bounding box center [469, 129] width 28 height 13
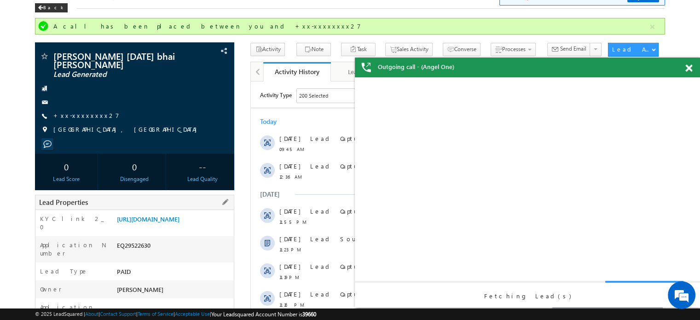
click at [165, 227] on div "https://angelbroking1-pk3em7sa.customui-test.leadsquared.com?leadId=0f3b0336-59…" at bounding box center [174, 221] width 119 height 13
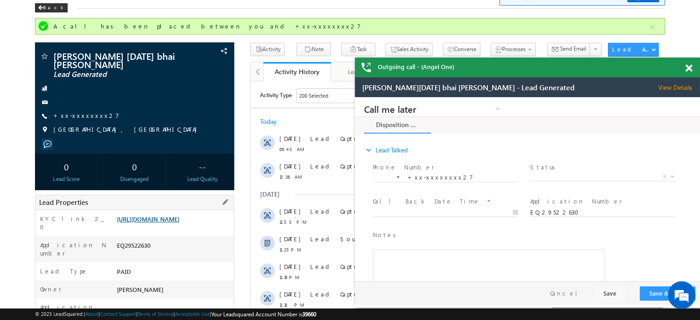
click at [177, 223] on link "https://angelbroking1-pk3em7sa.customui-test.leadsquared.com?leadId=0f3b0336-59…" at bounding box center [148, 219] width 63 height 8
click at [80, 116] on link "+xx-xxxxxxxx27" at bounding box center [86, 115] width 66 height 8
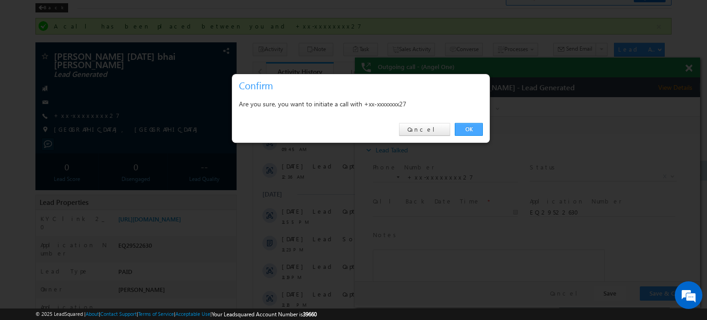
click at [466, 135] on div "OK Cancel" at bounding box center [361, 130] width 258 height 26
drag, startPoint x: 468, startPoint y: 129, endPoint x: 38, endPoint y: 17, distance: 444.3
click at [468, 129] on link "OK" at bounding box center [469, 129] width 28 height 13
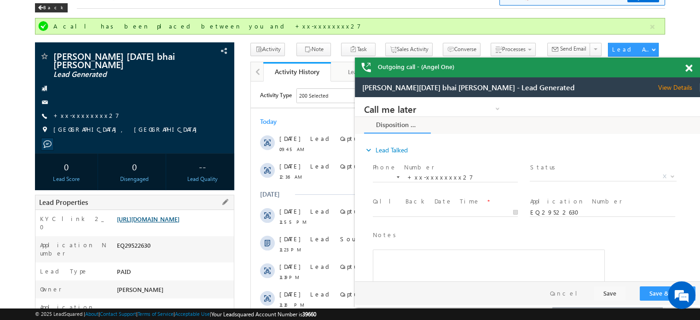
click at [180, 223] on link "https://angelbroking1-pk3em7sa.customui-test.leadsquared.com?leadId=0f3b0336-59…" at bounding box center [148, 219] width 63 height 8
click at [688, 63] on div at bounding box center [694, 67] width 12 height 18
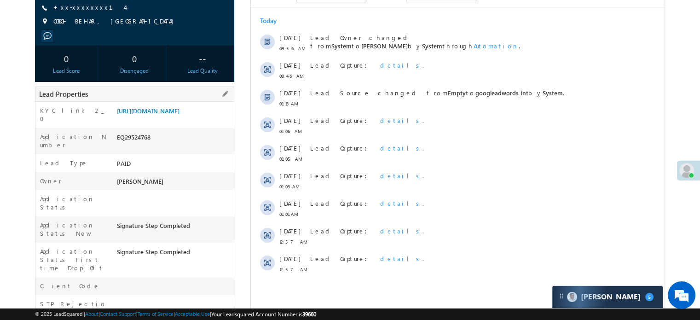
scroll to position [138, 0]
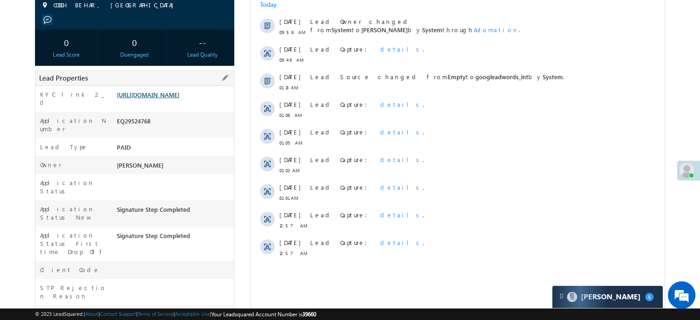
click at [151, 99] on link "[URL][DOMAIN_NAME]" at bounding box center [148, 95] width 63 height 8
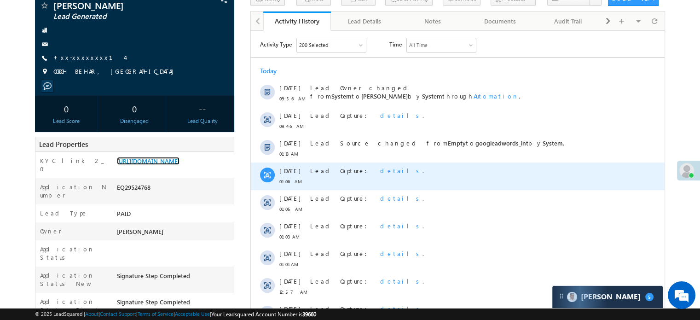
scroll to position [0, 0]
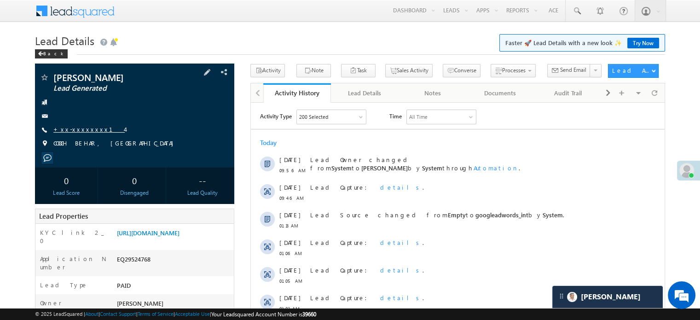
click at [74, 132] on link "+xx-xxxxxxxx14" at bounding box center [88, 129] width 71 height 8
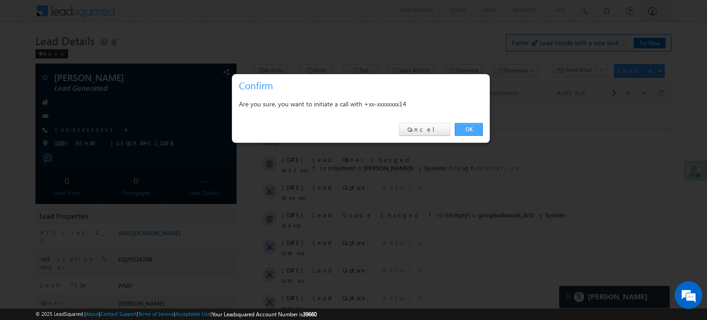
click at [458, 128] on link "OK" at bounding box center [469, 129] width 28 height 13
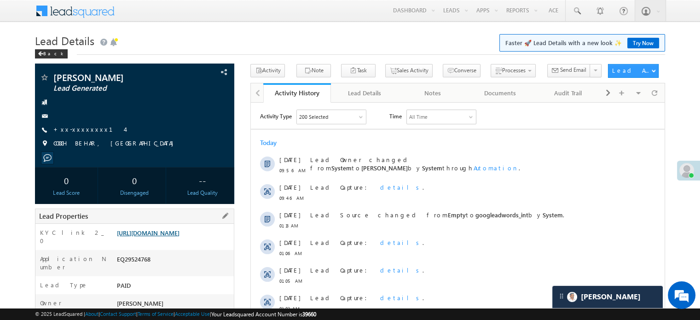
click at [171, 237] on link "[URL][DOMAIN_NAME]" at bounding box center [148, 233] width 63 height 8
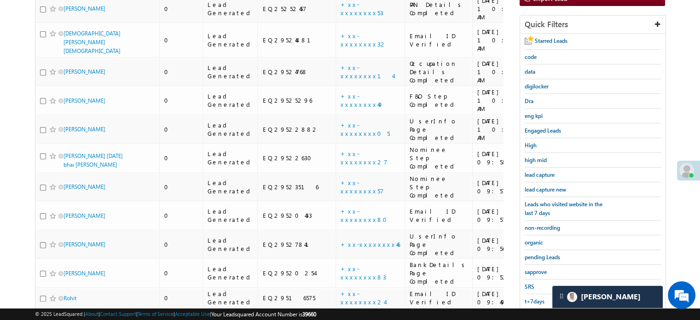
scroll to position [59, 0]
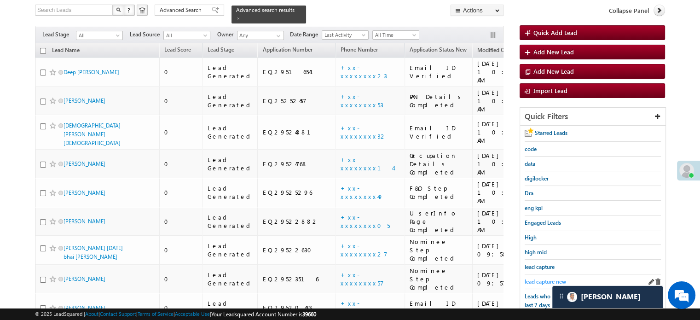
click at [542, 278] on span "lead capture new" at bounding box center [545, 281] width 41 height 7
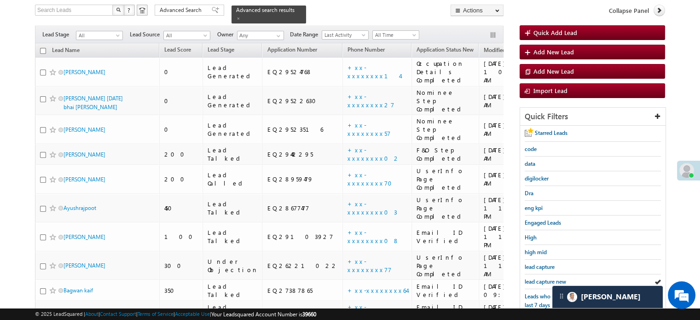
click at [542, 278] on span "lead capture new" at bounding box center [545, 281] width 41 height 7
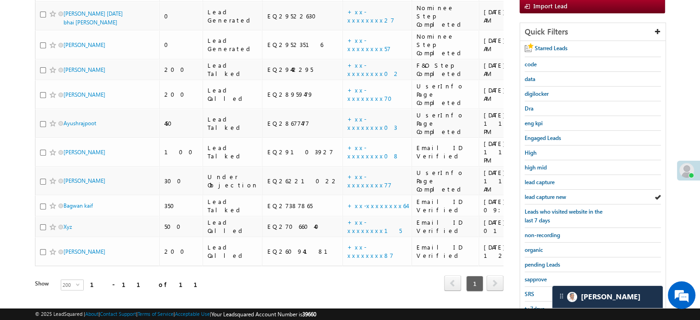
scroll to position [198, 0]
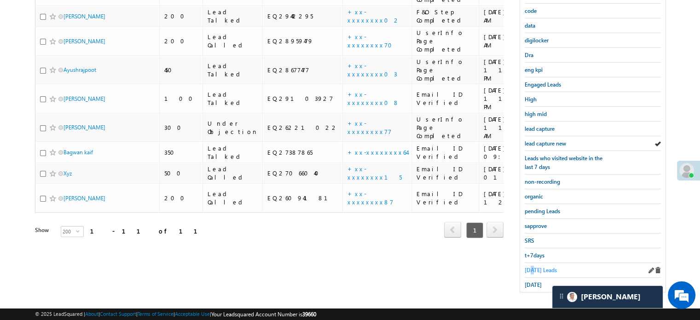
click at [532, 268] on span "[DATE] Leads" at bounding box center [541, 270] width 32 height 7
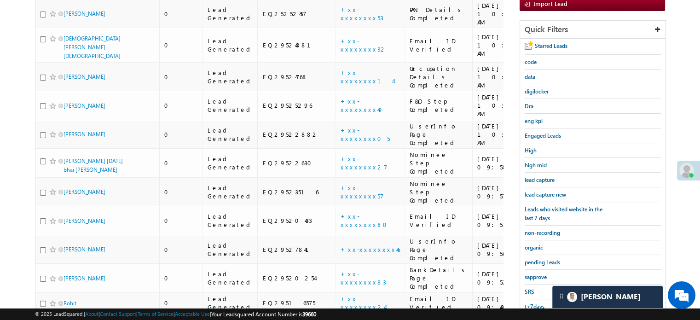
scroll to position [105, 0]
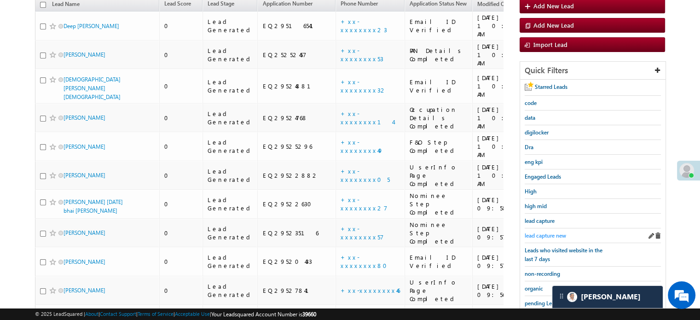
click at [553, 232] on span "lead capture new" at bounding box center [545, 235] width 41 height 7
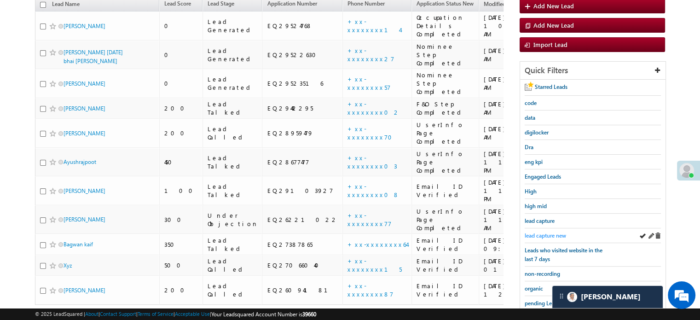
click at [531, 233] on span "lead capture new" at bounding box center [545, 235] width 41 height 7
click at [532, 235] on span "lead capture new" at bounding box center [545, 235] width 41 height 7
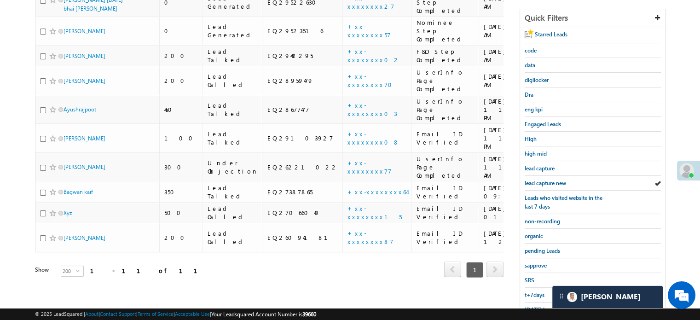
scroll to position [198, 0]
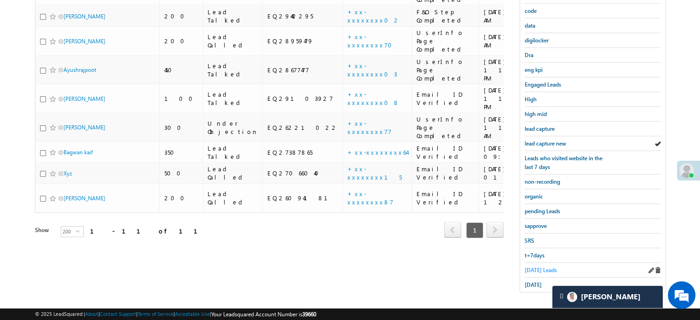
click at [551, 267] on span "[DATE] Leads" at bounding box center [541, 270] width 32 height 7
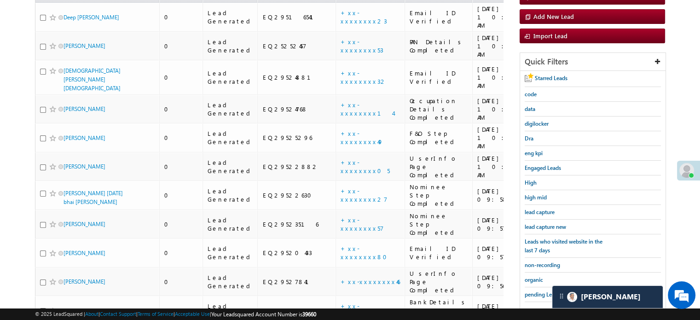
scroll to position [105, 0]
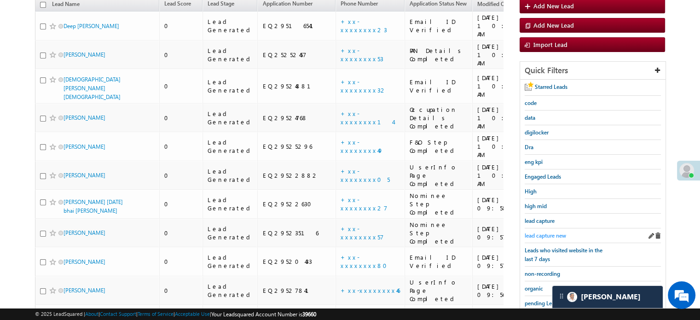
click at [546, 233] on span "lead capture new" at bounding box center [545, 235] width 41 height 7
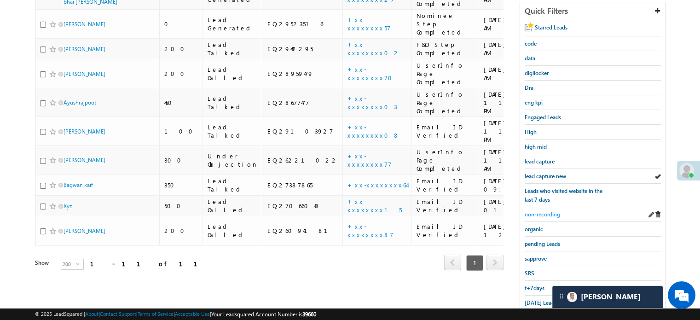
scroll to position [198, 0]
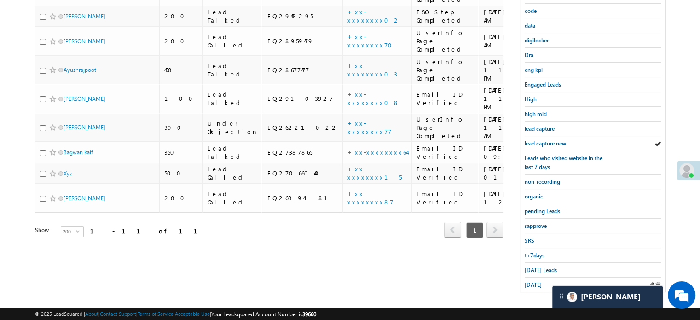
click at [541, 278] on div "[DATE]" at bounding box center [593, 285] width 136 height 14
click at [541, 281] on span "[DATE]" at bounding box center [533, 284] width 17 height 7
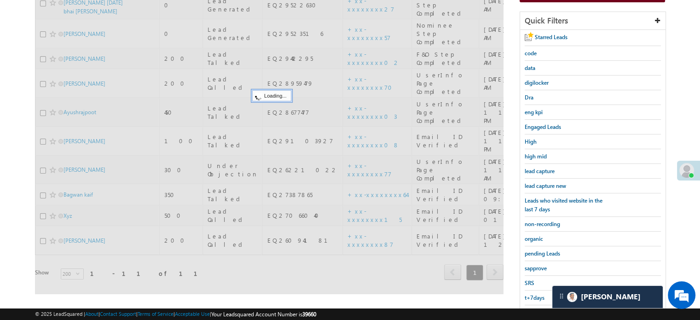
scroll to position [105, 0]
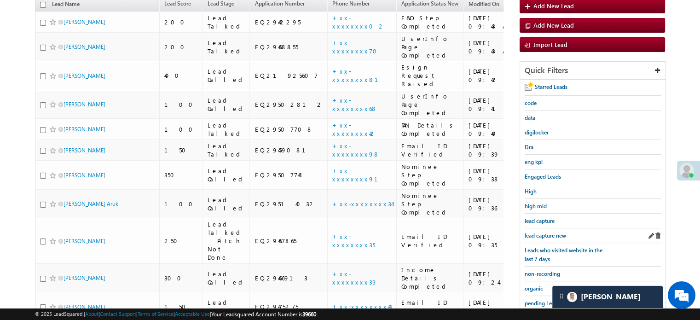
click at [548, 238] on div "lead capture new" at bounding box center [593, 235] width 136 height 15
click at [548, 234] on span "lead capture new" at bounding box center [545, 235] width 41 height 7
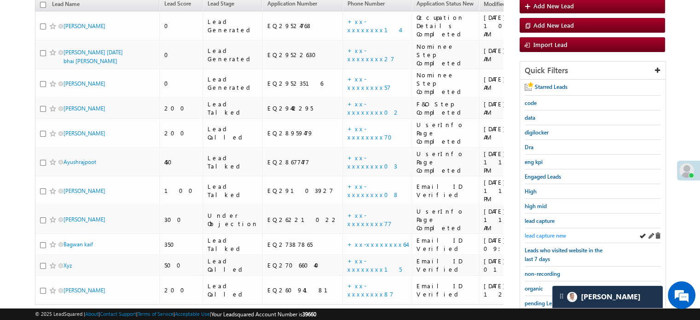
click at [546, 231] on link "lead capture new" at bounding box center [545, 235] width 41 height 9
click at [547, 233] on span "lead capture new" at bounding box center [545, 235] width 41 height 7
click at [546, 232] on span "lead capture new" at bounding box center [545, 235] width 41 height 7
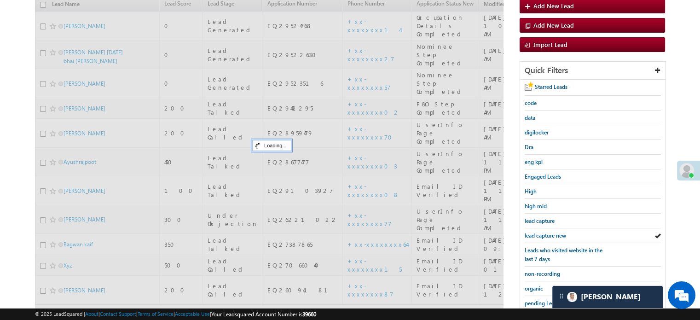
click at [546, 232] on span "lead capture new" at bounding box center [545, 235] width 41 height 7
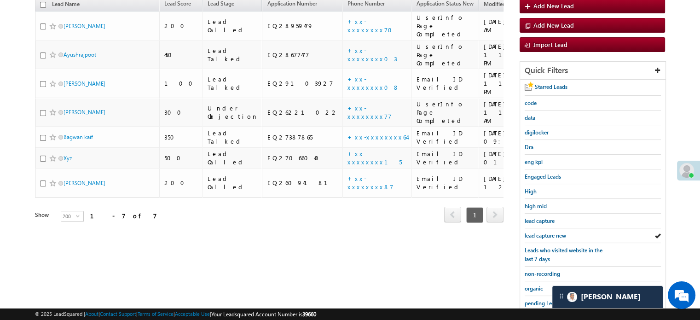
click at [546, 232] on span "lead capture new" at bounding box center [545, 235] width 41 height 7
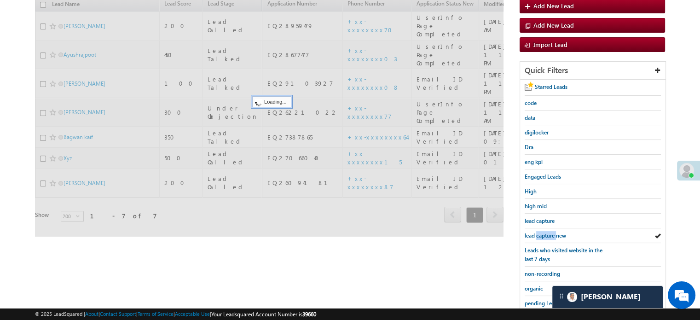
click at [546, 232] on span "lead capture new" at bounding box center [545, 235] width 41 height 7
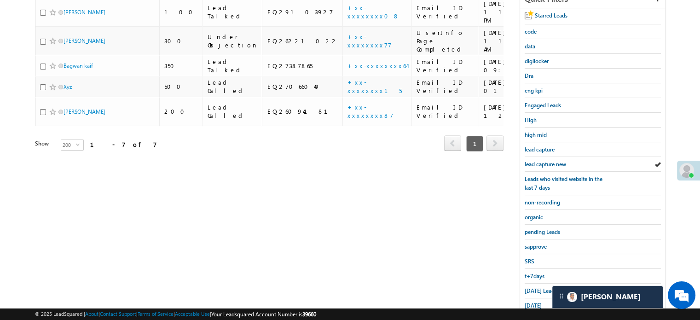
scroll to position [198, 0]
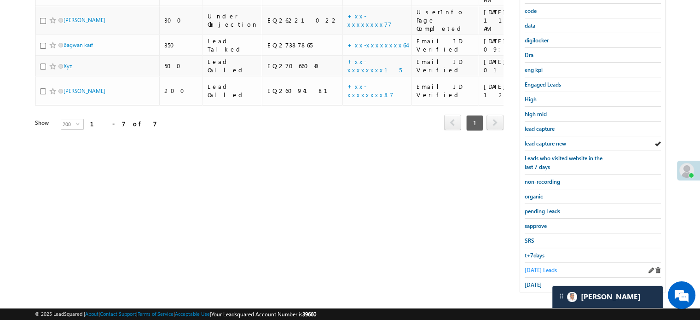
click at [538, 267] on span "[DATE] Leads" at bounding box center [541, 270] width 32 height 7
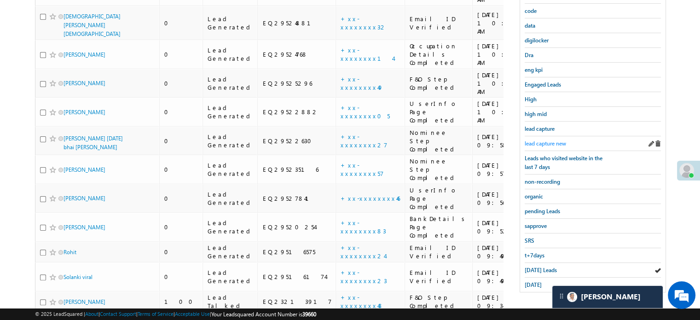
click at [562, 140] on span "lead capture new" at bounding box center [545, 143] width 41 height 7
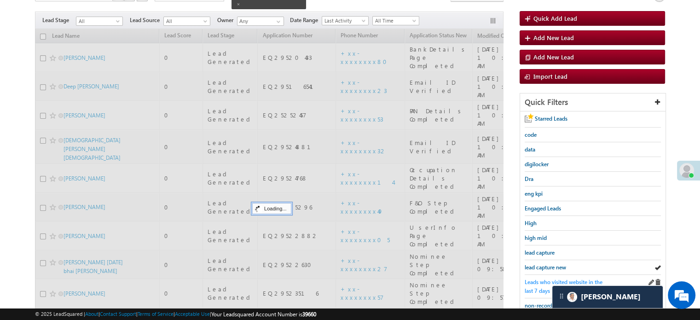
scroll to position [59, 0]
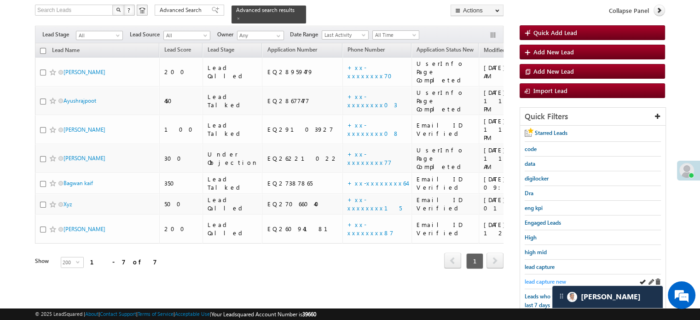
click at [546, 278] on span "lead capture new" at bounding box center [545, 281] width 41 height 7
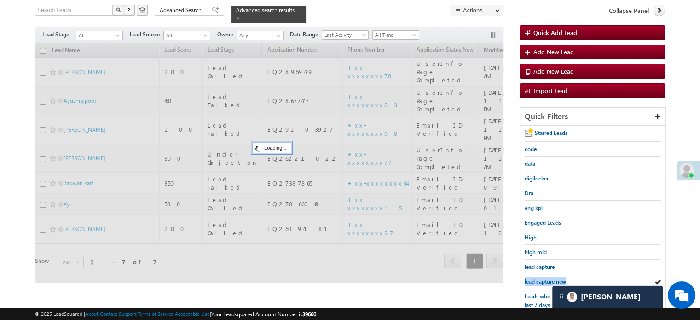
click at [546, 278] on span "lead capture new" at bounding box center [545, 281] width 41 height 7
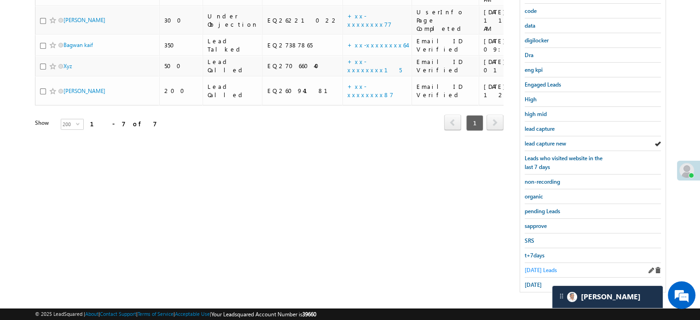
click at [534, 268] on span "[DATE] Leads" at bounding box center [541, 270] width 32 height 7
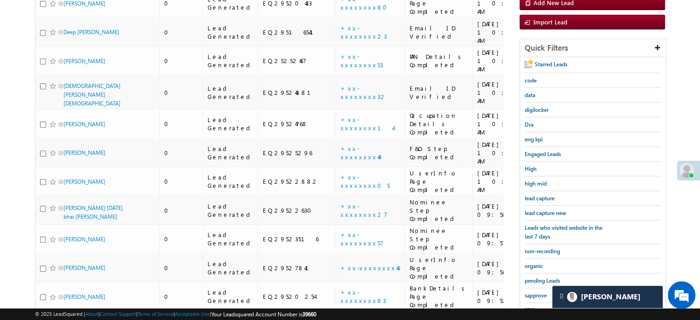
scroll to position [198, 0]
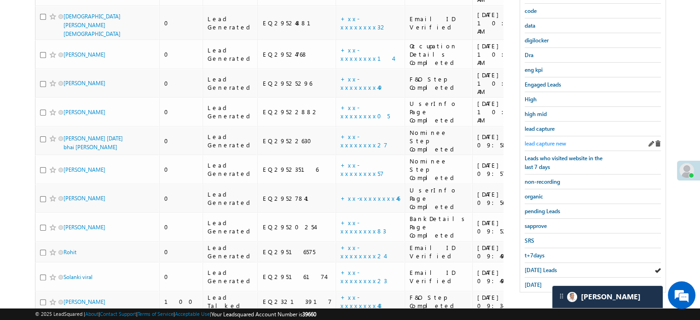
click at [547, 141] on span "lead capture new" at bounding box center [545, 143] width 41 height 7
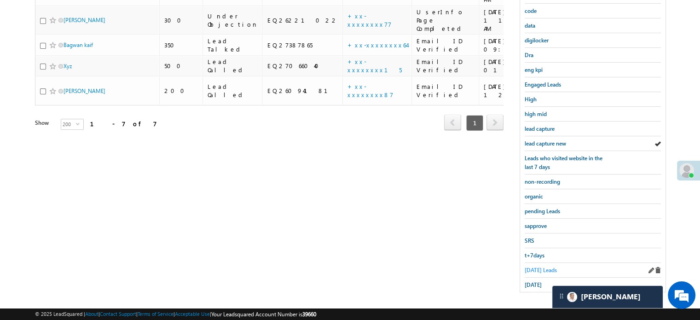
click at [534, 267] on span "[DATE] Leads" at bounding box center [541, 270] width 32 height 7
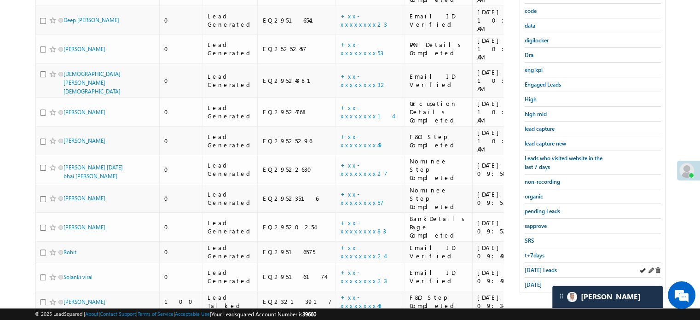
click at [531, 263] on div "[DATE] Leads" at bounding box center [593, 270] width 136 height 15
click at [531, 267] on span "[DATE] Leads" at bounding box center [541, 270] width 32 height 7
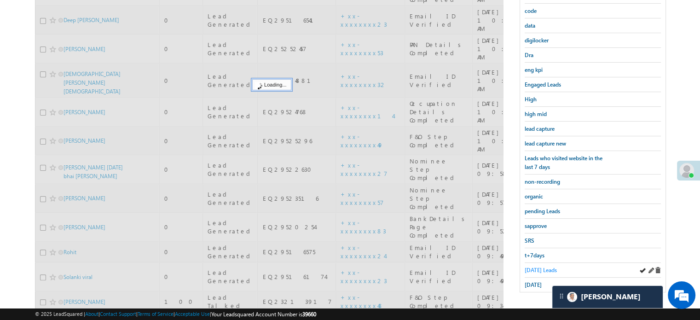
scroll to position [152, 0]
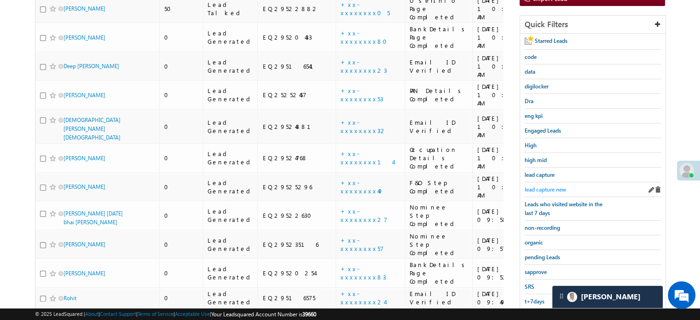
click at [538, 189] on span "lead capture new" at bounding box center [545, 189] width 41 height 7
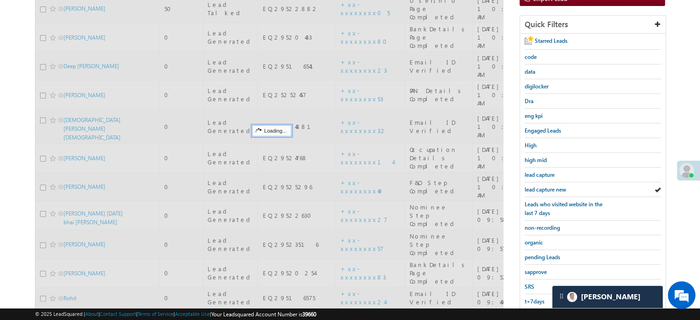
scroll to position [59, 0]
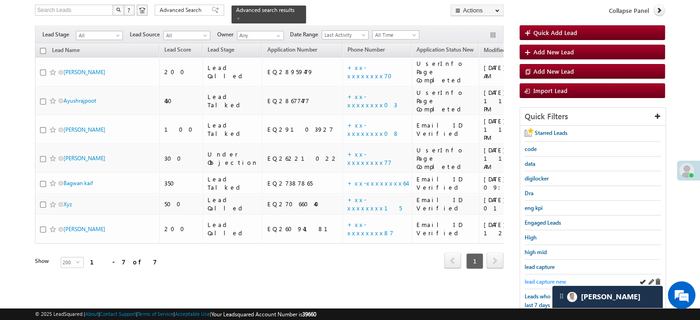
click at [545, 277] on link "lead capture new" at bounding box center [545, 281] width 41 height 9
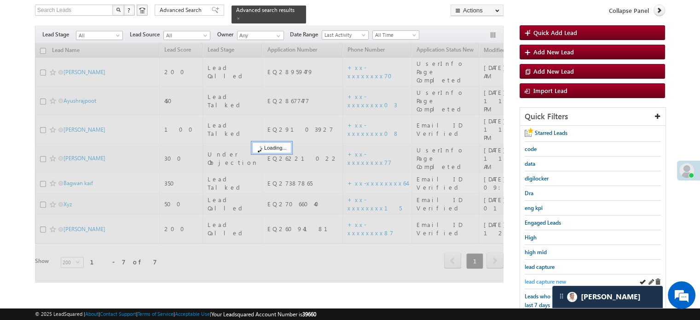
click at [544, 277] on link "lead capture new" at bounding box center [545, 281] width 41 height 9
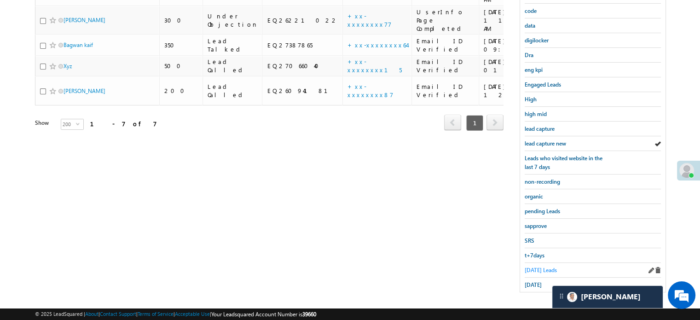
click at [540, 267] on span "[DATE] Leads" at bounding box center [541, 270] width 32 height 7
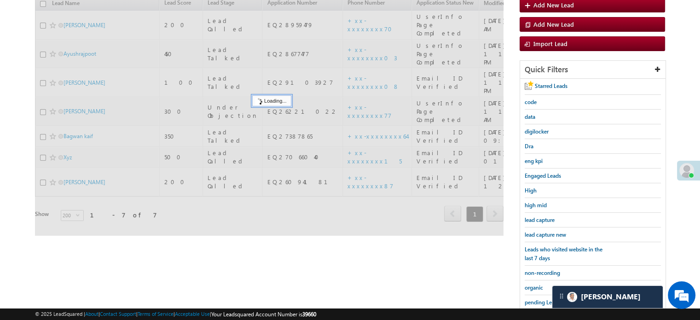
scroll to position [105, 0]
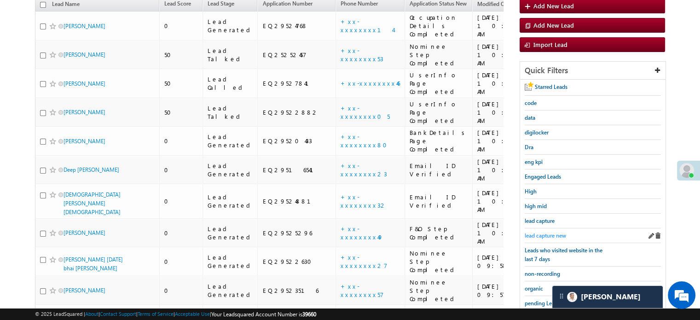
click at [544, 232] on span "lead capture new" at bounding box center [545, 235] width 41 height 7
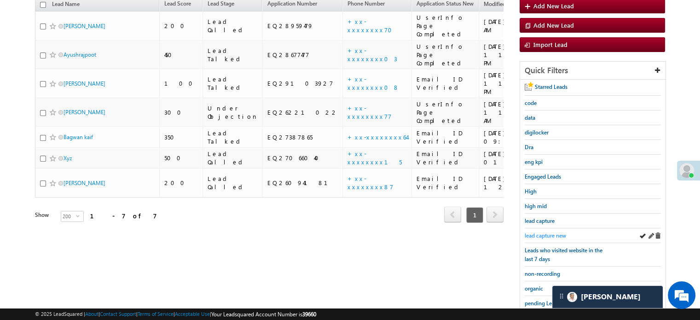
click at [555, 236] on span "lead capture new" at bounding box center [545, 235] width 41 height 7
click at [543, 228] on div "lead capture new" at bounding box center [593, 235] width 136 height 15
click at [543, 232] on span "lead capture new" at bounding box center [545, 235] width 41 height 7
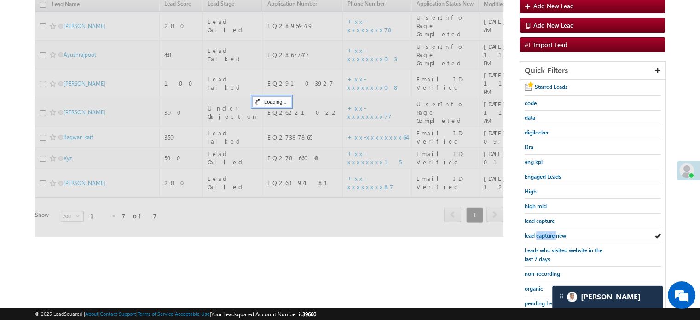
click at [543, 232] on span "lead capture new" at bounding box center [545, 235] width 41 height 7
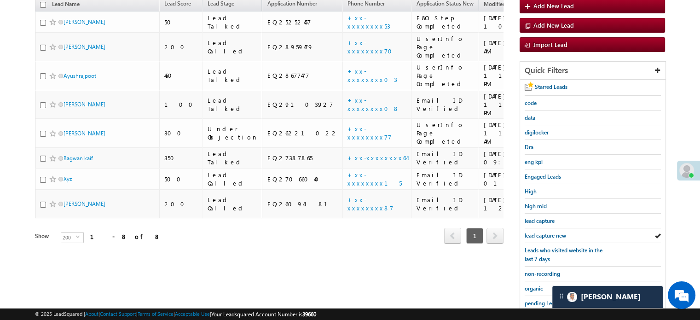
click at [543, 232] on span "lead capture new" at bounding box center [545, 235] width 41 height 7
click at [552, 232] on span "lead capture new" at bounding box center [545, 235] width 41 height 7
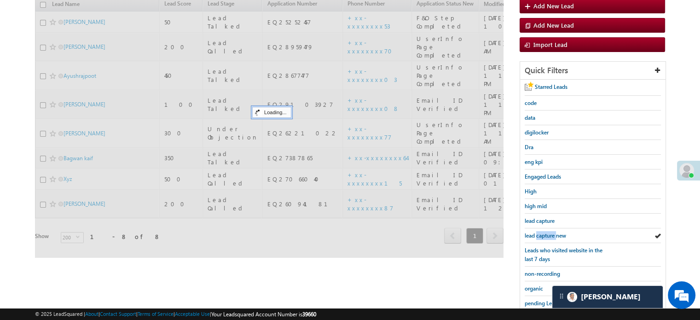
click at [552, 232] on span "lead capture new" at bounding box center [545, 235] width 41 height 7
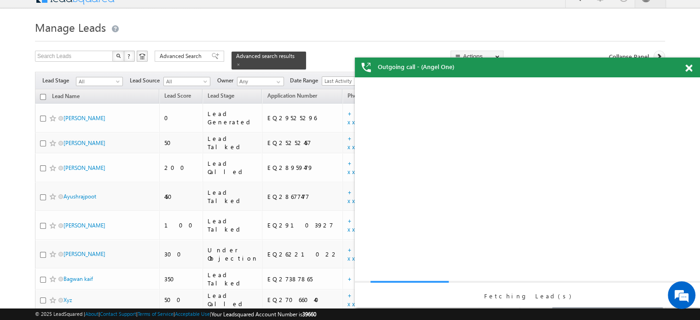
scroll to position [0, 0]
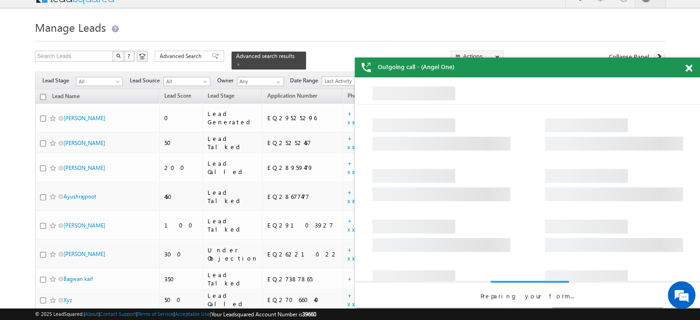
click at [688, 68] on span at bounding box center [689, 68] width 7 height 8
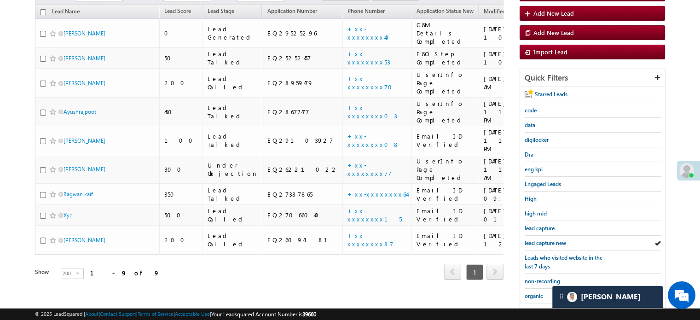
scroll to position [152, 0]
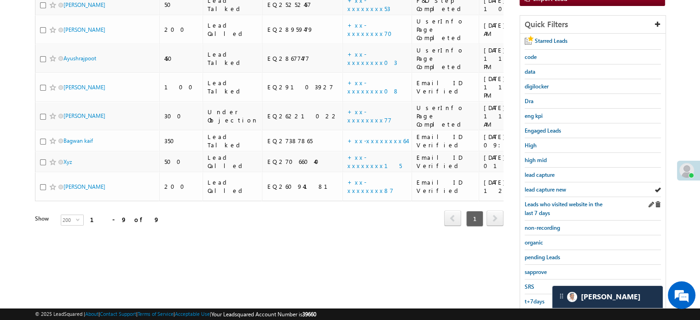
click at [554, 197] on div "Leads who visited website in the last 7 days" at bounding box center [593, 208] width 136 height 23
click at [553, 186] on span "lead capture new" at bounding box center [545, 189] width 41 height 7
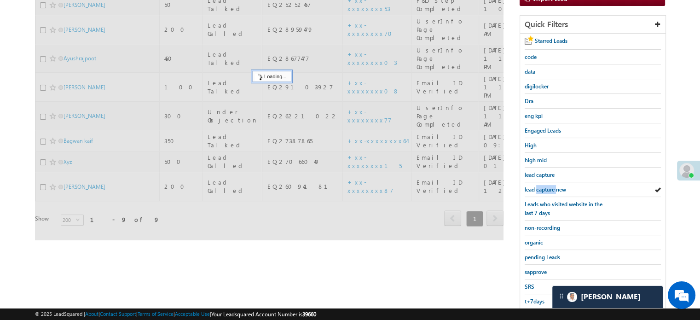
click at [553, 186] on span "lead capture new" at bounding box center [545, 189] width 41 height 7
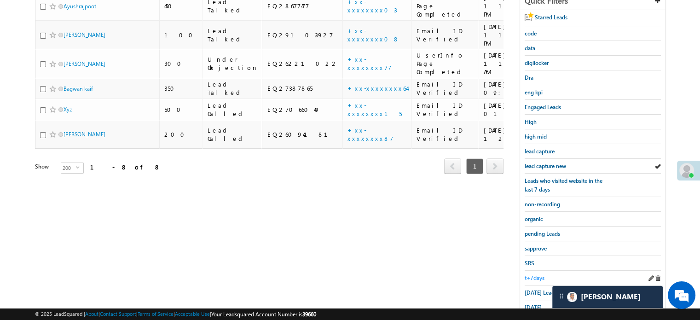
scroll to position [198, 0]
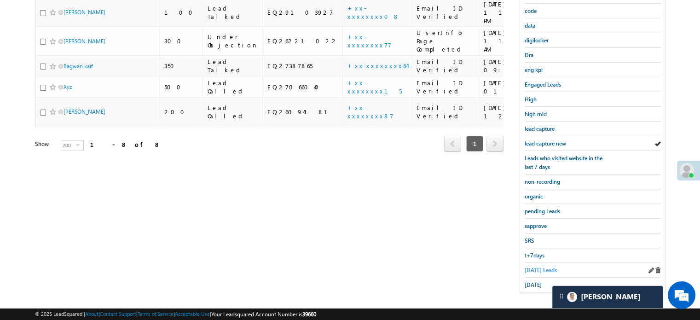
click at [541, 267] on span "[DATE] Leads" at bounding box center [541, 270] width 32 height 7
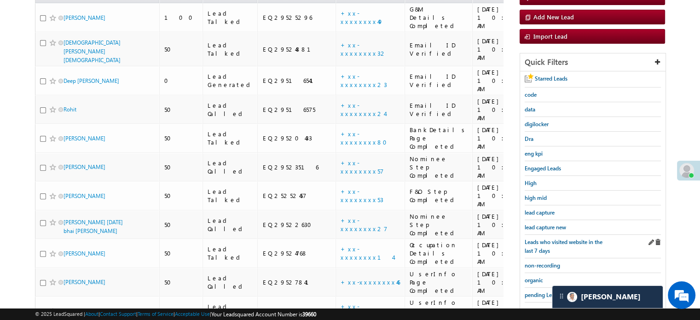
scroll to position [59, 0]
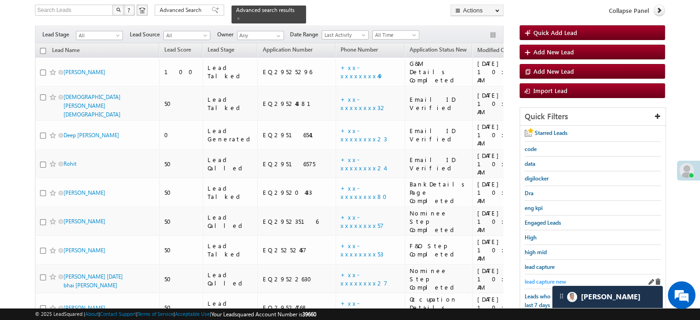
click at [540, 279] on span "lead capture new" at bounding box center [545, 281] width 41 height 7
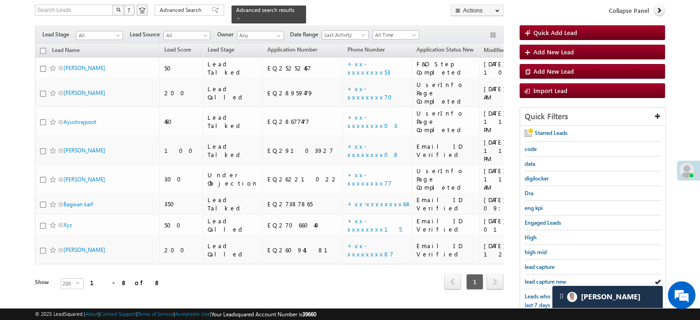
click at [540, 279] on span "lead capture new" at bounding box center [545, 281] width 41 height 7
click at [548, 281] on span "lead capture new" at bounding box center [545, 281] width 41 height 7
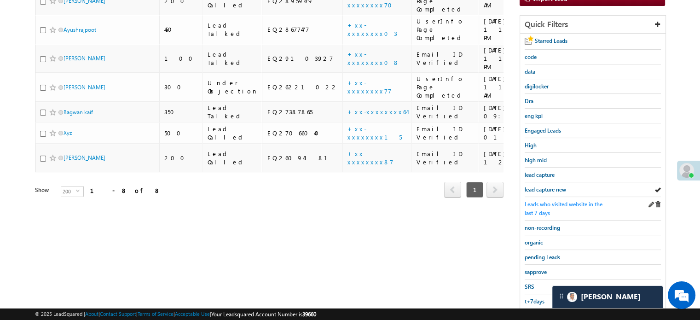
scroll to position [198, 0]
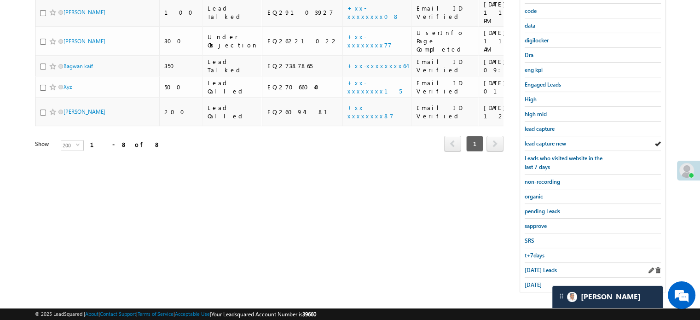
click at [538, 271] on div "Today's Leads" at bounding box center [593, 270] width 136 height 15
click at [539, 268] on span "Today's Leads" at bounding box center [541, 270] width 32 height 7
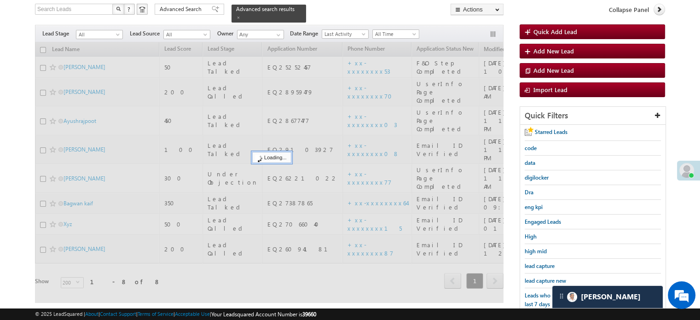
scroll to position [59, 0]
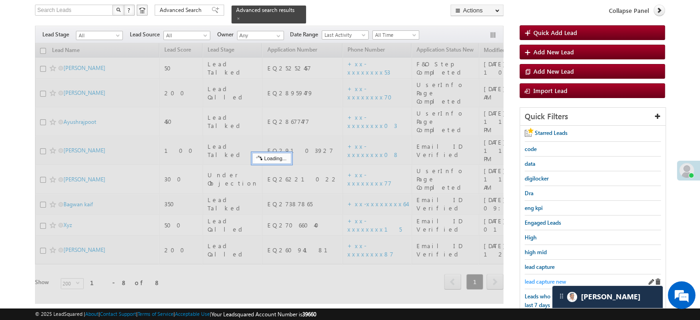
click at [546, 278] on span "lead capture new" at bounding box center [545, 281] width 41 height 7
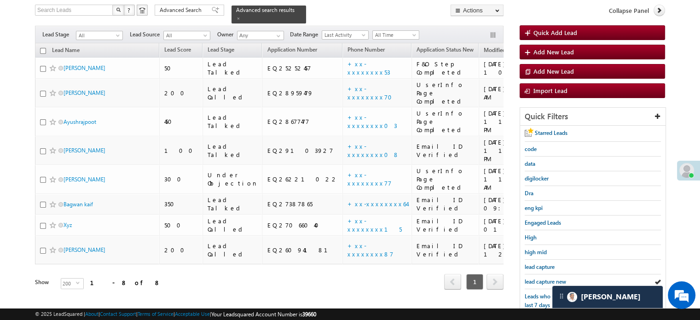
click at [546, 278] on span "lead capture new" at bounding box center [545, 281] width 41 height 7
click at [536, 278] on span "lead capture new" at bounding box center [545, 281] width 41 height 7
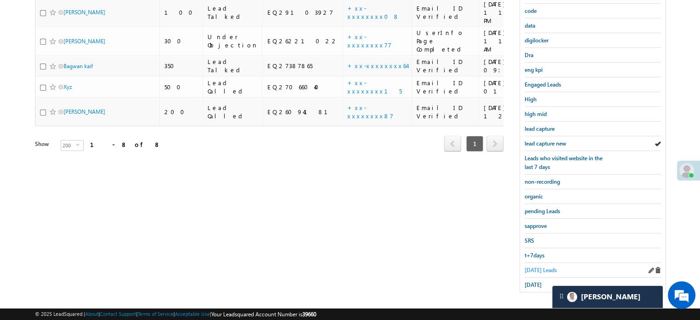
click at [528, 267] on span "Today's Leads" at bounding box center [541, 270] width 32 height 7
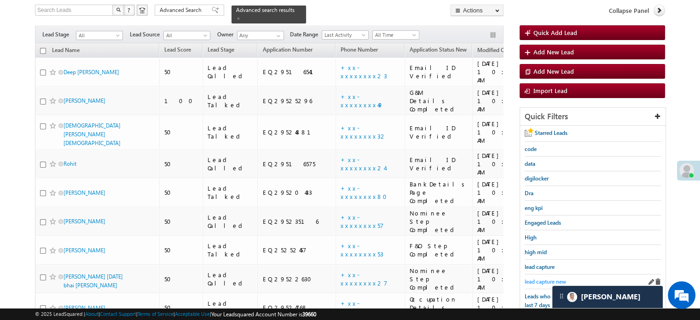
click at [540, 280] on span "lead capture new" at bounding box center [545, 281] width 41 height 7
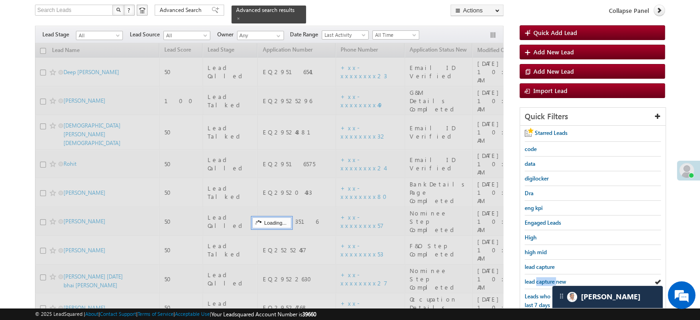
click at [540, 280] on span "lead capture new" at bounding box center [545, 281] width 41 height 7
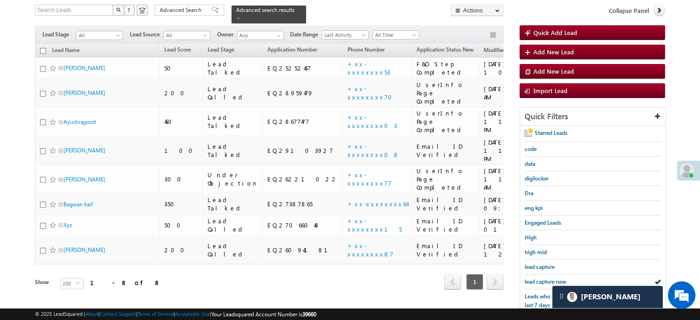
click at [540, 280] on span "lead capture new" at bounding box center [545, 281] width 41 height 7
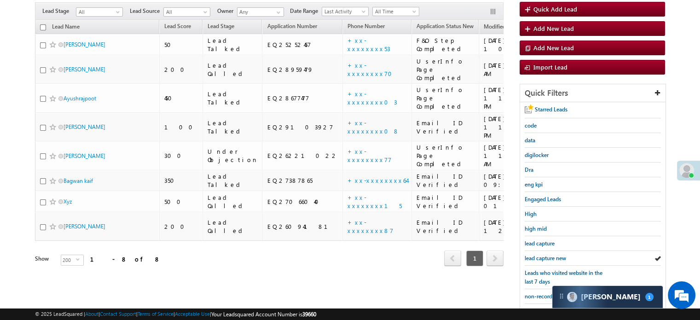
scroll to position [198, 0]
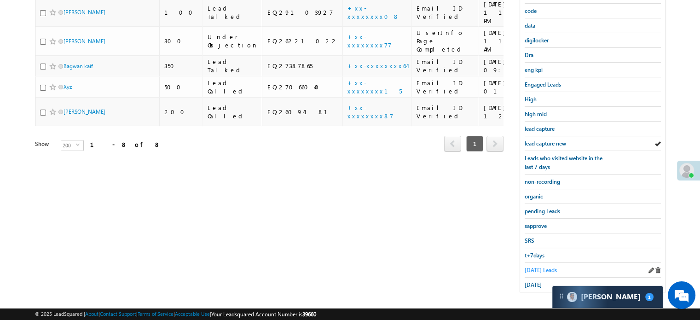
click at [542, 266] on link "Today's Leads" at bounding box center [541, 270] width 32 height 9
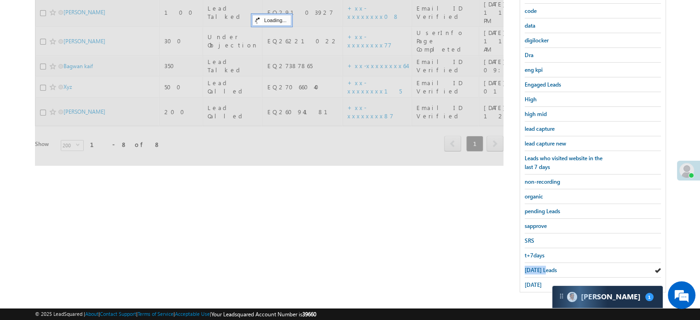
click at [542, 266] on link "Today's Leads" at bounding box center [541, 270] width 32 height 9
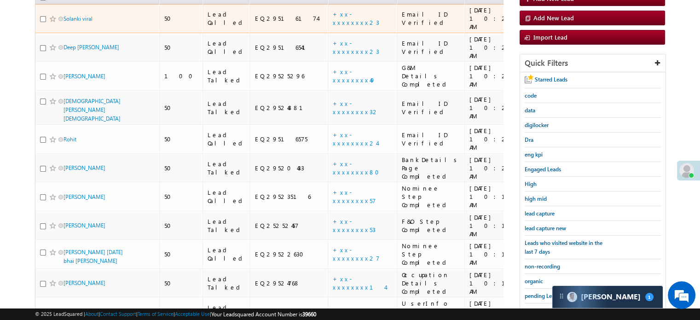
scroll to position [184, 0]
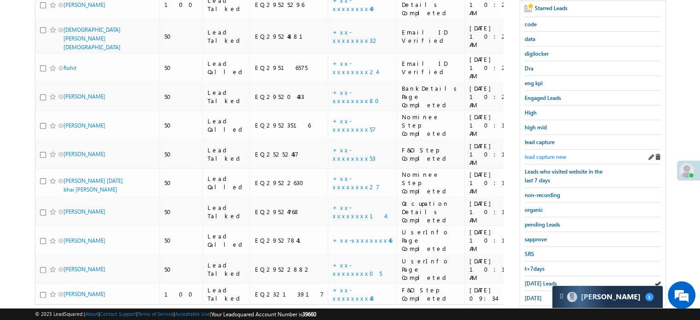
click at [544, 155] on span "lead capture new" at bounding box center [545, 156] width 41 height 7
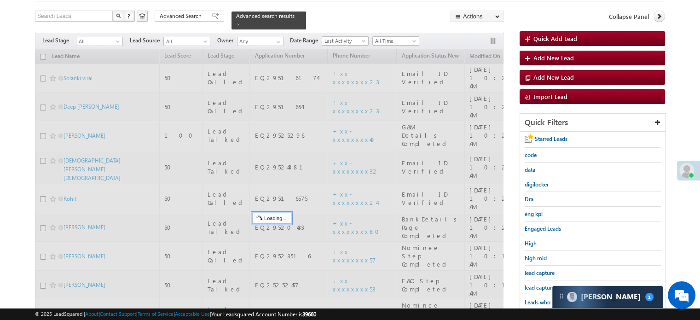
scroll to position [46, 0]
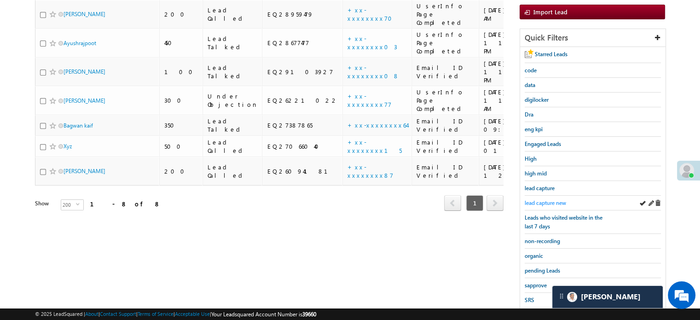
click at [551, 199] on span "lead capture new" at bounding box center [545, 202] width 41 height 7
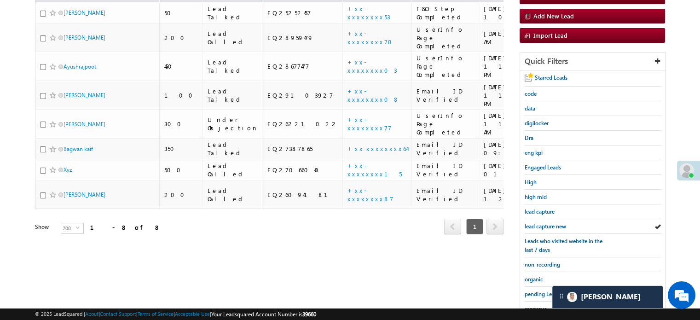
scroll to position [198, 0]
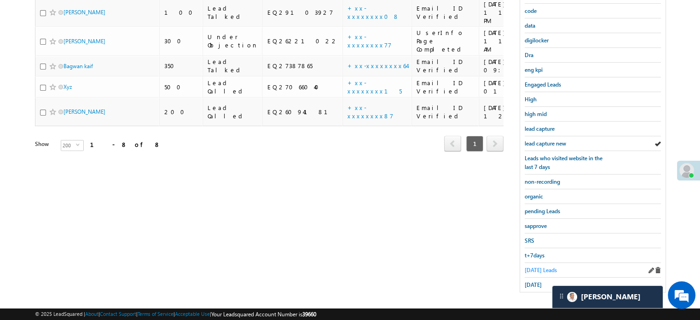
click at [534, 267] on span "Today's Leads" at bounding box center [541, 270] width 32 height 7
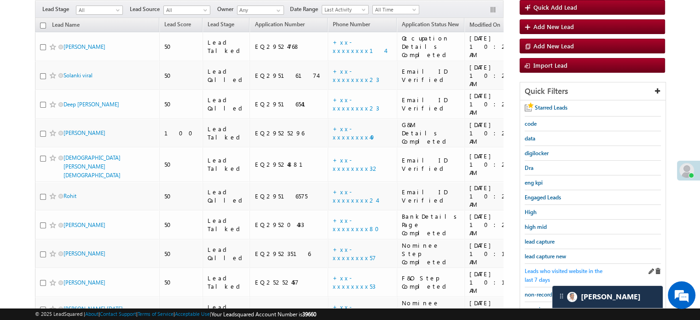
scroll to position [105, 0]
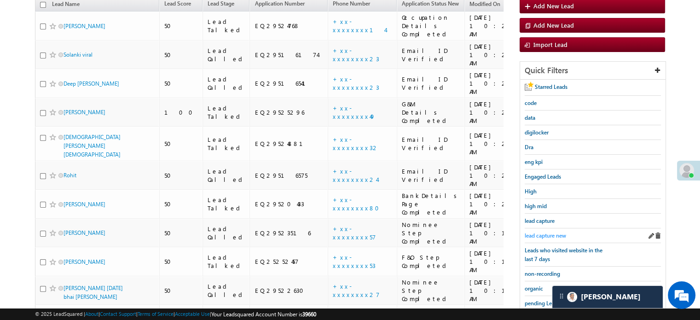
click at [547, 233] on span "lead capture new" at bounding box center [545, 235] width 41 height 7
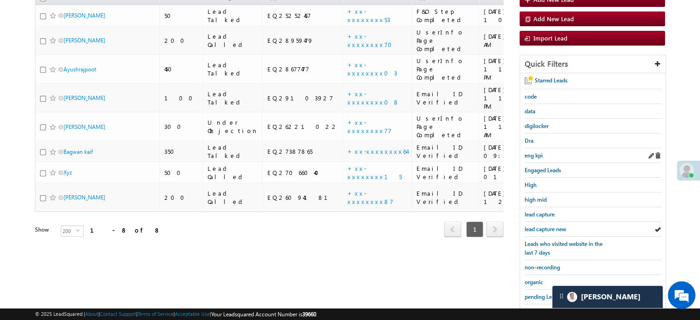
scroll to position [152, 0]
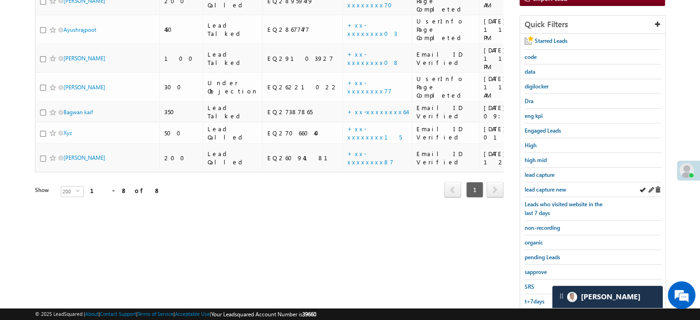
click at [542, 192] on div "lead capture new" at bounding box center [593, 189] width 136 height 15
click at [543, 186] on span "lead capture new" at bounding box center [545, 189] width 41 height 7
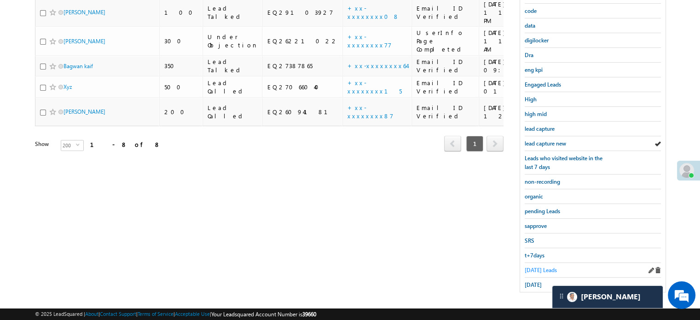
click at [541, 267] on span "Today's Leads" at bounding box center [541, 270] width 32 height 7
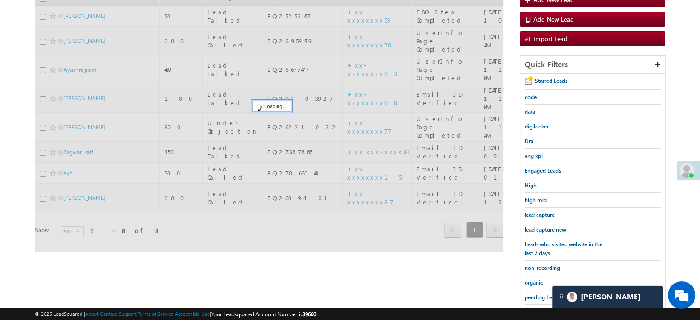
scroll to position [105, 0]
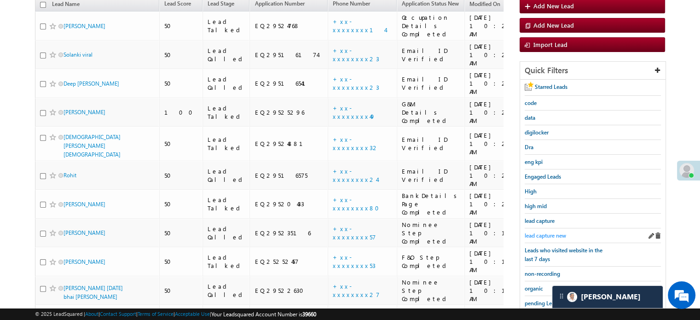
click at [551, 233] on span "lead capture new" at bounding box center [545, 235] width 41 height 7
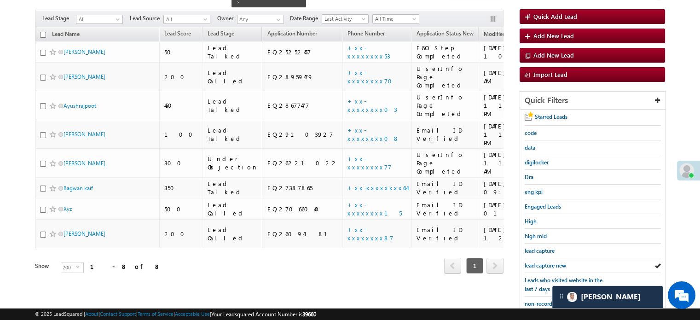
scroll to position [59, 0]
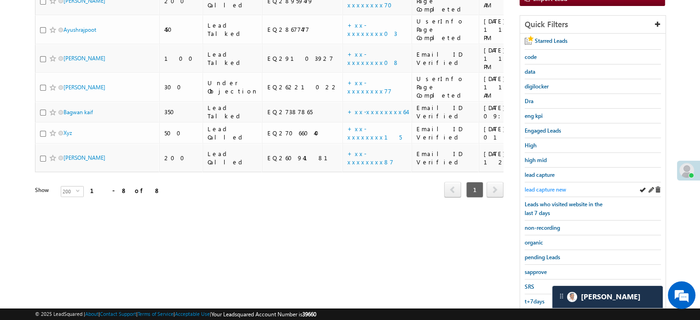
click at [536, 187] on span "lead capture new" at bounding box center [545, 189] width 41 height 7
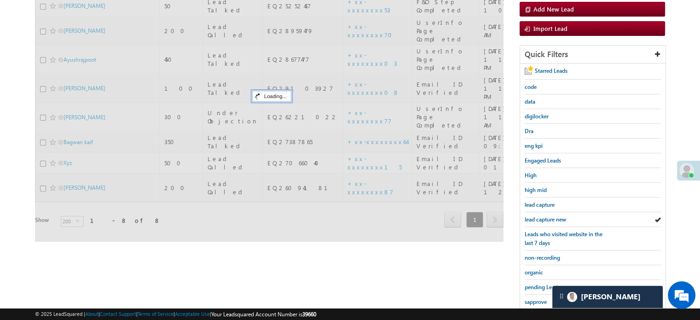
scroll to position [105, 0]
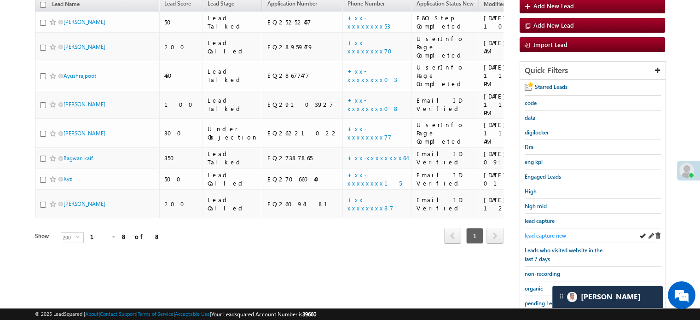
click at [531, 234] on span "lead capture new" at bounding box center [545, 235] width 41 height 7
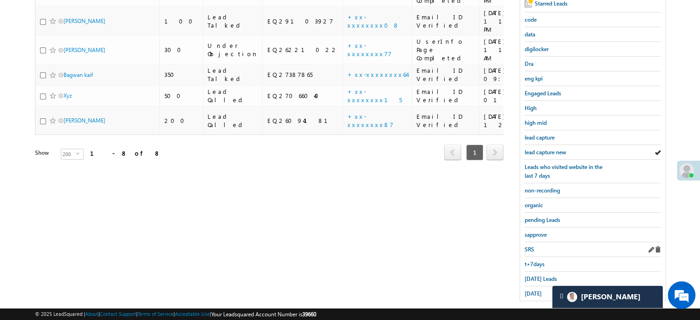
scroll to position [198, 0]
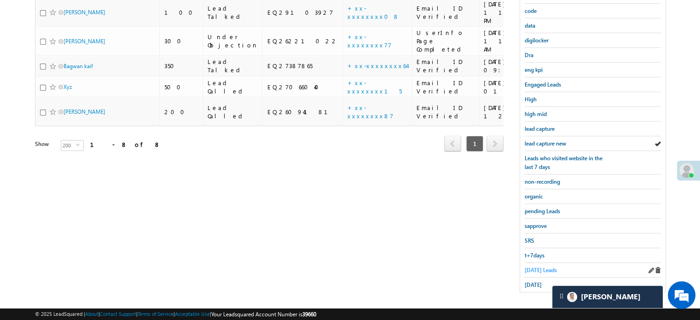
click at [538, 268] on span "Today's Leads" at bounding box center [541, 270] width 32 height 7
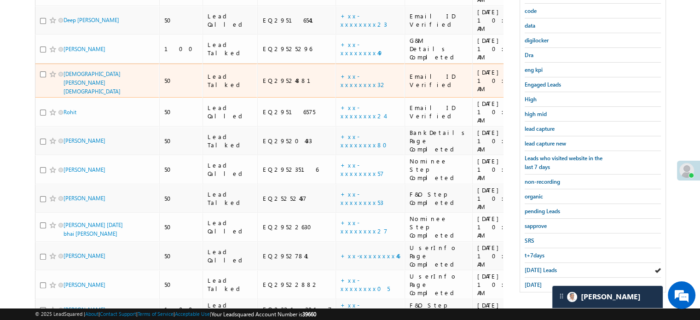
scroll to position [152, 0]
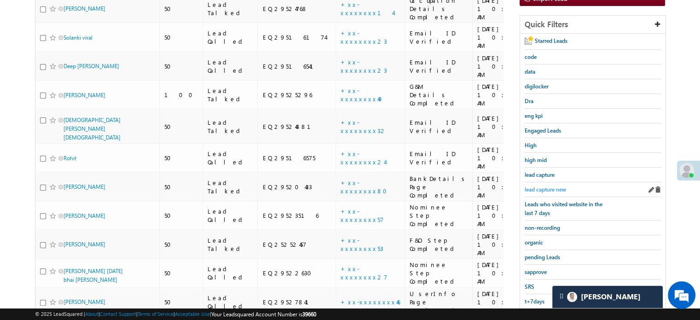
click at [557, 187] on span "lead capture new" at bounding box center [545, 189] width 41 height 7
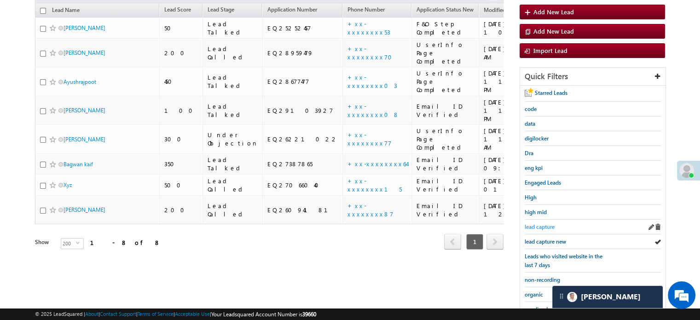
scroll to position [105, 0]
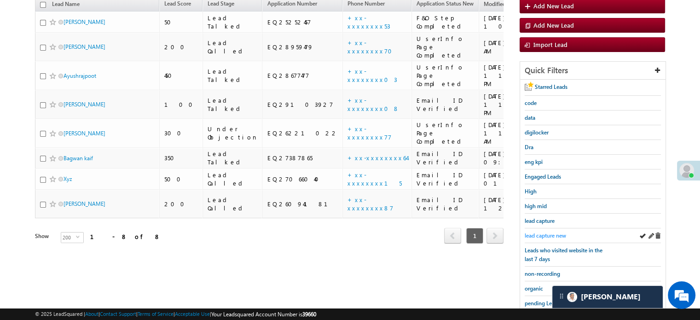
click at [550, 236] on link "lead capture new" at bounding box center [545, 235] width 41 height 9
click at [537, 228] on div "lead capture new" at bounding box center [593, 235] width 136 height 15
click at [542, 232] on span "lead capture new" at bounding box center [545, 235] width 41 height 7
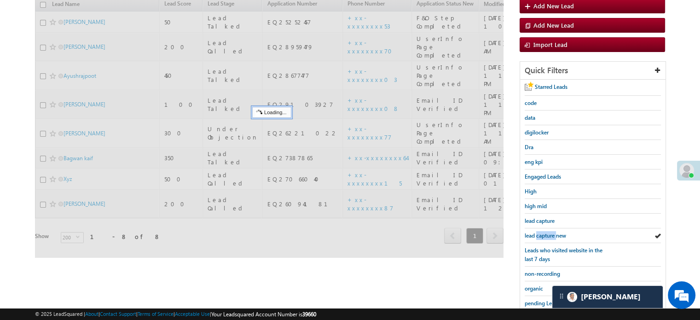
click at [542, 232] on span "lead capture new" at bounding box center [545, 235] width 41 height 7
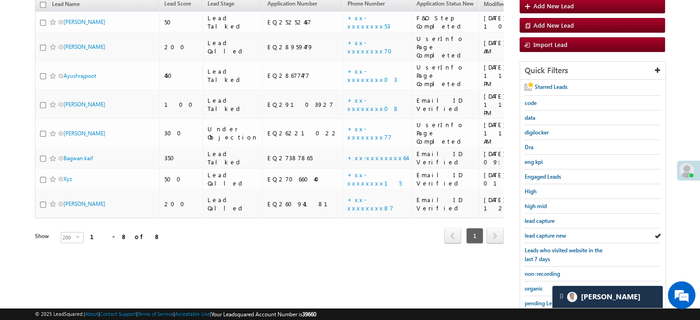
click at [542, 232] on span "lead capture new" at bounding box center [545, 235] width 41 height 7
click at [548, 234] on span "lead capture new" at bounding box center [545, 235] width 41 height 7
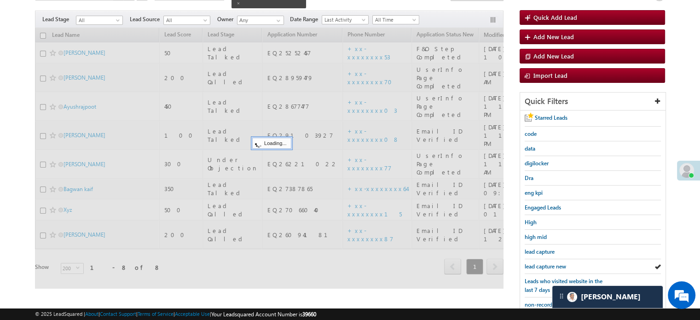
scroll to position [59, 0]
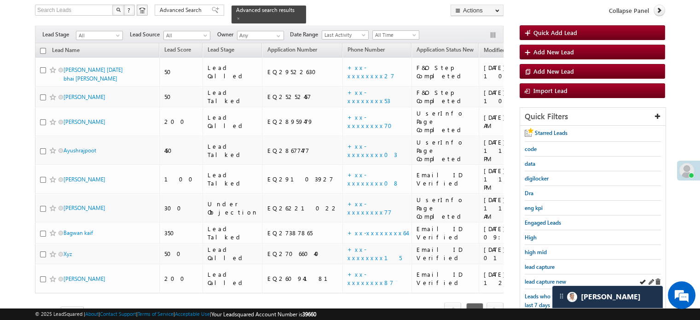
click at [542, 274] on div "lead capture new" at bounding box center [593, 281] width 136 height 15
click at [542, 278] on span "lead capture new" at bounding box center [545, 281] width 41 height 7
click at [547, 280] on span "lead capture new" at bounding box center [545, 281] width 41 height 7
click at [546, 280] on span "lead capture new" at bounding box center [545, 281] width 41 height 7
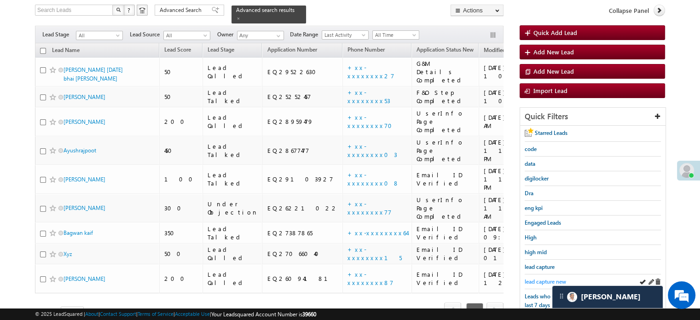
click at [536, 278] on span "lead capture new" at bounding box center [545, 281] width 41 height 7
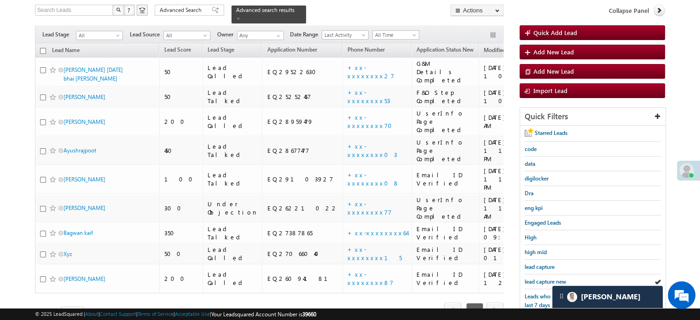
click at [536, 278] on span "lead capture new" at bounding box center [545, 281] width 41 height 7
click at [531, 278] on span "lead capture new" at bounding box center [545, 281] width 41 height 7
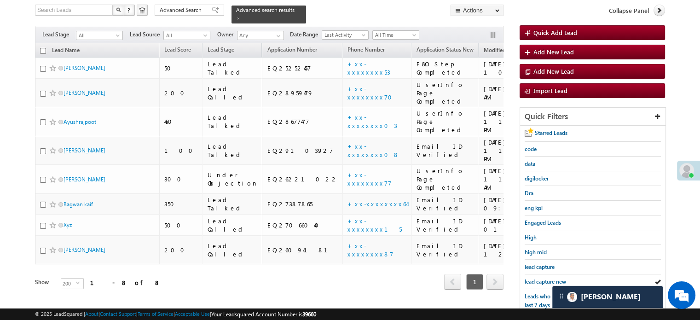
click at [531, 278] on span "lead capture new" at bounding box center [545, 281] width 41 height 7
click at [541, 281] on span "lead capture new" at bounding box center [545, 281] width 41 height 7
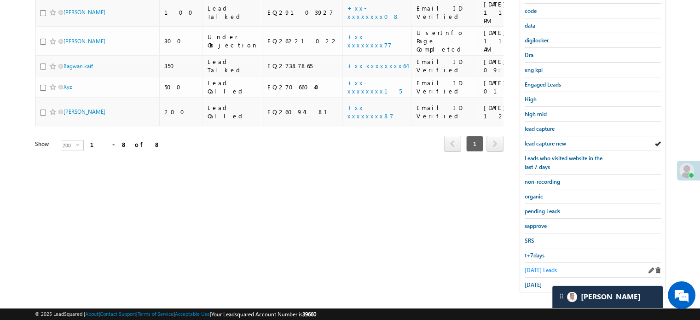
click at [534, 267] on span "Today's Leads" at bounding box center [541, 270] width 32 height 7
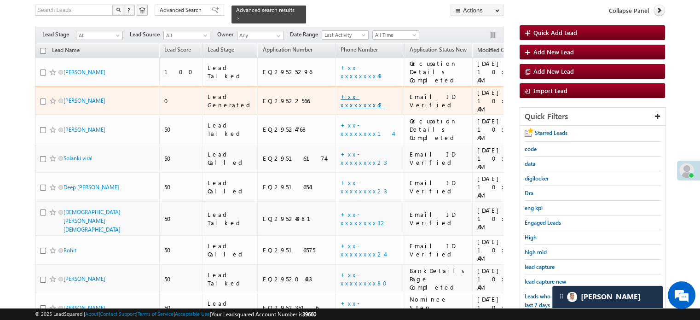
click at [341, 93] on link "+xx-xxxxxxxx42" at bounding box center [363, 101] width 44 height 16
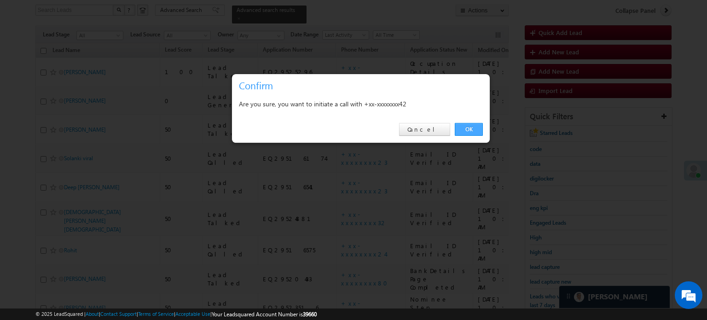
click at [470, 128] on link "OK" at bounding box center [469, 129] width 28 height 13
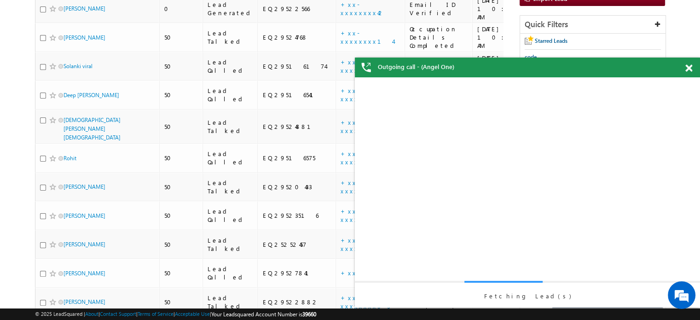
scroll to position [0, 0]
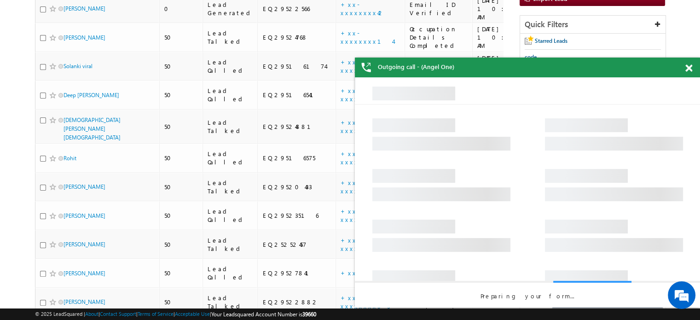
click at [687, 64] on span at bounding box center [689, 68] width 7 height 8
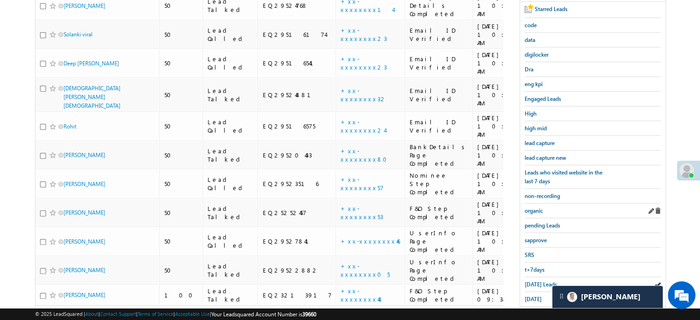
scroll to position [222, 0]
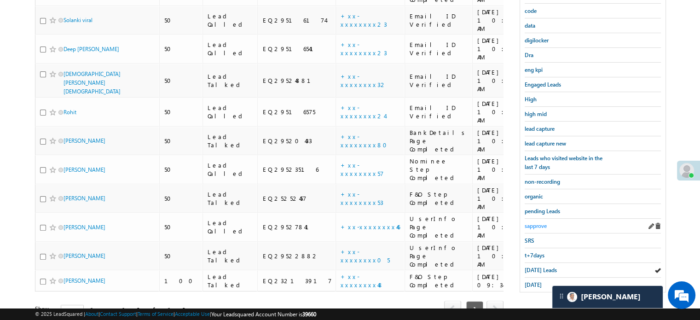
click at [542, 222] on span "sapprove" at bounding box center [536, 225] width 22 height 7
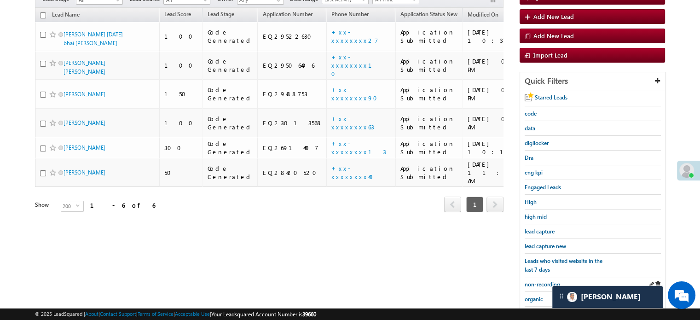
scroll to position [105, 0]
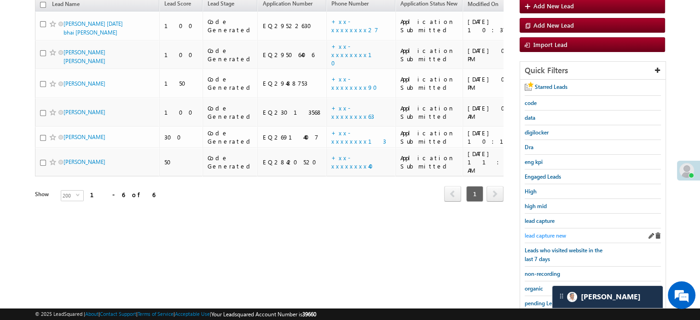
click at [550, 235] on span "lead capture new" at bounding box center [545, 235] width 41 height 7
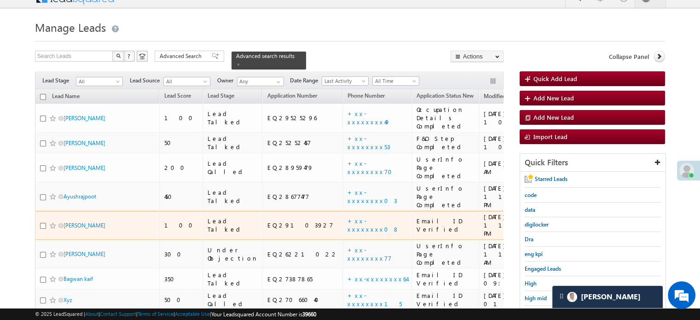
scroll to position [152, 0]
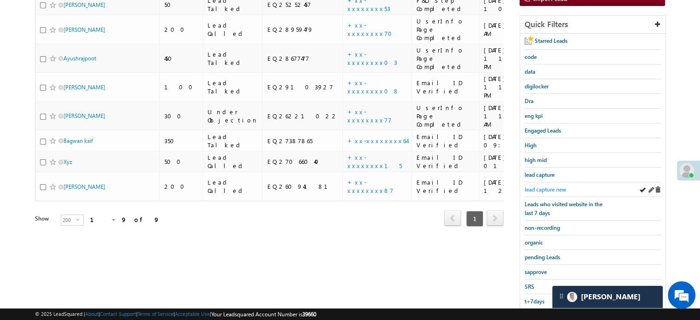
click at [533, 187] on span "lead capture new" at bounding box center [545, 189] width 41 height 7
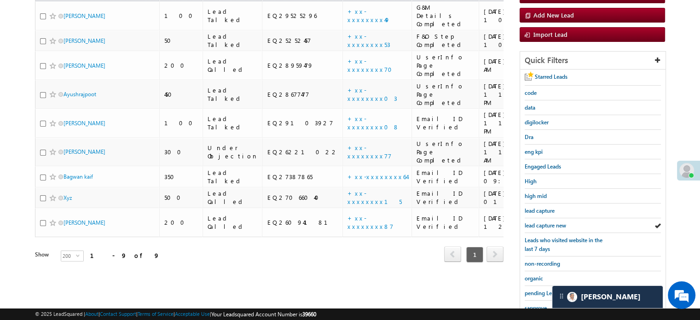
scroll to position [198, 0]
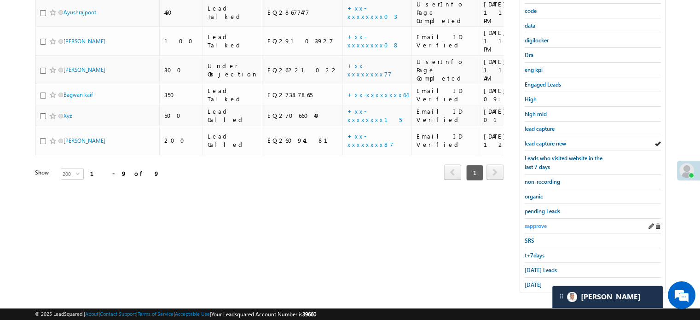
click at [540, 222] on span "sapprove" at bounding box center [536, 225] width 22 height 7
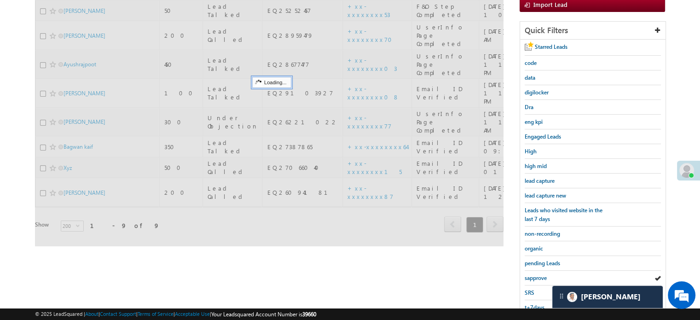
scroll to position [105, 0]
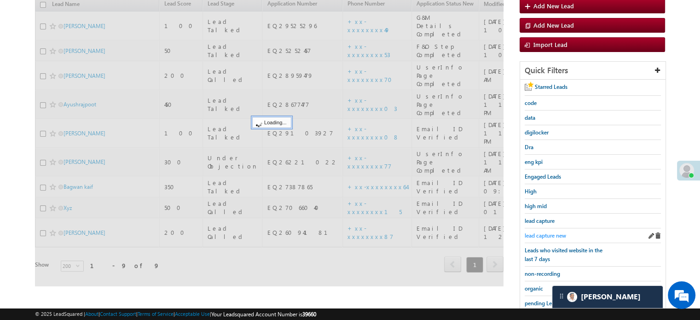
click at [547, 232] on span "lead capture new" at bounding box center [545, 235] width 41 height 7
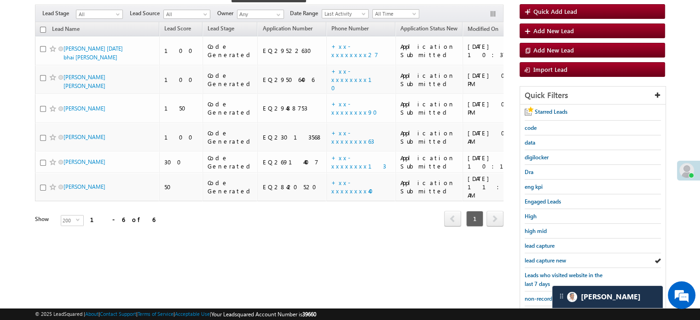
scroll to position [138, 0]
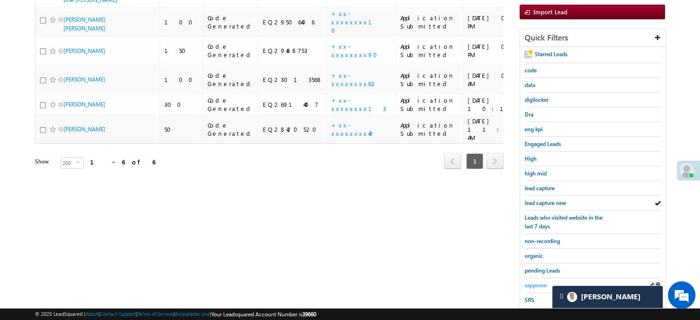
click at [535, 281] on link "sapprove" at bounding box center [536, 285] width 22 height 9
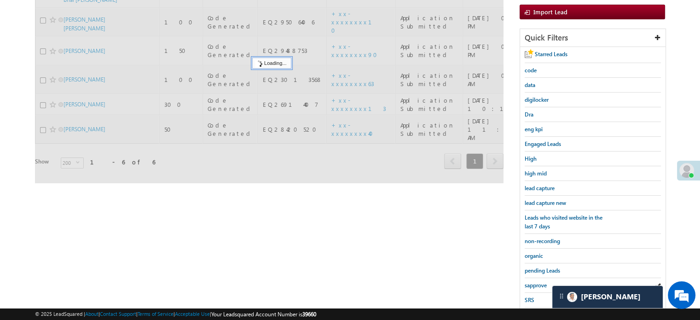
scroll to position [92, 0]
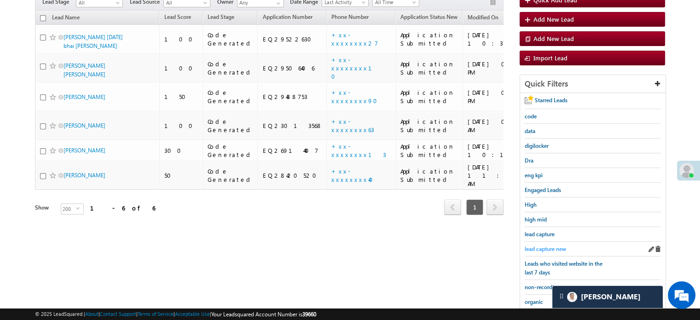
click at [548, 245] on span "lead capture new" at bounding box center [545, 248] width 41 height 7
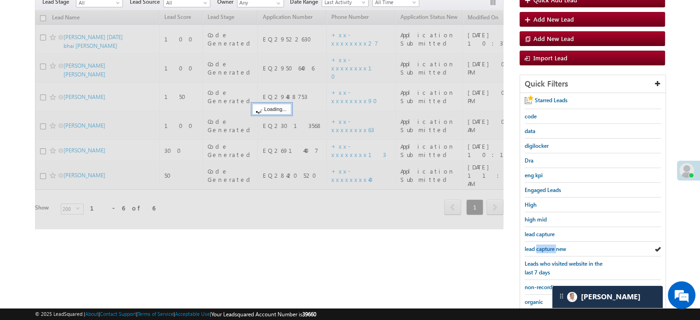
click at [548, 245] on span "lead capture new" at bounding box center [545, 248] width 41 height 7
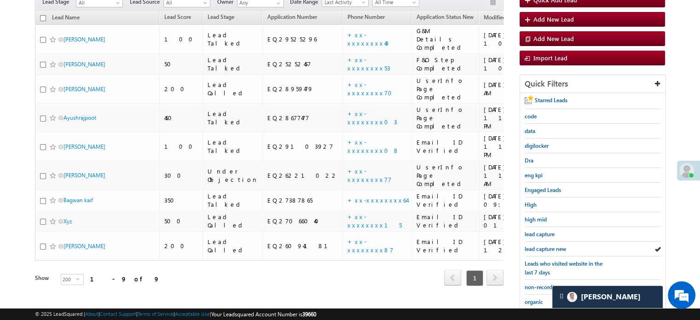
click at [548, 245] on span "lead capture new" at bounding box center [545, 248] width 41 height 7
click at [550, 245] on span "lead capture new" at bounding box center [545, 248] width 41 height 7
click at [545, 246] on span "lead capture new" at bounding box center [545, 248] width 41 height 7
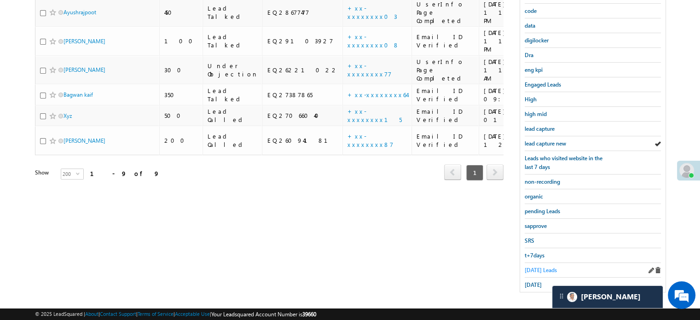
click at [535, 267] on span "Today's Leads" at bounding box center [541, 270] width 32 height 7
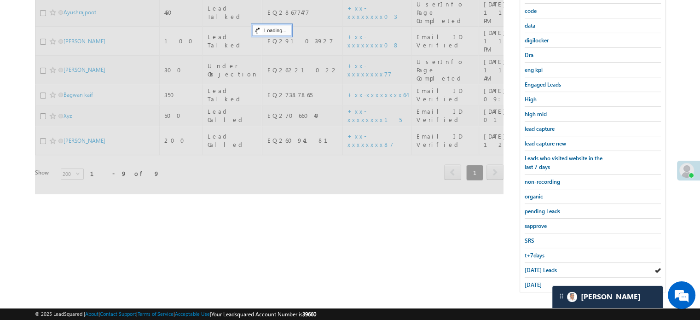
scroll to position [105, 0]
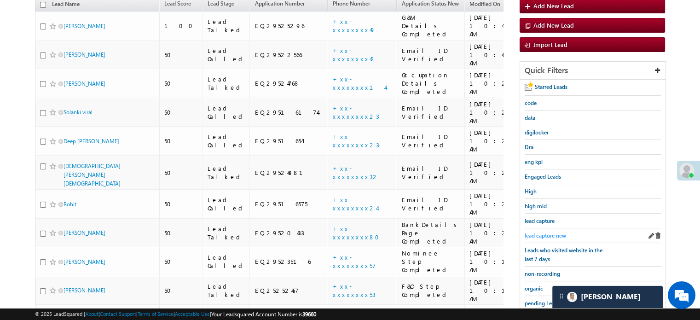
click at [545, 232] on span "lead capture new" at bounding box center [545, 235] width 41 height 7
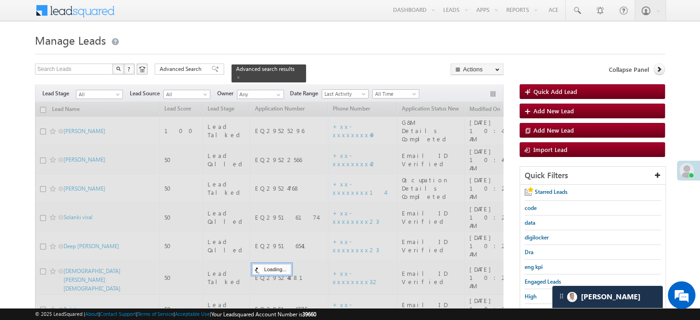
scroll to position [0, 0]
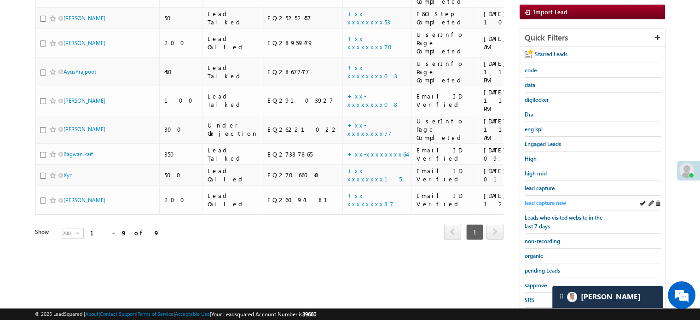
click at [536, 200] on span "lead capture new" at bounding box center [545, 202] width 41 height 7
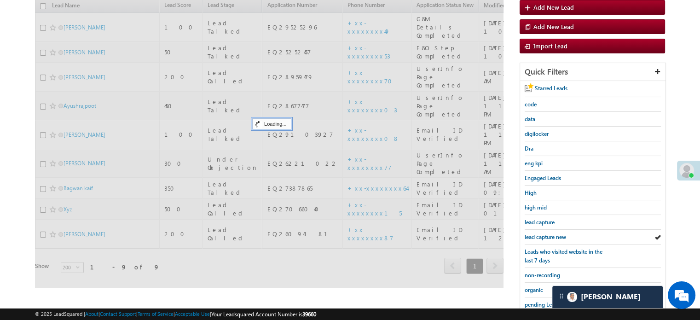
scroll to position [46, 0]
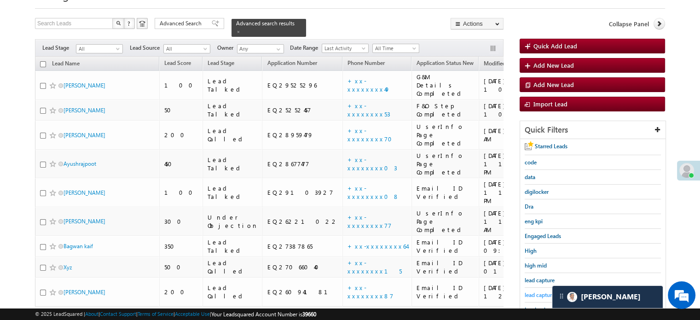
click at [542, 292] on span "lead capture new" at bounding box center [545, 295] width 41 height 7
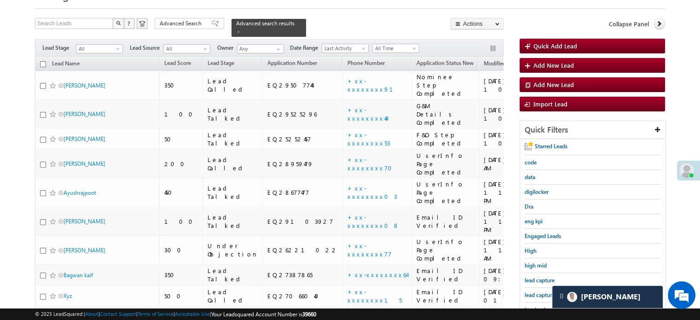
click at [542, 292] on span "lead capture new" at bounding box center [545, 295] width 41 height 7
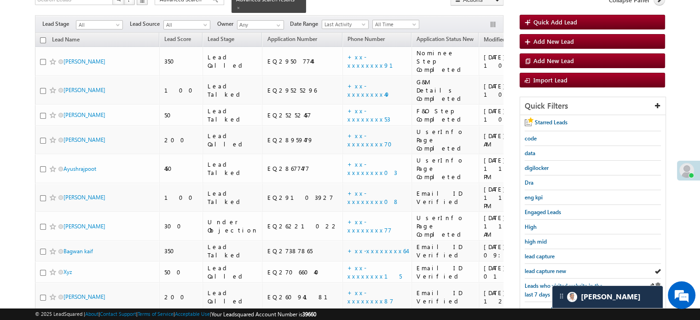
scroll to position [92, 0]
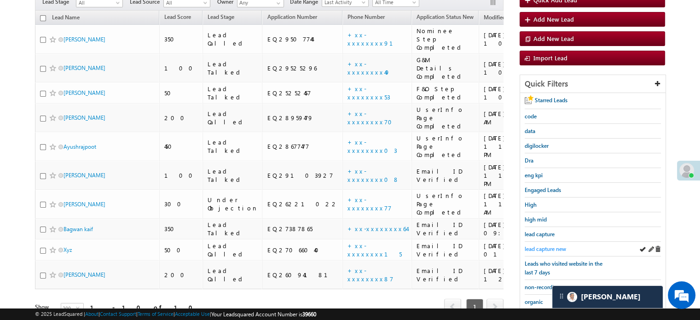
click at [538, 245] on span "lead capture new" at bounding box center [545, 248] width 41 height 7
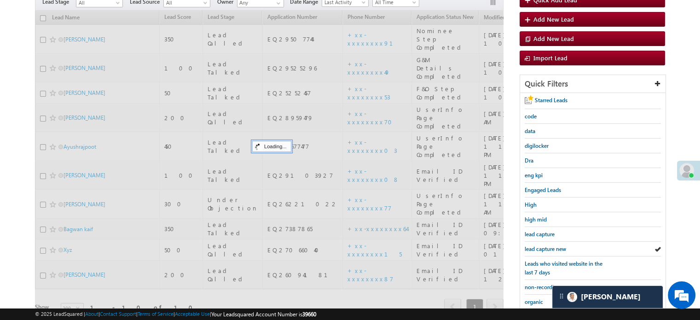
click at [538, 245] on span "lead capture new" at bounding box center [545, 248] width 41 height 7
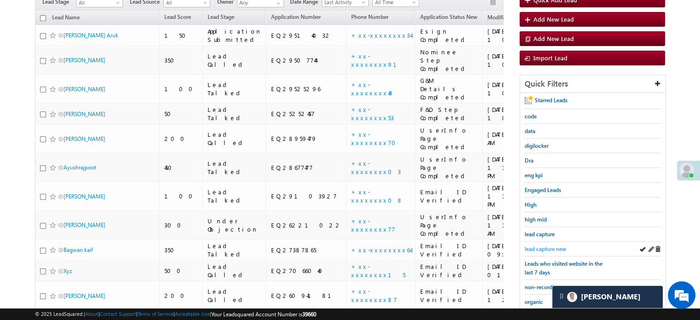
click at [545, 245] on span "lead capture new" at bounding box center [545, 248] width 41 height 7
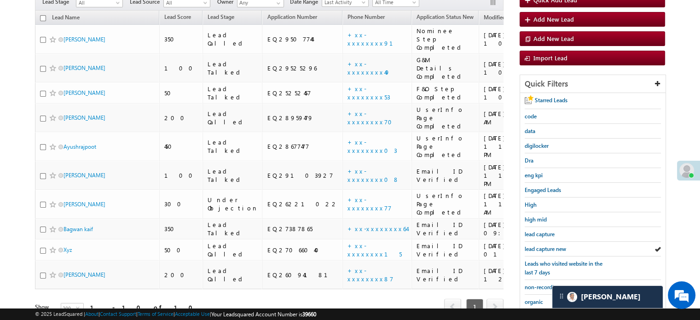
click at [545, 245] on span "lead capture new" at bounding box center [545, 248] width 41 height 7
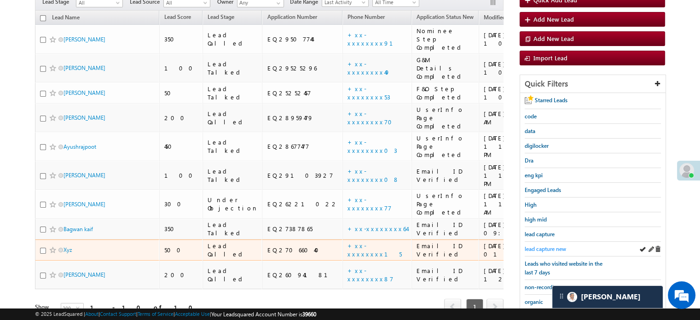
click at [534, 247] on span "lead capture new" at bounding box center [545, 248] width 41 height 7
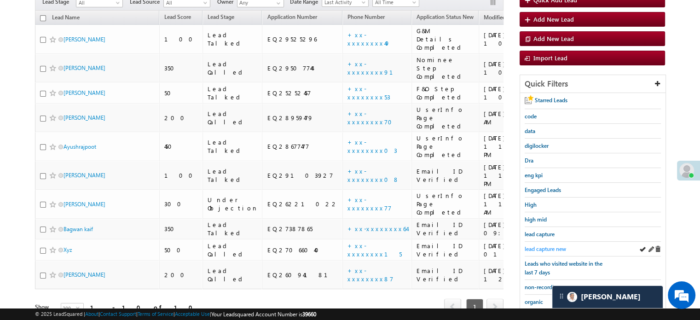
click at [530, 247] on span "lead capture new" at bounding box center [545, 248] width 41 height 7
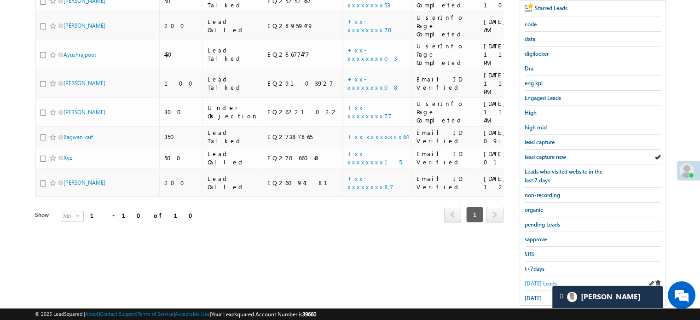
click at [528, 279] on link "Today's Leads" at bounding box center [541, 283] width 32 height 9
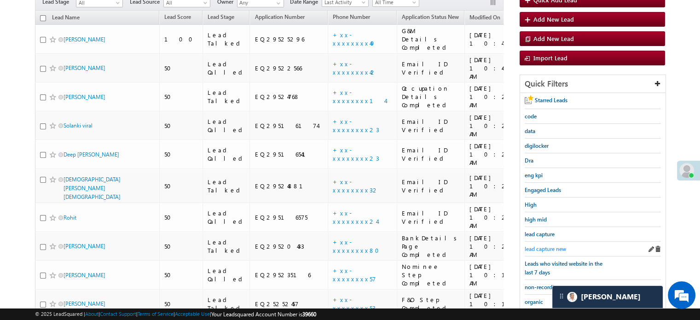
click at [540, 246] on span "lead capture new" at bounding box center [545, 248] width 41 height 7
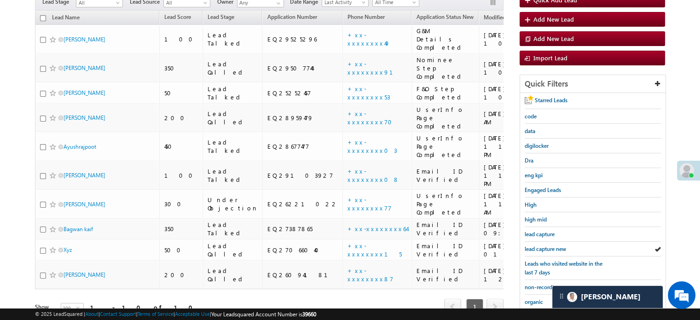
click at [540, 246] on span "lead capture new" at bounding box center [545, 248] width 41 height 7
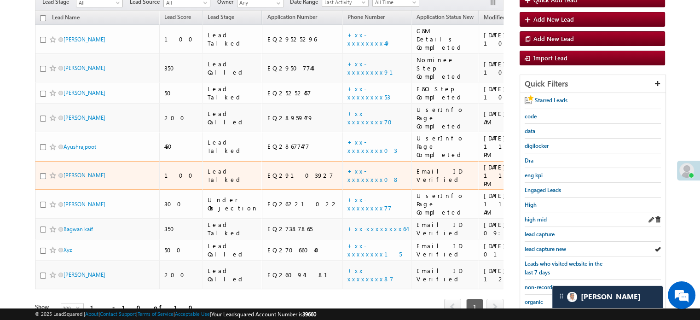
scroll to position [138, 0]
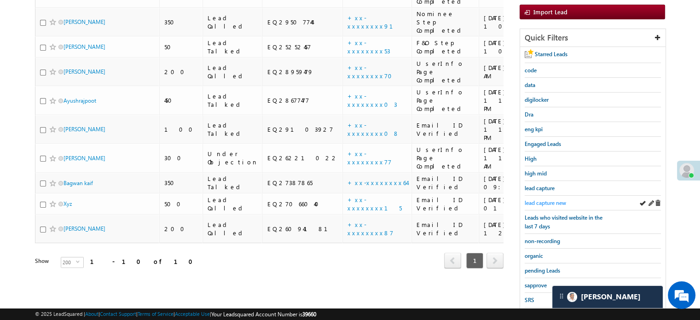
click at [531, 200] on span "lead capture new" at bounding box center [545, 202] width 41 height 7
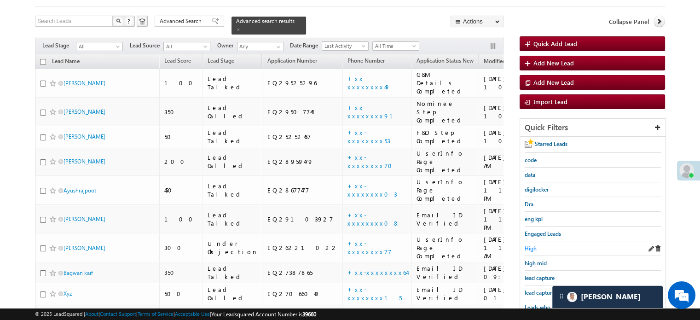
scroll to position [92, 0]
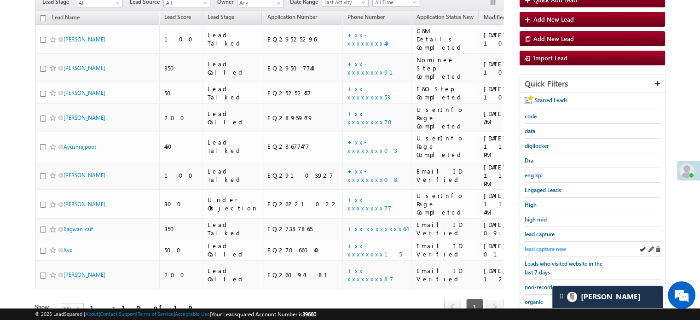
click at [537, 245] on span "lead capture new" at bounding box center [545, 248] width 41 height 7
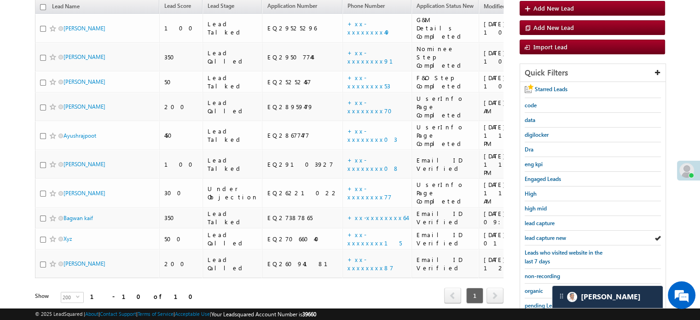
scroll to position [198, 0]
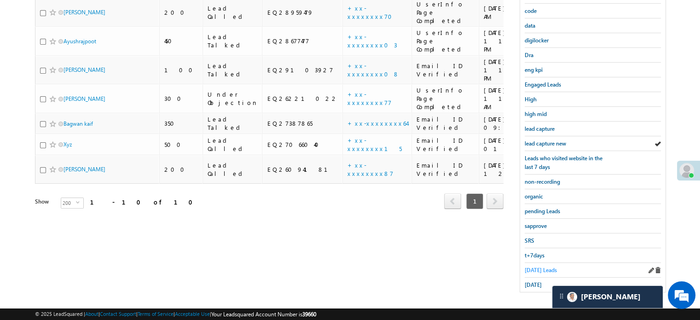
click at [531, 266] on link "Today's Leads" at bounding box center [541, 270] width 32 height 9
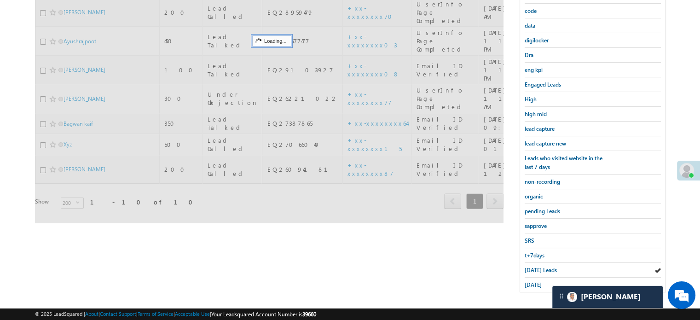
scroll to position [105, 0]
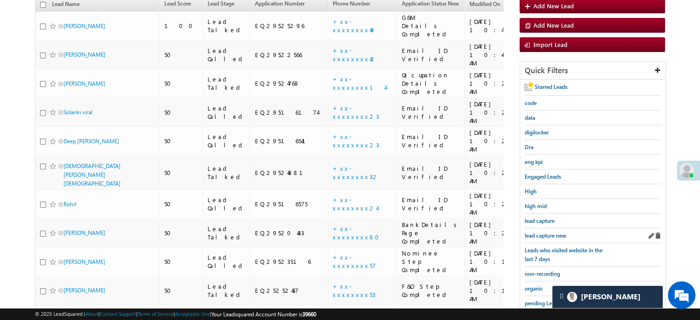
click at [542, 237] on div "lead capture new" at bounding box center [593, 235] width 136 height 15
click at [544, 235] on span "lead capture new" at bounding box center [545, 235] width 41 height 7
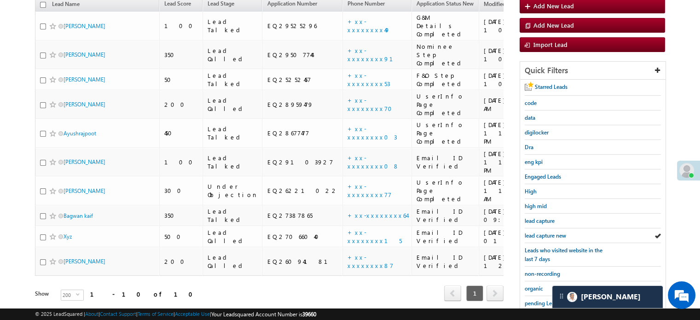
click at [544, 235] on span "lead capture new" at bounding box center [545, 235] width 41 height 7
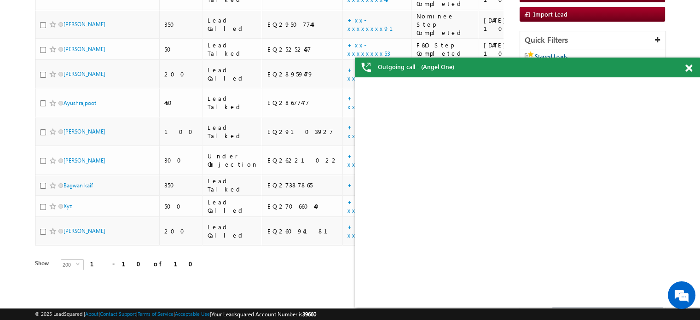
scroll to position [152, 0]
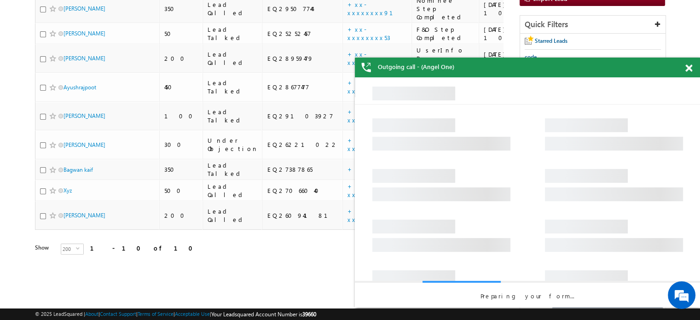
click at [688, 68] on span at bounding box center [689, 68] width 7 height 8
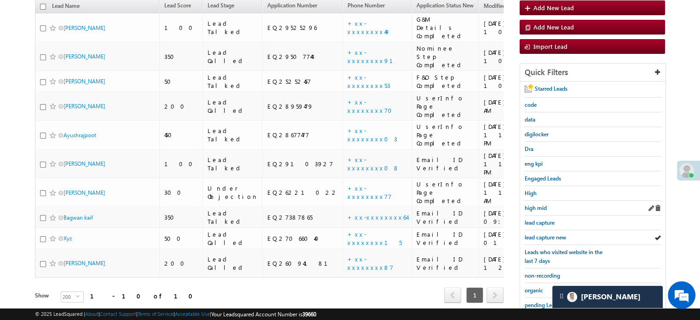
scroll to position [105, 0]
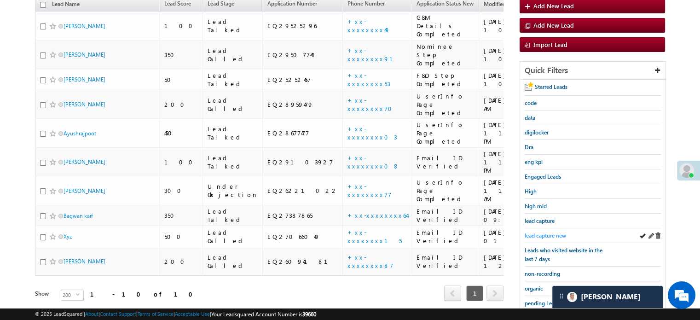
click at [547, 232] on span "lead capture new" at bounding box center [545, 235] width 41 height 7
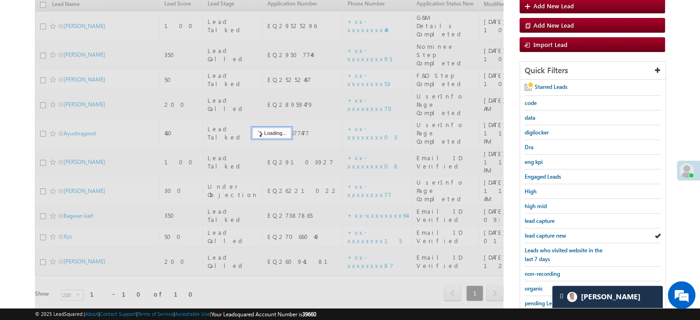
click at [547, 232] on span "lead capture new" at bounding box center [545, 235] width 41 height 7
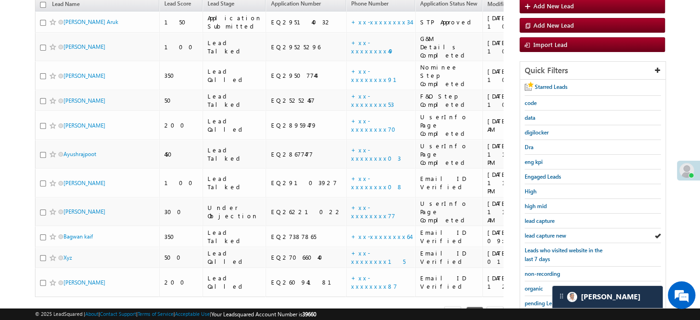
click at [547, 232] on span "lead capture new" at bounding box center [545, 235] width 41 height 7
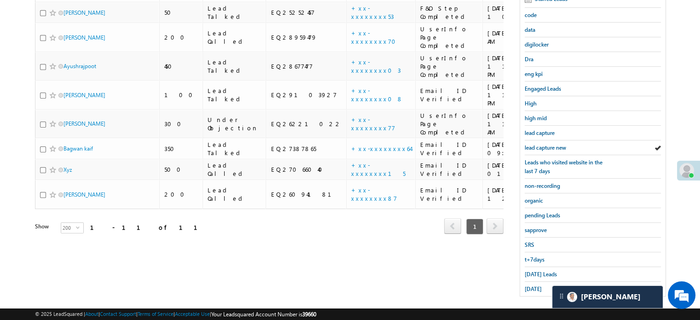
scroll to position [198, 0]
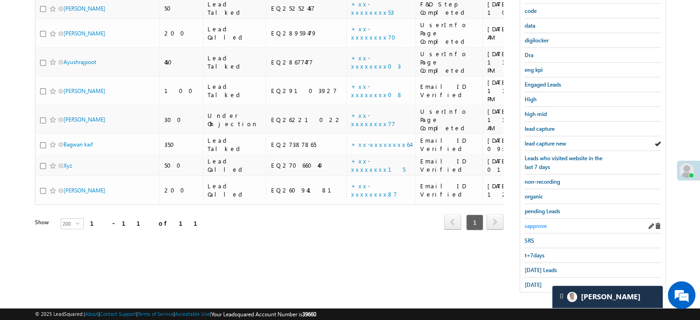
click at [543, 222] on span "sapprove" at bounding box center [536, 225] width 22 height 7
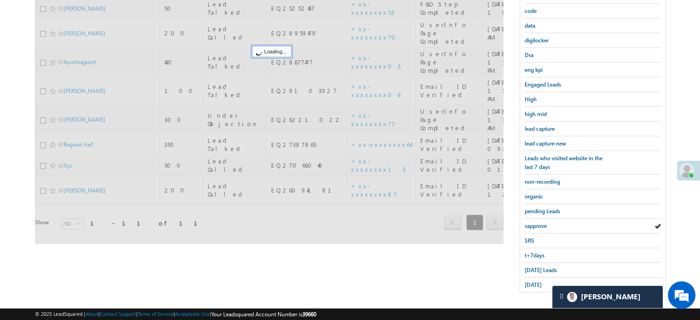
scroll to position [105, 0]
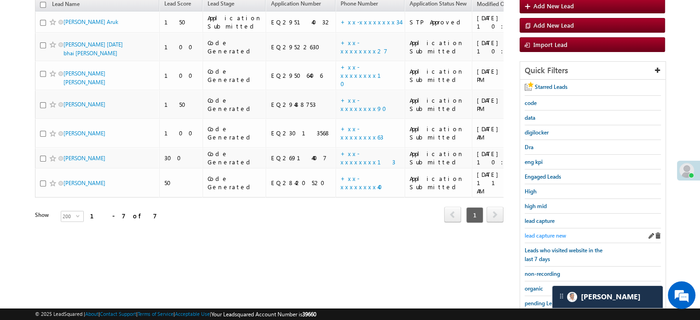
click at [541, 232] on span "lead capture new" at bounding box center [545, 235] width 41 height 7
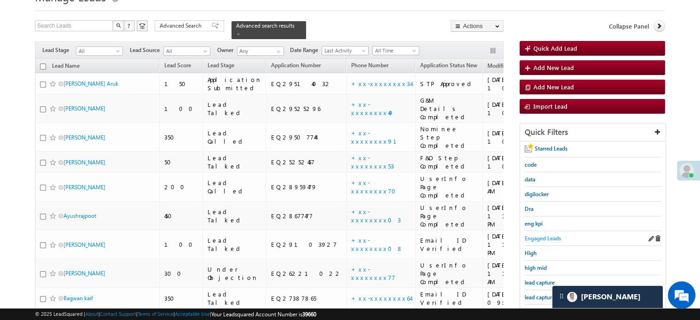
scroll to position [59, 0]
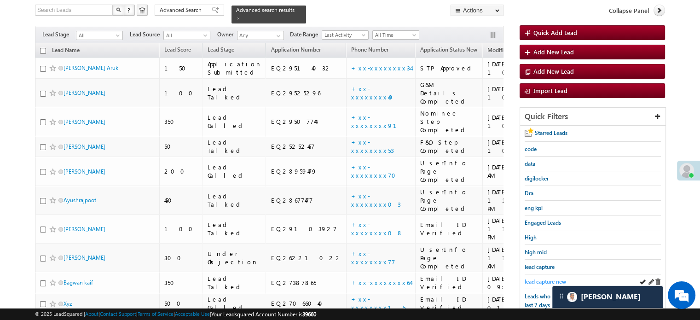
click at [542, 278] on span "lead capture new" at bounding box center [545, 281] width 41 height 7
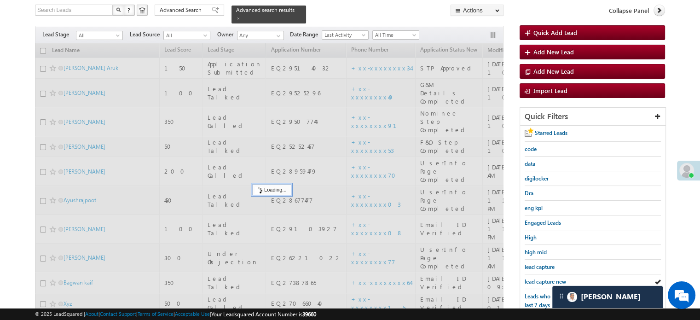
click at [542, 278] on span "lead capture new" at bounding box center [545, 281] width 41 height 7
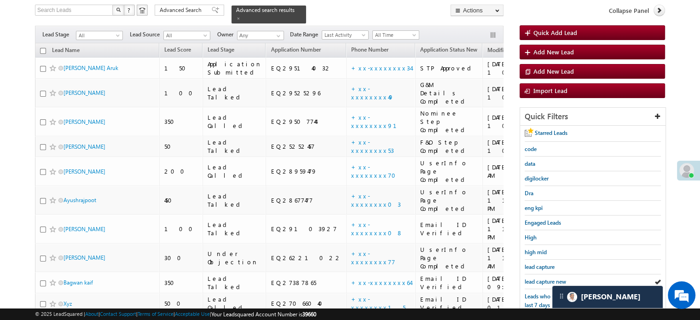
click at [542, 278] on span "lead capture new" at bounding box center [545, 281] width 41 height 7
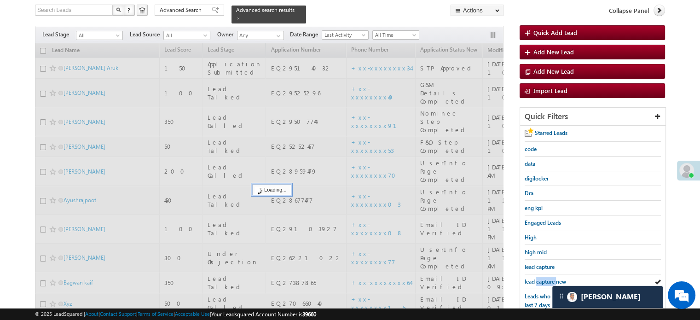
click at [542, 278] on span "lead capture new" at bounding box center [545, 281] width 41 height 7
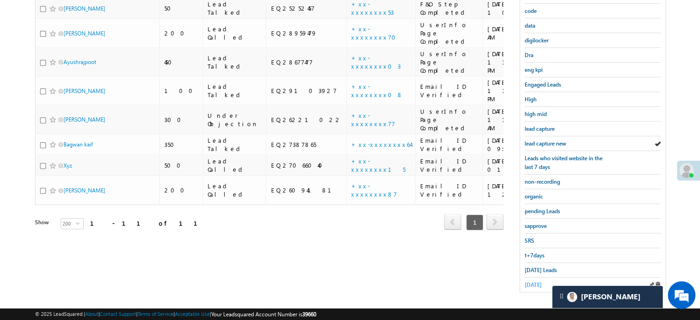
click at [530, 284] on span "yesterday" at bounding box center [533, 284] width 17 height 7
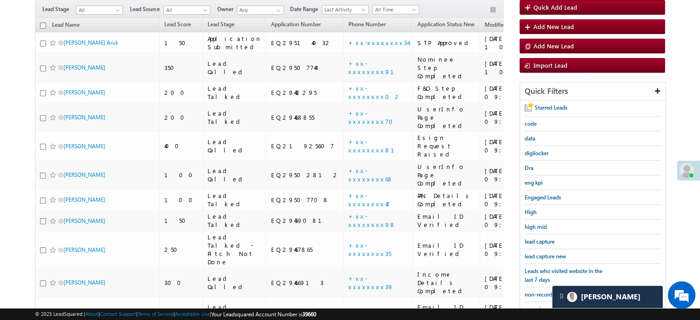
scroll to position [70, 0]
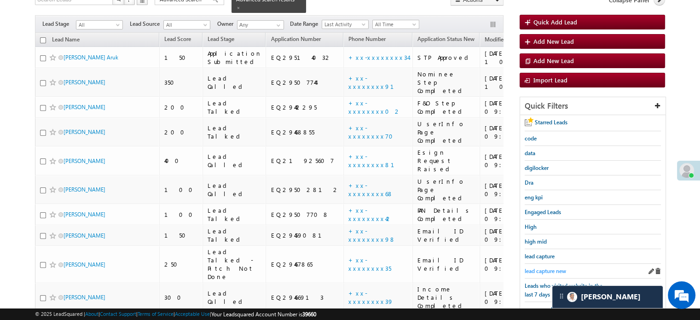
click at [533, 272] on link "lead capture new" at bounding box center [545, 271] width 41 height 9
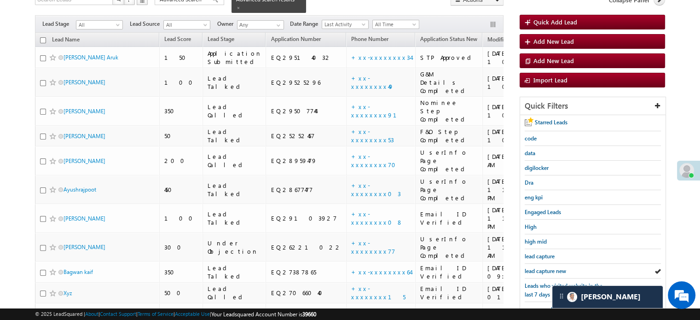
click at [533, 272] on link "lead capture new" at bounding box center [545, 271] width 41 height 9
click at [545, 268] on span "lead capture new" at bounding box center [545, 271] width 41 height 7
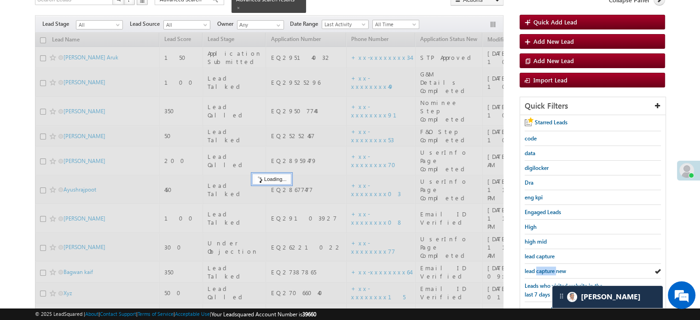
click at [545, 268] on span "lead capture new" at bounding box center [545, 271] width 41 height 7
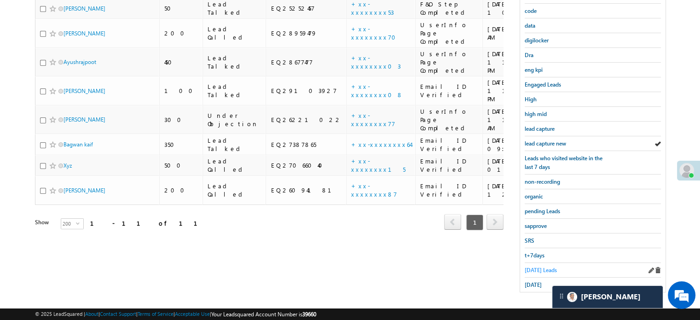
click at [543, 267] on span "[DATE] Leads" at bounding box center [541, 270] width 32 height 7
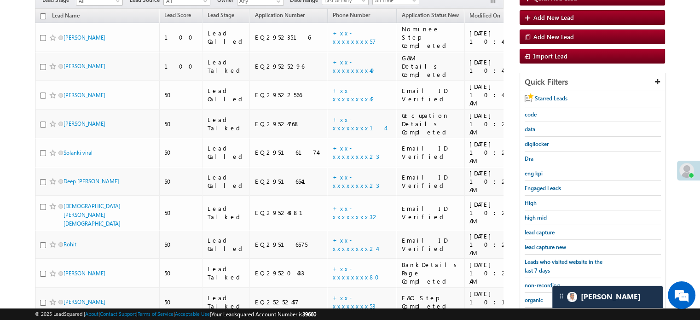
scroll to position [83, 0]
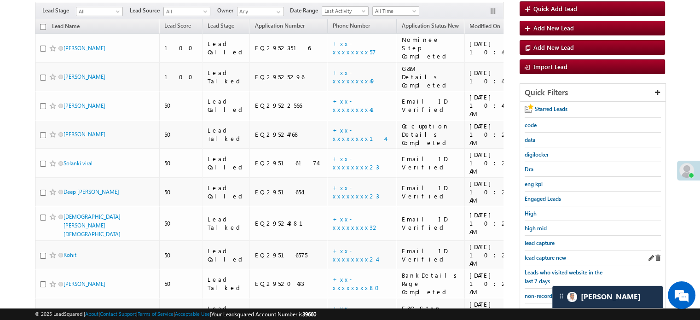
click at [547, 259] on div "lead capture new" at bounding box center [593, 258] width 136 height 15
click at [547, 254] on span "lead capture new" at bounding box center [545, 257] width 41 height 7
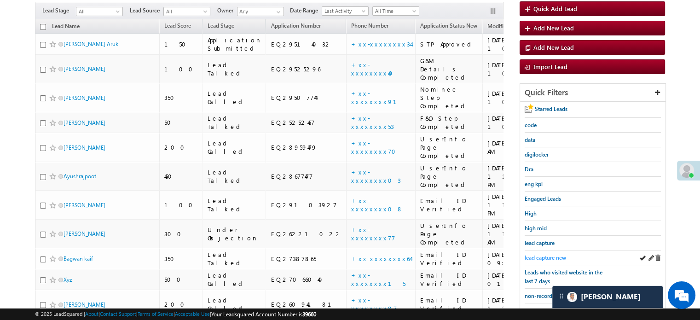
click at [548, 257] on span "lead capture new" at bounding box center [545, 257] width 41 height 7
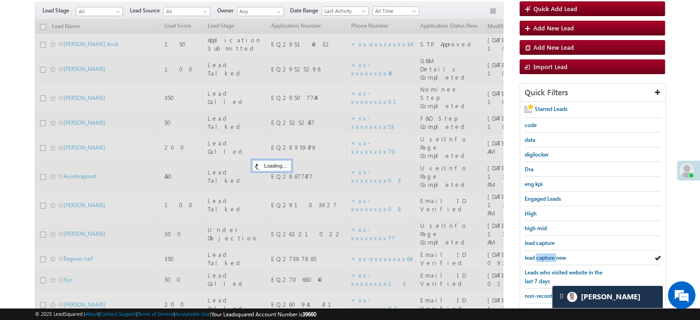
click at [548, 257] on span "lead capture new" at bounding box center [545, 257] width 41 height 7
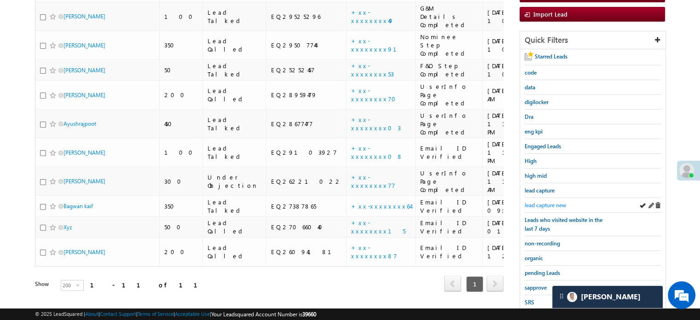
scroll to position [198, 0]
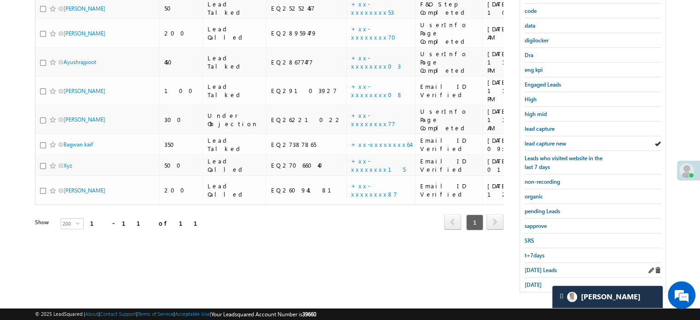
click at [534, 263] on div "Today's Leads" at bounding box center [593, 270] width 136 height 15
click at [531, 267] on span "Today's Leads" at bounding box center [541, 270] width 32 height 7
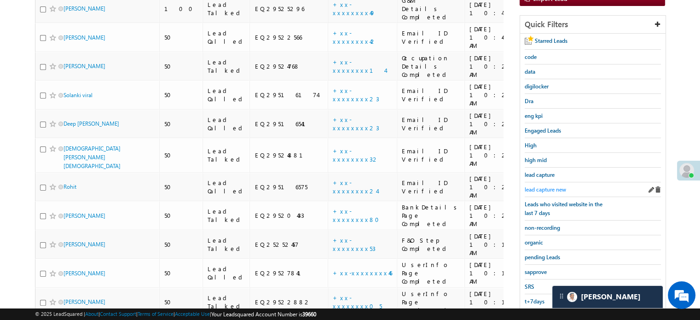
click at [544, 187] on span "lead capture new" at bounding box center [545, 189] width 41 height 7
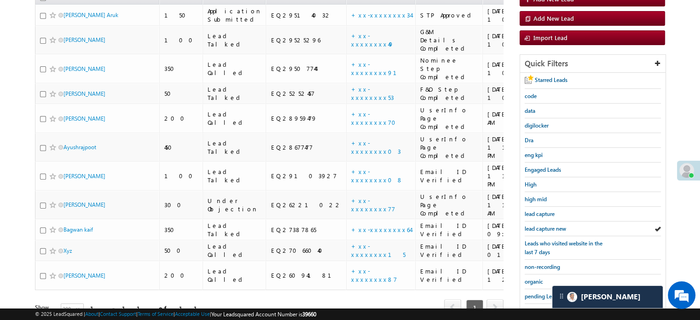
scroll to position [138, 0]
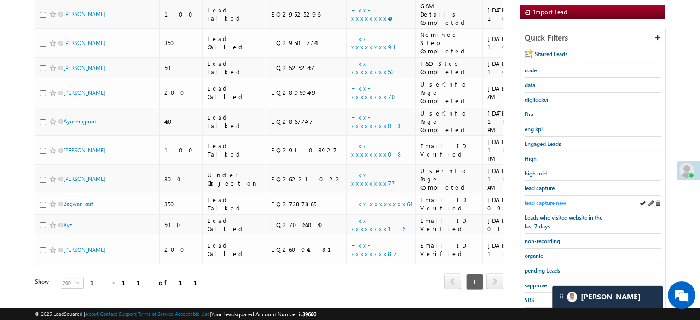
click at [539, 202] on span "lead capture new" at bounding box center [545, 202] width 41 height 7
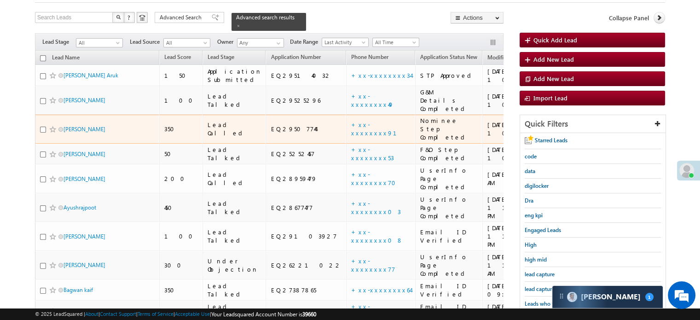
scroll to position [92, 0]
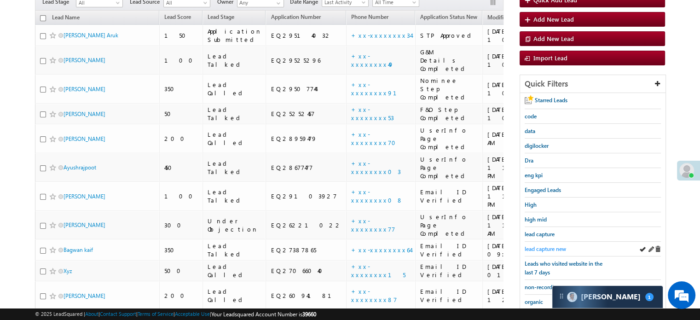
click at [562, 247] on span "lead capture new" at bounding box center [545, 248] width 41 height 7
click at [556, 245] on span "lead capture new" at bounding box center [545, 248] width 41 height 7
click at [547, 250] on span "lead capture new" at bounding box center [545, 248] width 41 height 7
click at [546, 249] on span "lead capture new" at bounding box center [545, 248] width 41 height 7
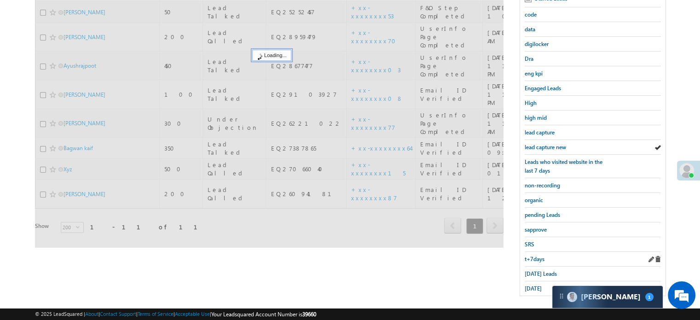
scroll to position [198, 0]
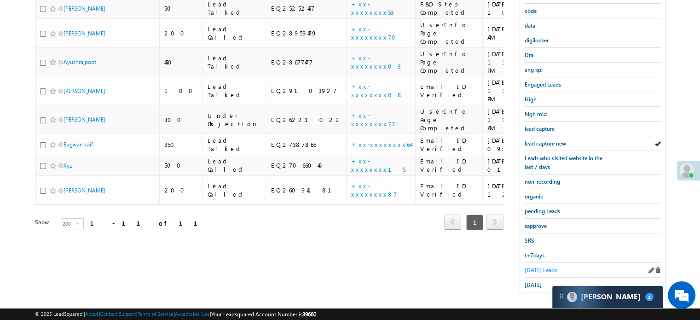
click at [534, 268] on span "Today's Leads" at bounding box center [541, 270] width 32 height 7
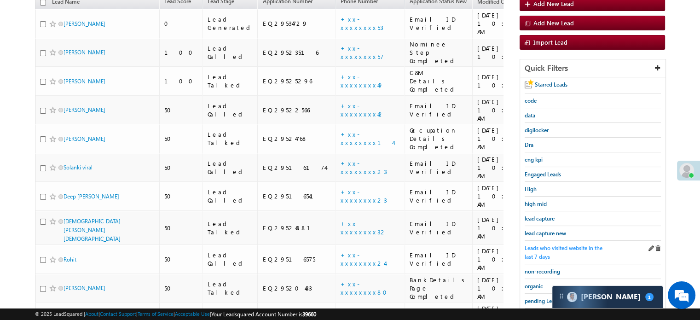
scroll to position [92, 0]
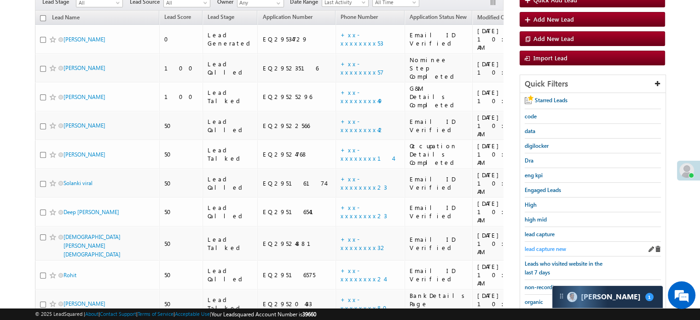
click at [544, 248] on span "lead capture new" at bounding box center [545, 248] width 41 height 7
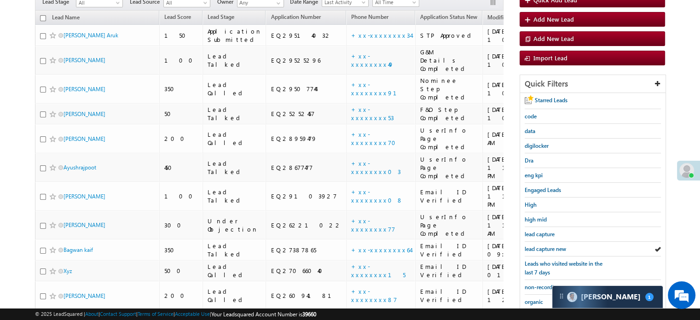
click at [544, 248] on span "lead capture new" at bounding box center [545, 248] width 41 height 7
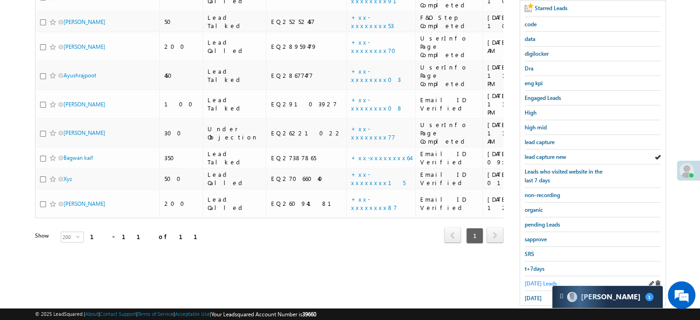
click at [536, 280] on span "Today's Leads" at bounding box center [541, 283] width 32 height 7
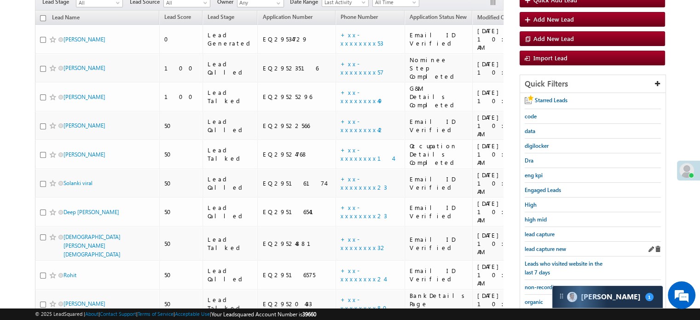
click at [544, 251] on div "lead capture new" at bounding box center [593, 249] width 136 height 15
click at [540, 245] on span "lead capture new" at bounding box center [545, 248] width 41 height 7
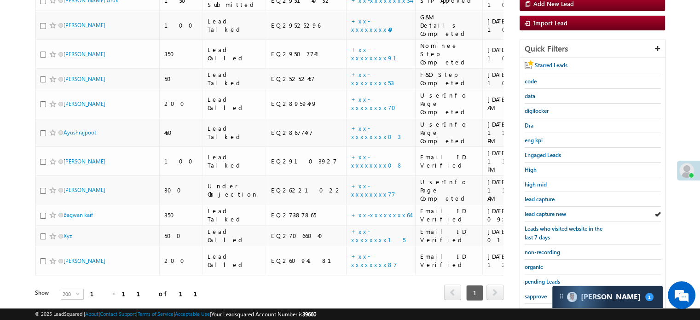
scroll to position [184, 0]
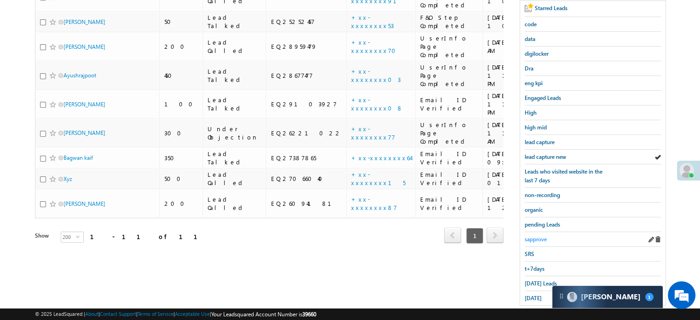
click at [541, 236] on span "sapprove" at bounding box center [536, 239] width 22 height 7
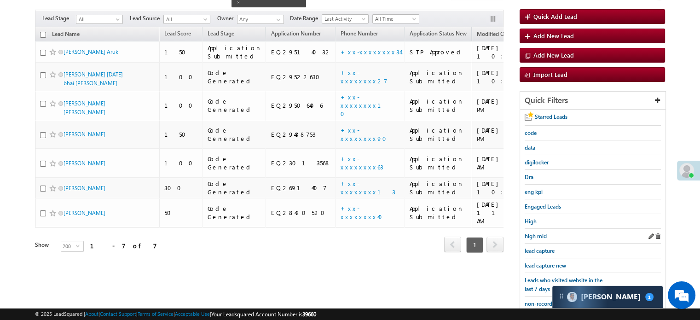
scroll to position [92, 0]
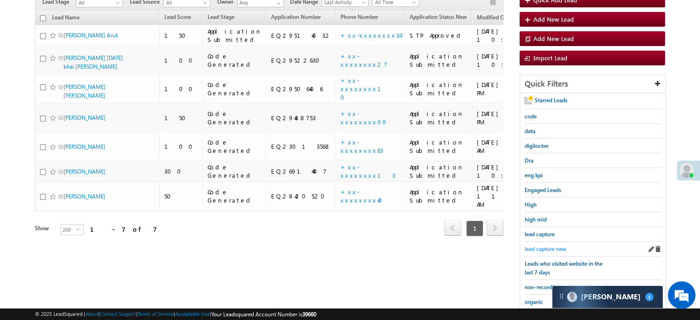
click at [547, 245] on span "lead capture new" at bounding box center [545, 248] width 41 height 7
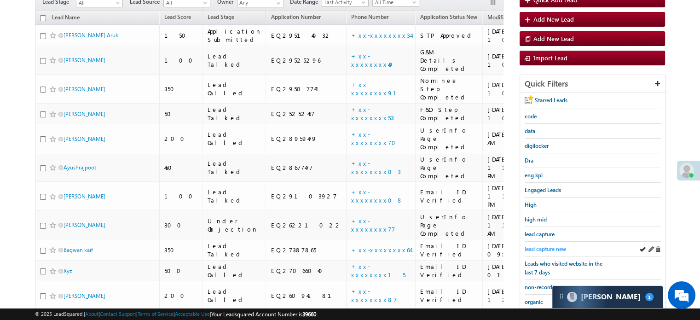
click at [551, 245] on span "lead capture new" at bounding box center [545, 248] width 41 height 7
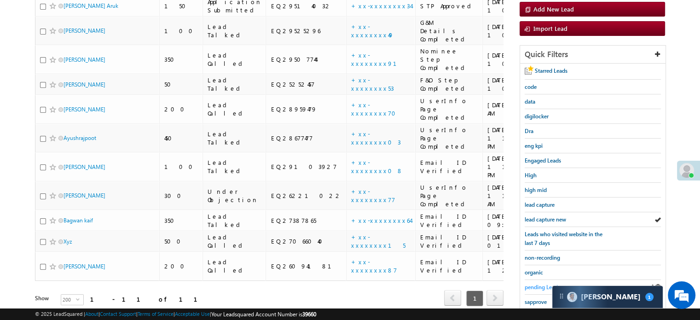
scroll to position [138, 0]
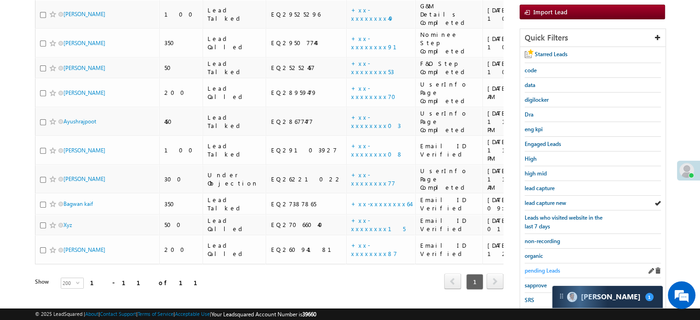
click at [553, 267] on span "pending Leads" at bounding box center [542, 270] width 35 height 7
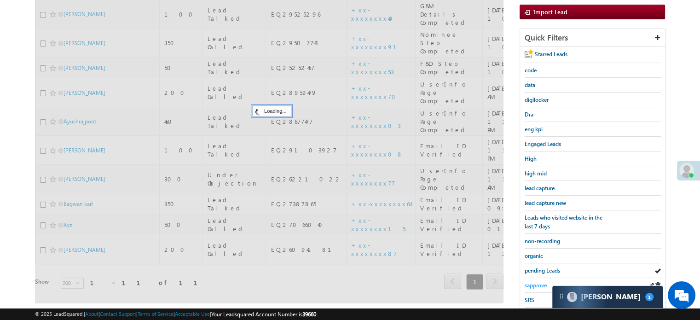
click at [537, 283] on span "sapprove" at bounding box center [536, 285] width 22 height 7
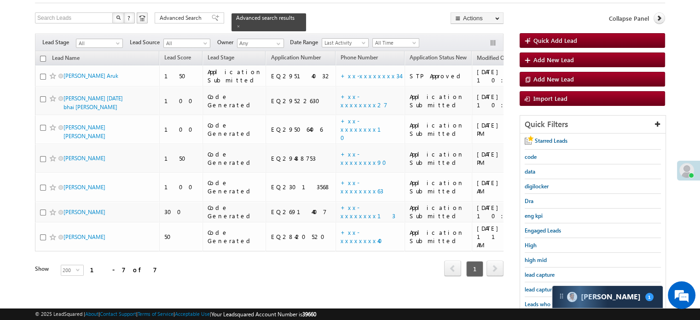
scroll to position [46, 0]
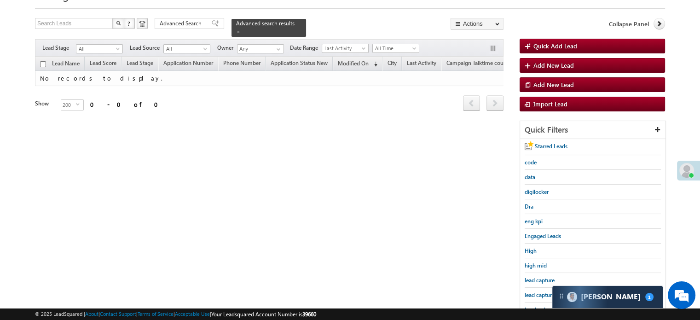
click at [538, 288] on div "lead capture new" at bounding box center [593, 295] width 136 height 15
click at [539, 292] on span "lead capture new" at bounding box center [545, 295] width 41 height 7
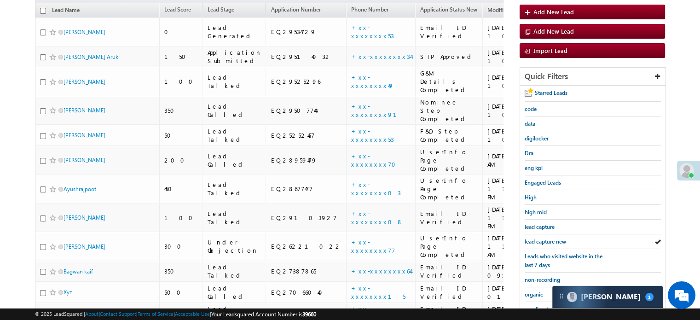
scroll to position [184, 0]
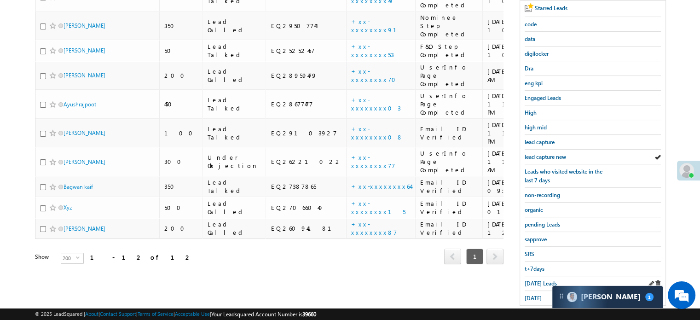
click at [538, 285] on div "Today's Leads" at bounding box center [593, 283] width 136 height 15
click at [537, 280] on span "Today's Leads" at bounding box center [541, 283] width 32 height 7
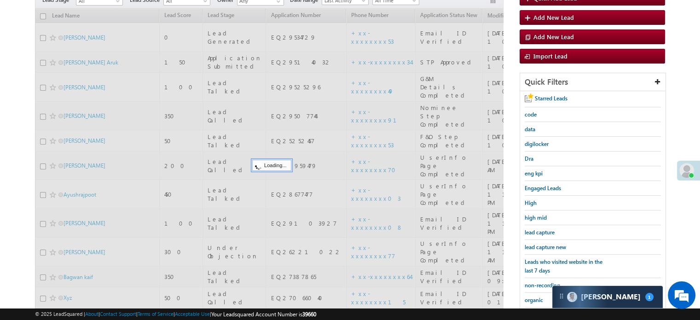
scroll to position [92, 0]
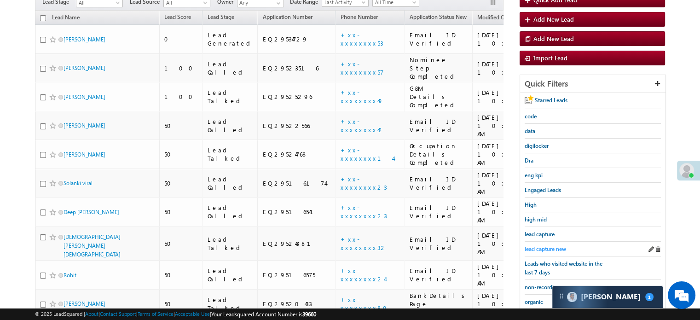
click at [552, 245] on span "lead capture new" at bounding box center [545, 248] width 41 height 7
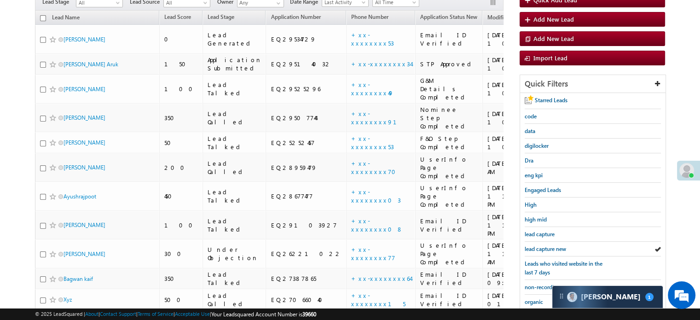
click at [552, 245] on span "lead capture new" at bounding box center [545, 248] width 41 height 7
click at [548, 253] on div "lead capture new" at bounding box center [593, 249] width 136 height 15
click at [548, 246] on span "lead capture new" at bounding box center [545, 248] width 41 height 7
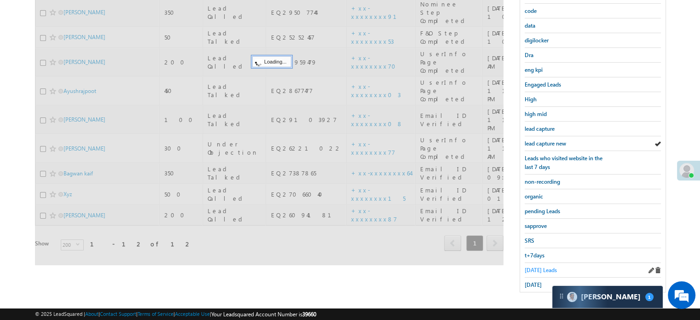
click at [537, 267] on span "Today's Leads" at bounding box center [541, 270] width 32 height 7
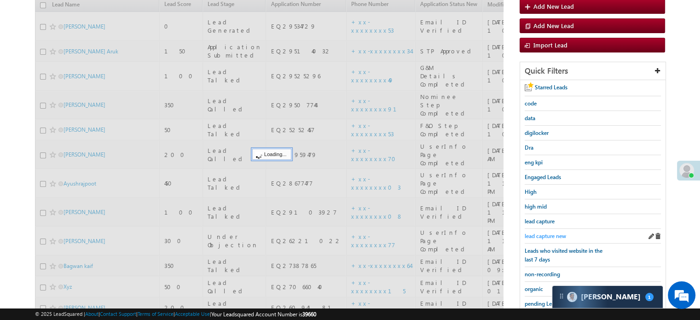
scroll to position [105, 0]
click at [552, 233] on span "lead capture new" at bounding box center [545, 235] width 41 height 7
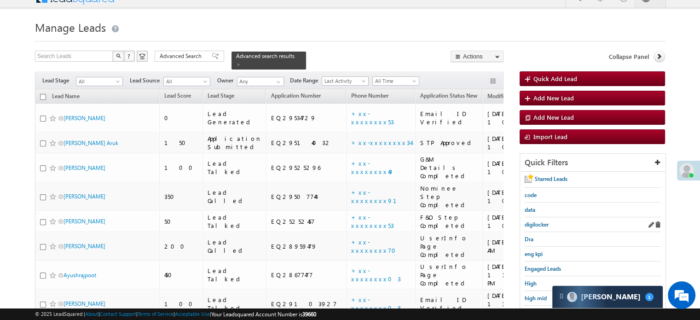
scroll to position [198, 0]
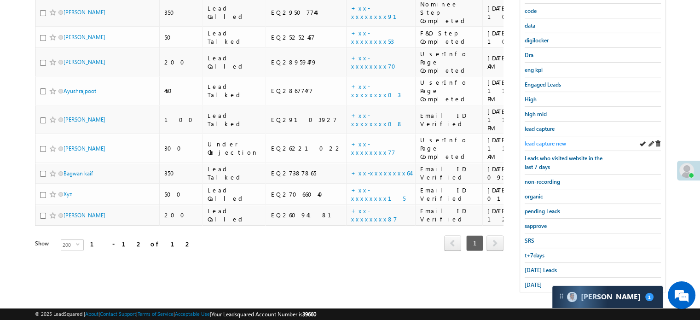
click at [545, 143] on span "lead capture new" at bounding box center [545, 143] width 41 height 7
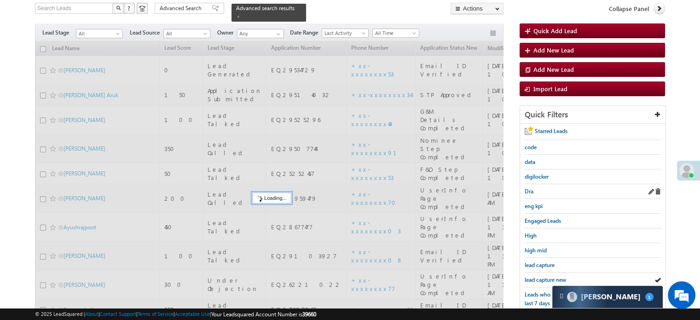
scroll to position [59, 0]
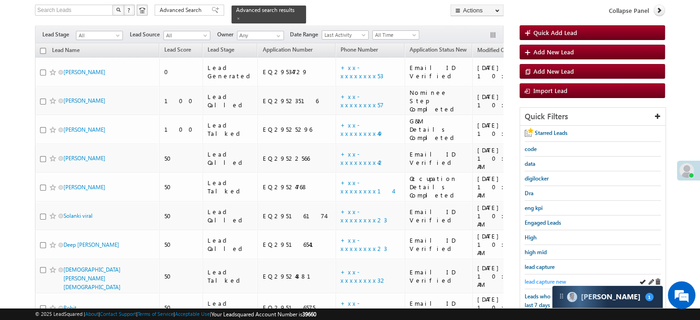
click at [543, 281] on span "lead capture new" at bounding box center [545, 281] width 41 height 7
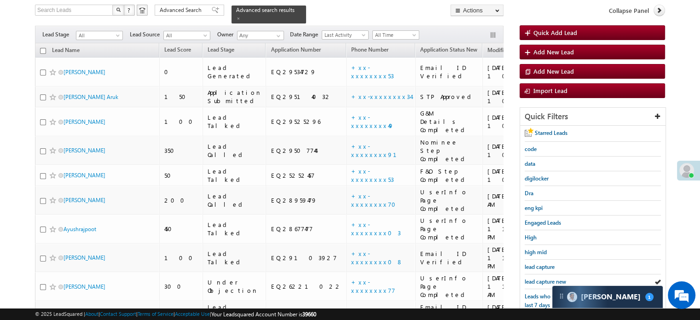
click at [543, 281] on span "lead capture new" at bounding box center [545, 281] width 41 height 7
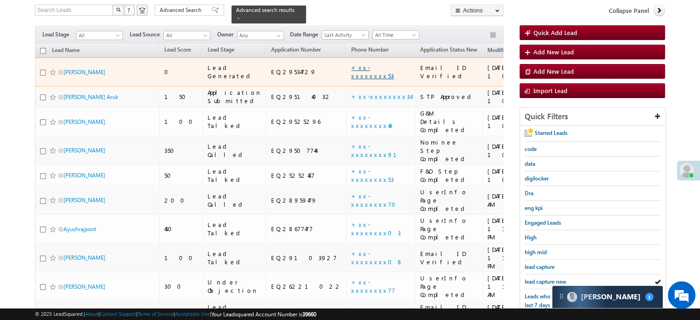
click at [351, 64] on link "+xx-xxxxxxxx53" at bounding box center [372, 72] width 43 height 16
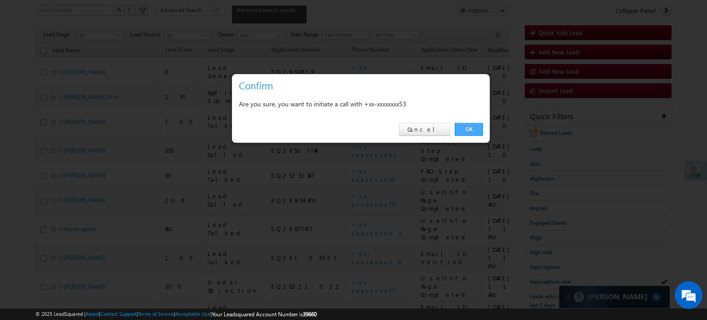
click at [464, 131] on link "OK" at bounding box center [469, 129] width 28 height 13
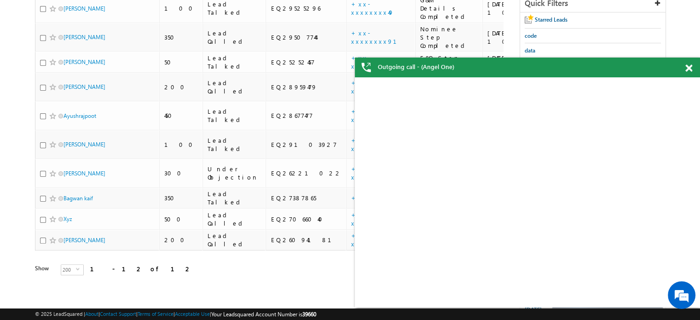
scroll to position [222, 0]
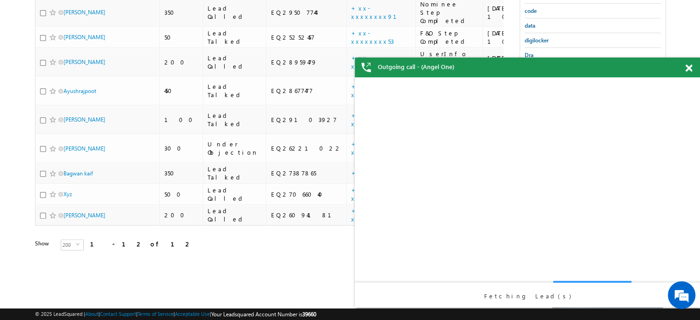
click at [534, 278] on div "View Details Change Lead View Details Change Opportunity Fetching Lead(s)" at bounding box center [527, 192] width 327 height 230
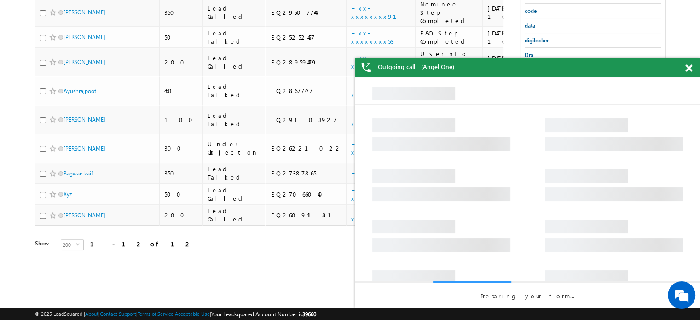
click at [687, 66] on span at bounding box center [689, 68] width 7 height 8
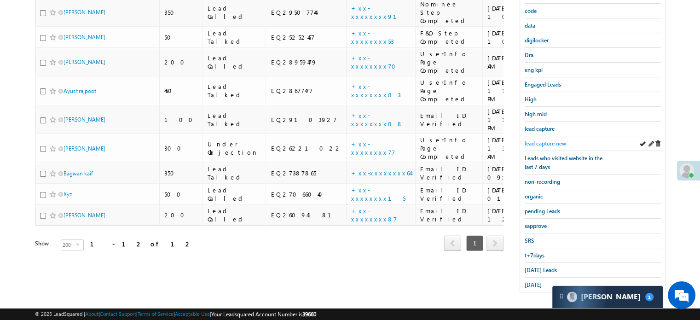
click at [553, 143] on span "lead capture new" at bounding box center [545, 143] width 41 height 7
click at [548, 267] on span "Today's Leads" at bounding box center [541, 270] width 32 height 7
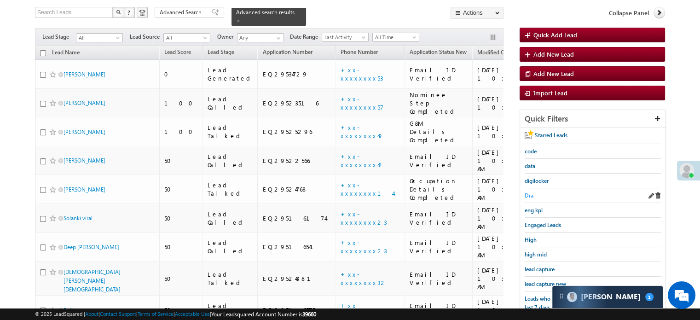
scroll to position [105, 0]
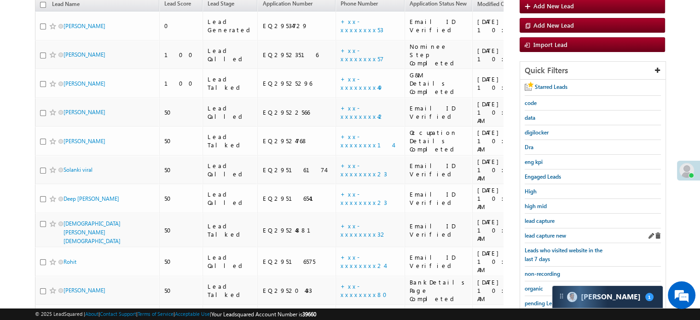
click at [542, 231] on link "lead capture new" at bounding box center [545, 235] width 41 height 9
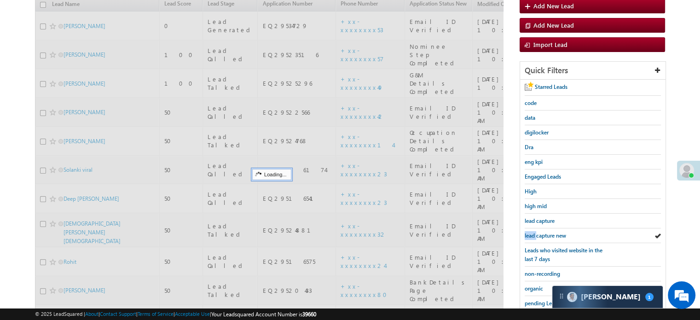
click at [542, 231] on link "lead capture new" at bounding box center [545, 235] width 41 height 9
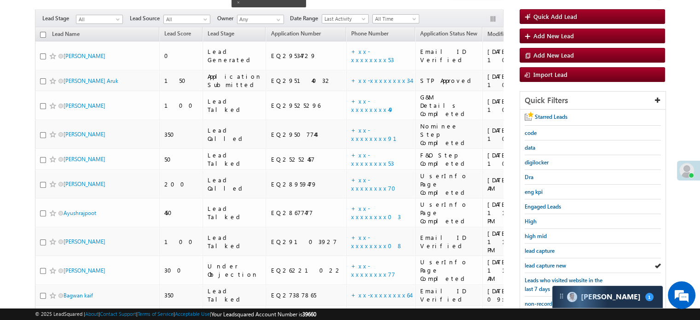
scroll to position [59, 0]
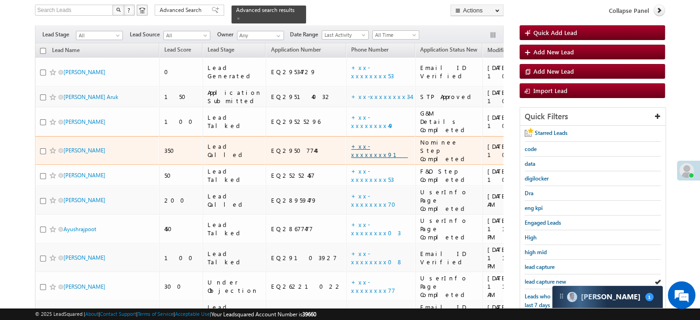
click at [351, 142] on link "+xx-xxxxxxxx91" at bounding box center [379, 150] width 57 height 16
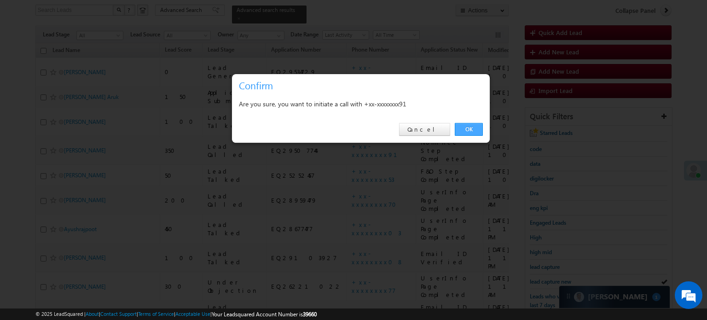
click at [466, 128] on link "OK" at bounding box center [469, 129] width 28 height 13
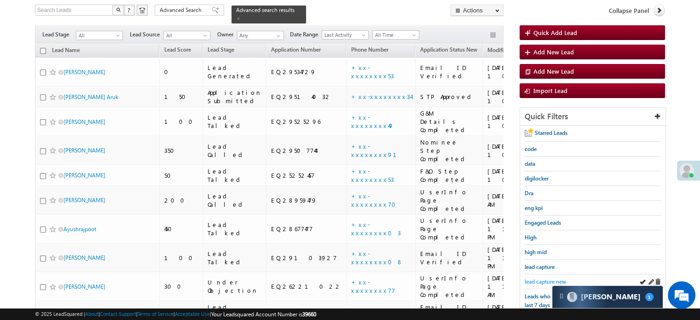
click at [538, 278] on span "lead capture new" at bounding box center [545, 281] width 41 height 7
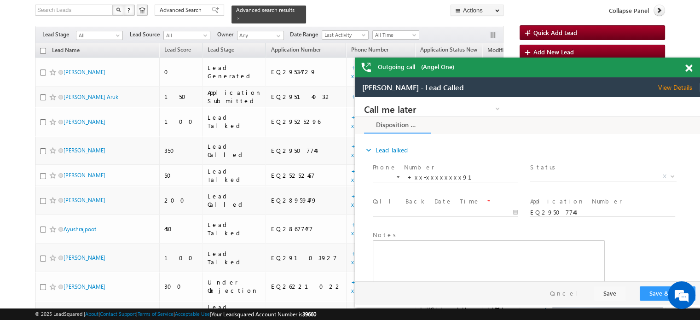
scroll to position [0, 0]
click at [683, 73] on div "Outgoing call - (Angel One)" at bounding box center [527, 68] width 345 height 20
click at [689, 68] on span at bounding box center [689, 68] width 7 height 8
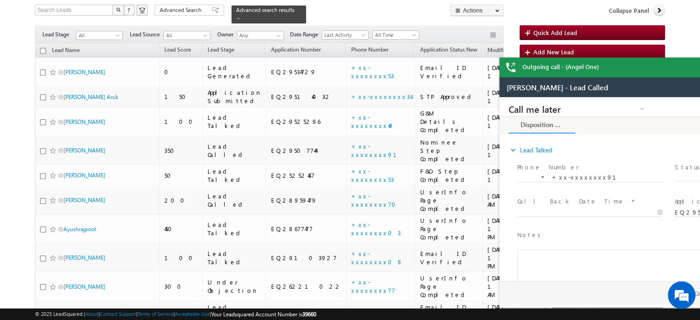
click at [689, 68] on div "Outgoing call - (Angel One)" at bounding box center [672, 68] width 345 height 20
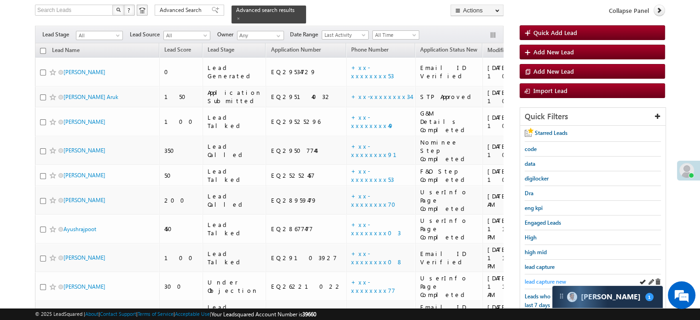
click at [540, 278] on span "lead capture new" at bounding box center [545, 281] width 41 height 7
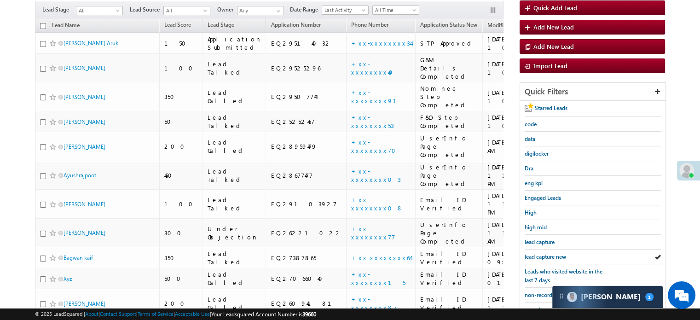
scroll to position [59, 0]
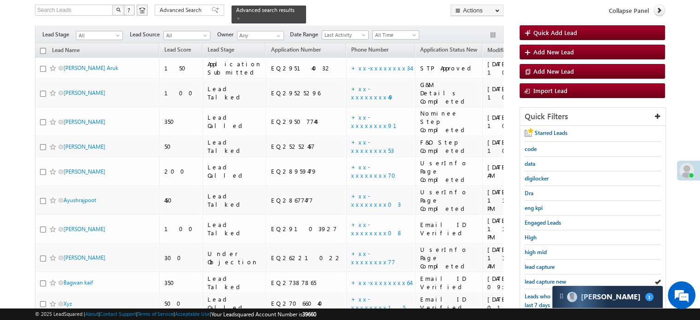
click at [540, 278] on span "lead capture new" at bounding box center [545, 281] width 41 height 7
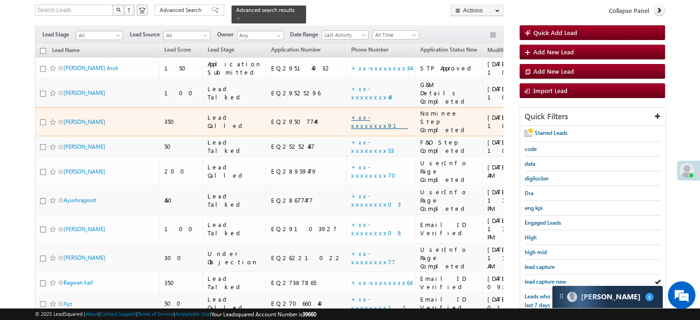
click at [351, 113] on link "+xx-xxxxxxxx91" at bounding box center [379, 121] width 57 height 16
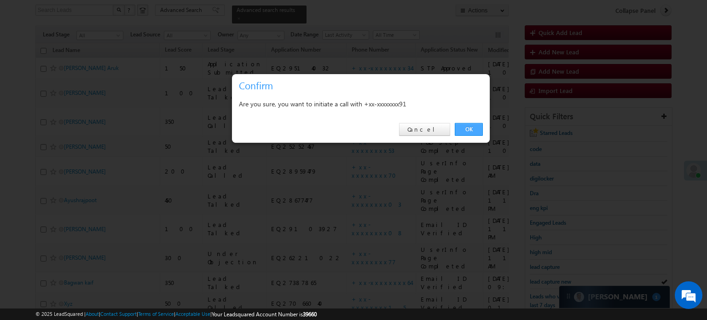
click at [470, 131] on link "OK" at bounding box center [469, 129] width 28 height 13
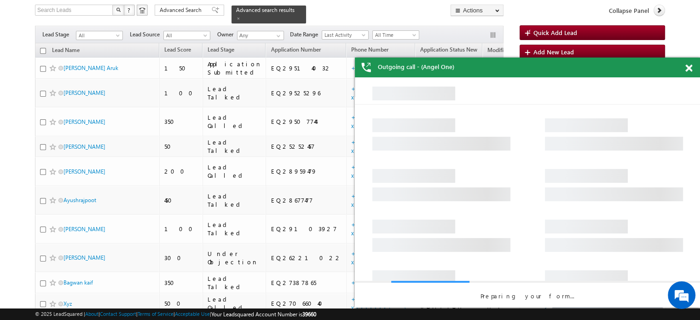
scroll to position [0, 0]
click at [690, 70] on span at bounding box center [689, 68] width 7 height 8
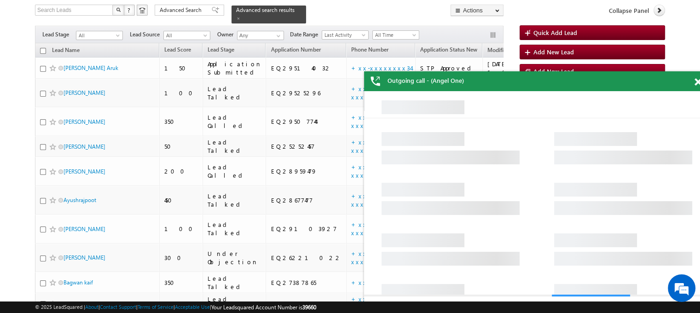
click at [687, 70] on body "Outgoing call - (Angel One) Menu Priya Rathore priya .rath ore@a ngelb rokin" at bounding box center [350, 178] width 700 height 524
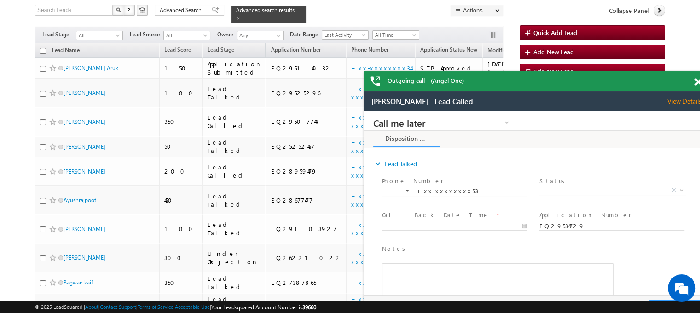
click at [696, 80] on span at bounding box center [698, 82] width 7 height 8
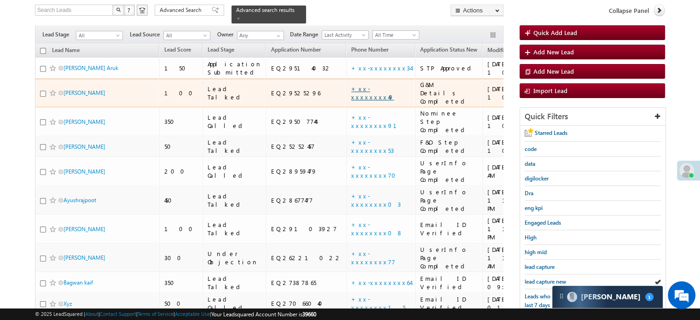
click at [351, 85] on link "+xx-xxxxxxxx49" at bounding box center [372, 93] width 43 height 16
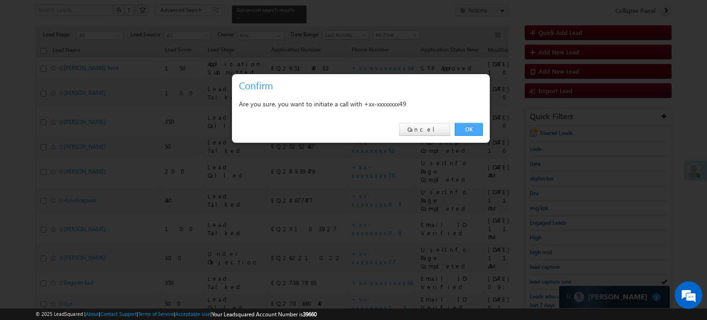
click at [473, 130] on link "OK" at bounding box center [469, 129] width 28 height 13
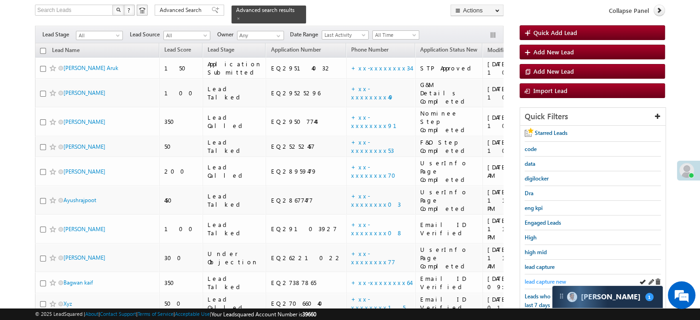
click at [540, 281] on span "lead capture new" at bounding box center [545, 281] width 41 height 7
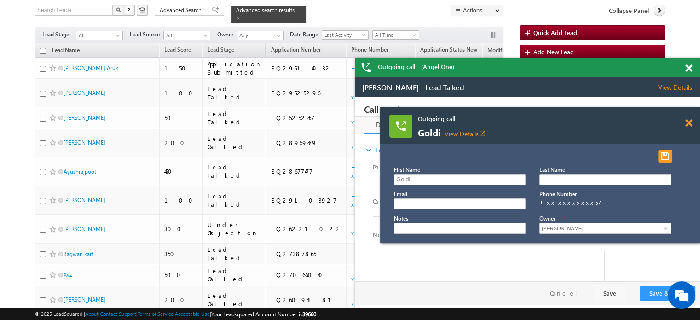
click at [688, 122] on span at bounding box center [689, 123] width 7 height 8
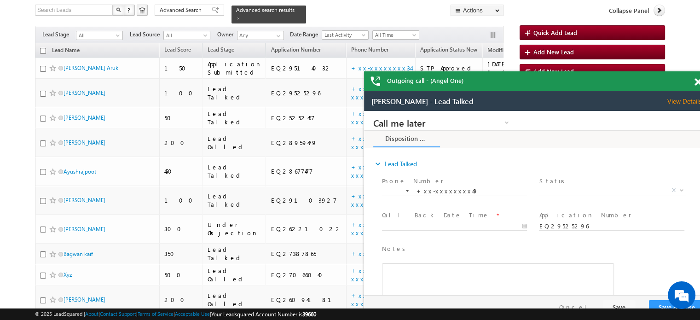
click at [700, 80] on span at bounding box center [698, 82] width 7 height 8
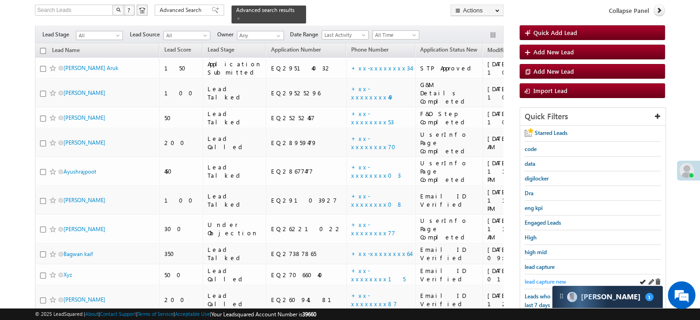
click at [545, 280] on span "lead capture new" at bounding box center [545, 281] width 41 height 7
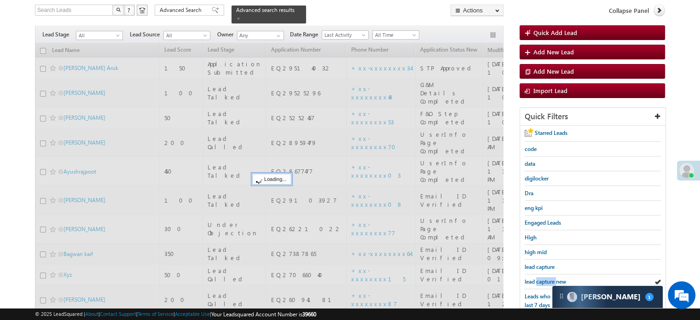
click at [545, 280] on span "lead capture new" at bounding box center [545, 281] width 41 height 7
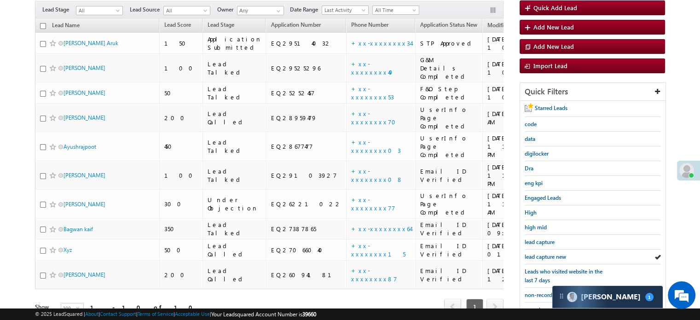
scroll to position [59, 0]
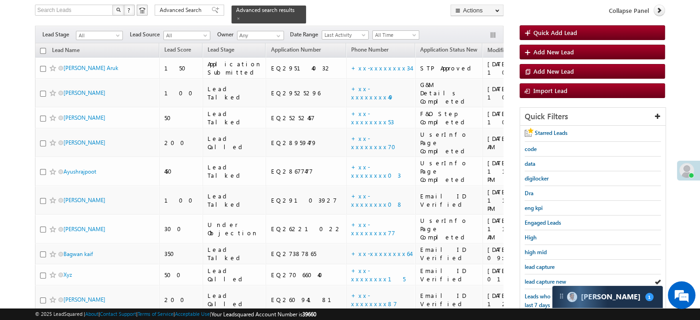
click at [545, 280] on span "lead capture new" at bounding box center [545, 281] width 41 height 7
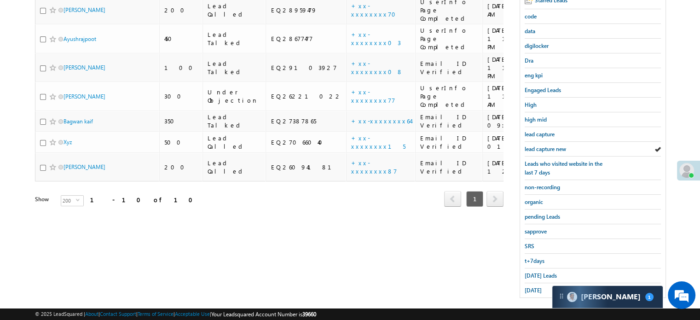
scroll to position [198, 0]
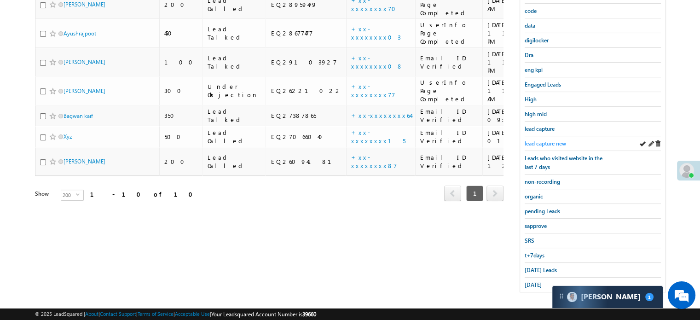
click at [553, 140] on span "lead capture new" at bounding box center [545, 143] width 41 height 7
click at [534, 267] on span "Today's Leads" at bounding box center [541, 270] width 32 height 7
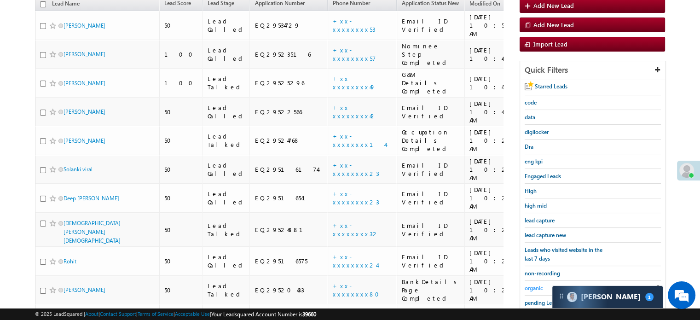
scroll to position [105, 0]
click at [542, 232] on span "lead capture new" at bounding box center [545, 235] width 41 height 7
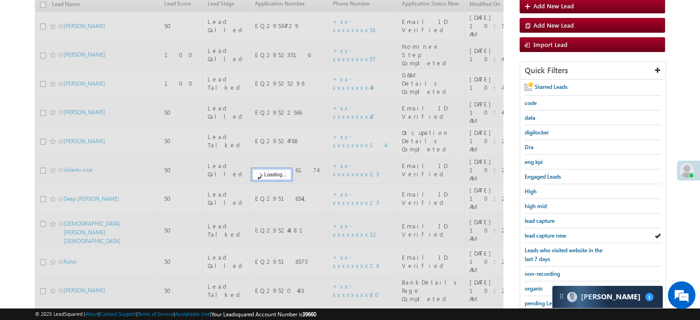
click at [542, 232] on span "lead capture new" at bounding box center [545, 235] width 41 height 7
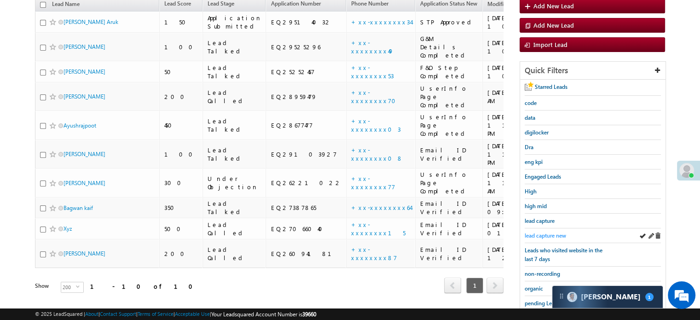
click at [546, 232] on span "lead capture new" at bounding box center [545, 235] width 41 height 7
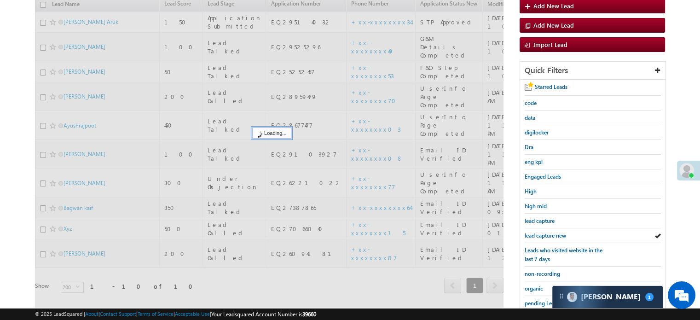
click at [546, 232] on span "lead capture new" at bounding box center [545, 235] width 41 height 7
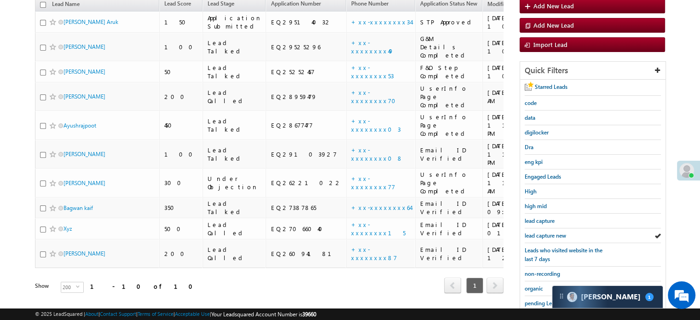
click at [546, 232] on span "lead capture new" at bounding box center [545, 235] width 41 height 7
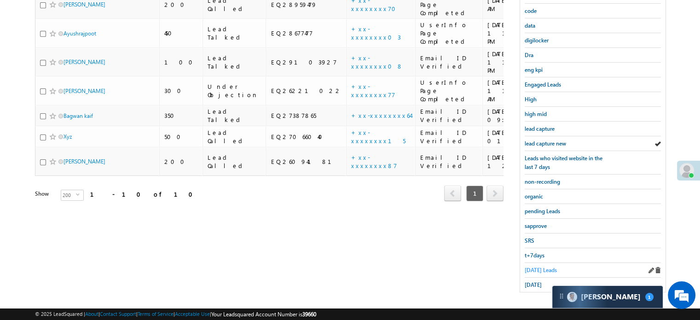
click at [540, 267] on span "Today's Leads" at bounding box center [541, 270] width 32 height 7
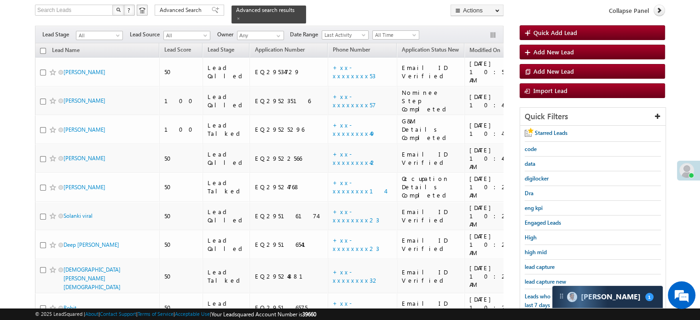
scroll to position [152, 0]
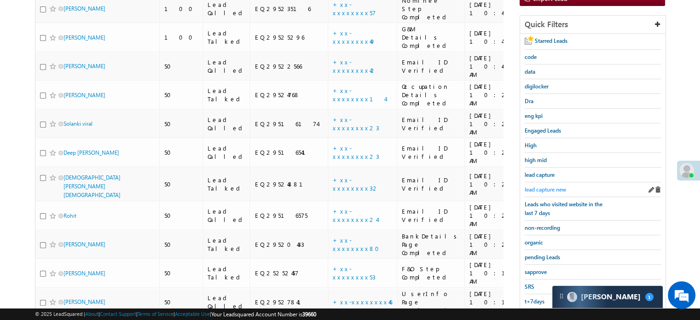
click at [534, 188] on span "lead capture new" at bounding box center [545, 189] width 41 height 7
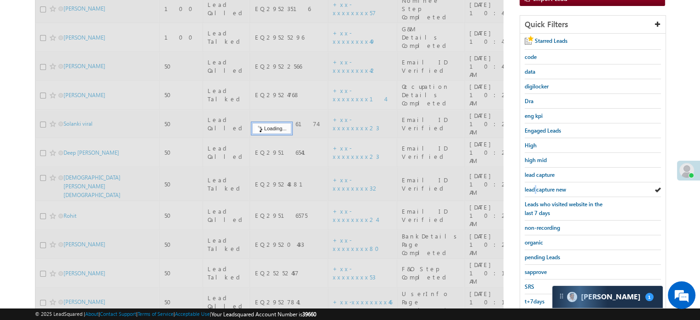
click at [534, 188] on span "lead capture new" at bounding box center [545, 189] width 41 height 7
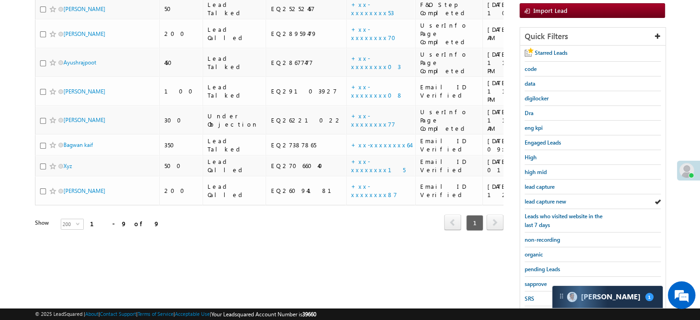
scroll to position [198, 0]
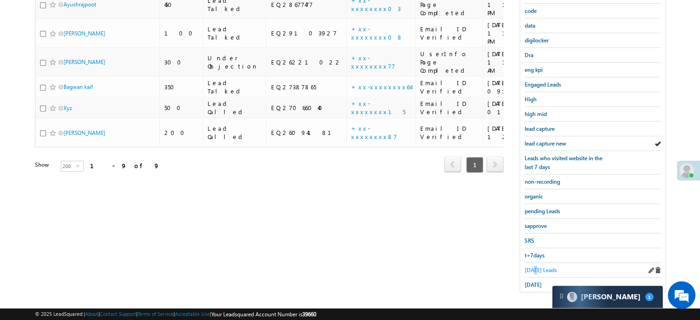
click at [536, 268] on span "Today's Leads" at bounding box center [541, 270] width 32 height 7
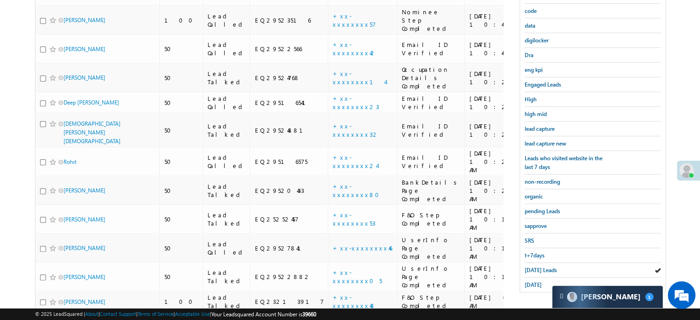
click at [536, 268] on span "Today's Leads" at bounding box center [541, 270] width 32 height 7
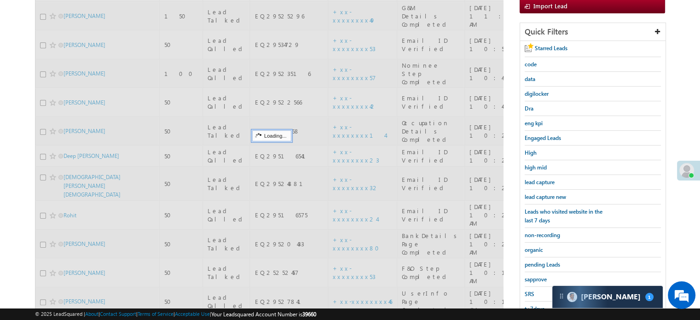
scroll to position [105, 0]
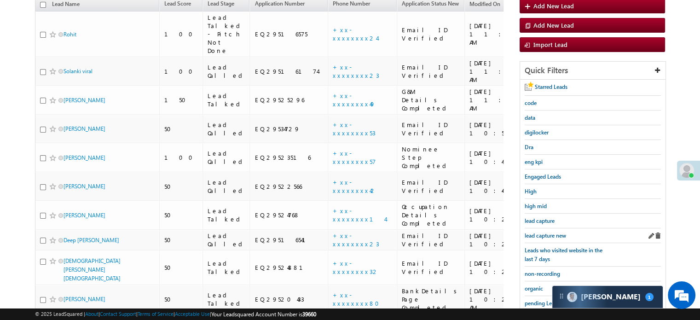
click at [542, 228] on div "lead capture new" at bounding box center [593, 235] width 136 height 15
click at [542, 232] on span "lead capture new" at bounding box center [545, 235] width 41 height 7
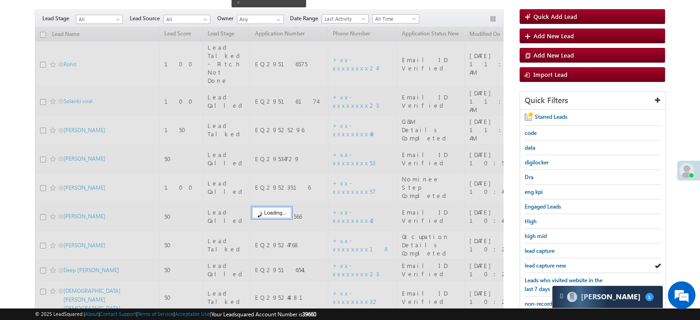
scroll to position [59, 0]
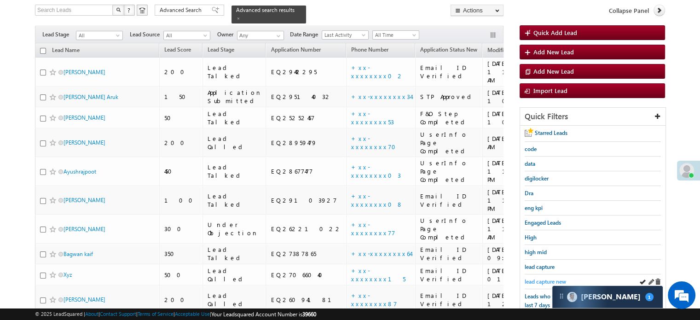
click at [531, 279] on span "lead capture new" at bounding box center [545, 281] width 41 height 7
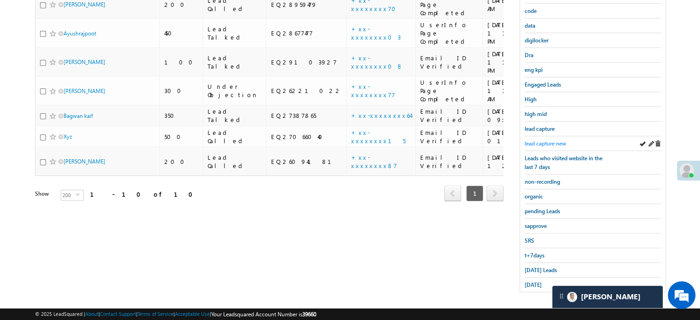
click at [549, 142] on span "lead capture new" at bounding box center [545, 143] width 41 height 7
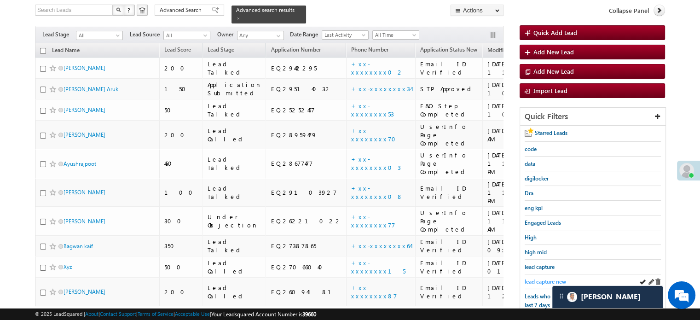
click at [536, 278] on span "lead capture new" at bounding box center [545, 281] width 41 height 7
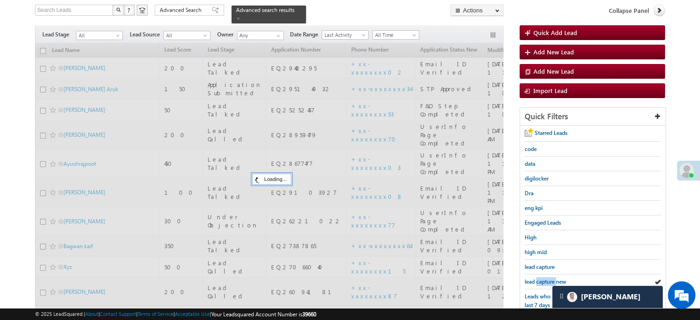
click at [536, 278] on span "lead capture new" at bounding box center [545, 281] width 41 height 7
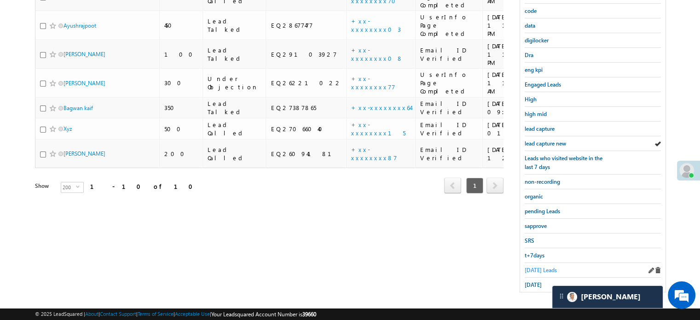
click at [537, 267] on span "Today's Leads" at bounding box center [541, 270] width 32 height 7
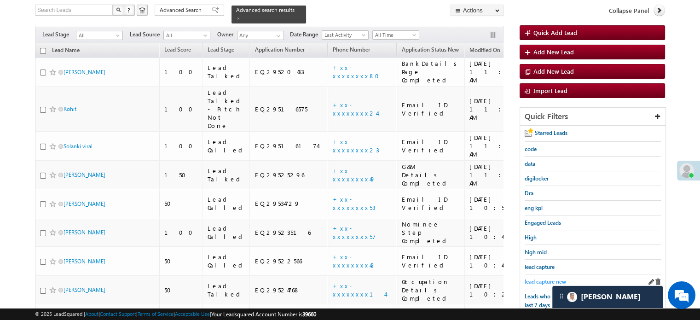
click at [545, 278] on span "lead capture new" at bounding box center [545, 281] width 41 height 7
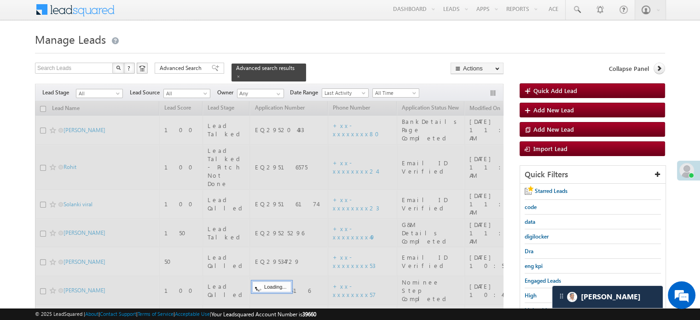
scroll to position [0, 0]
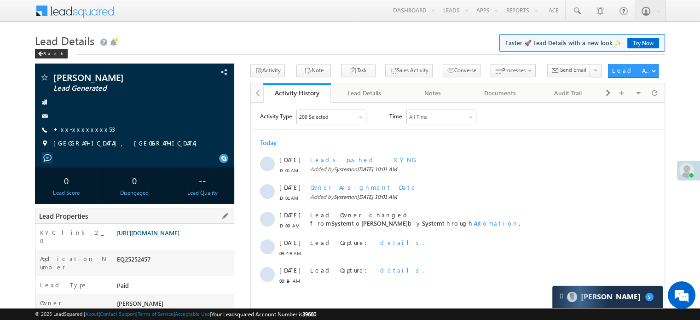
scroll to position [92, 0]
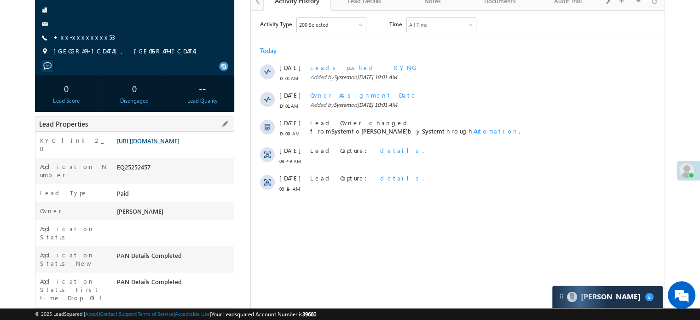
click at [180, 137] on link "[URL][DOMAIN_NAME]" at bounding box center [148, 141] width 63 height 8
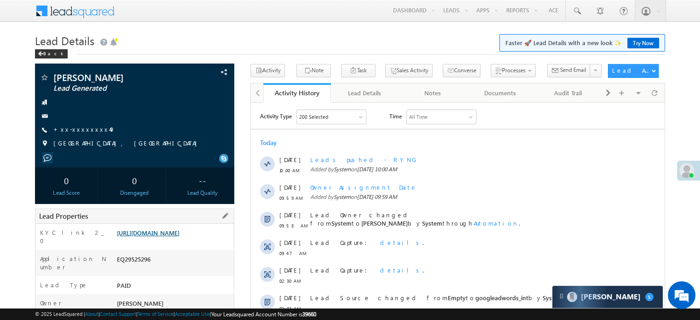
click at [160, 229] on link "[URL][DOMAIN_NAME]" at bounding box center [148, 233] width 63 height 8
click at [81, 130] on link "+xx-xxxxxxxx49" at bounding box center [84, 129] width 62 height 8
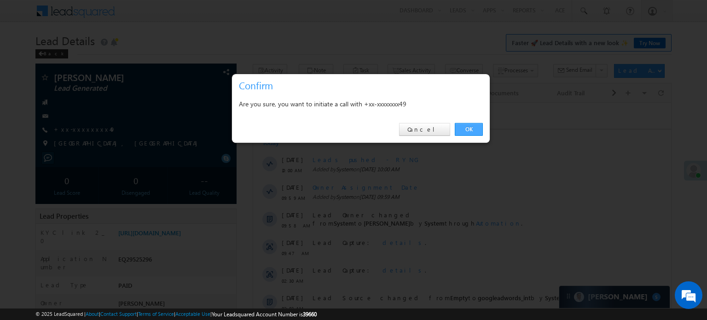
click at [468, 127] on link "OK" at bounding box center [469, 129] width 28 height 13
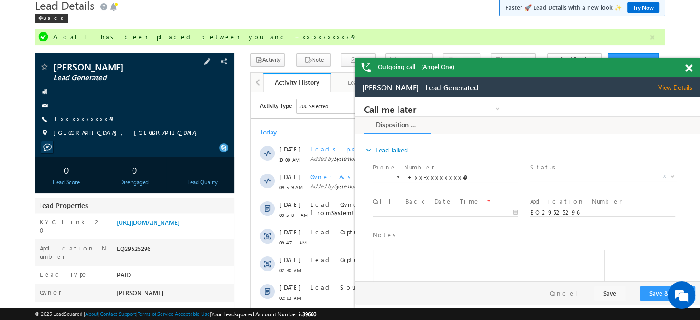
scroll to position [92, 0]
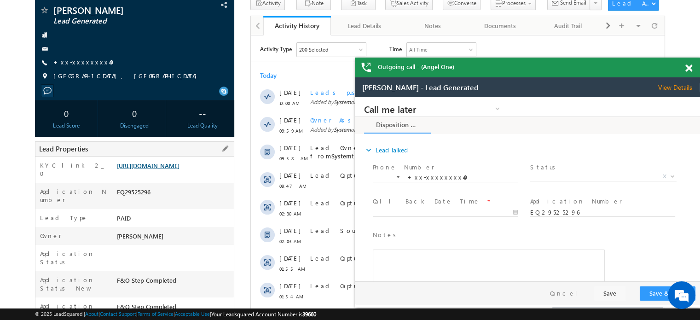
click at [153, 169] on link "[URL][DOMAIN_NAME]" at bounding box center [148, 166] width 63 height 8
click at [161, 169] on link "[URL][DOMAIN_NAME]" at bounding box center [148, 166] width 63 height 8
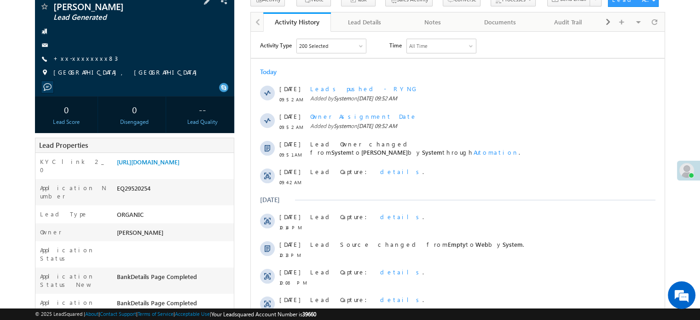
scroll to position [92, 0]
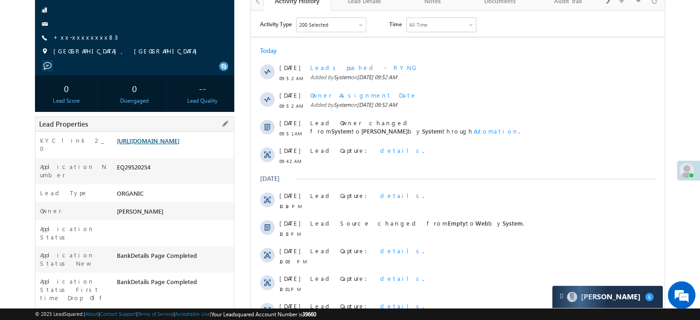
click at [176, 145] on link "[URL][DOMAIN_NAME]" at bounding box center [148, 141] width 63 height 8
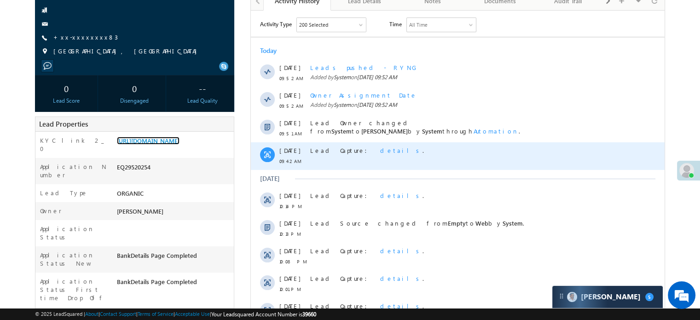
scroll to position [0, 0]
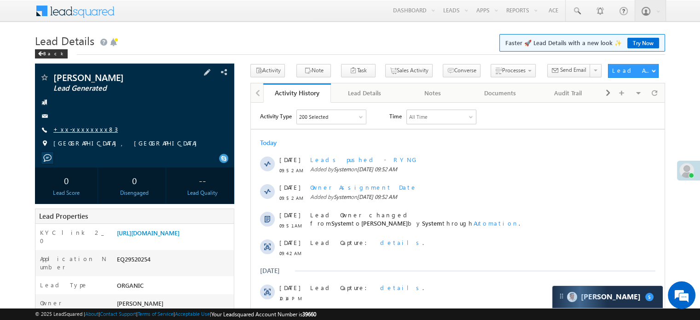
click at [83, 132] on link "+xx-xxxxxxxx83" at bounding box center [85, 129] width 64 height 8
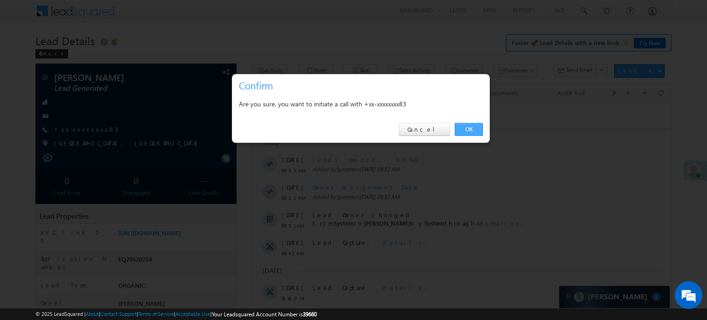
click at [470, 128] on link "OK" at bounding box center [469, 129] width 28 height 13
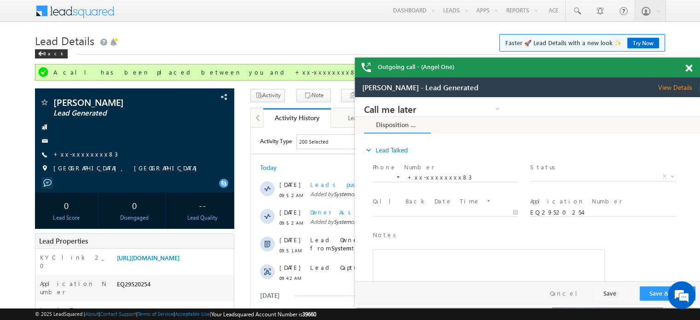
click at [689, 70] on span at bounding box center [689, 68] width 7 height 8
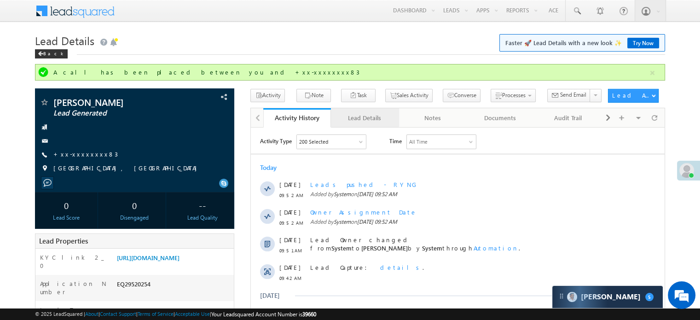
click at [362, 119] on div "Lead Details" at bounding box center [364, 117] width 52 height 11
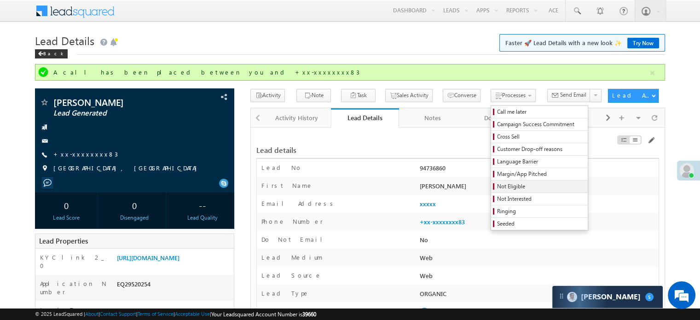
click at [497, 184] on span "Not Eligible" at bounding box center [540, 186] width 87 height 8
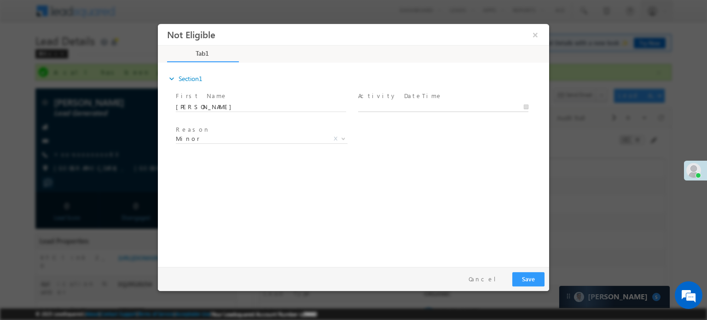
type input "09/25/25 10:26 AM"
click at [393, 109] on input "09/25/25 10:26 AM" at bounding box center [443, 106] width 170 height 9
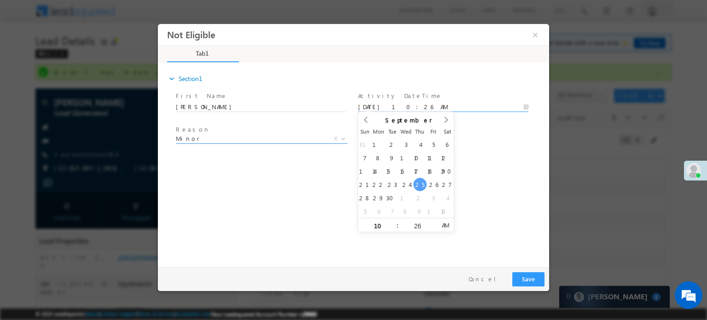
click at [251, 139] on span "Minor" at bounding box center [251, 138] width 150 height 8
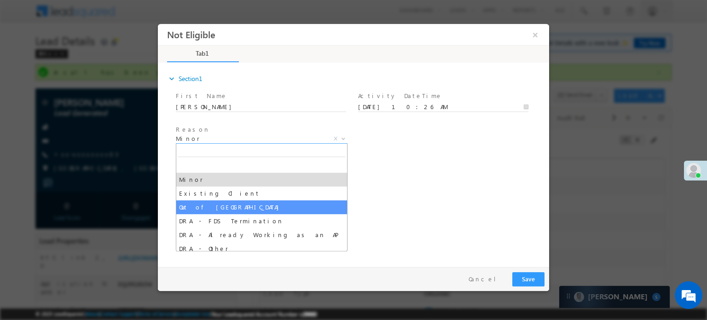
drag, startPoint x: 239, startPoint y: 201, endPoint x: 420, endPoint y: 233, distance: 183.8
select select "Out of India"
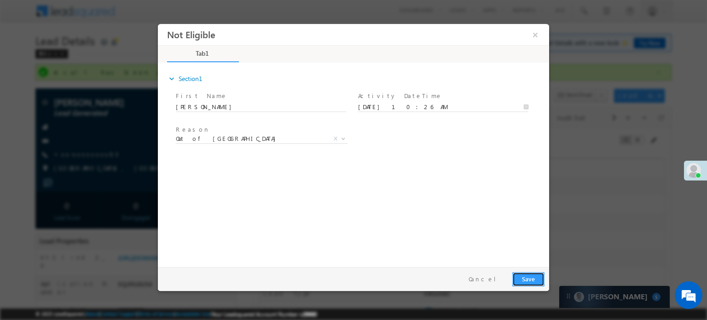
click at [526, 280] on button "Save" at bounding box center [529, 279] width 32 height 14
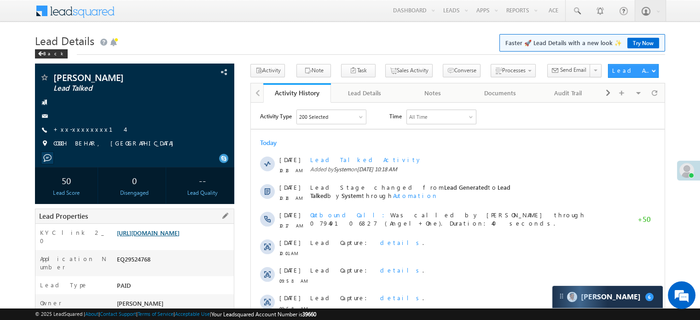
click at [180, 235] on link "[URL][DOMAIN_NAME]" at bounding box center [148, 233] width 63 height 8
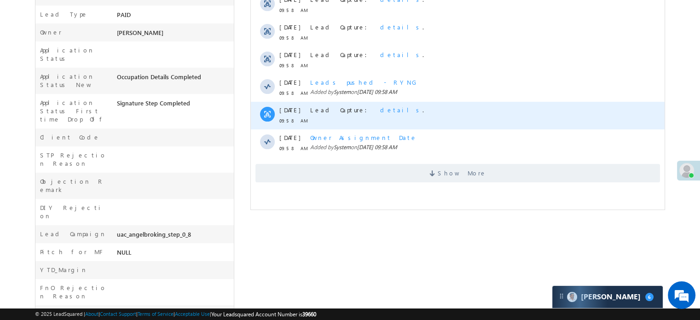
scroll to position [276, 0]
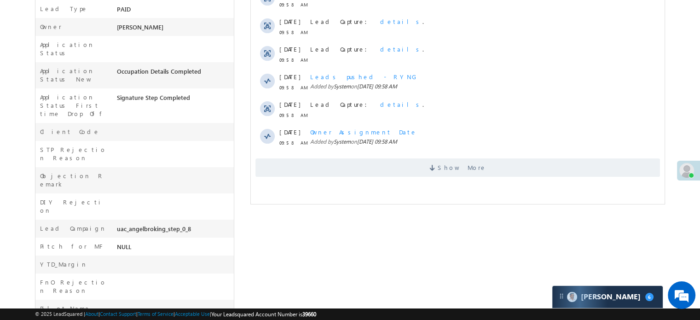
click at [398, 154] on div "Show More" at bounding box center [458, 164] width 414 height 25
click at [396, 165] on span "Show More" at bounding box center [458, 167] width 405 height 18
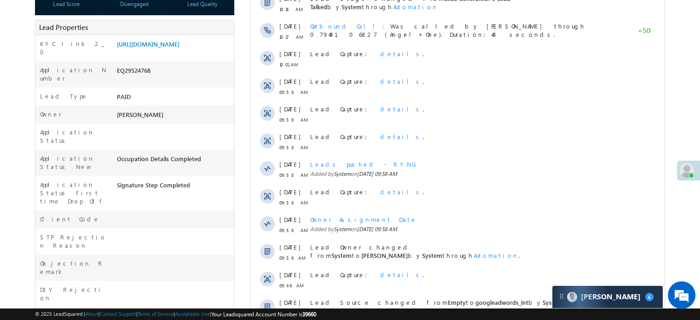
scroll to position [0, 0]
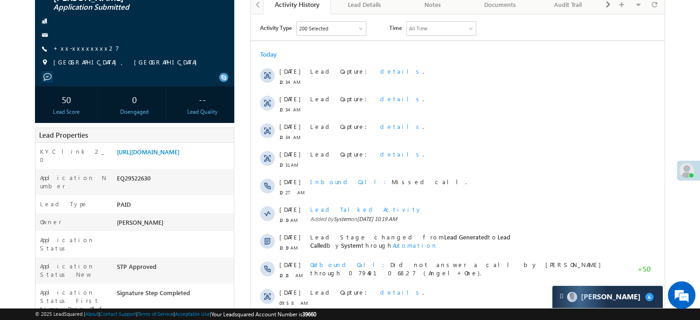
scroll to position [48, 0]
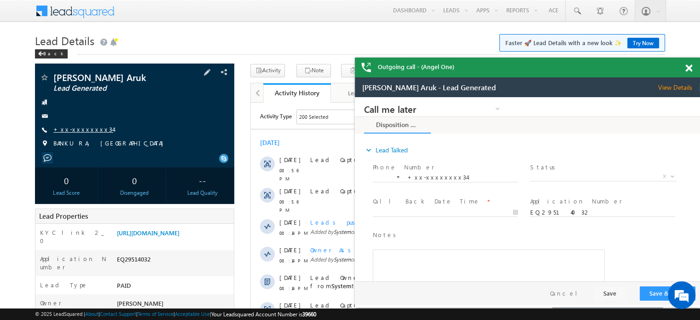
drag, startPoint x: 0, startPoint y: 0, endPoint x: 84, endPoint y: 128, distance: 153.4
click at [84, 128] on link "+xx-xxxxxxxx34" at bounding box center [83, 129] width 60 height 8
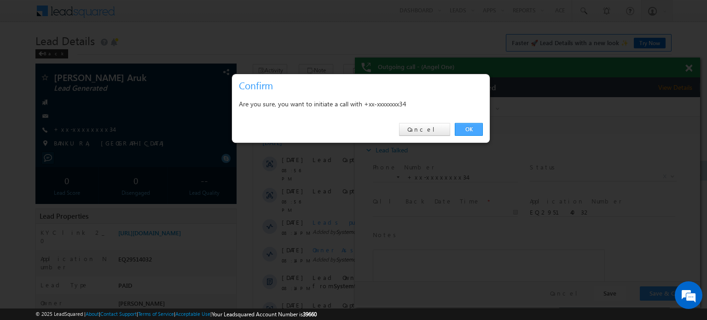
drag, startPoint x: 466, startPoint y: 130, endPoint x: 103, endPoint y: 39, distance: 374.9
click at [466, 130] on link "OK" at bounding box center [469, 129] width 28 height 13
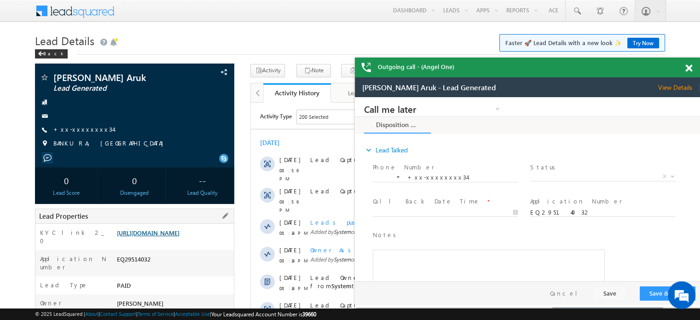
click at [180, 237] on link "https://angelbroking1-pk3em7sa.customui-test.leadsquared.com?leadId=9f017dc9-16…" at bounding box center [148, 233] width 63 height 8
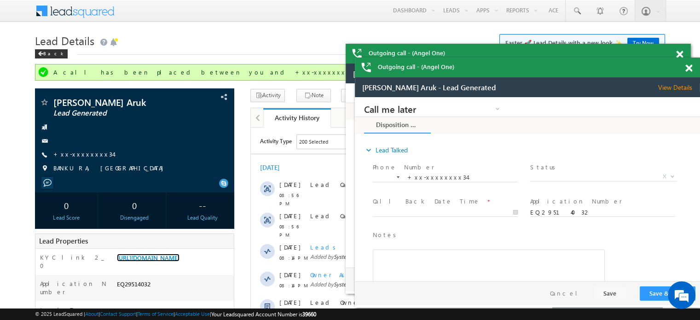
click at [694, 66] on div at bounding box center [694, 67] width 12 height 18
click at [690, 67] on span at bounding box center [689, 68] width 7 height 8
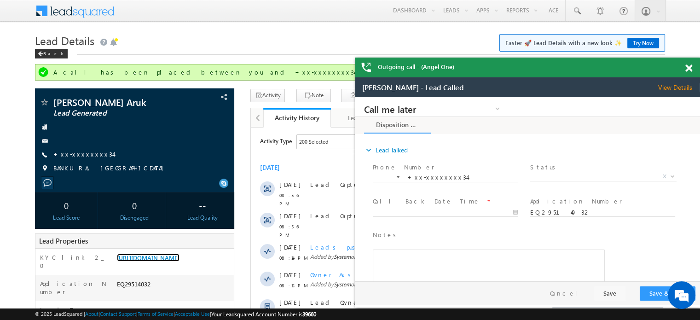
click at [690, 67] on span at bounding box center [689, 68] width 7 height 8
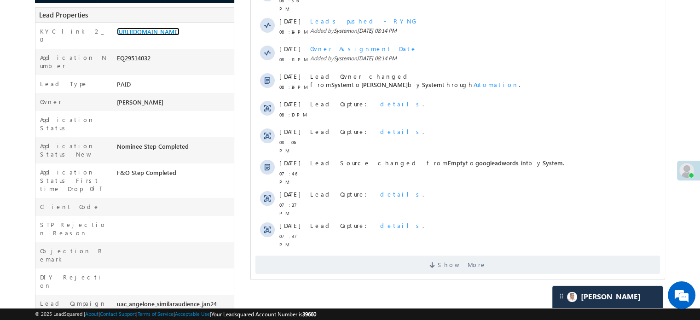
scroll to position [322, 0]
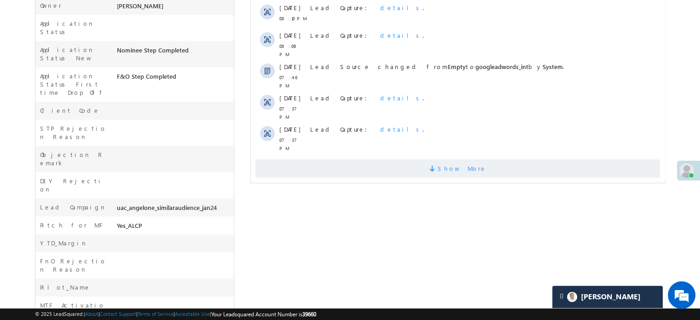
click at [392, 159] on span "Show More" at bounding box center [458, 168] width 405 height 18
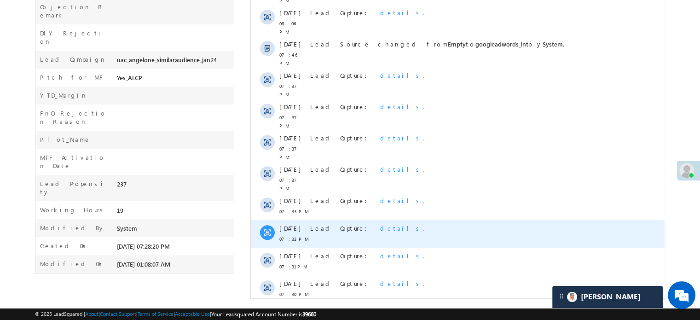
scroll to position [472, 0]
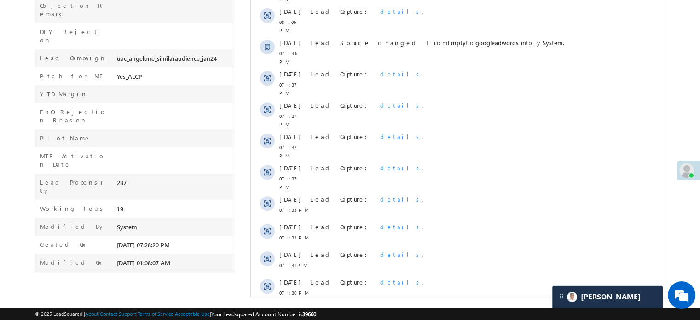
click at [353, 309] on span "Show More" at bounding box center [458, 318] width 405 height 18
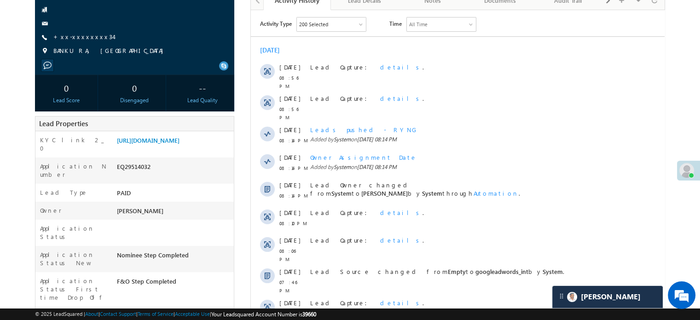
scroll to position [20, 0]
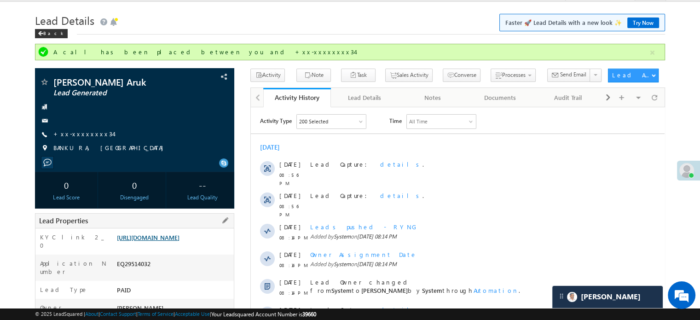
click at [180, 233] on link "https://angelbroking1-pk3em7sa.customui-test.leadsquared.com?leadId=9f017dc9-16…" at bounding box center [148, 237] width 63 height 8
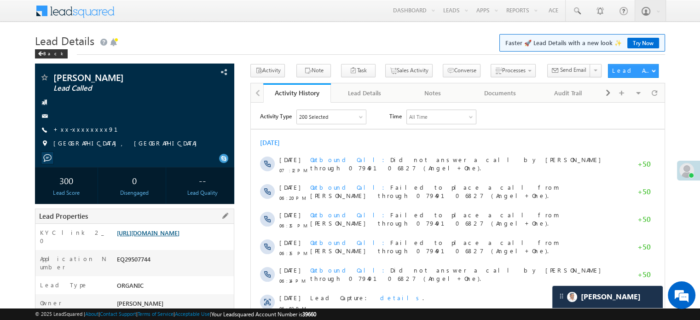
click at [180, 233] on link "[URL][DOMAIN_NAME]" at bounding box center [148, 233] width 63 height 8
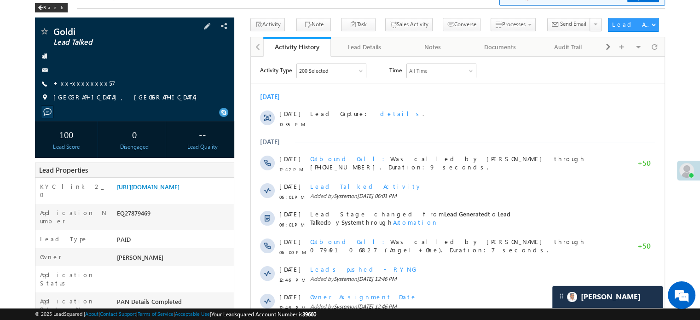
scroll to position [46, 0]
click at [77, 81] on link "+xx-xxxxxxxx57" at bounding box center [84, 83] width 62 height 8
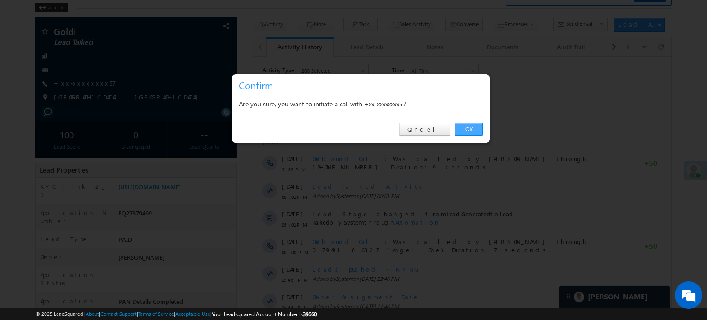
click at [462, 123] on link "OK" at bounding box center [469, 129] width 28 height 13
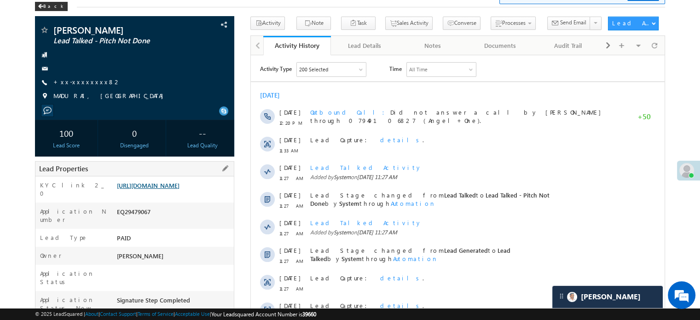
click at [134, 188] on link "[URL][DOMAIN_NAME]" at bounding box center [148, 185] width 63 height 8
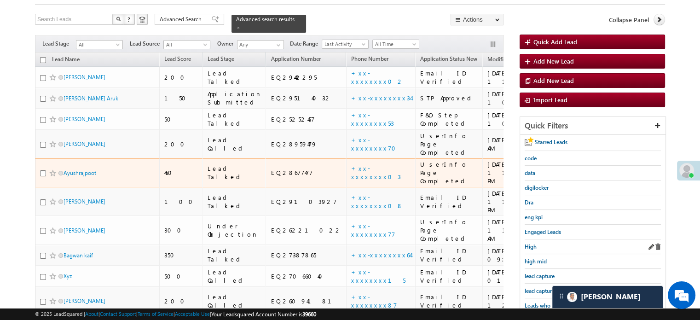
scroll to position [92, 0]
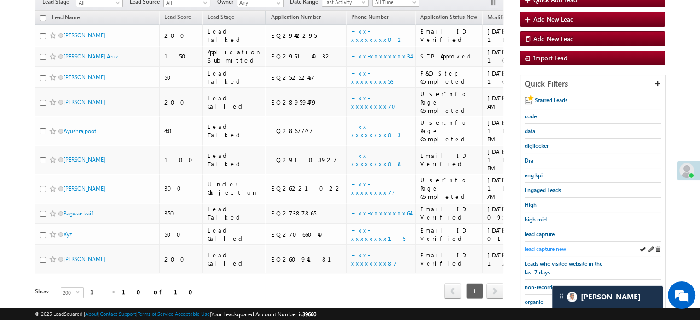
click at [542, 246] on span "lead capture new" at bounding box center [545, 248] width 41 height 7
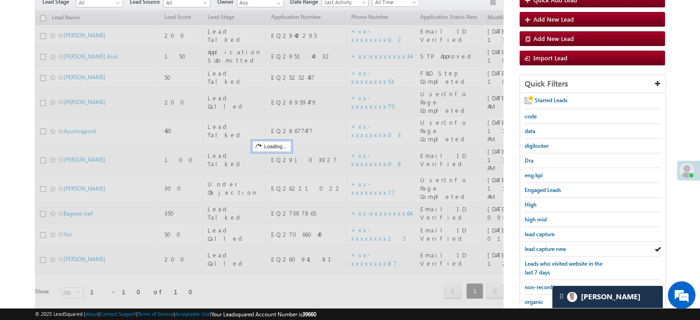
click at [542, 246] on span "lead capture new" at bounding box center [545, 248] width 41 height 7
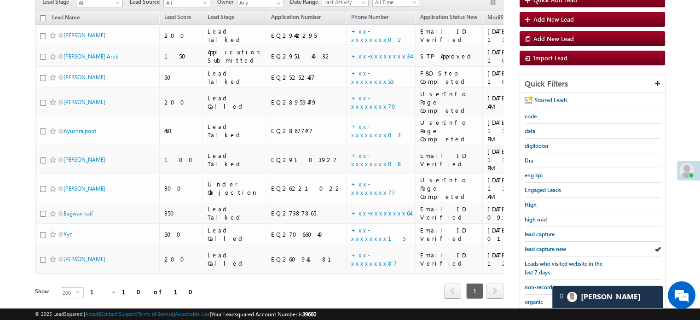
click at [542, 246] on span "lead capture new" at bounding box center [545, 248] width 41 height 7
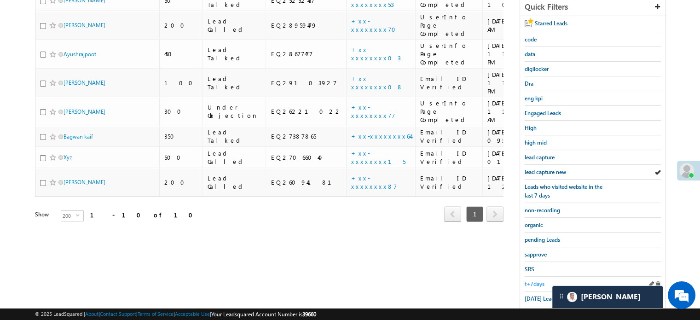
scroll to position [198, 0]
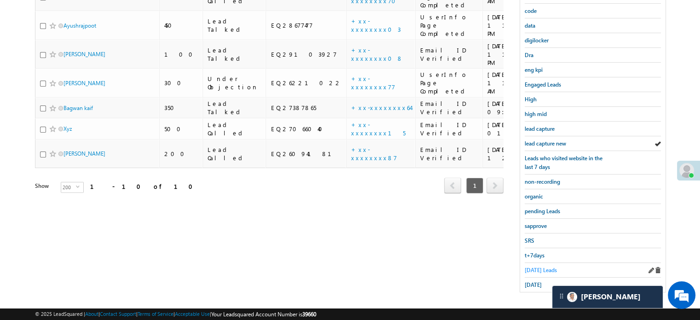
click at [535, 267] on span "Today's Leads" at bounding box center [541, 270] width 32 height 7
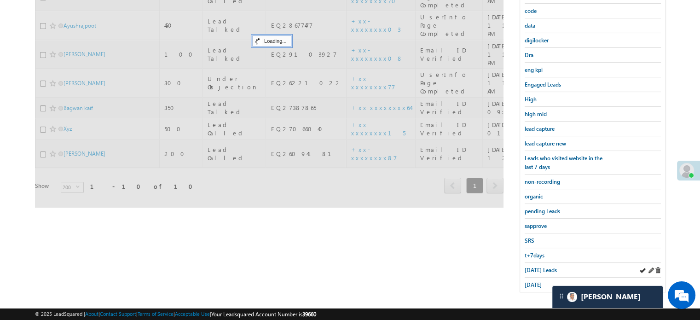
click at [534, 272] on div "Today's Leads" at bounding box center [593, 270] width 136 height 15
click at [535, 281] on span "yesterday" at bounding box center [533, 284] width 17 height 7
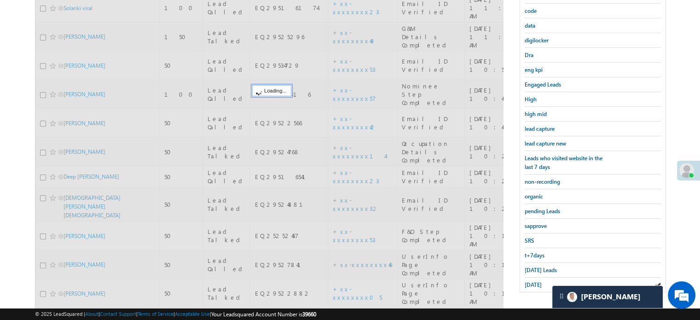
click at [536, 281] on span "yesterday" at bounding box center [533, 284] width 17 height 7
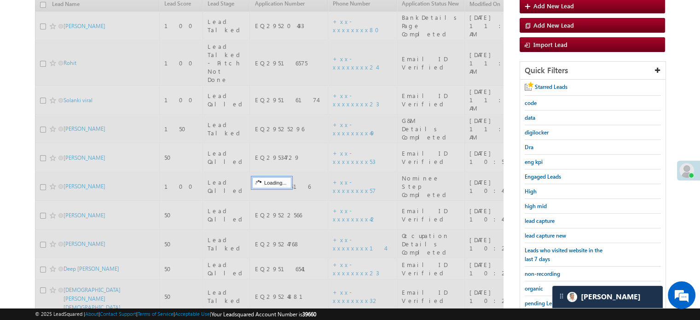
scroll to position [59, 0]
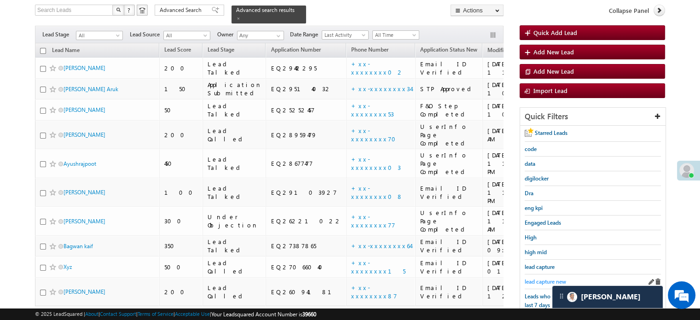
click at [545, 278] on span "lead capture new" at bounding box center [545, 281] width 41 height 7
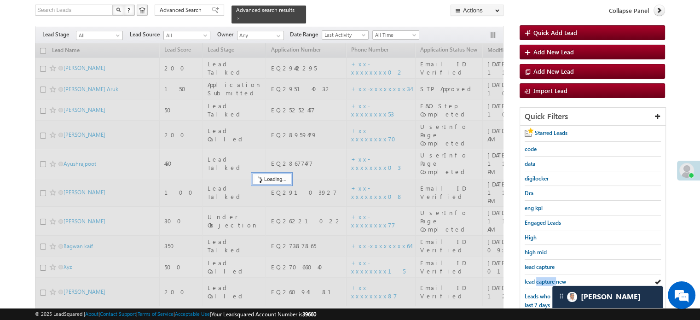
click at [545, 278] on span "lead capture new" at bounding box center [545, 281] width 41 height 7
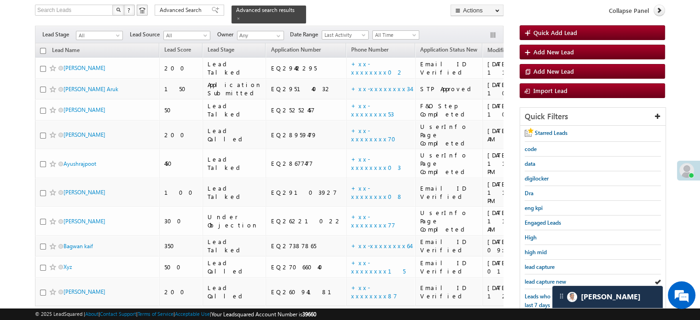
click at [545, 278] on span "lead capture new" at bounding box center [545, 281] width 41 height 7
click at [537, 277] on link "lead capture new" at bounding box center [545, 281] width 41 height 9
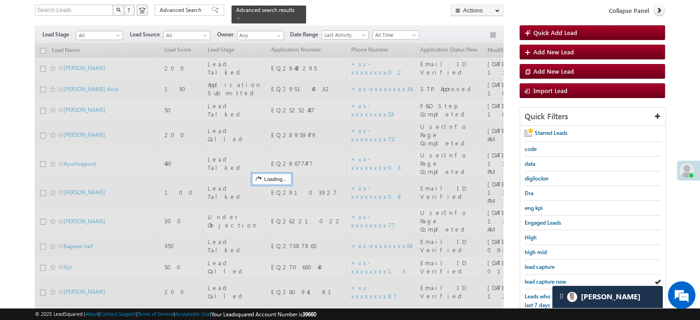
click at [538, 278] on span "lead capture new" at bounding box center [545, 281] width 41 height 7
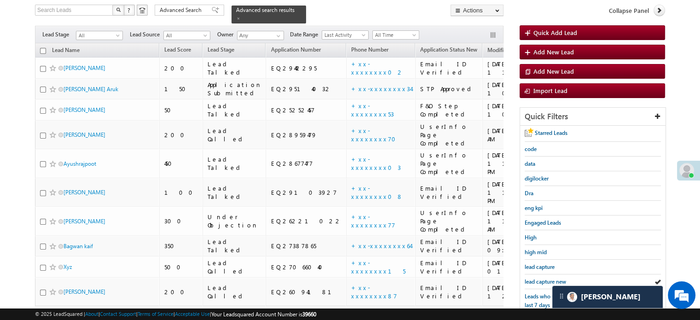
scroll to position [198, 0]
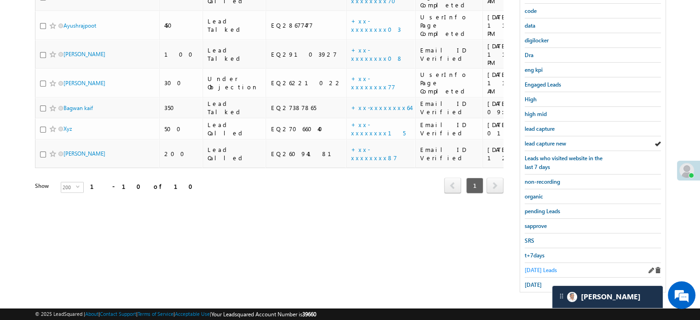
click at [538, 267] on span "Today's Leads" at bounding box center [541, 270] width 32 height 7
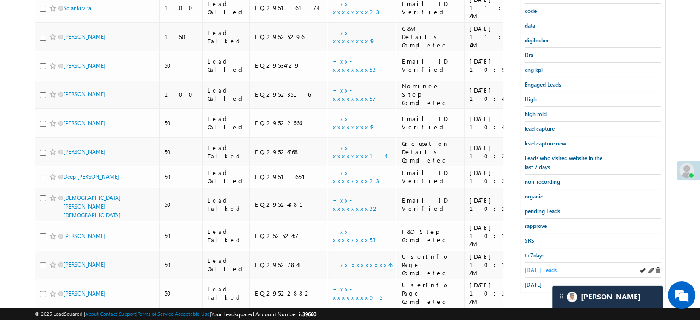
click at [542, 267] on span "Today's Leads" at bounding box center [541, 270] width 32 height 7
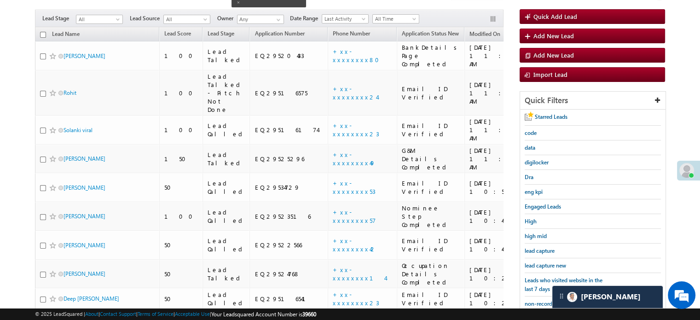
scroll to position [59, 0]
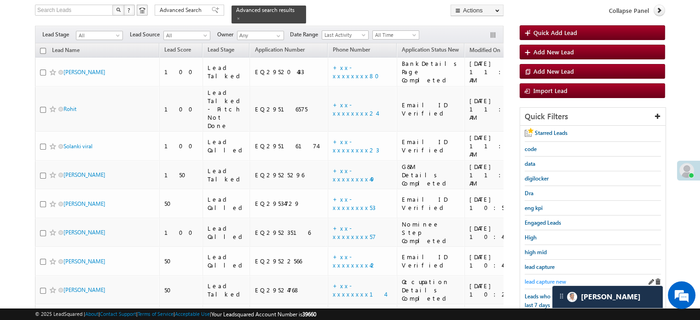
click at [540, 278] on span "lead capture new" at bounding box center [545, 281] width 41 height 7
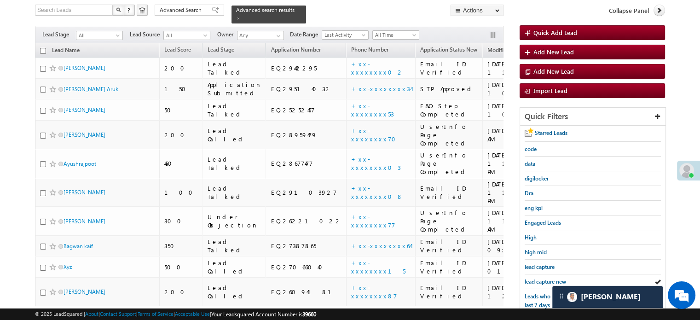
click at [540, 278] on span "lead capture new" at bounding box center [545, 281] width 41 height 7
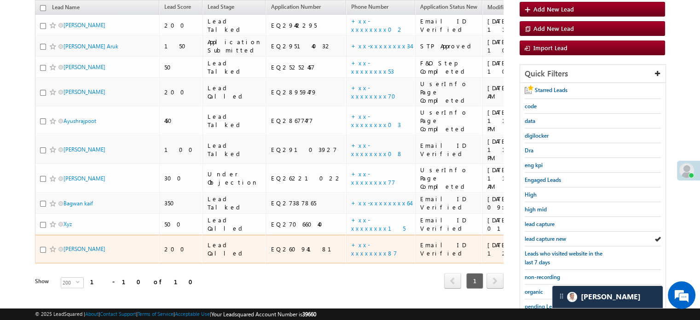
scroll to position [152, 0]
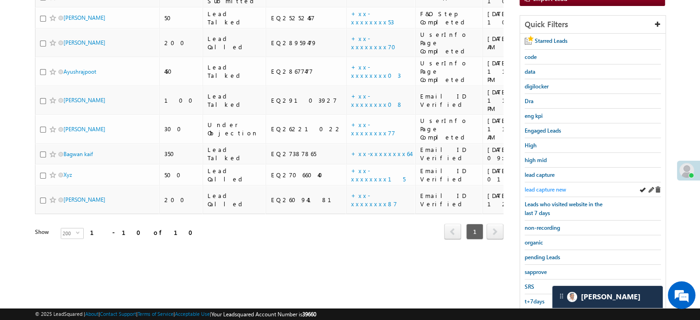
click at [540, 187] on span "lead capture new" at bounding box center [545, 189] width 41 height 7
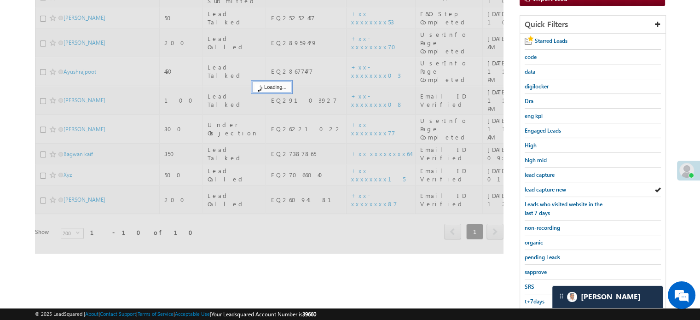
click at [540, 187] on span "lead capture new" at bounding box center [545, 189] width 41 height 7
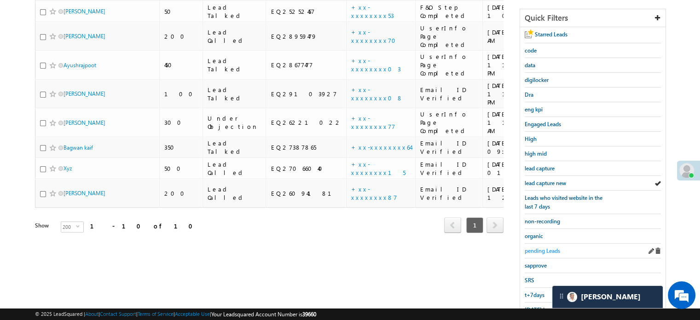
scroll to position [198, 0]
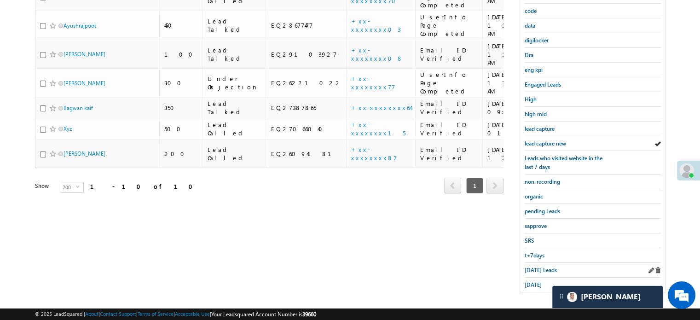
click at [544, 263] on div "Today's Leads" at bounding box center [593, 270] width 136 height 15
click at [543, 267] on span "Today's Leads" at bounding box center [541, 270] width 32 height 7
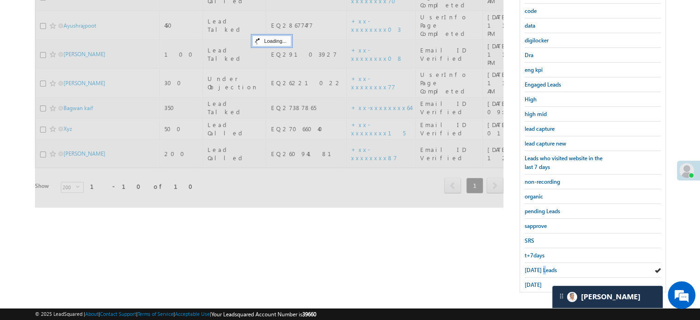
click at [543, 267] on span "Today's Leads" at bounding box center [541, 270] width 32 height 7
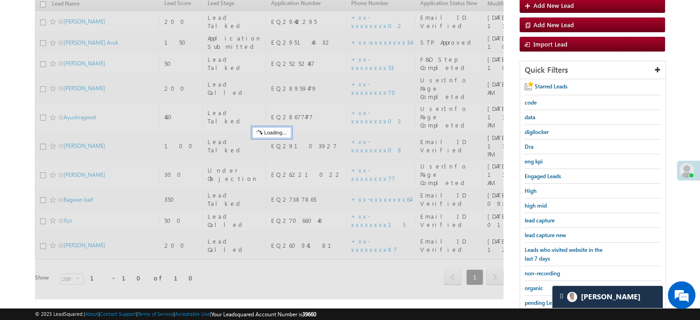
scroll to position [105, 0]
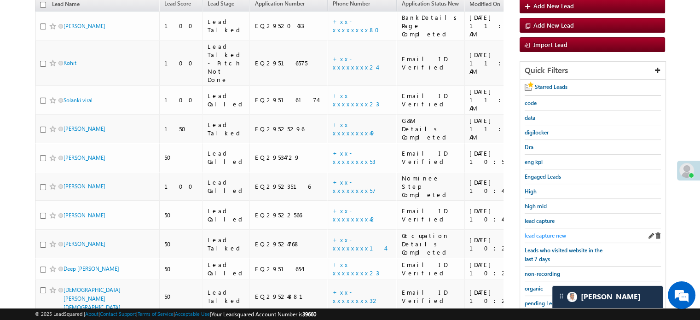
click at [540, 233] on span "lead capture new" at bounding box center [545, 235] width 41 height 7
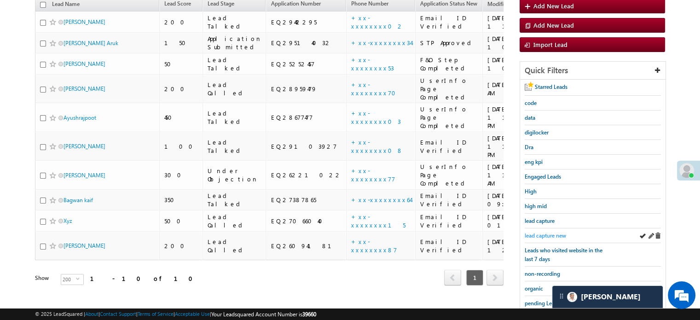
click at [554, 233] on span "lead capture new" at bounding box center [545, 235] width 41 height 7
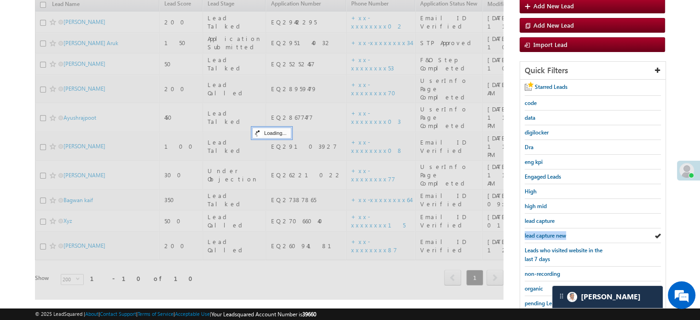
click at [554, 233] on span "lead capture new" at bounding box center [545, 235] width 41 height 7
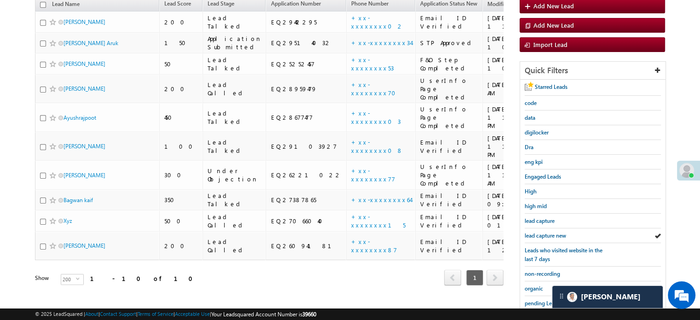
click at [554, 233] on span "lead capture new" at bounding box center [545, 235] width 41 height 7
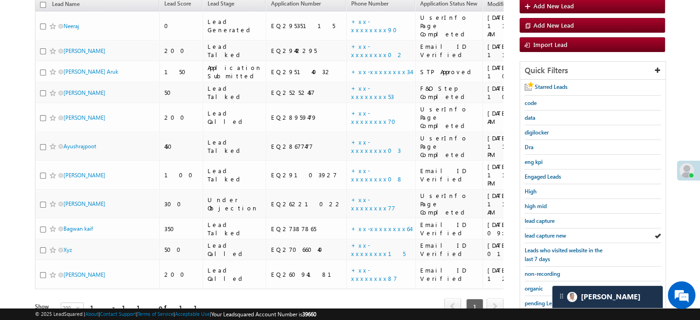
click at [554, 233] on span "lead capture new" at bounding box center [545, 235] width 41 height 7
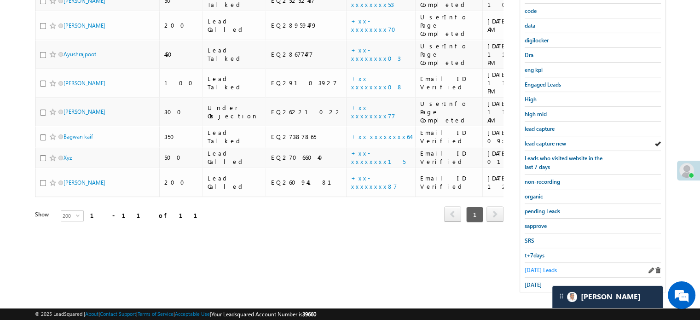
click at [542, 267] on span "Today's Leads" at bounding box center [541, 270] width 32 height 7
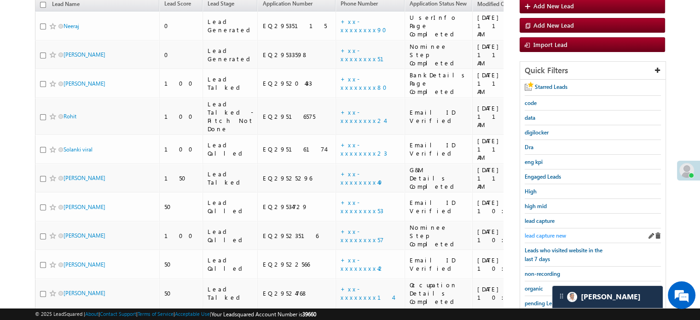
click at [537, 236] on span "lead capture new" at bounding box center [545, 235] width 41 height 7
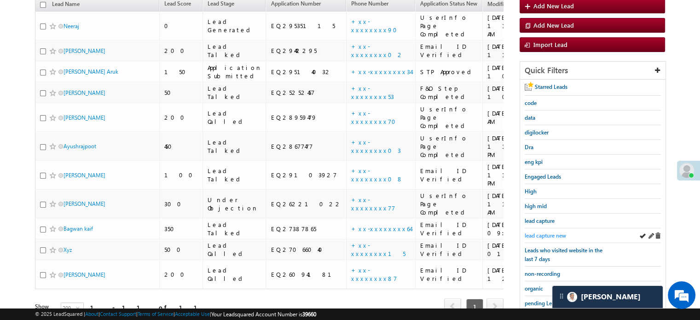
click at [542, 232] on span "lead capture new" at bounding box center [545, 235] width 41 height 7
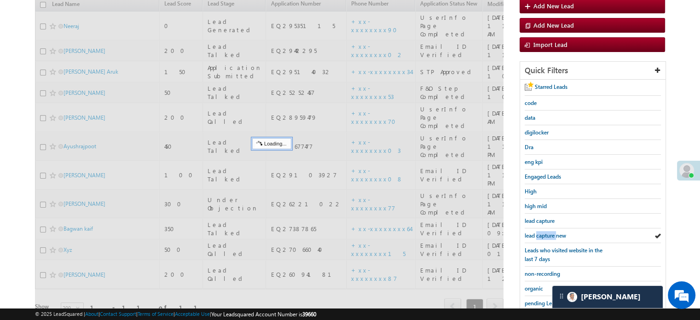
click at [542, 232] on span "lead capture new" at bounding box center [545, 235] width 41 height 7
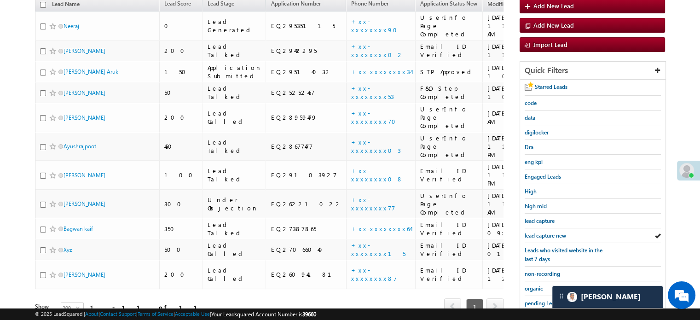
click at [542, 232] on span "lead capture new" at bounding box center [545, 235] width 41 height 7
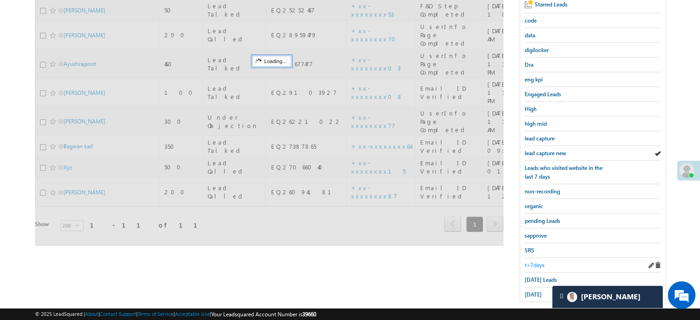
scroll to position [198, 0]
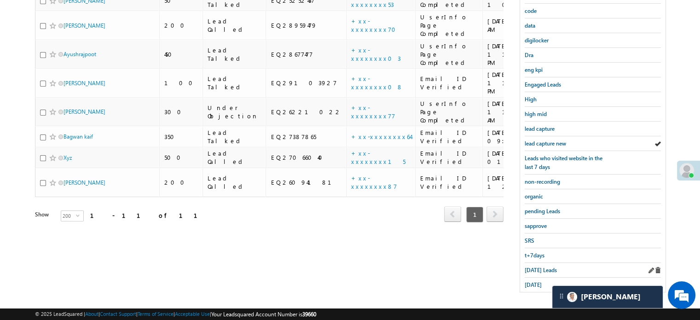
click at [544, 263] on div "Today's Leads" at bounding box center [593, 270] width 136 height 15
click at [542, 267] on span "Today's Leads" at bounding box center [541, 270] width 32 height 7
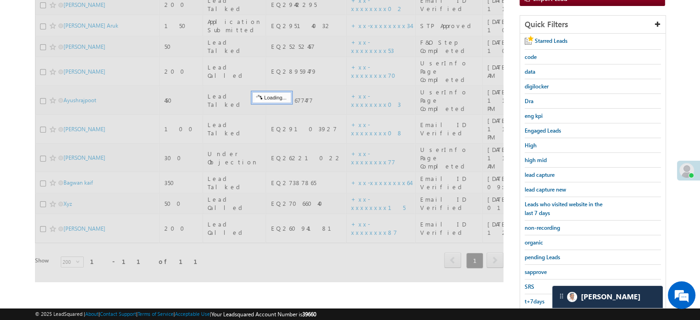
scroll to position [105, 0]
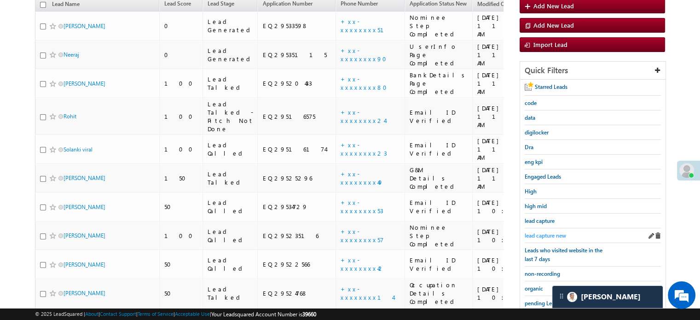
click at [548, 232] on span "lead capture new" at bounding box center [545, 235] width 41 height 7
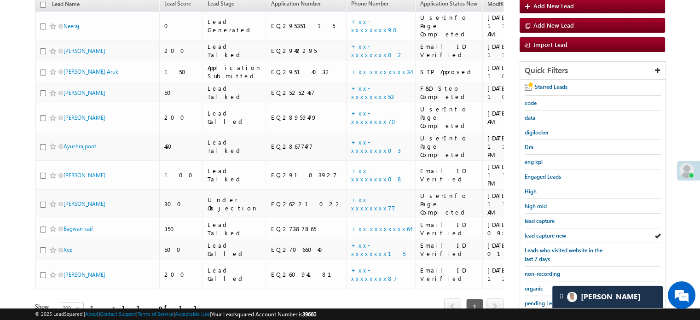
click at [548, 232] on span "lead capture new" at bounding box center [545, 235] width 41 height 7
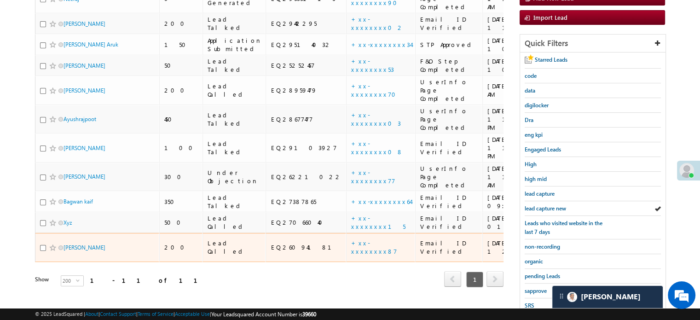
scroll to position [59, 0]
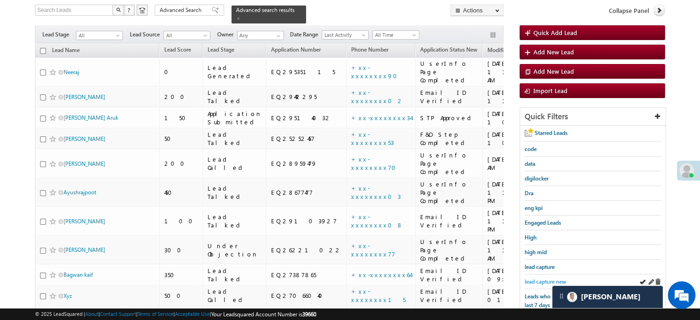
click at [545, 278] on span "lead capture new" at bounding box center [545, 281] width 41 height 7
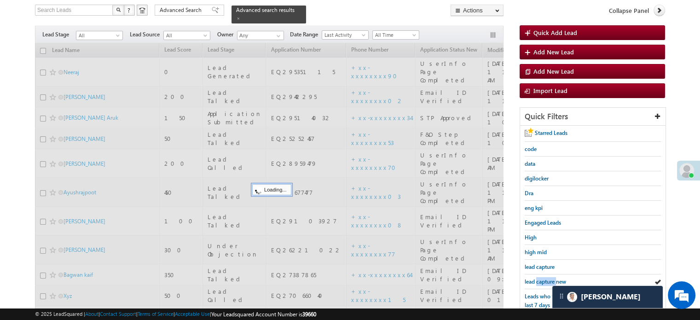
click at [545, 278] on span "lead capture new" at bounding box center [545, 281] width 41 height 7
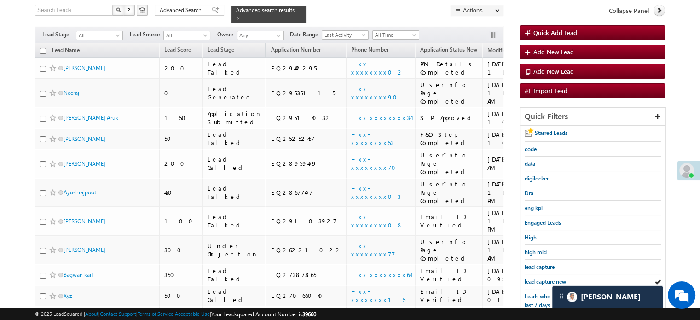
click at [545, 278] on span "lead capture new" at bounding box center [545, 281] width 41 height 7
click at [540, 280] on span "lead capture new" at bounding box center [545, 281] width 41 height 7
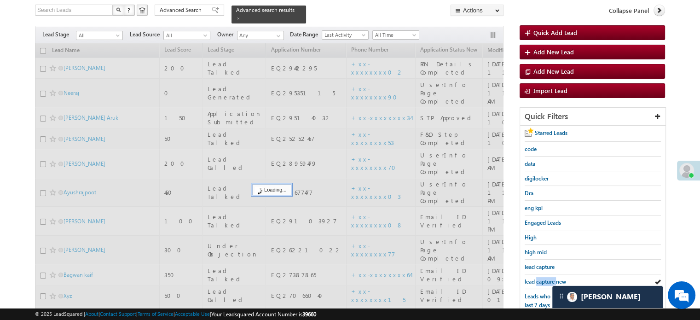
click at [540, 280] on span "lead capture new" at bounding box center [545, 281] width 41 height 7
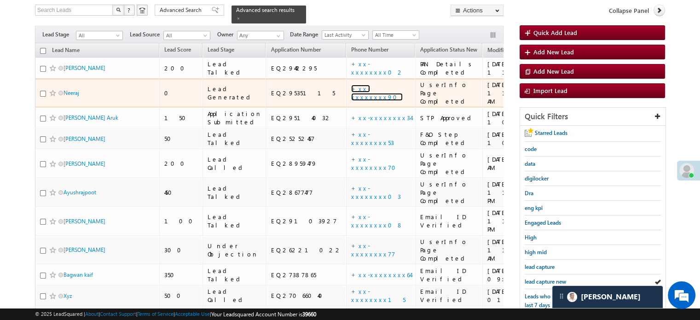
click at [351, 85] on link "+xx-xxxxxxxx90" at bounding box center [377, 93] width 52 height 16
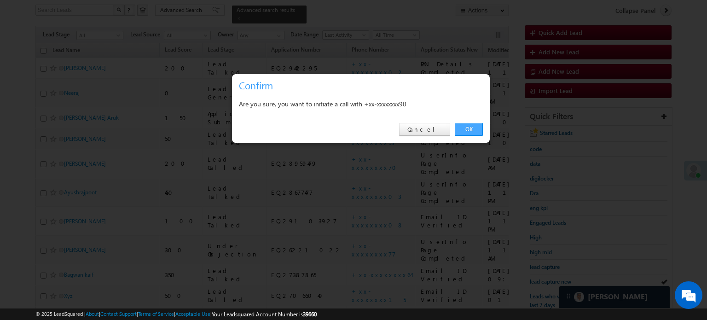
click at [472, 127] on link "OK" at bounding box center [469, 129] width 28 height 13
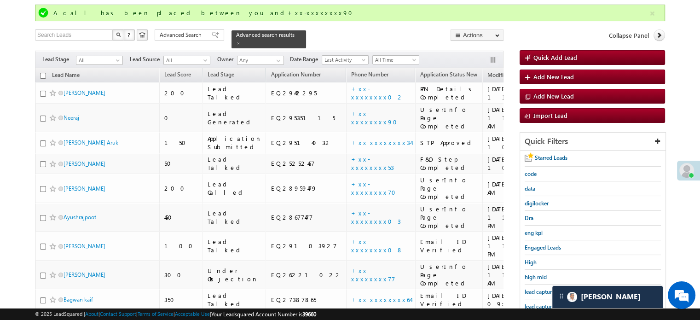
scroll to position [84, 0]
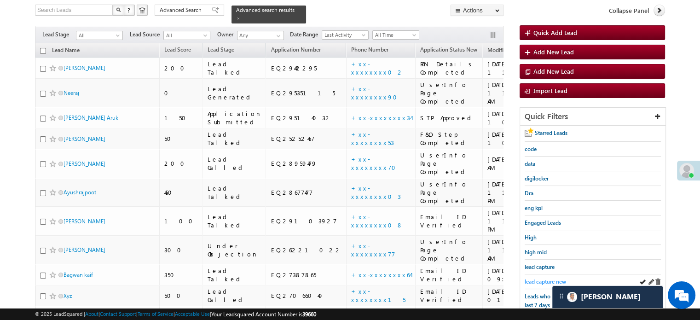
click at [536, 278] on span "lead capture new" at bounding box center [545, 281] width 41 height 7
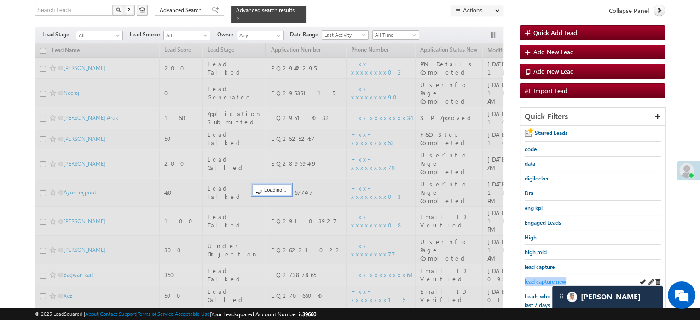
click at [538, 278] on span "lead capture new" at bounding box center [545, 281] width 41 height 7
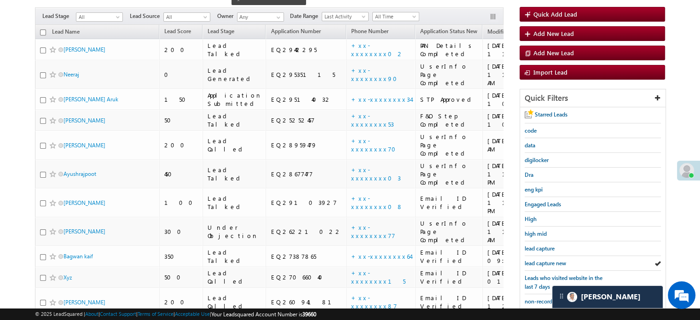
scroll to position [198, 0]
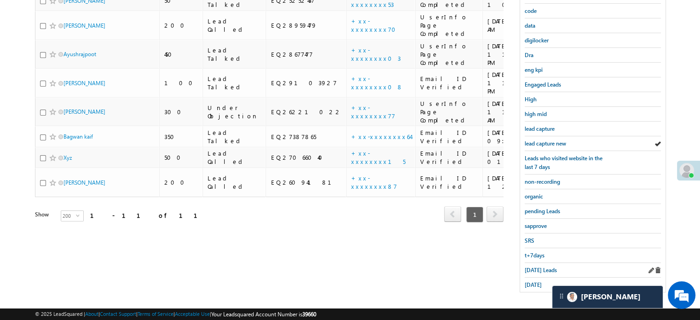
click at [538, 272] on div "Today's Leads" at bounding box center [593, 270] width 136 height 15
click at [538, 267] on span "Today's Leads" at bounding box center [541, 270] width 32 height 7
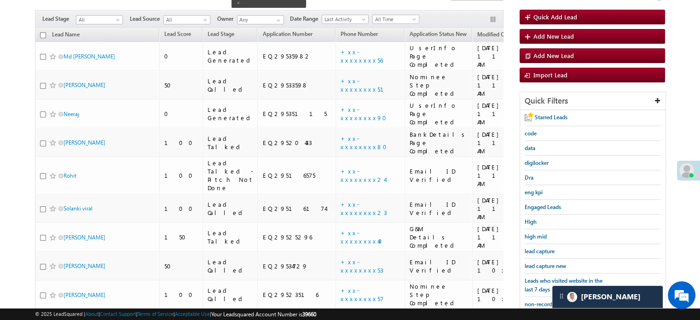
scroll to position [152, 0]
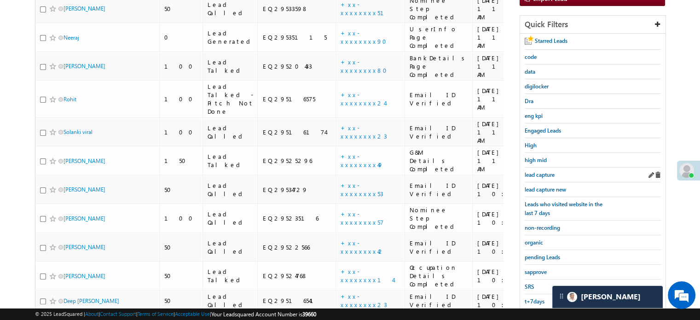
click at [559, 177] on div "lead capture" at bounding box center [593, 175] width 136 height 15
click at [555, 186] on span "lead capture new" at bounding box center [545, 189] width 41 height 7
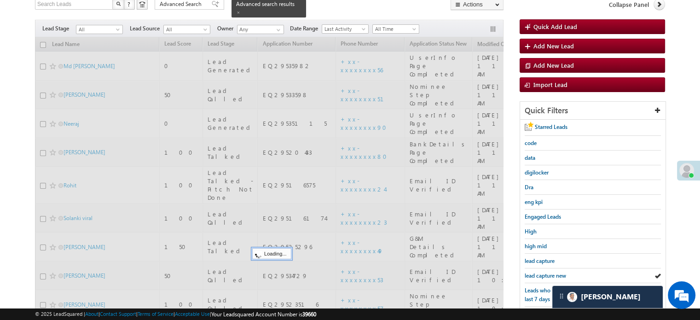
scroll to position [59, 0]
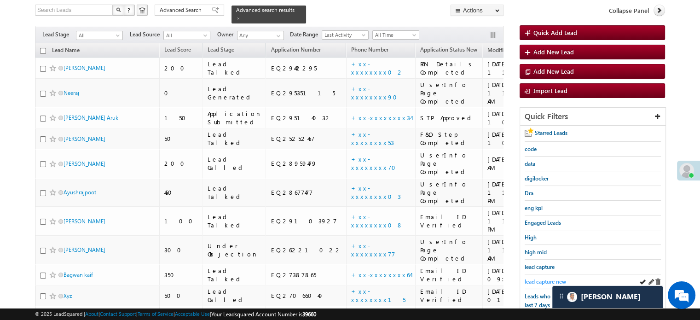
click at [547, 278] on span "lead capture new" at bounding box center [545, 281] width 41 height 7
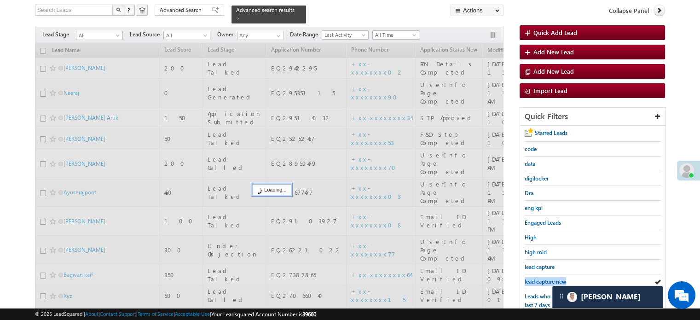
click at [547, 278] on span "lead capture new" at bounding box center [545, 281] width 41 height 7
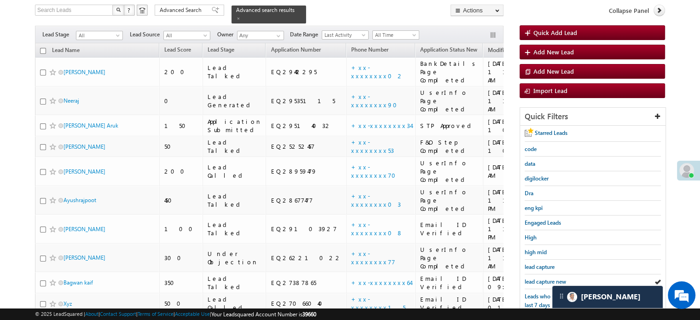
click at [547, 278] on span "lead capture new" at bounding box center [545, 281] width 41 height 7
click at [542, 278] on span "lead capture new" at bounding box center [545, 281] width 41 height 7
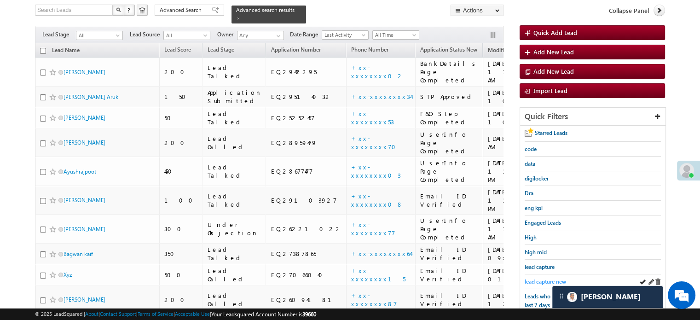
click at [536, 280] on span "lead capture new" at bounding box center [545, 281] width 41 height 7
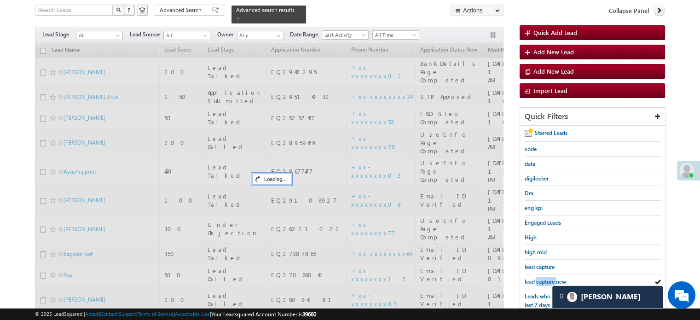
click at [536, 280] on span "lead capture new" at bounding box center [545, 281] width 41 height 7
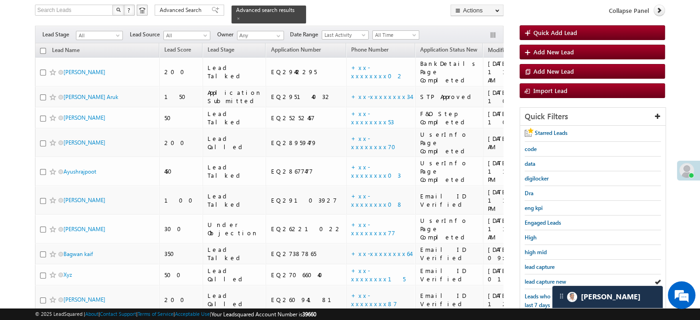
click at [536, 280] on span "lead capture new" at bounding box center [545, 281] width 41 height 7
click at [540, 278] on span "lead capture new" at bounding box center [545, 281] width 41 height 7
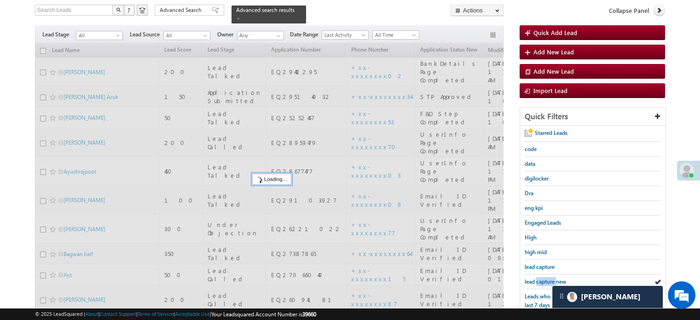
click at [540, 278] on span "lead capture new" at bounding box center [545, 281] width 41 height 7
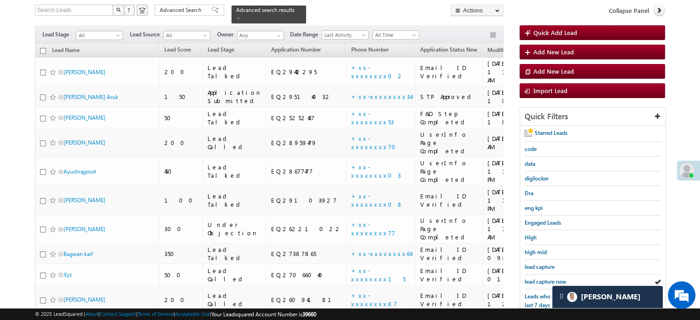
click at [540, 278] on span "lead capture new" at bounding box center [545, 281] width 41 height 7
click at [542, 278] on span "lead capture new" at bounding box center [545, 281] width 41 height 7
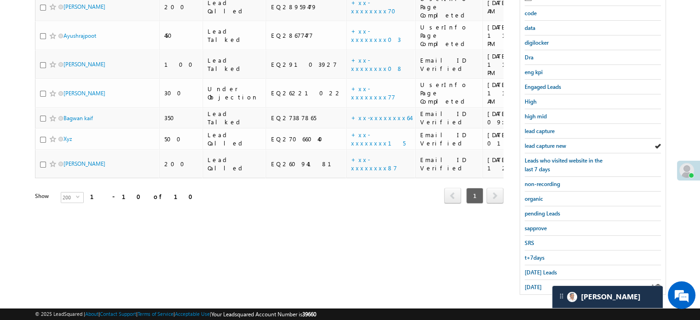
scroll to position [198, 0]
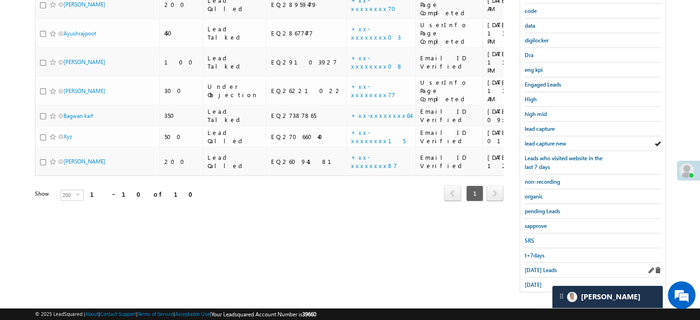
click at [539, 272] on div "Today's Leads" at bounding box center [593, 270] width 136 height 15
click at [538, 268] on span "Today's Leads" at bounding box center [541, 270] width 32 height 7
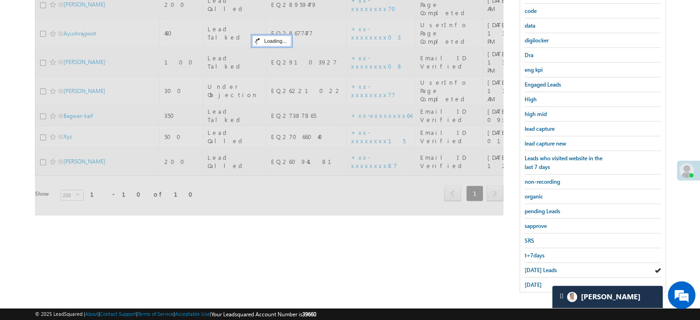
scroll to position [105, 0]
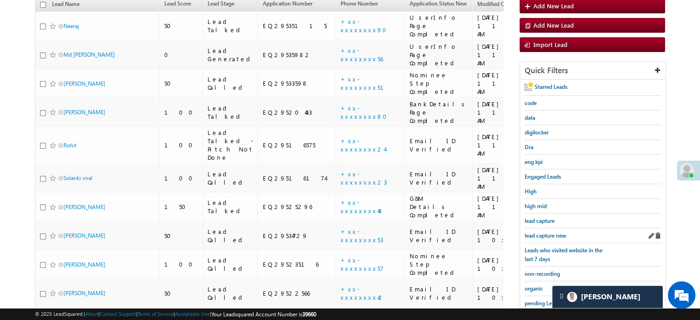
click at [540, 237] on div "lead capture new" at bounding box center [593, 235] width 136 height 15
click at [542, 233] on span "lead capture new" at bounding box center [545, 235] width 41 height 7
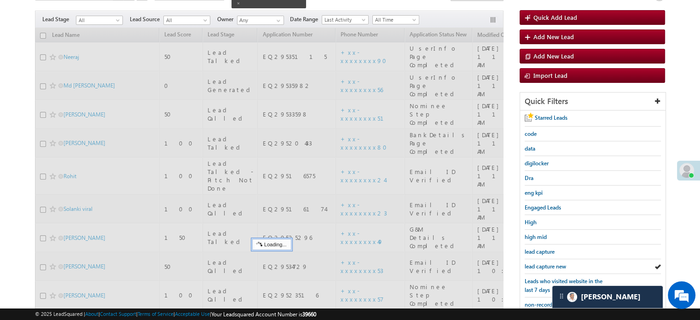
scroll to position [59, 0]
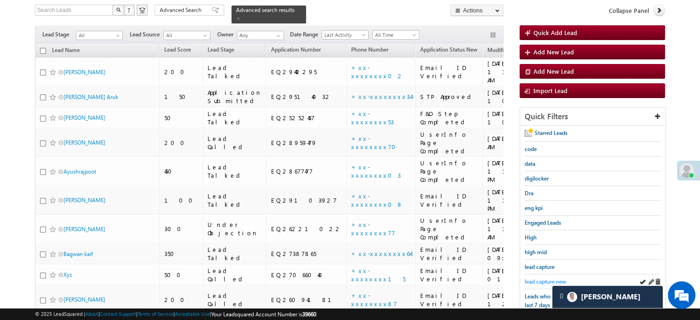
click at [536, 278] on span "lead capture new" at bounding box center [545, 281] width 41 height 7
click at [546, 278] on span "lead capture new" at bounding box center [545, 281] width 41 height 7
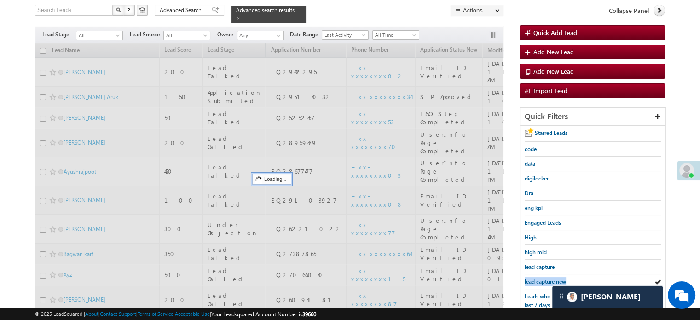
click at [546, 278] on span "lead capture new" at bounding box center [545, 281] width 41 height 7
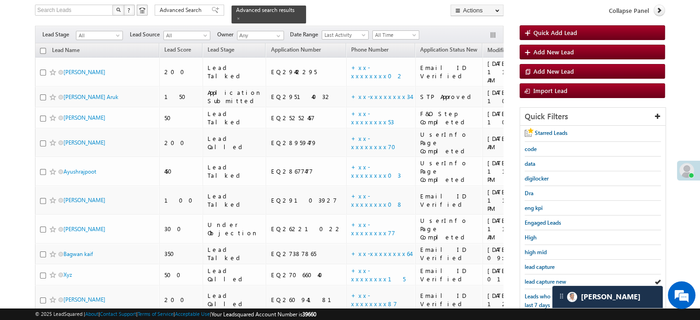
click at [546, 278] on span "lead capture new" at bounding box center [545, 281] width 41 height 7
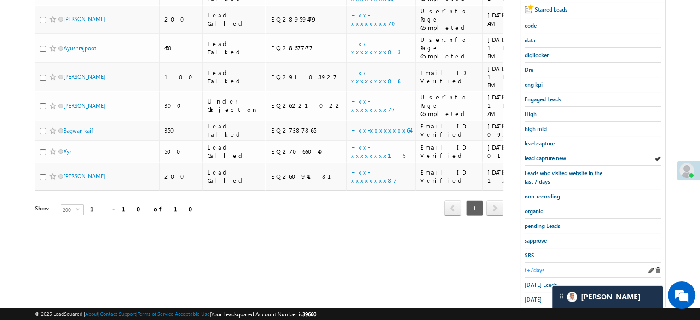
scroll to position [198, 0]
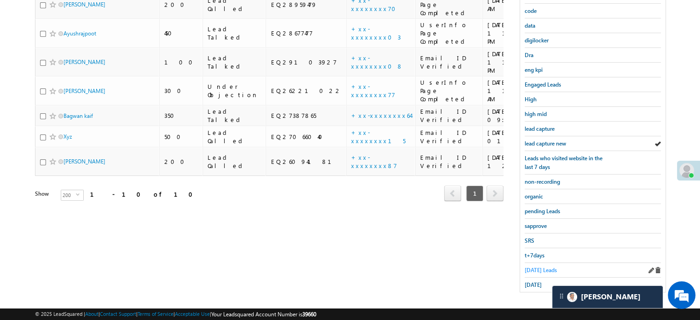
click at [538, 267] on span "Today's Leads" at bounding box center [541, 270] width 32 height 7
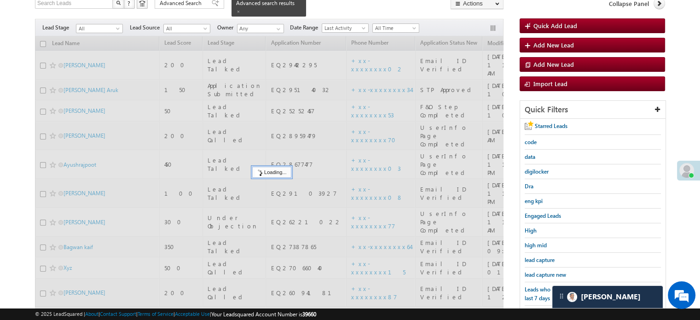
scroll to position [59, 0]
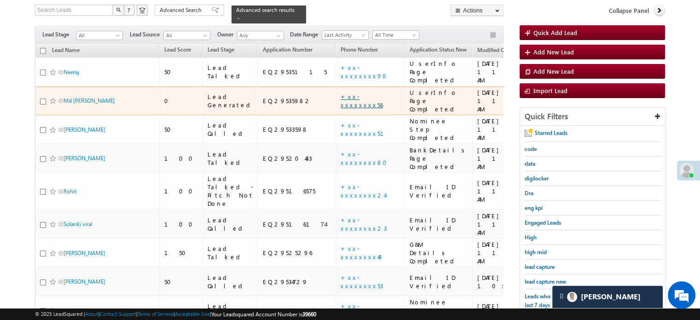
click at [341, 93] on link "+xx-xxxxxxxx56" at bounding box center [362, 101] width 42 height 16
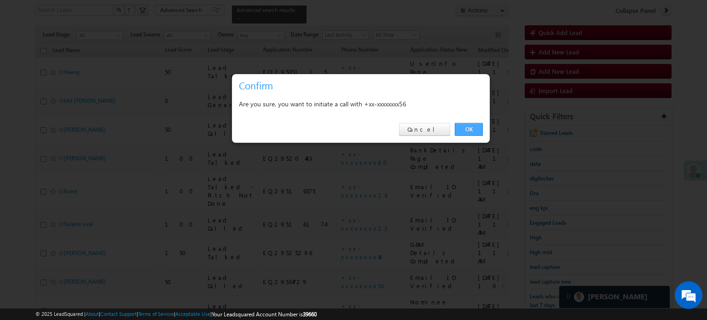
click at [466, 127] on link "OK" at bounding box center [469, 129] width 28 height 13
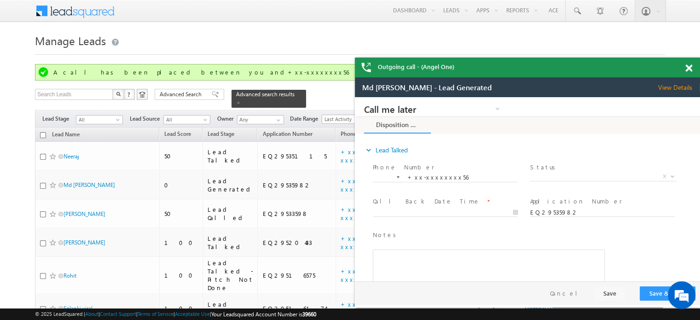
scroll to position [0, 0]
click at [692, 67] on span at bounding box center [689, 68] width 7 height 8
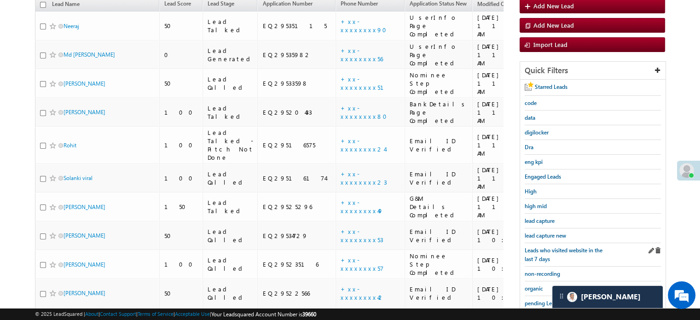
scroll to position [138, 0]
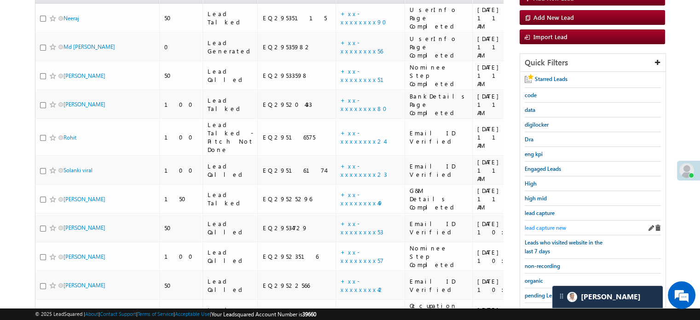
click at [547, 224] on span "lead capture new" at bounding box center [545, 227] width 41 height 7
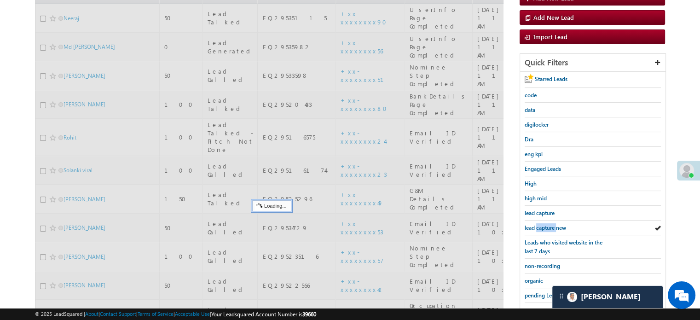
click at [547, 224] on span "lead capture new" at bounding box center [545, 227] width 41 height 7
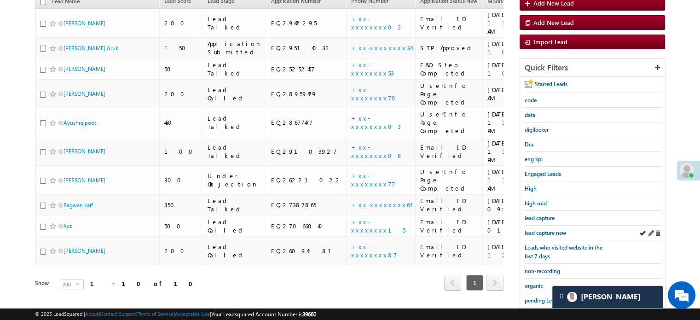
scroll to position [67, 0]
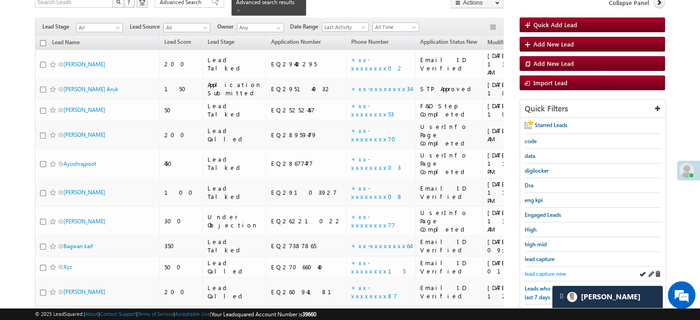
click at [550, 270] on span "lead capture new" at bounding box center [545, 273] width 41 height 7
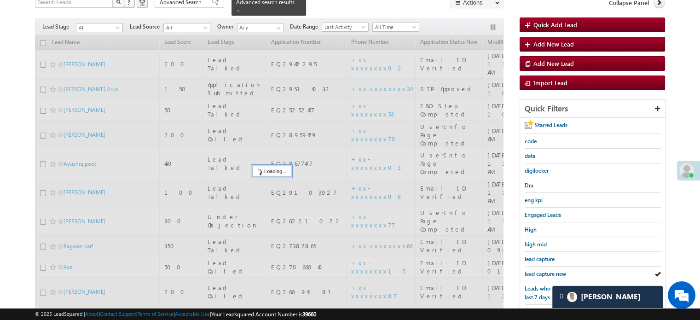
click at [550, 270] on span "lead capture new" at bounding box center [545, 273] width 41 height 7
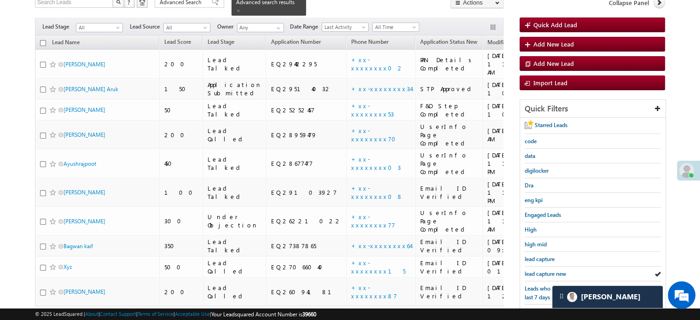
click at [550, 270] on span "lead capture new" at bounding box center [545, 273] width 41 height 7
click at [534, 270] on span "lead capture new" at bounding box center [545, 273] width 41 height 7
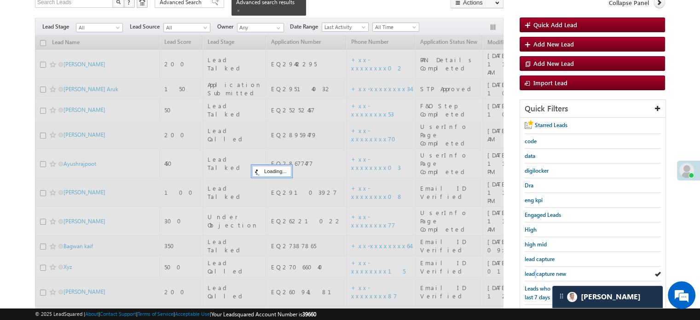
click at [534, 270] on span "lead capture new" at bounding box center [545, 273] width 41 height 7
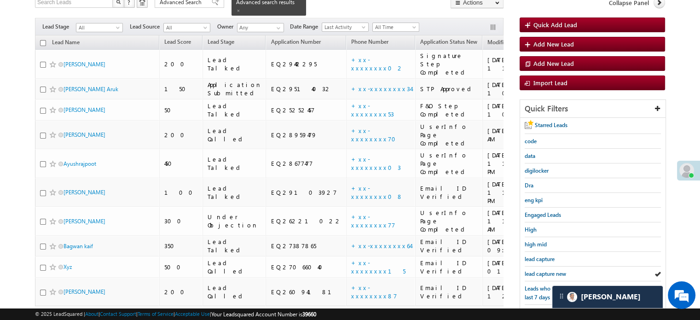
click at [534, 270] on span "lead capture new" at bounding box center [545, 273] width 41 height 7
click at [541, 270] on span "lead capture new" at bounding box center [545, 273] width 41 height 7
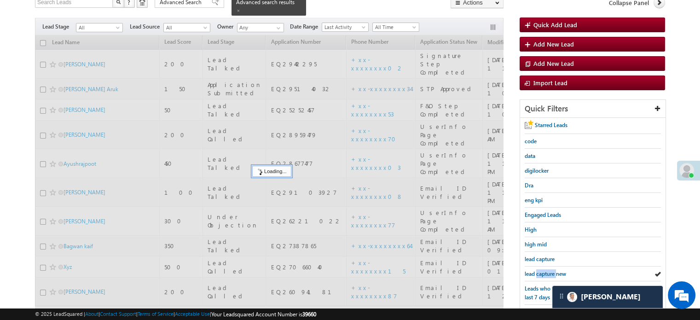
click at [541, 270] on span "lead capture new" at bounding box center [545, 273] width 41 height 7
